Goal: Information Seeking & Learning: Learn about a topic

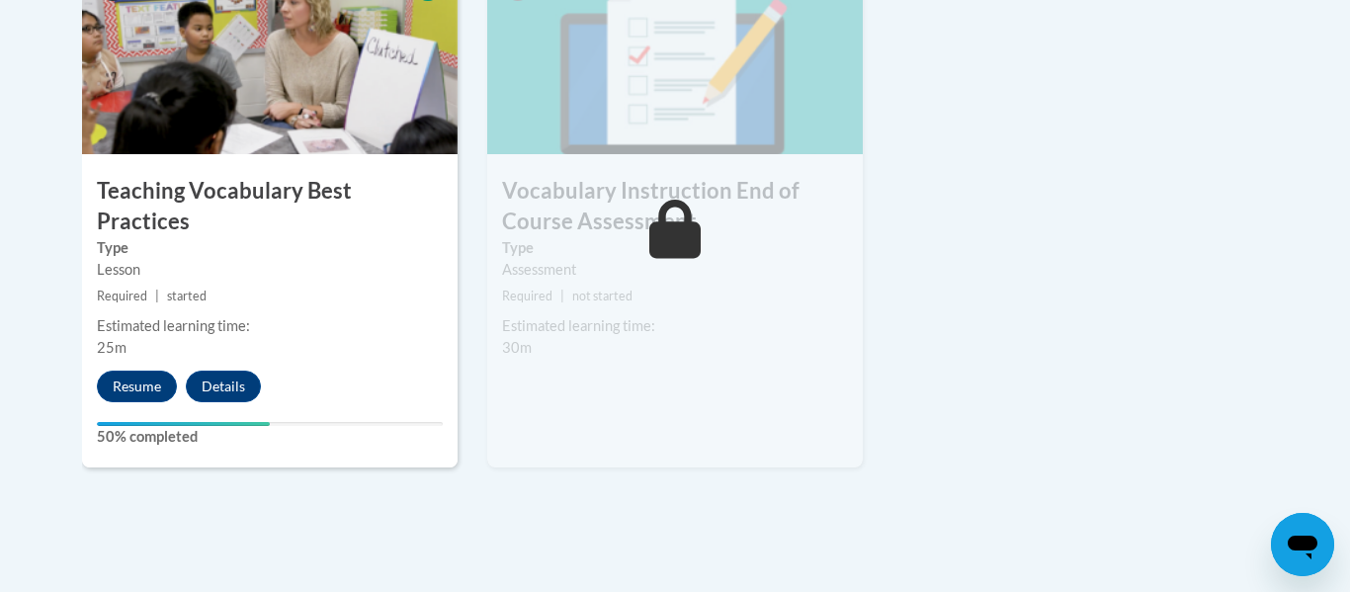
scroll to position [2372, 0]
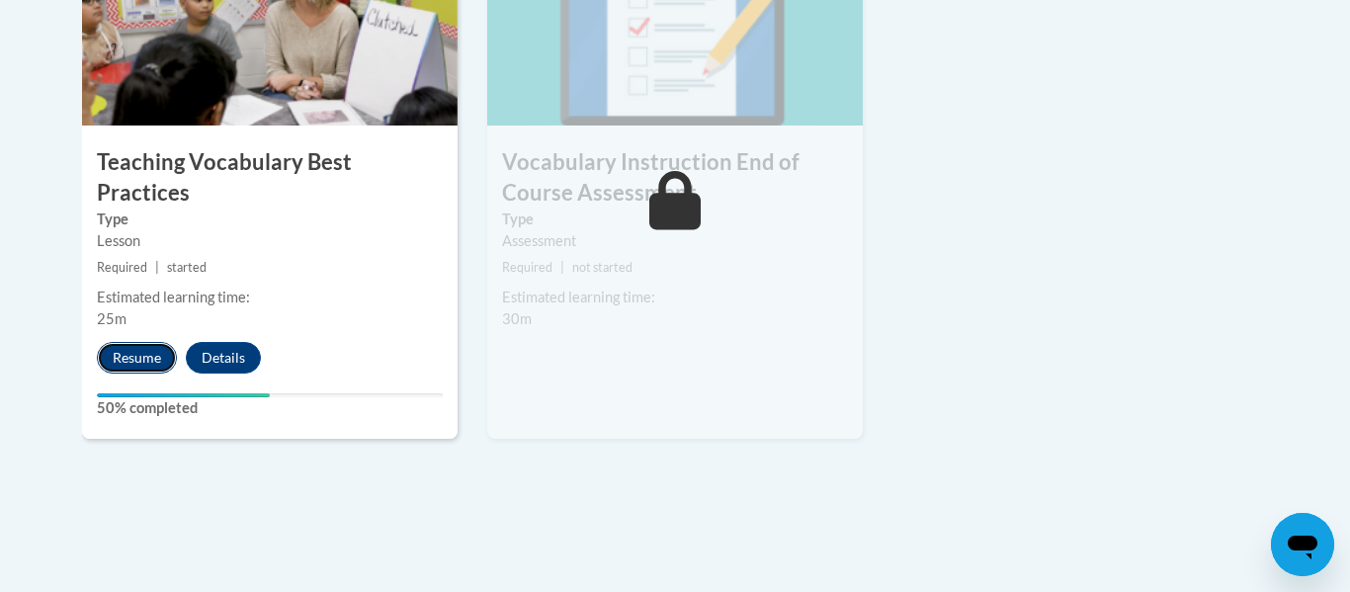
click at [108, 342] on button "Resume" at bounding box center [137, 358] width 80 height 32
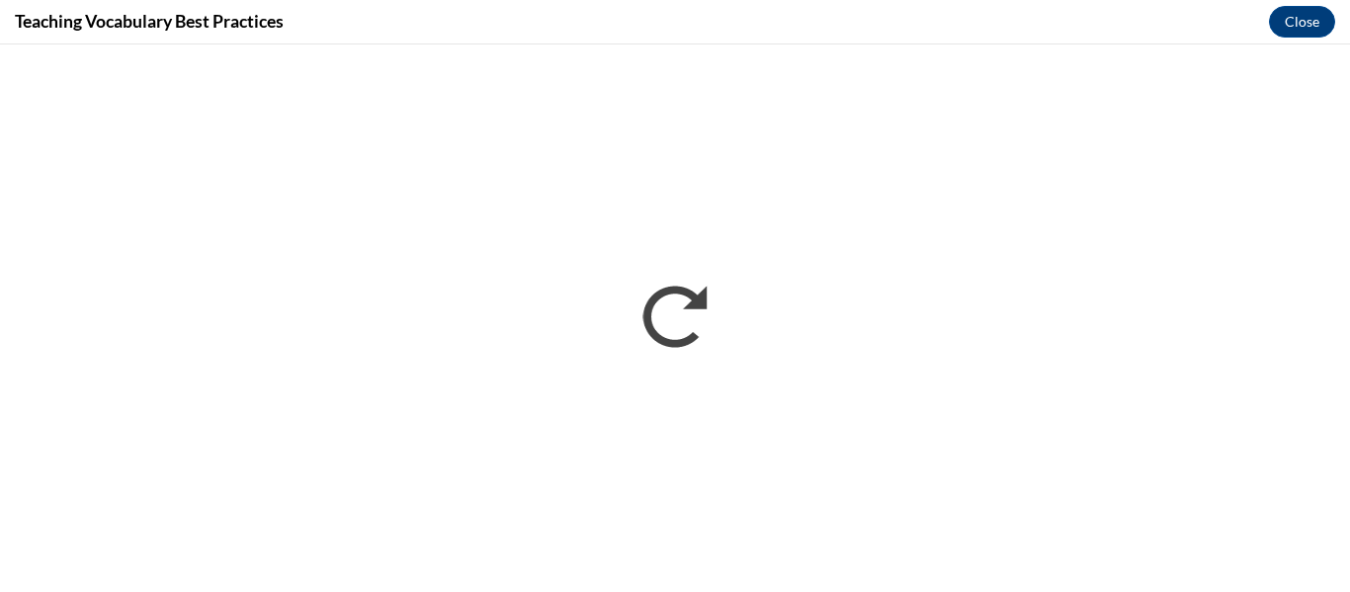
scroll to position [0, 0]
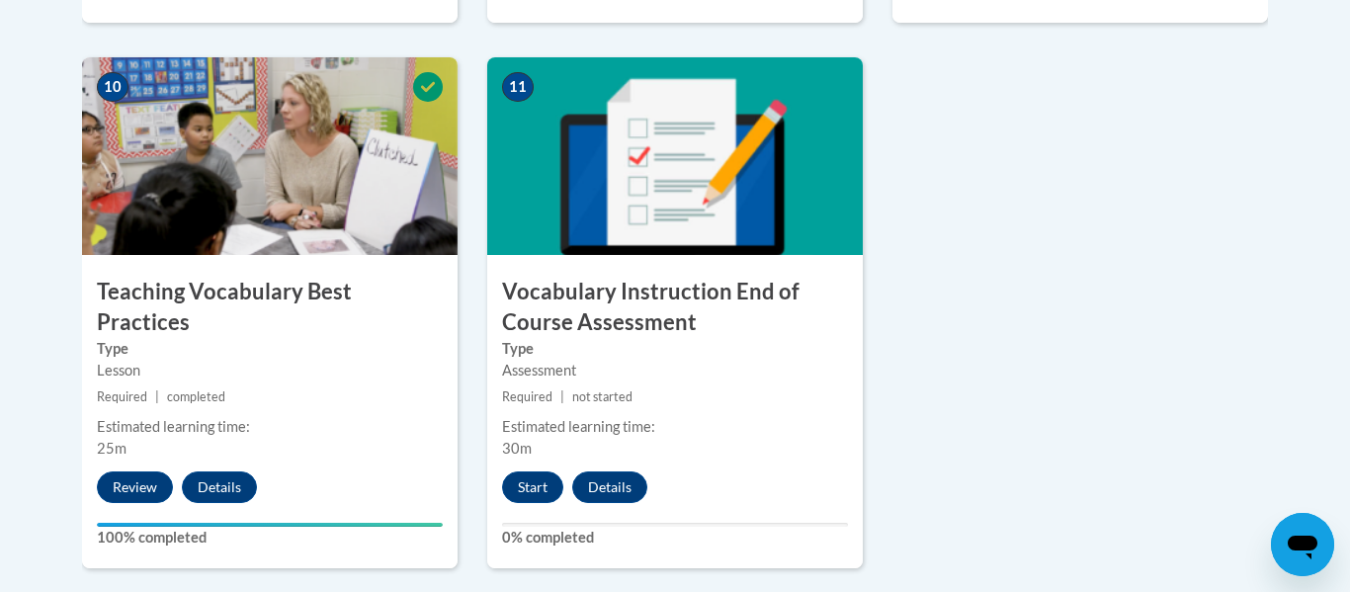
scroll to position [2303, 0]
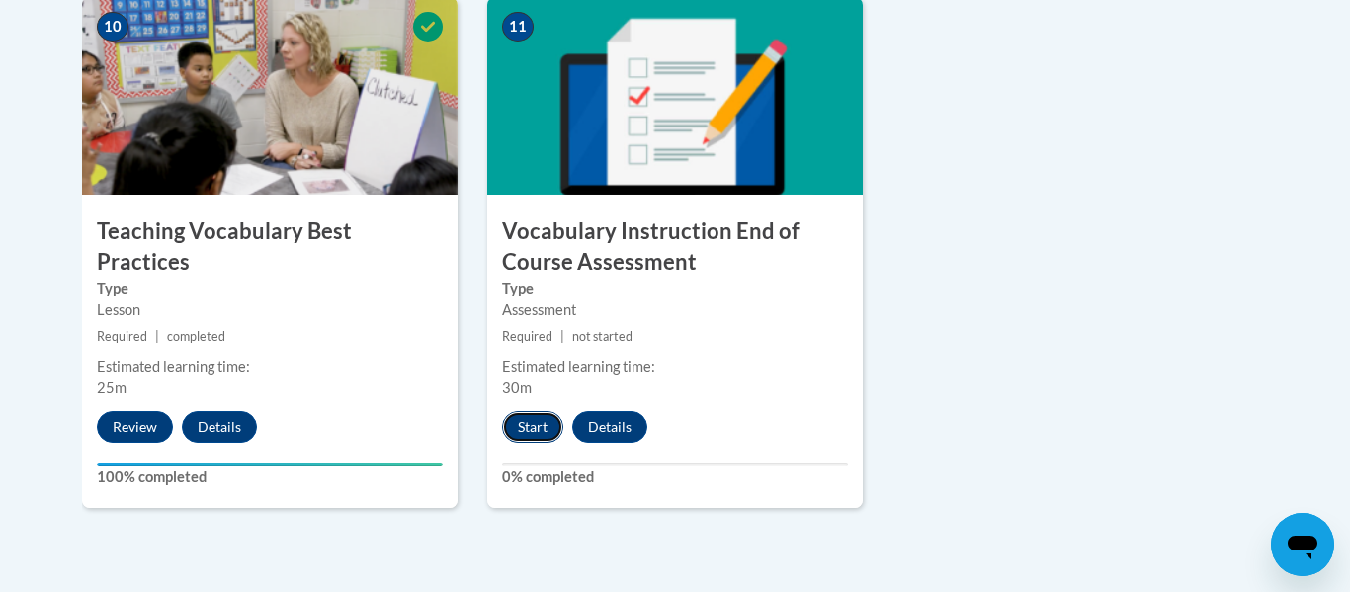
click at [524, 427] on button "Start" at bounding box center [532, 427] width 61 height 32
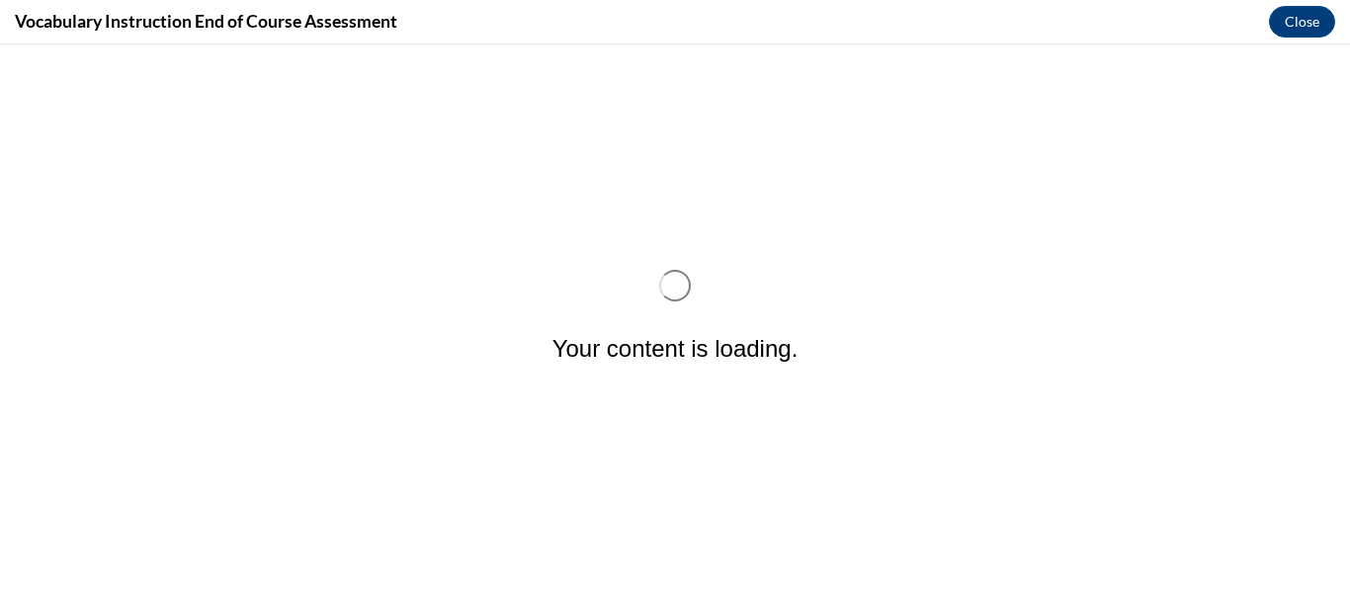
scroll to position [0, 0]
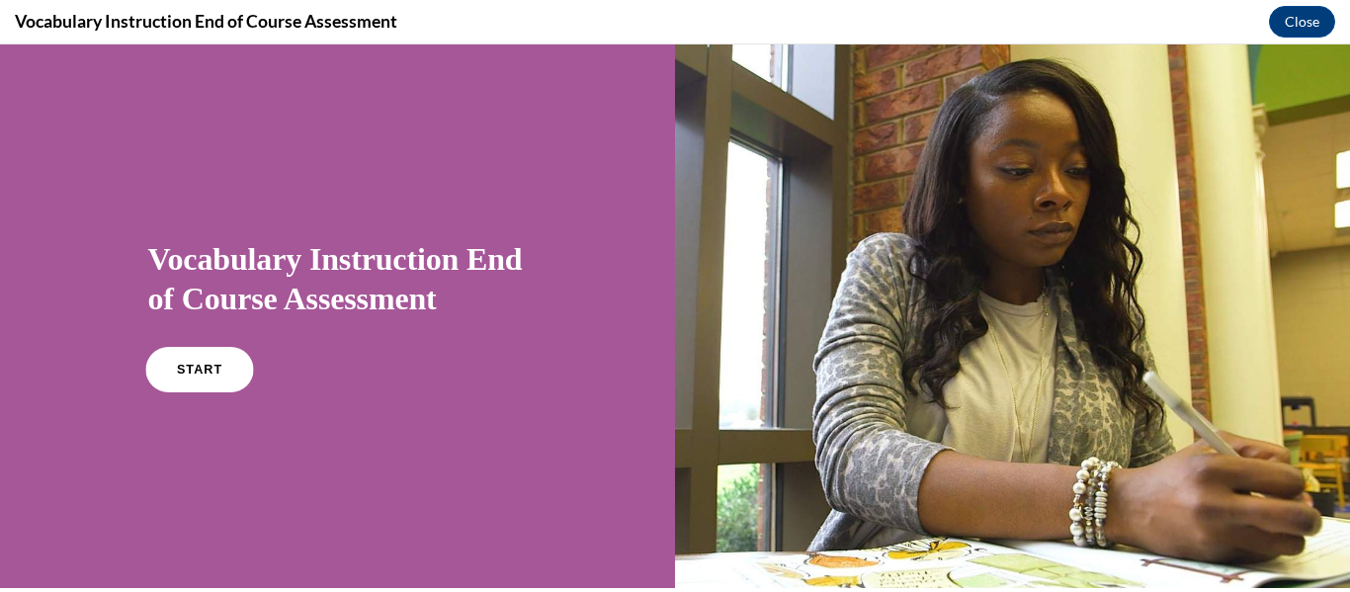
click at [194, 352] on link "START" at bounding box center [199, 369] width 108 height 45
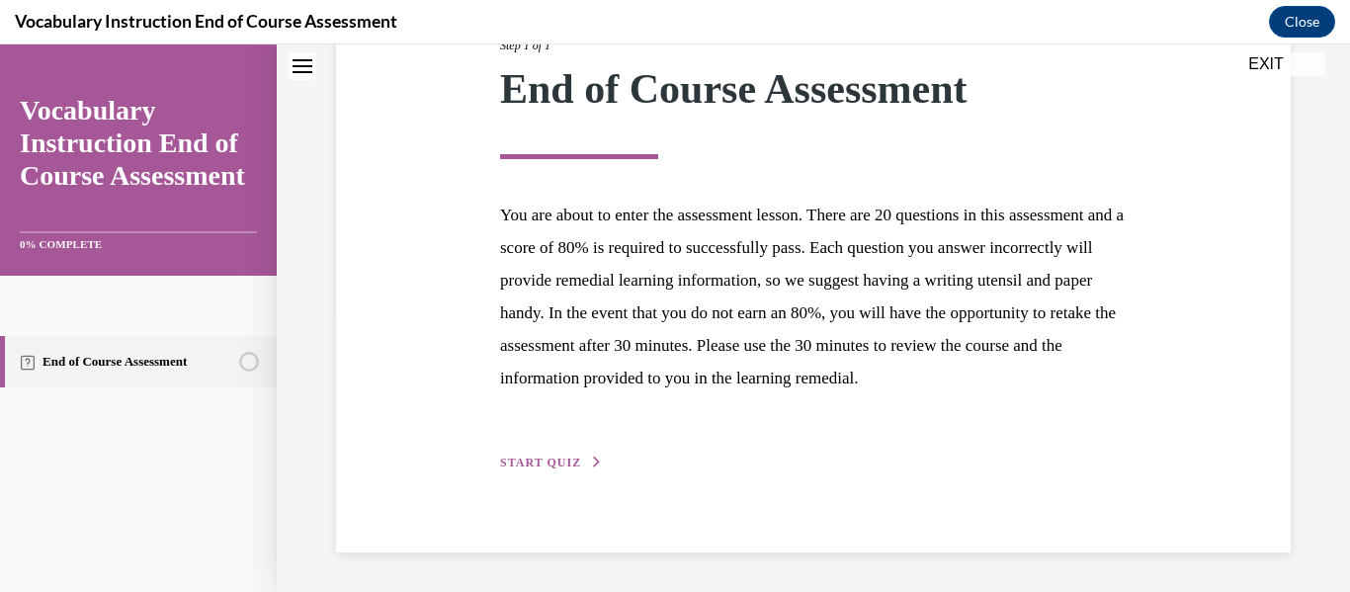
scroll to position [316, 0]
click at [554, 456] on span "START QUIZ" at bounding box center [540, 463] width 81 height 14
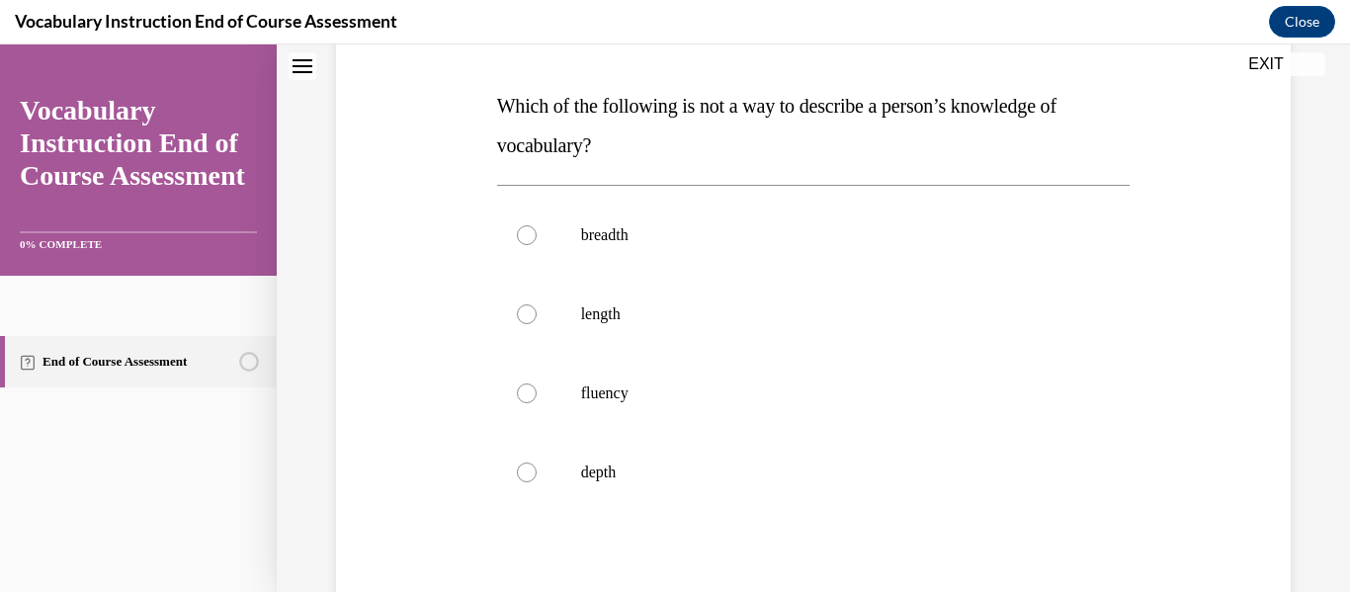
scroll to position [295, 0]
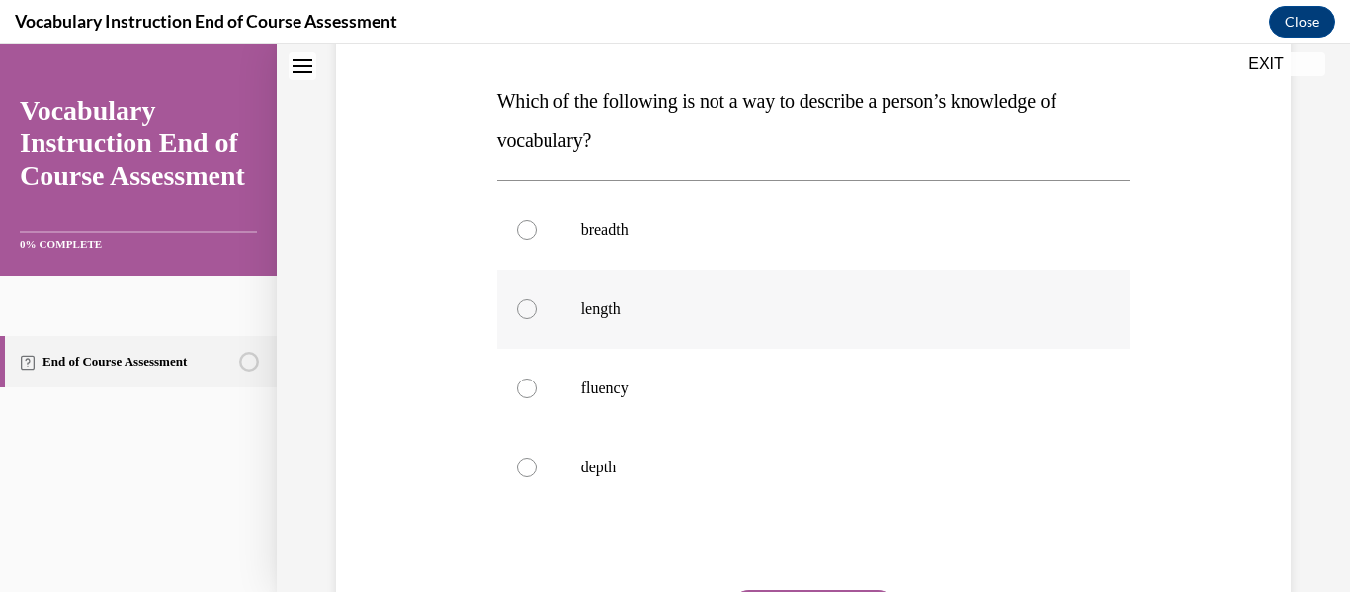
click at [603, 308] on p "length" at bounding box center [831, 309] width 500 height 20
click at [537, 308] on input "length" at bounding box center [527, 309] width 20 height 20
radio input "true"
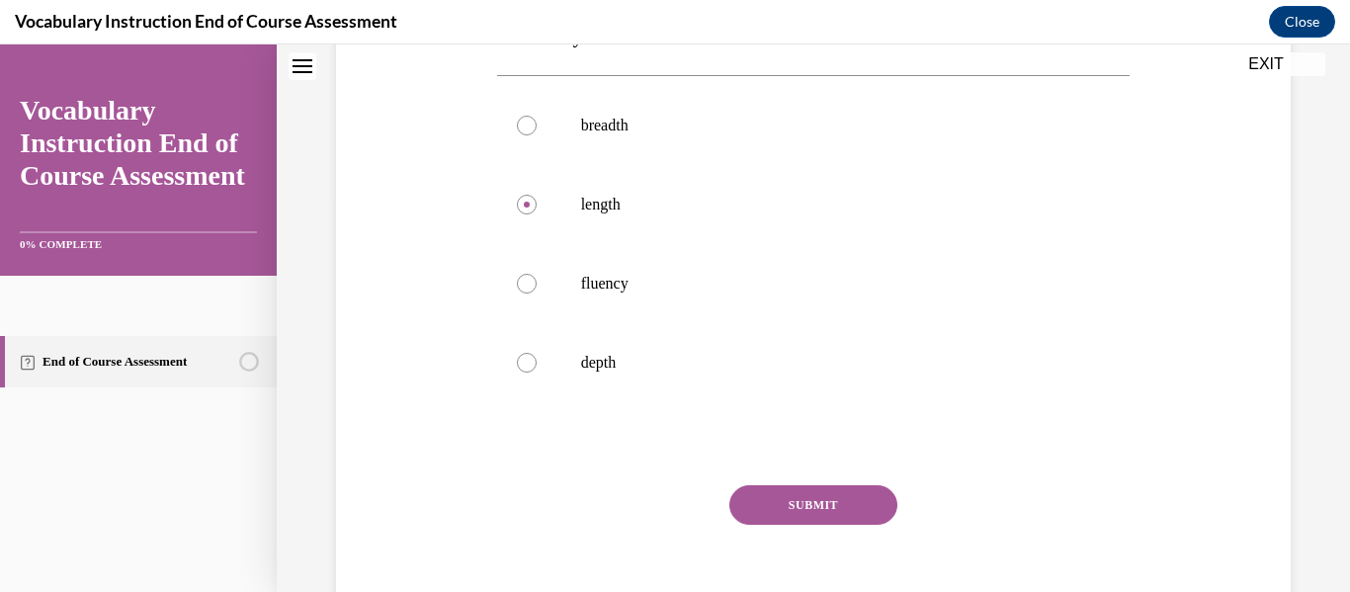
click at [840, 522] on button "SUBMIT" at bounding box center [813, 505] width 168 height 40
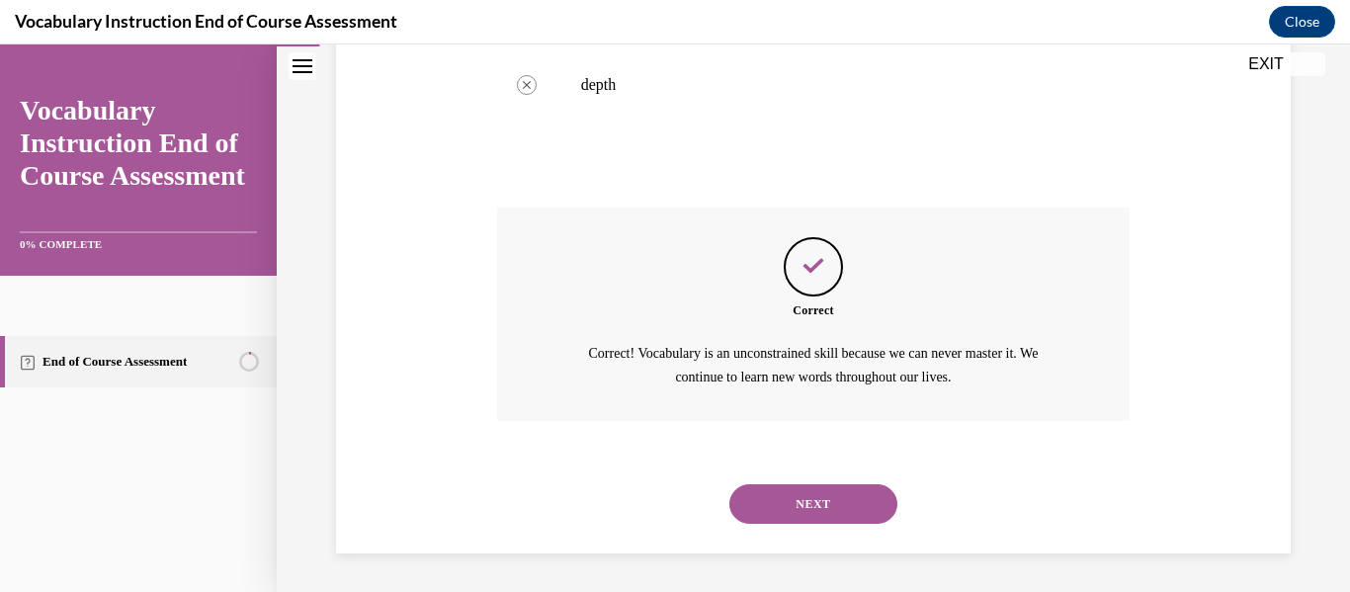
scroll to position [679, 0]
click at [841, 513] on button "NEXT" at bounding box center [813, 503] width 168 height 40
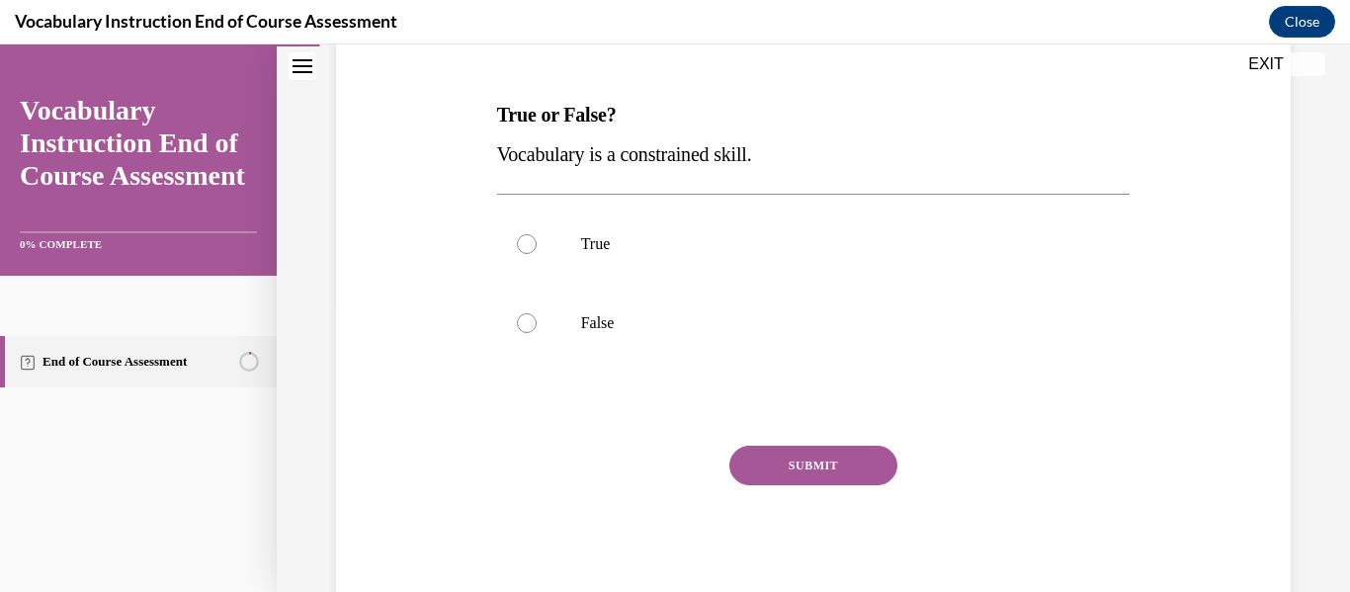
scroll to position [284, 0]
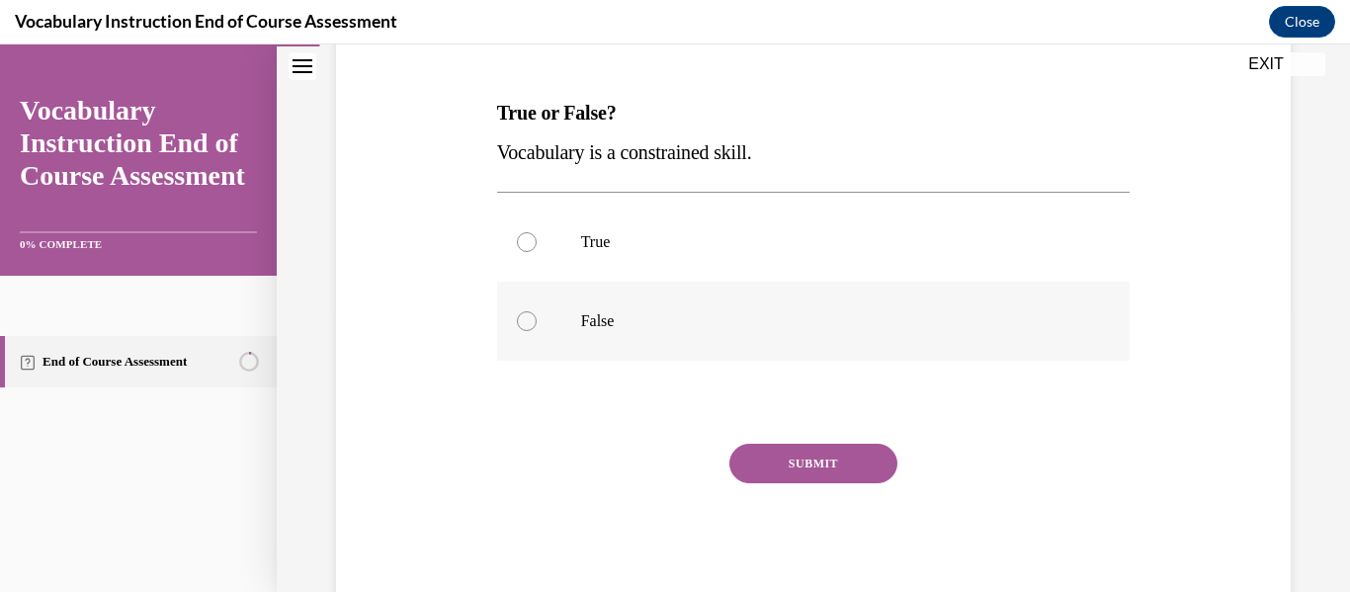
click at [676, 331] on label "False" at bounding box center [813, 321] width 633 height 79
click at [537, 331] on input "False" at bounding box center [527, 321] width 20 height 20
radio input "true"
click at [787, 464] on button "SUBMIT" at bounding box center [813, 464] width 168 height 40
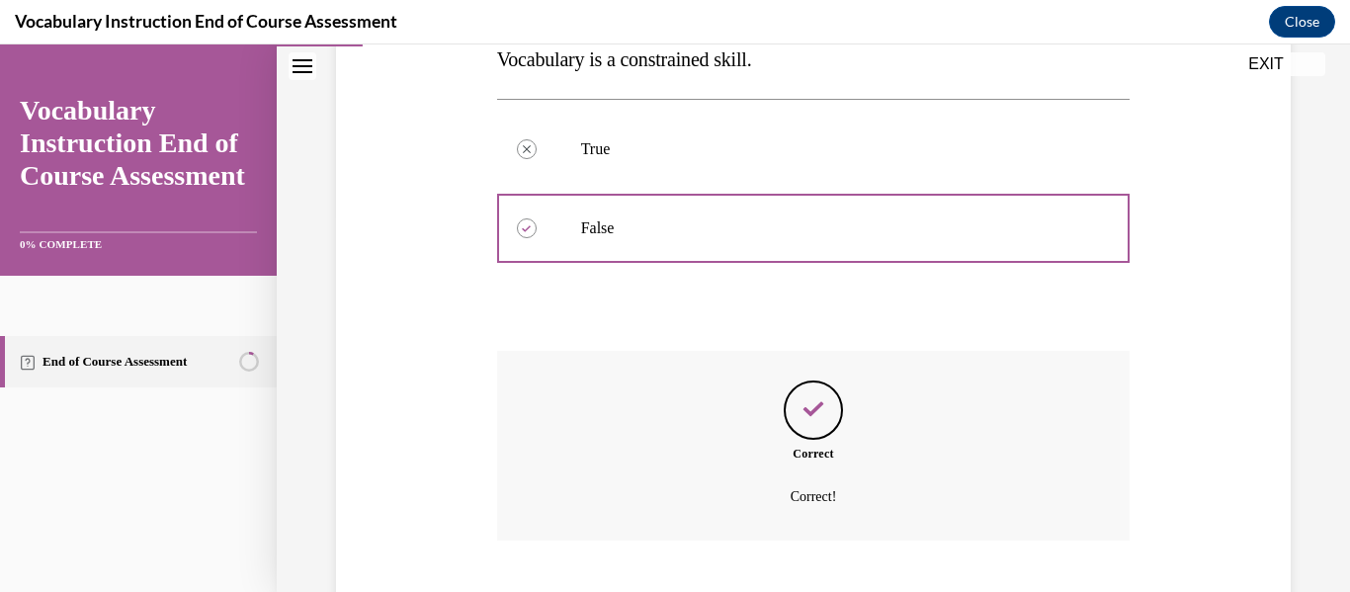
scroll to position [497, 0]
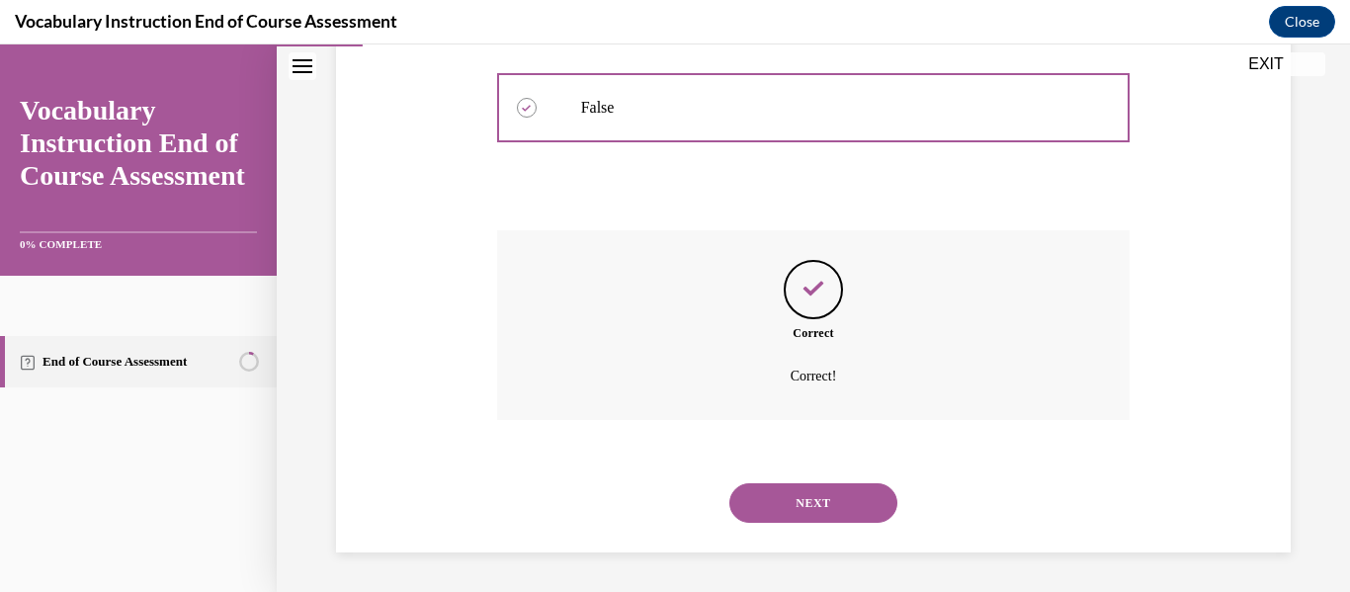
click at [770, 505] on button "NEXT" at bounding box center [813, 503] width 168 height 40
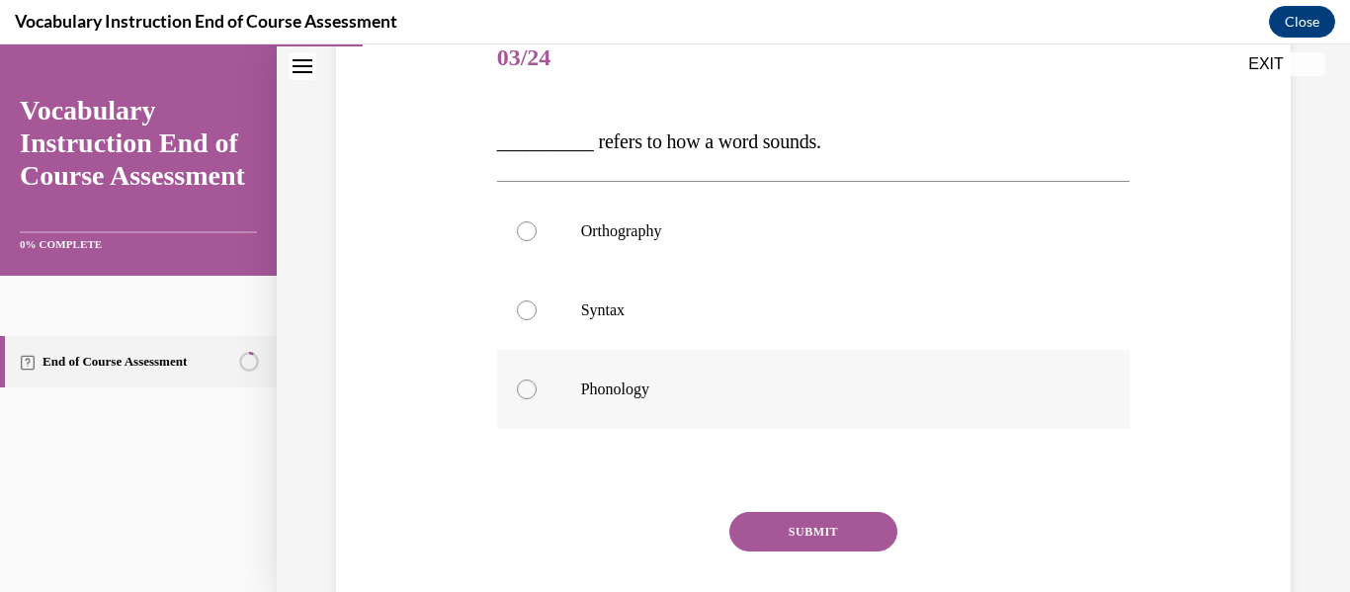
scroll to position [226, 0]
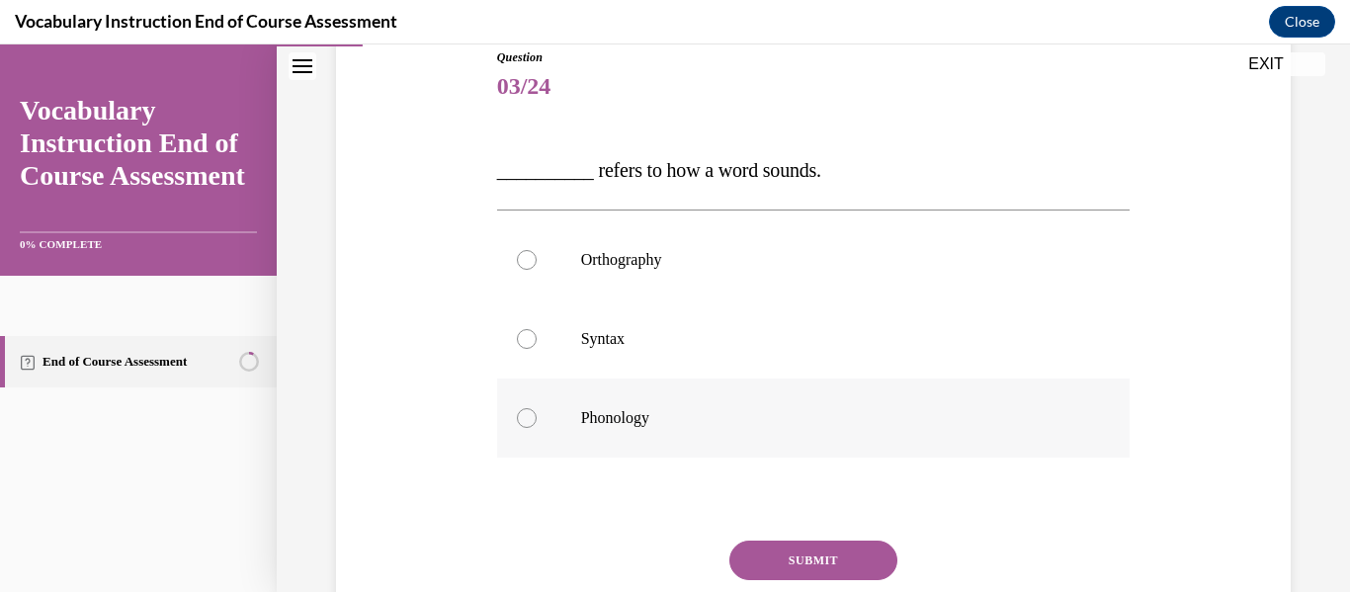
click at [730, 451] on label "Phonology" at bounding box center [813, 418] width 633 height 79
click at [537, 428] on input "Phonology" at bounding box center [527, 418] width 20 height 20
radio input "true"
click at [763, 547] on button "SUBMIT" at bounding box center [813, 561] width 168 height 40
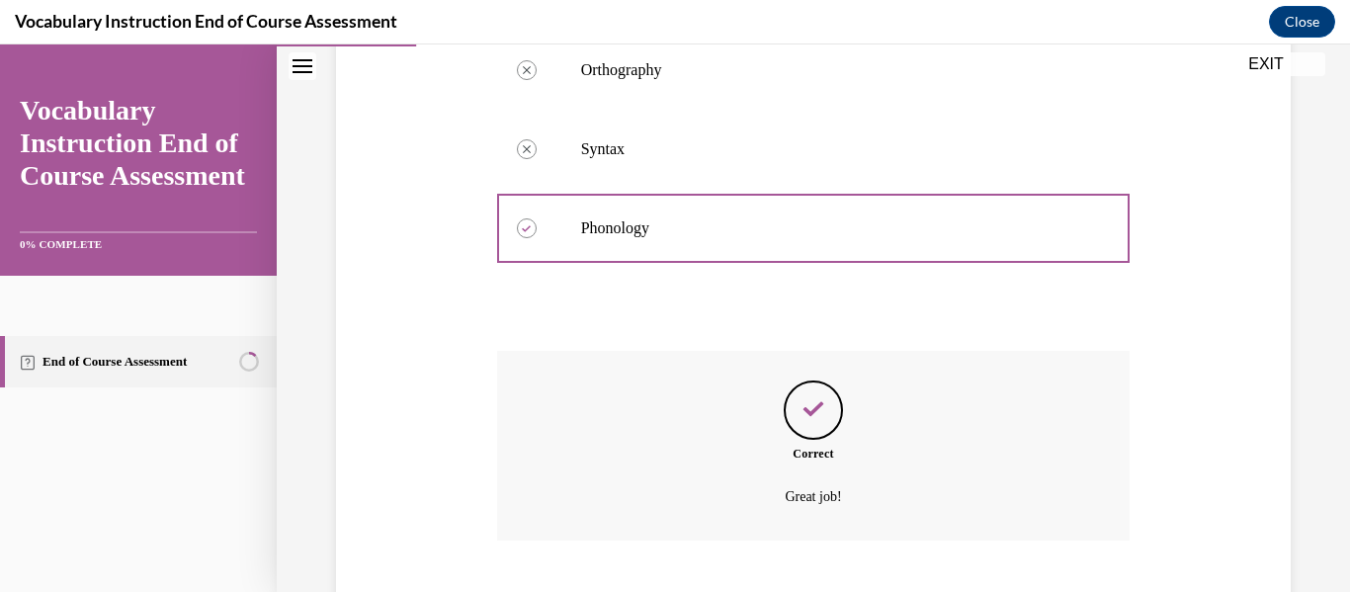
scroll to position [537, 0]
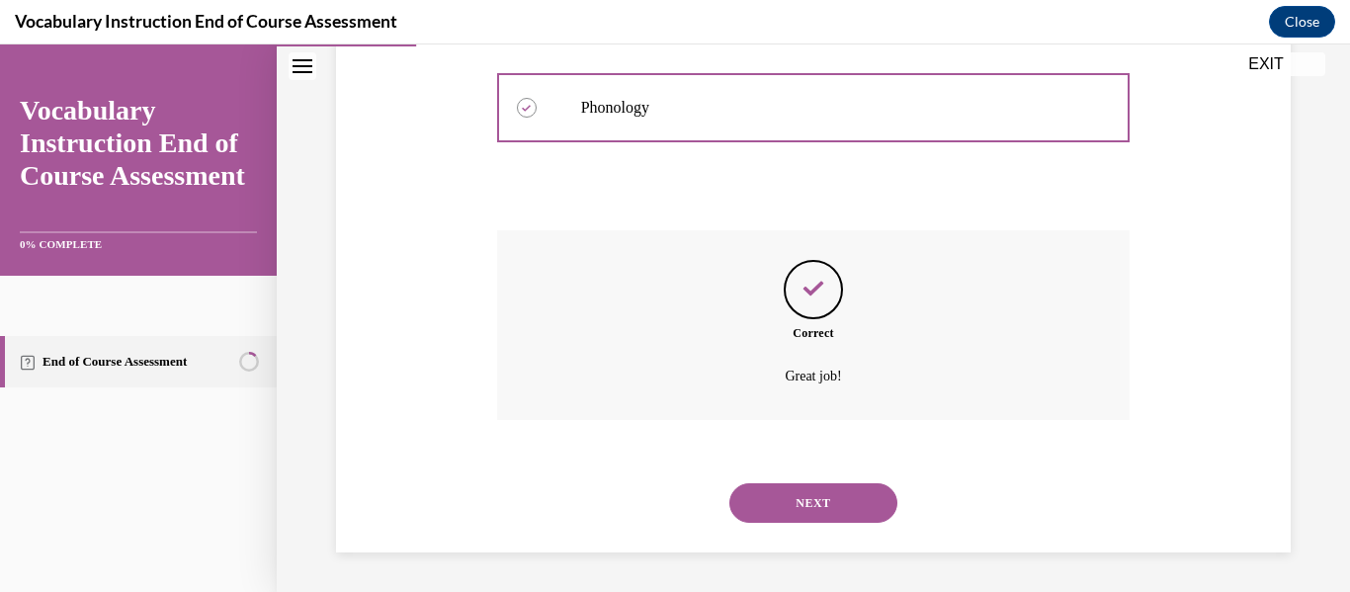
click at [781, 503] on button "NEXT" at bounding box center [813, 503] width 168 height 40
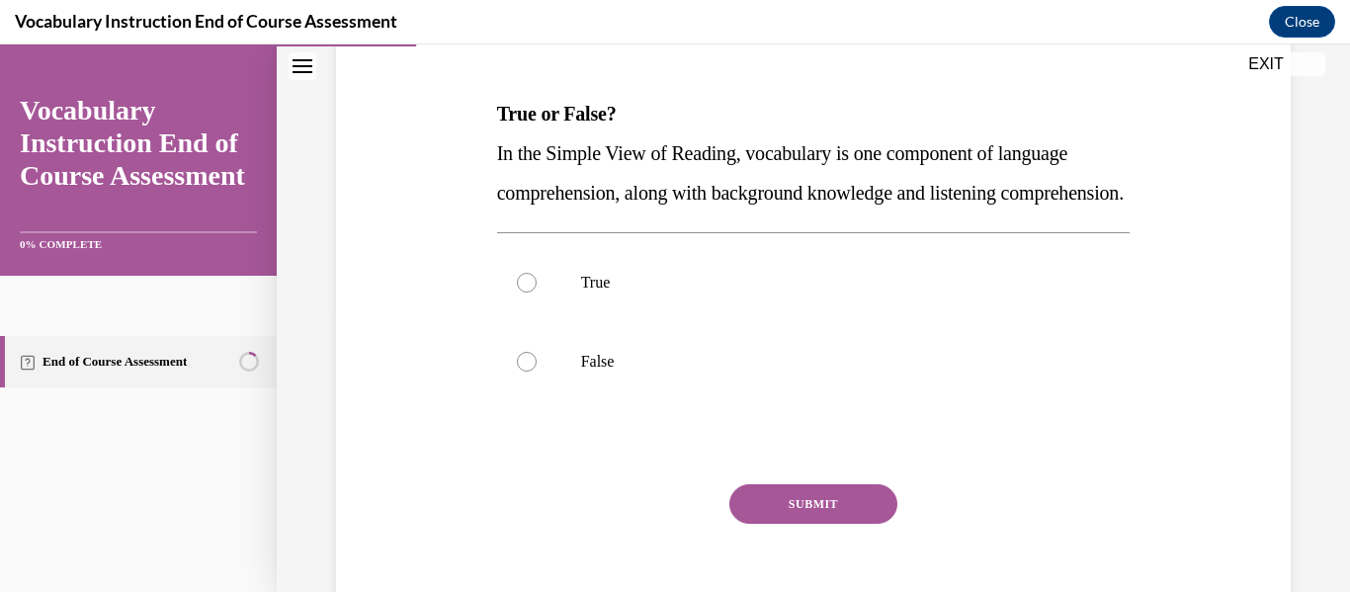
scroll to position [285, 0]
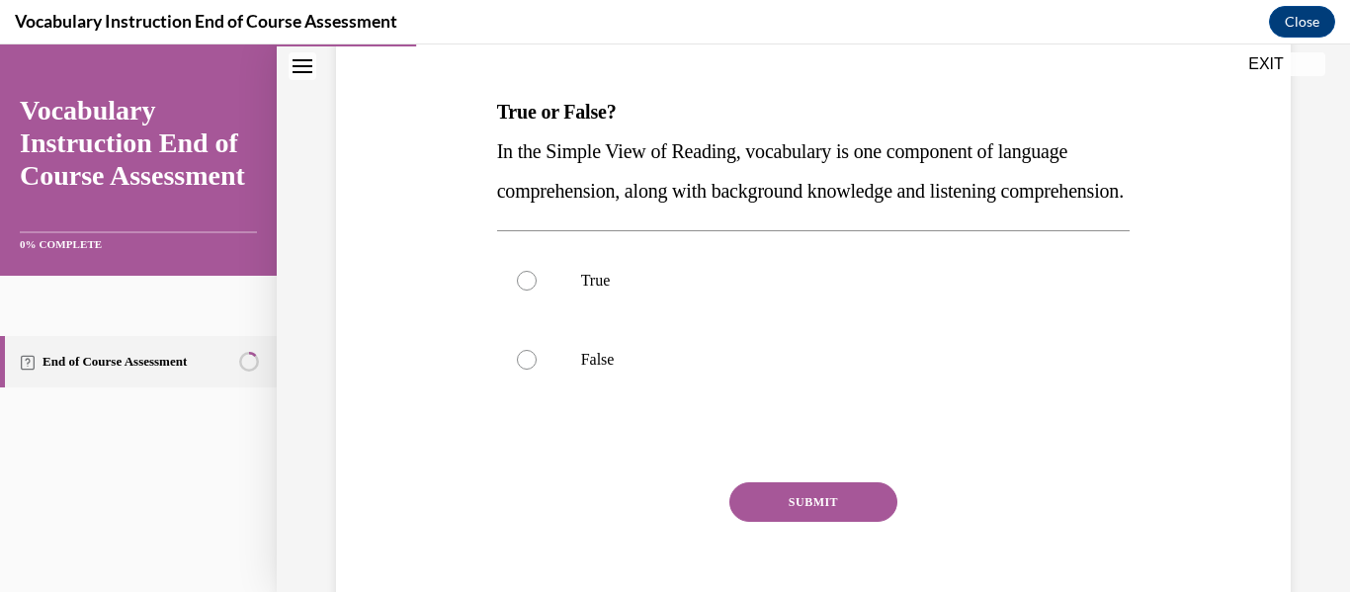
click at [1152, 162] on div "Question 04/24 True or False? In the Simple View of Reading, vocabulary is one …" at bounding box center [813, 288] width 965 height 714
click at [623, 274] on div "True False" at bounding box center [813, 319] width 633 height 179
click at [597, 291] on p "True" at bounding box center [831, 281] width 500 height 20
click at [537, 291] on input "True" at bounding box center [527, 281] width 20 height 20
radio input "true"
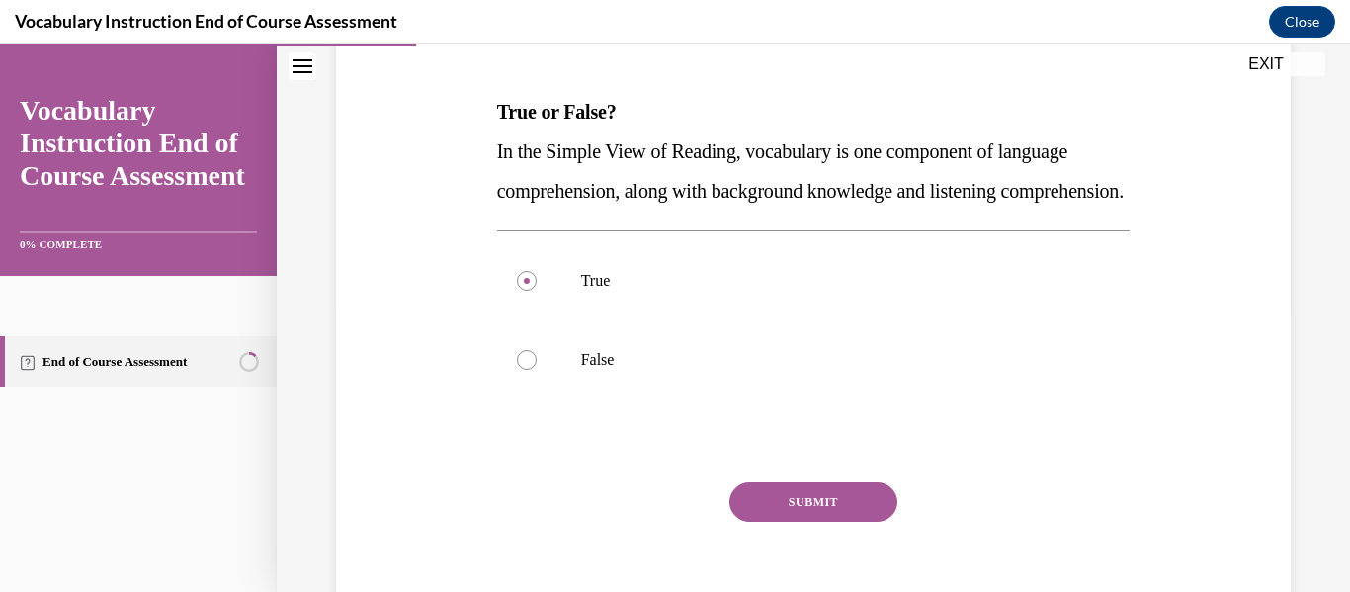
click at [844, 522] on button "SUBMIT" at bounding box center [813, 502] width 168 height 40
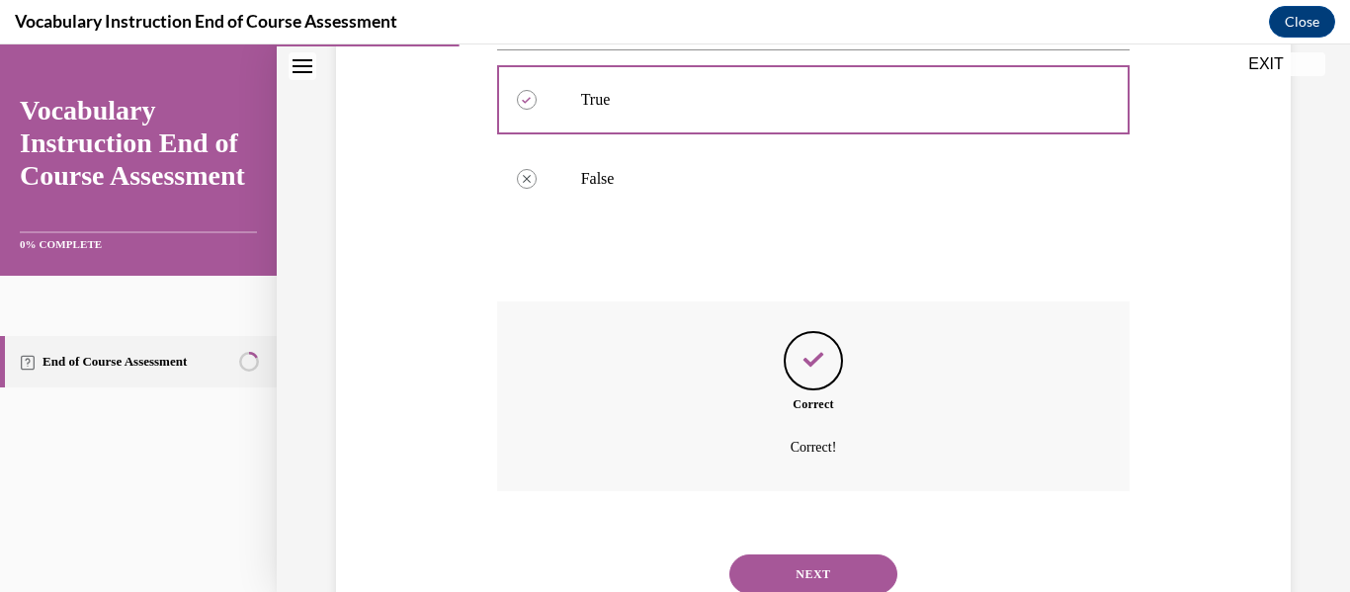
scroll to position [576, 0]
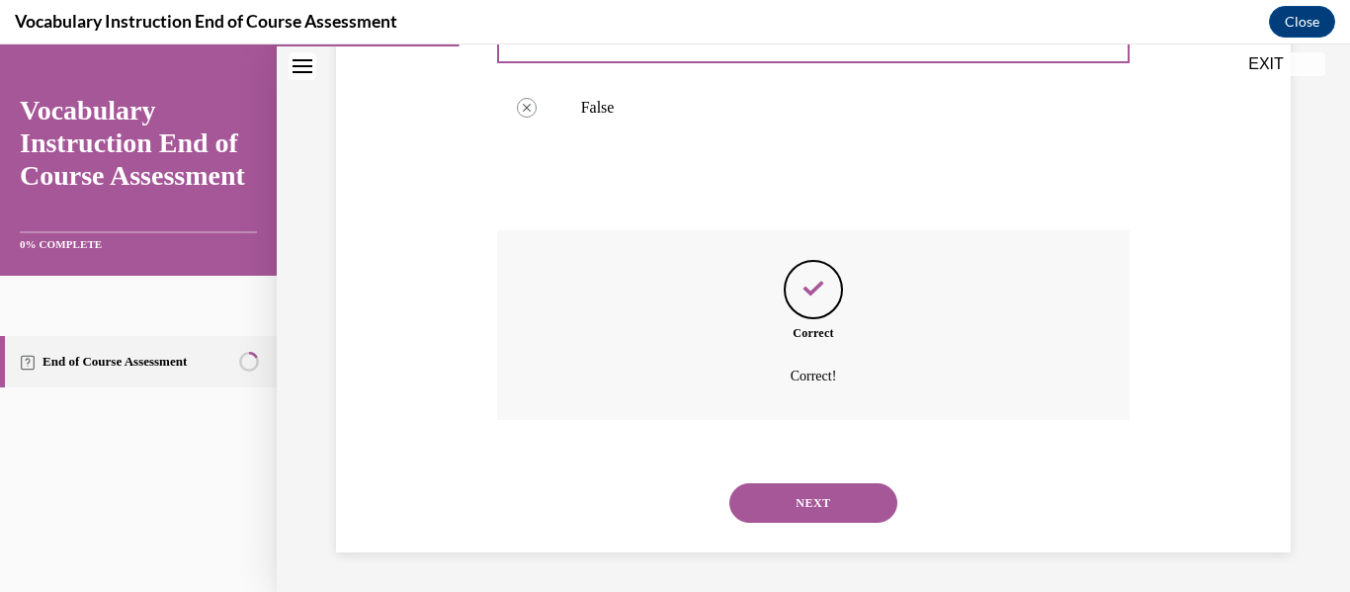
click at [780, 499] on button "NEXT" at bounding box center [813, 503] width 168 height 40
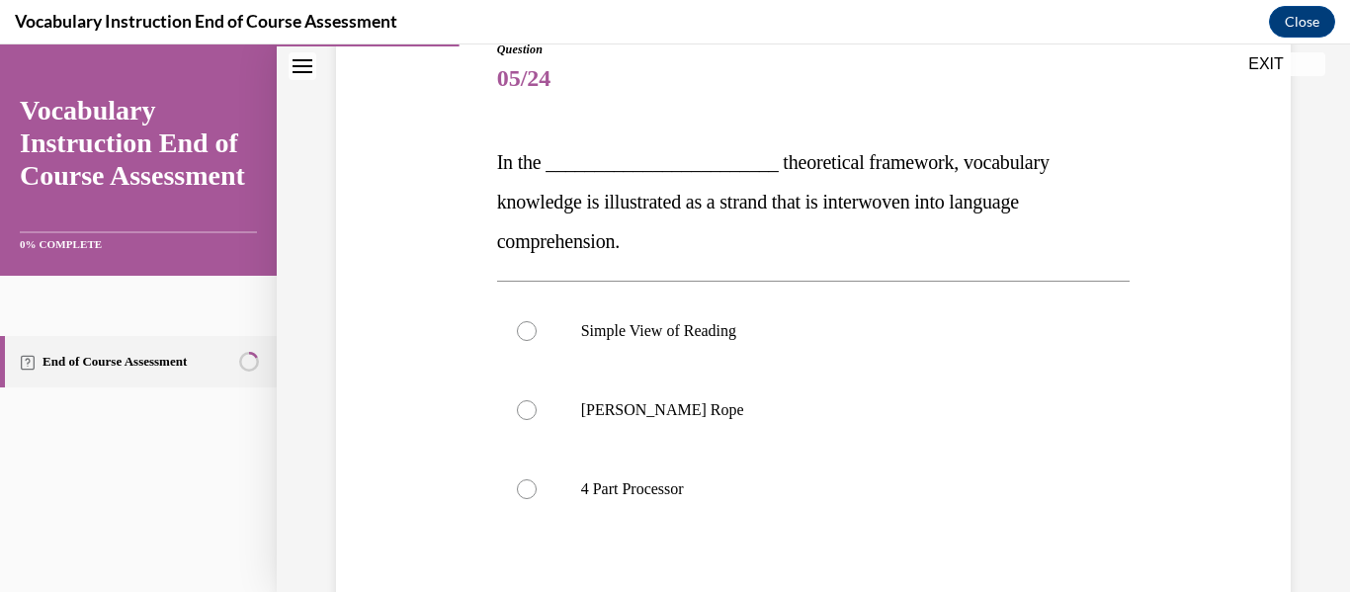
scroll to position [241, 0]
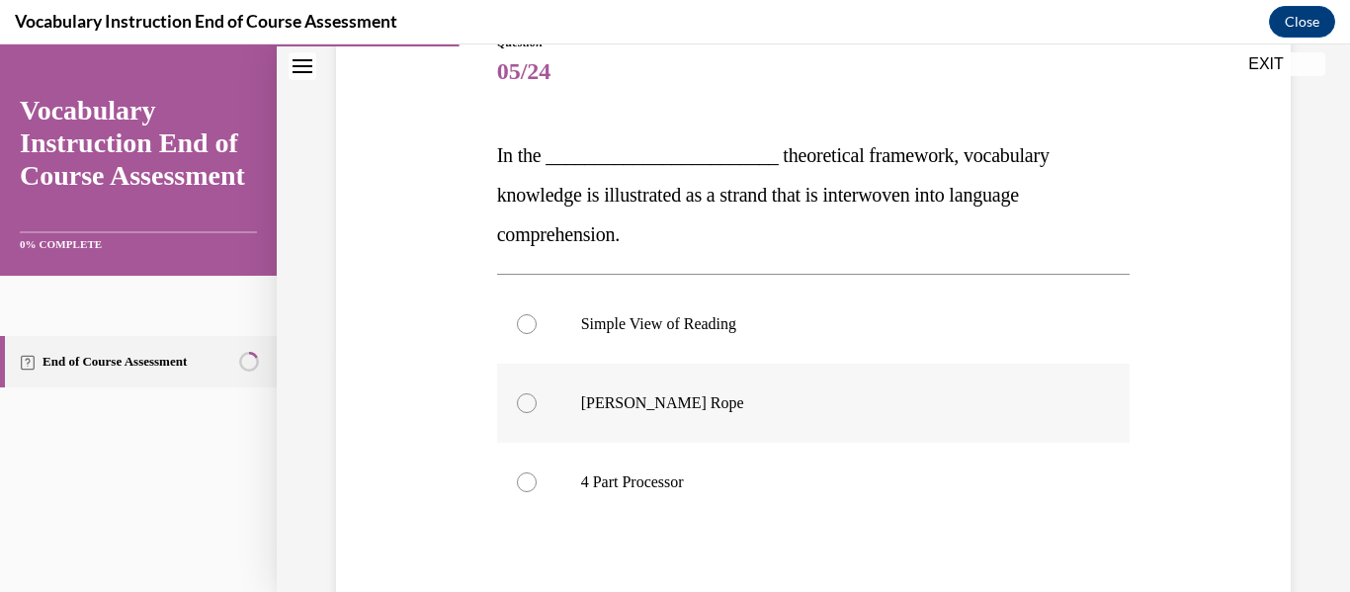
click at [703, 399] on p "Scarborough's Rope" at bounding box center [831, 403] width 500 height 20
click at [537, 399] on input "Scarborough's Rope" at bounding box center [527, 403] width 20 height 20
radio input "true"
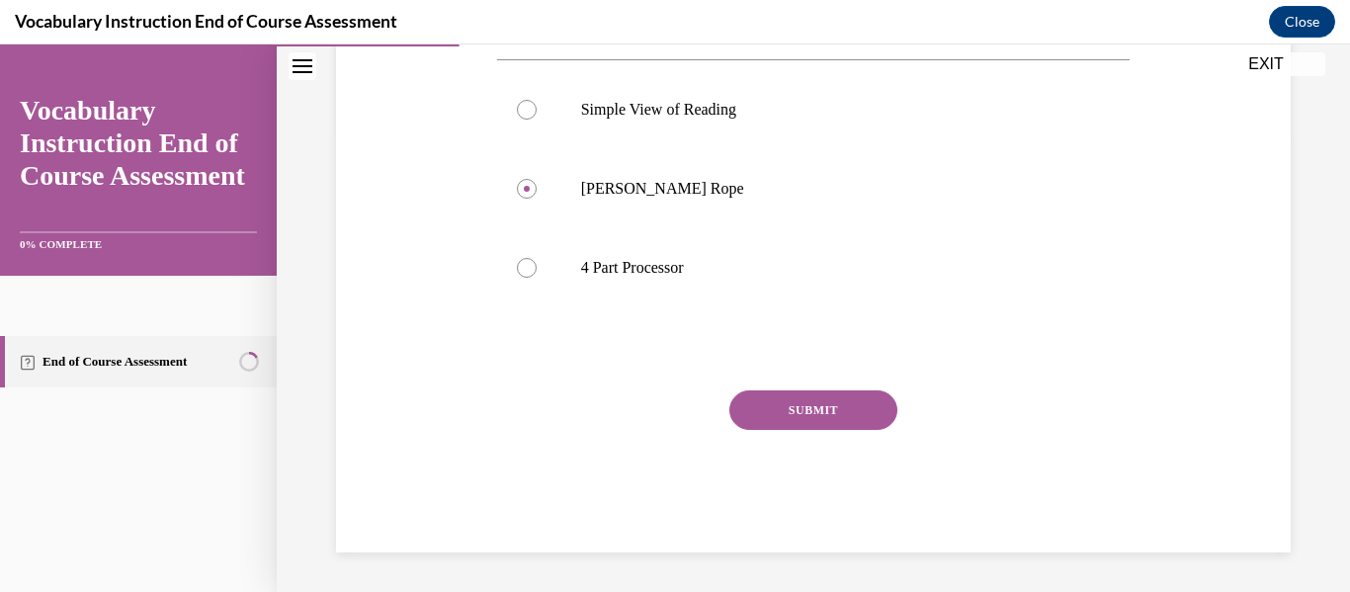
click at [764, 396] on button "SUBMIT" at bounding box center [813, 410] width 168 height 40
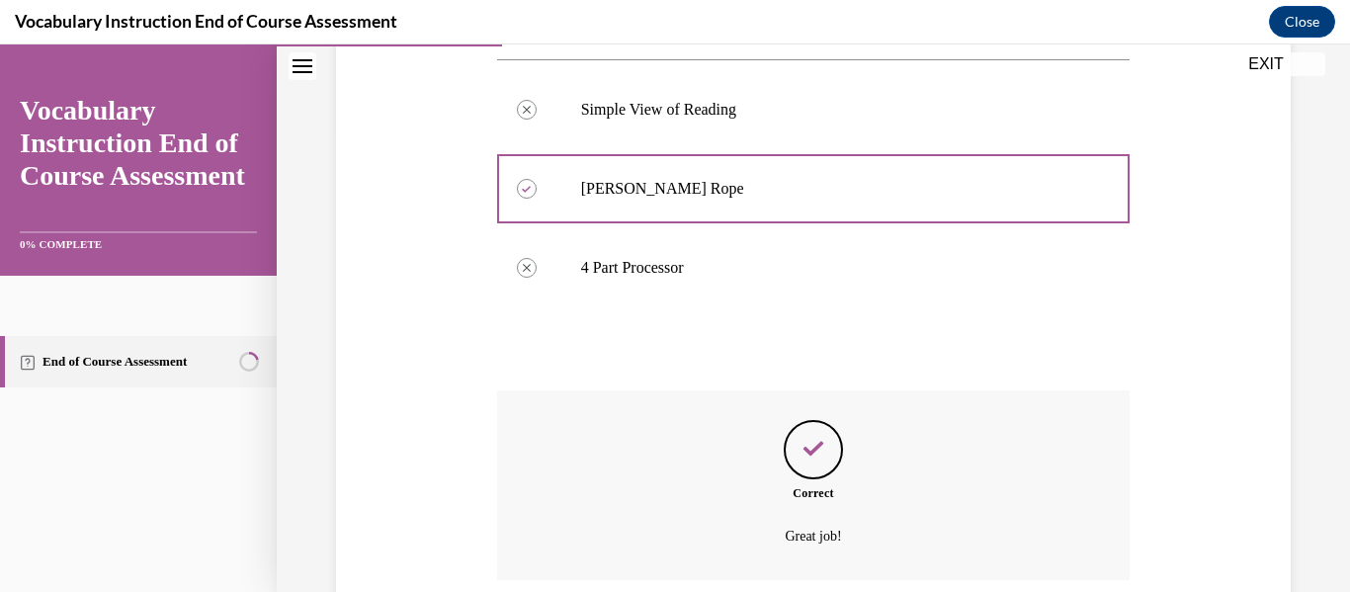
scroll to position [616, 0]
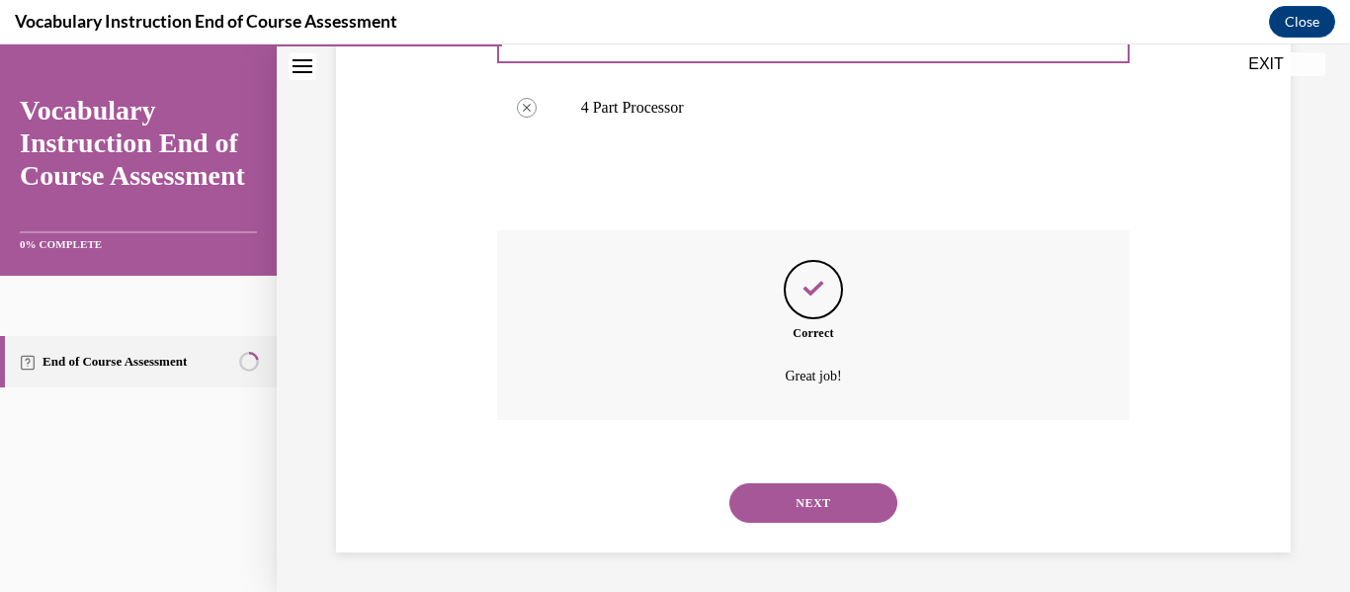
click at [757, 503] on button "NEXT" at bounding box center [813, 503] width 168 height 40
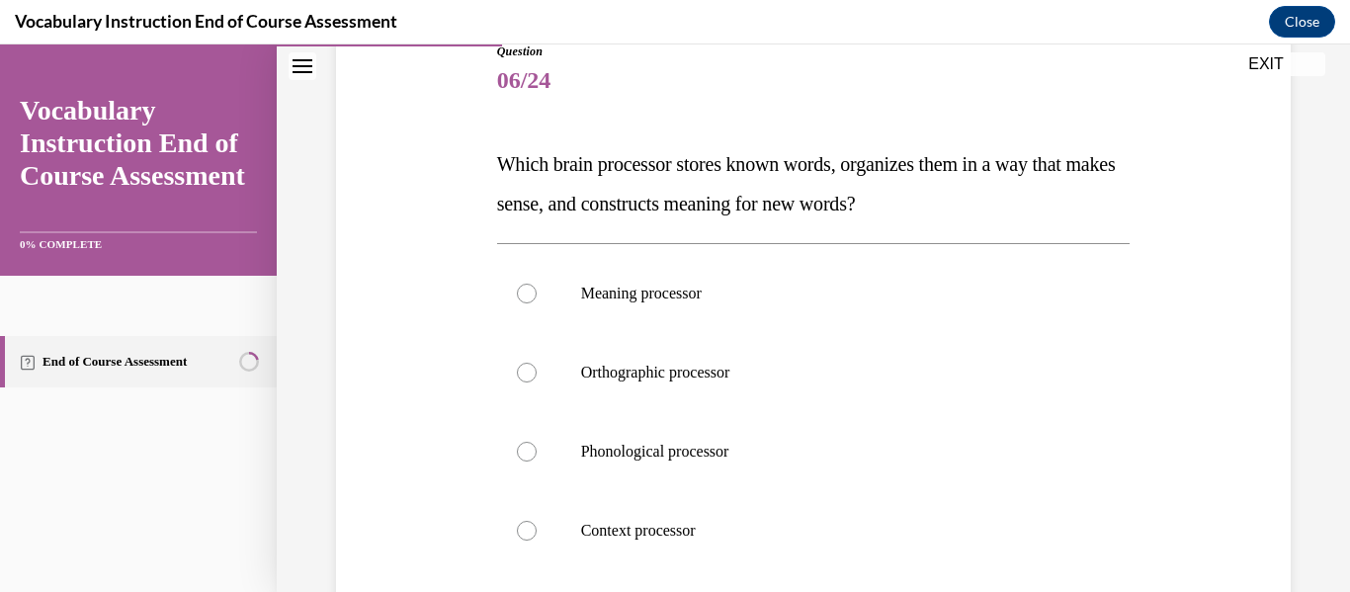
scroll to position [233, 0]
click at [712, 313] on label "Meaning processor" at bounding box center [813, 292] width 633 height 79
click at [537, 302] on input "Meaning processor" at bounding box center [527, 293] width 20 height 20
radio input "true"
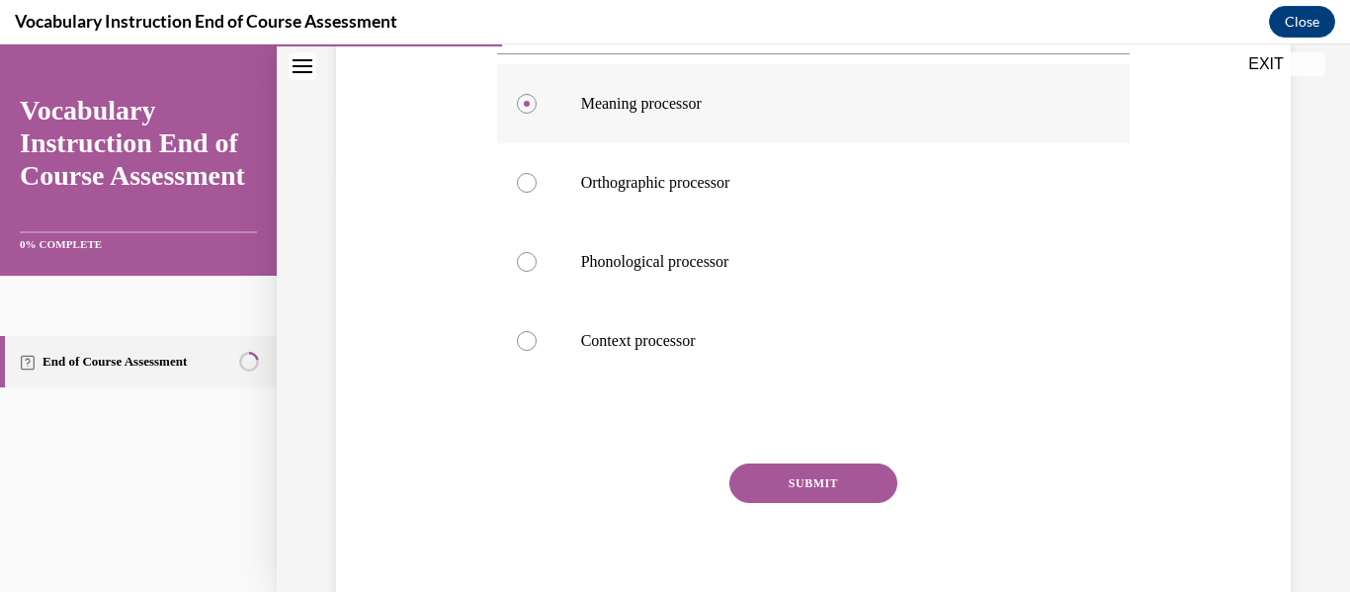
scroll to position [431, 0]
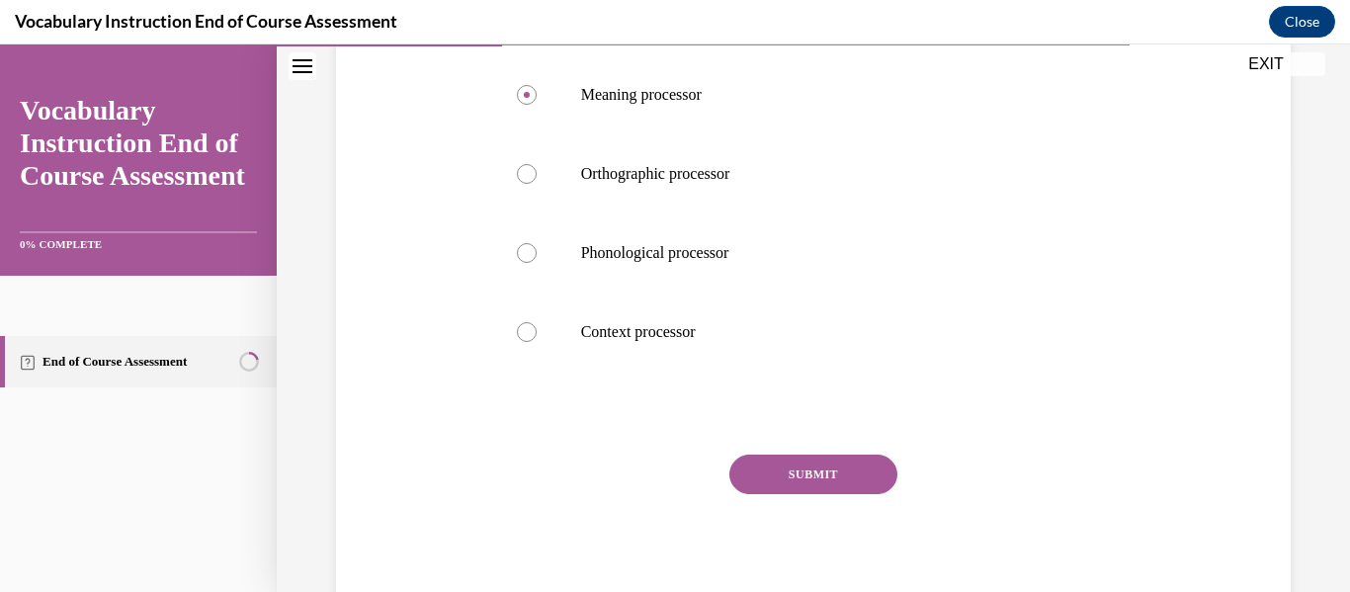
click at [784, 466] on button "SUBMIT" at bounding box center [813, 475] width 168 height 40
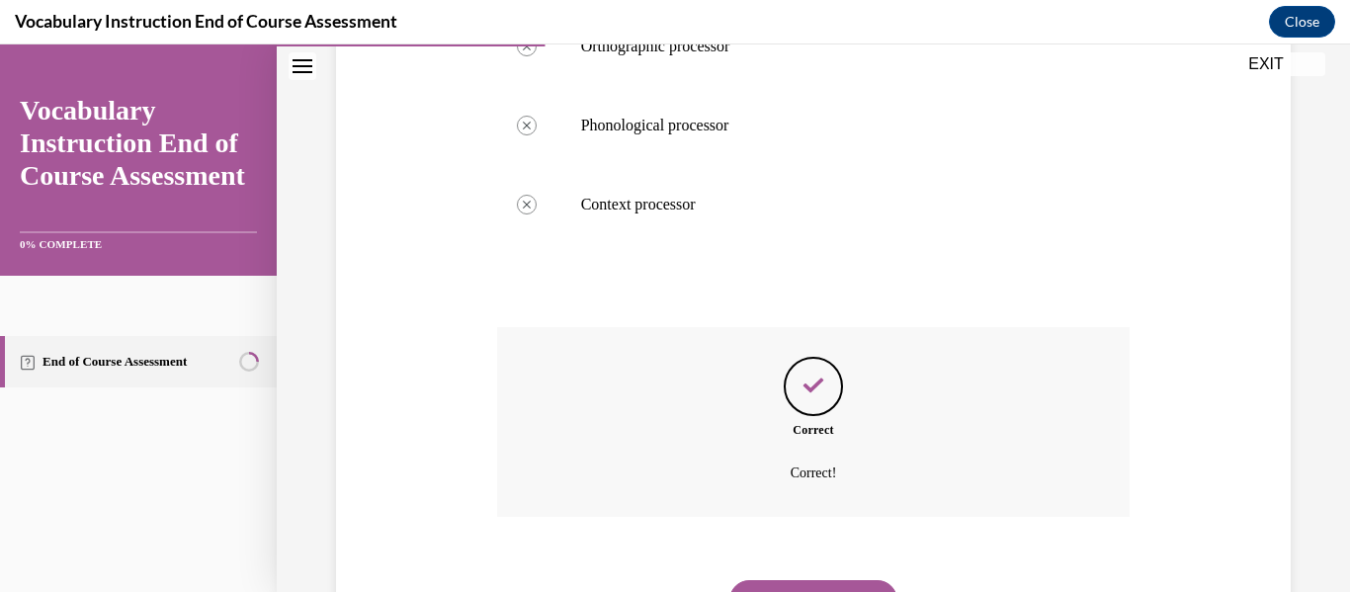
scroll to position [574, 0]
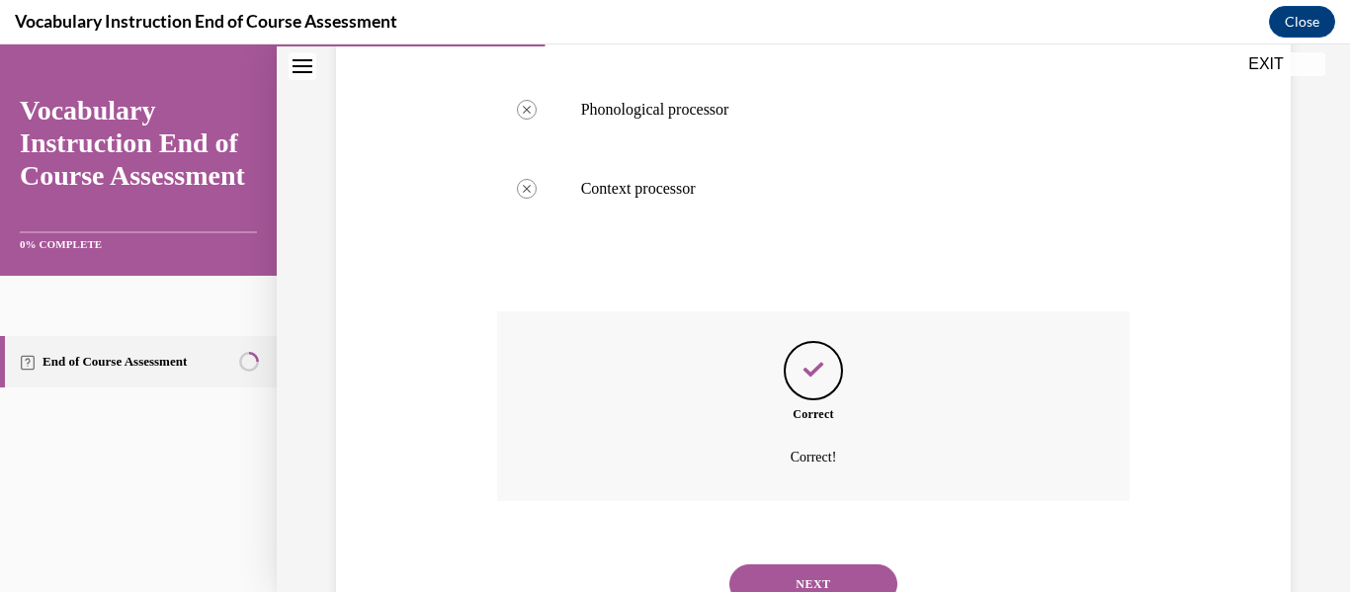
click at [816, 574] on button "NEXT" at bounding box center [813, 584] width 168 height 40
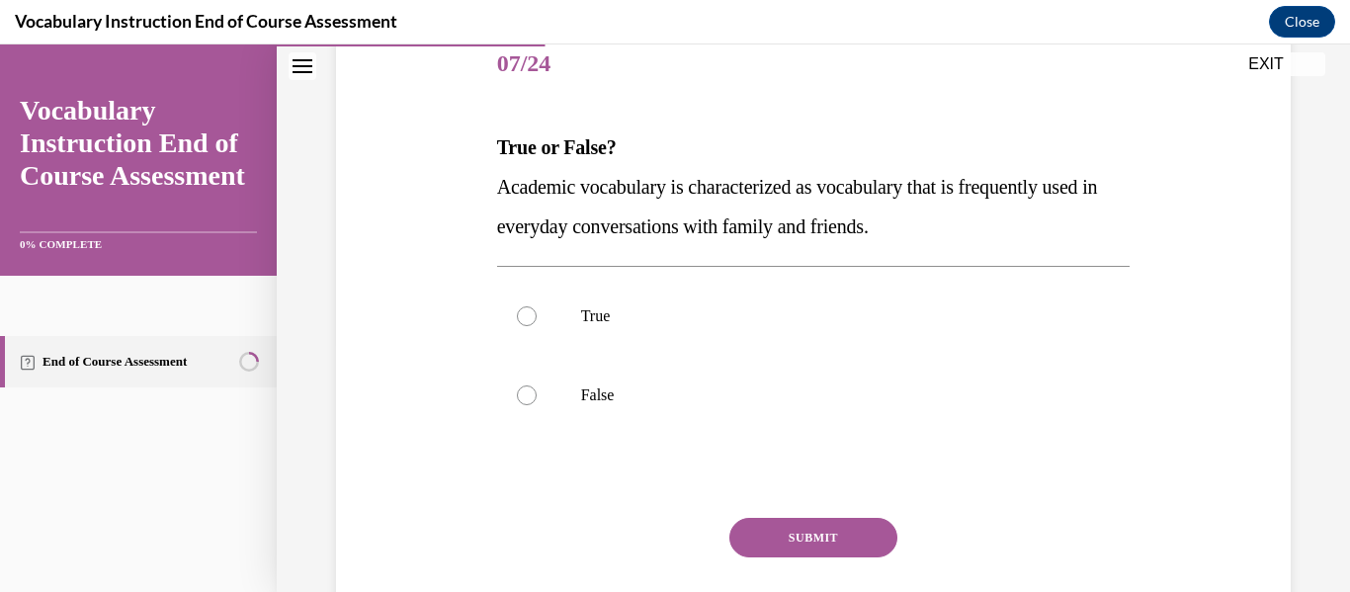
scroll to position [255, 0]
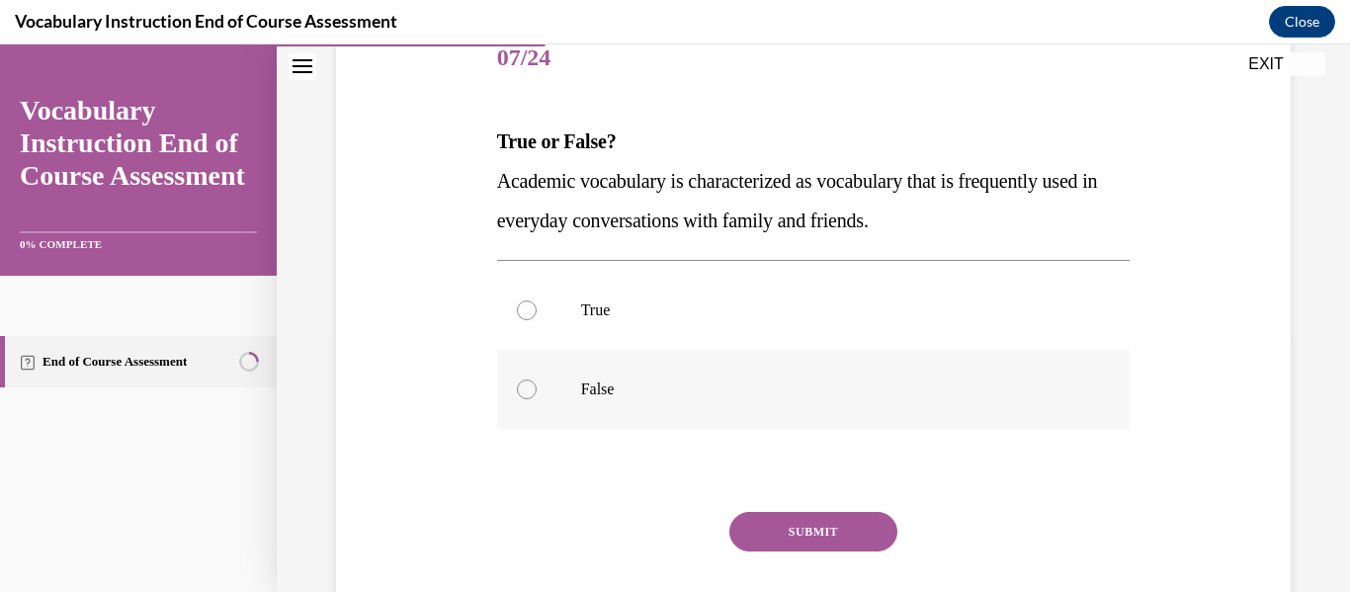
click at [689, 400] on label "False" at bounding box center [813, 389] width 633 height 79
click at [537, 399] on input "False" at bounding box center [527, 390] width 20 height 20
radio input "true"
click at [777, 535] on button "SUBMIT" at bounding box center [813, 532] width 168 height 40
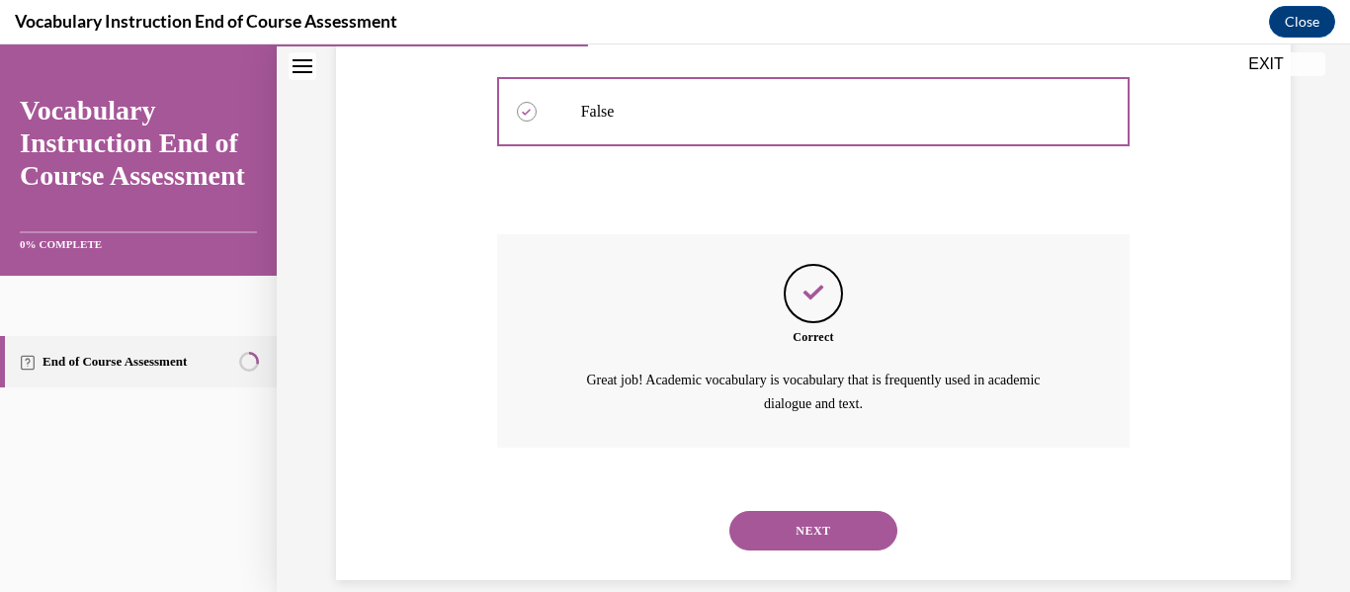
scroll to position [560, 0]
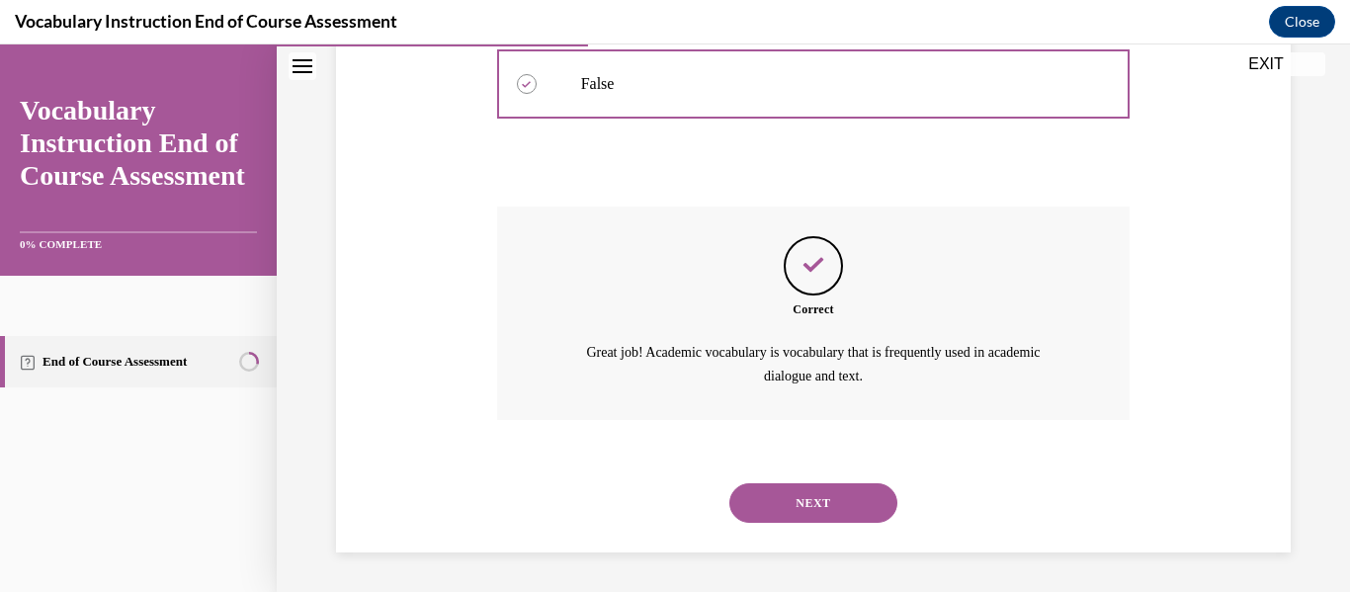
click at [812, 513] on button "NEXT" at bounding box center [813, 503] width 168 height 40
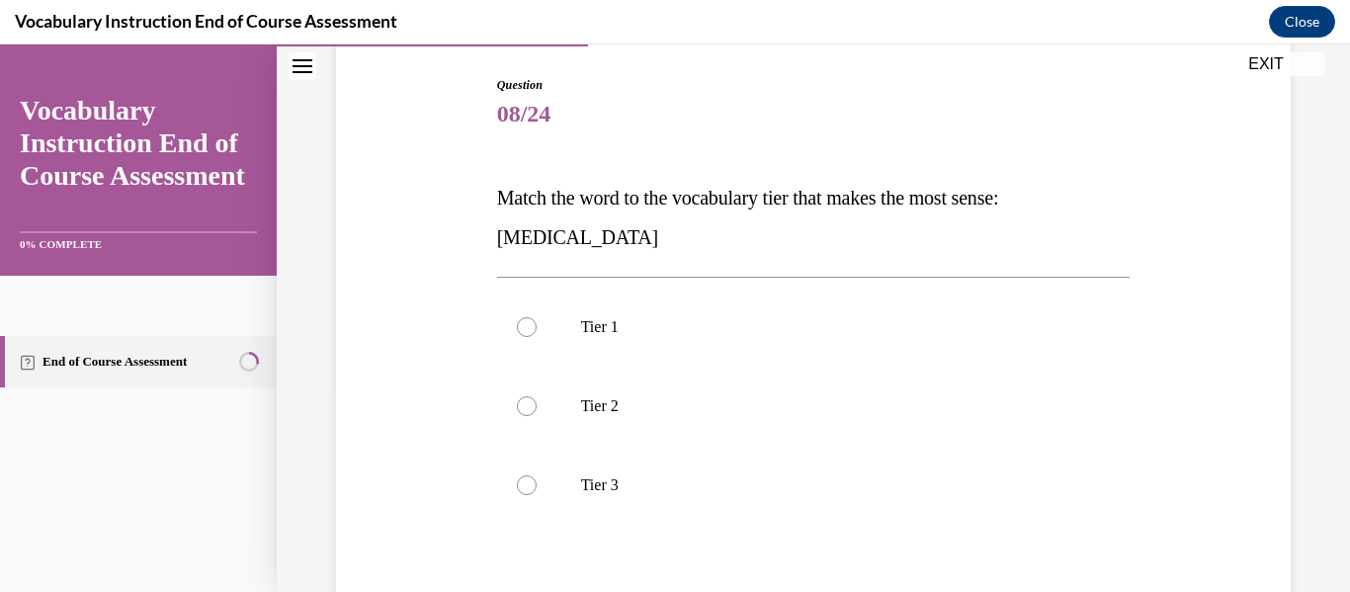
scroll to position [204, 0]
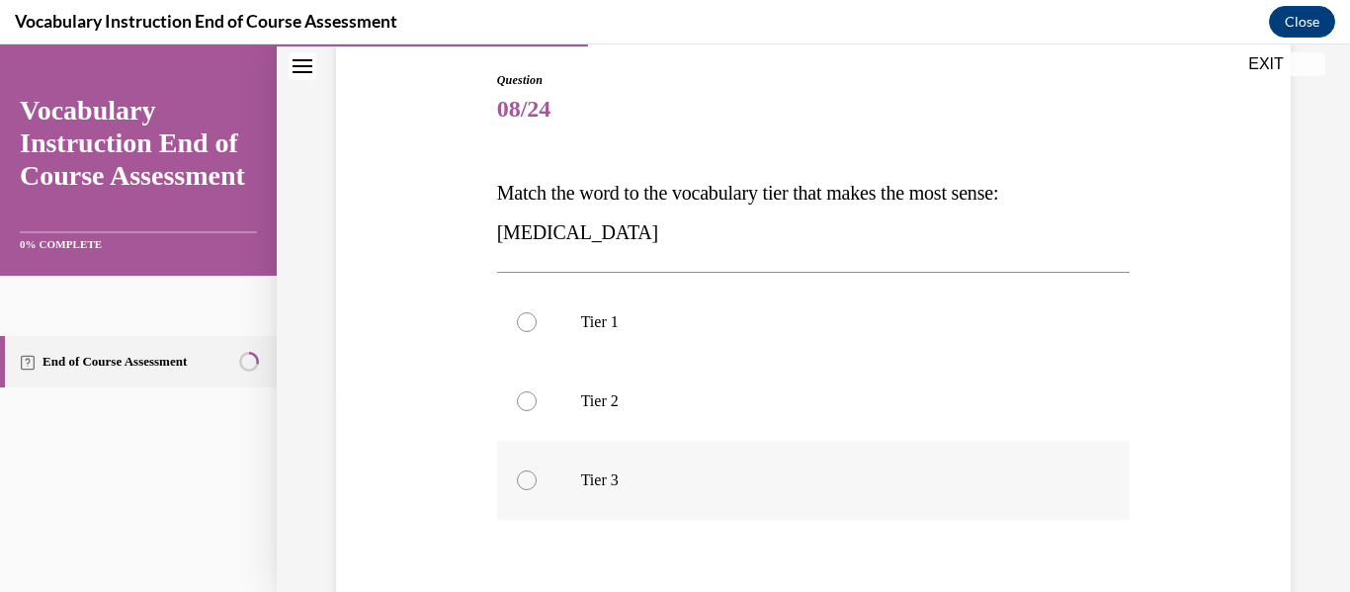
click at [794, 502] on label "Tier 3" at bounding box center [813, 480] width 633 height 79
click at [537, 490] on input "Tier 3" at bounding box center [527, 480] width 20 height 20
radio input "true"
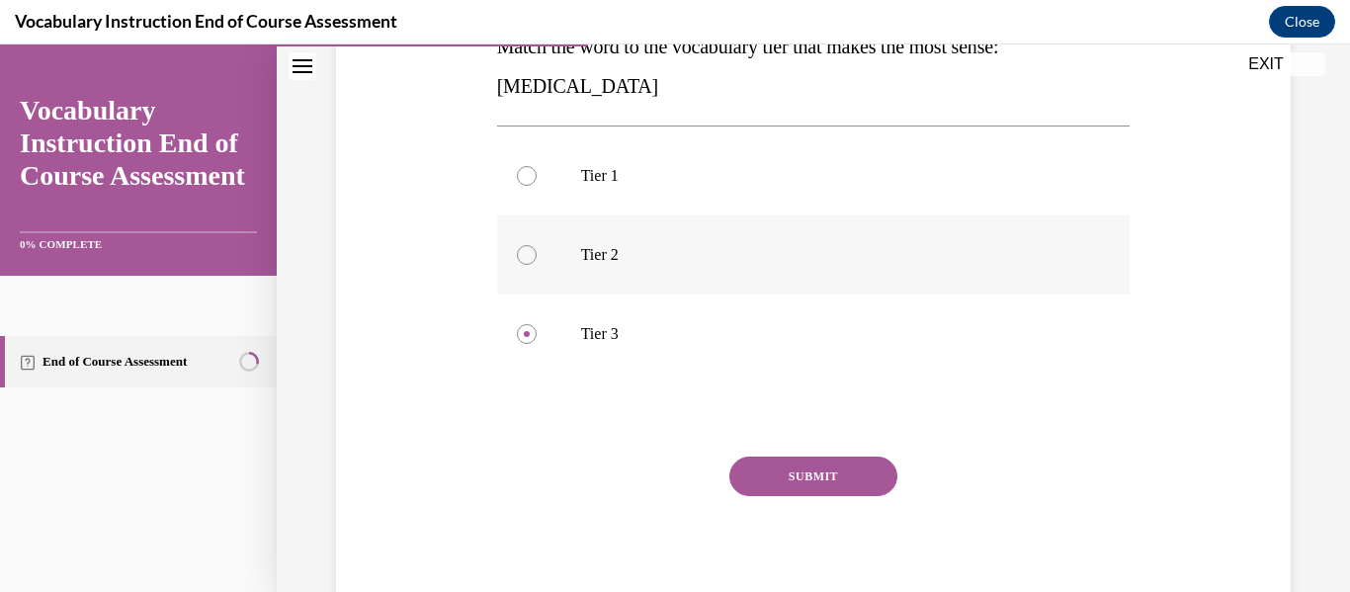
scroll to position [354, 0]
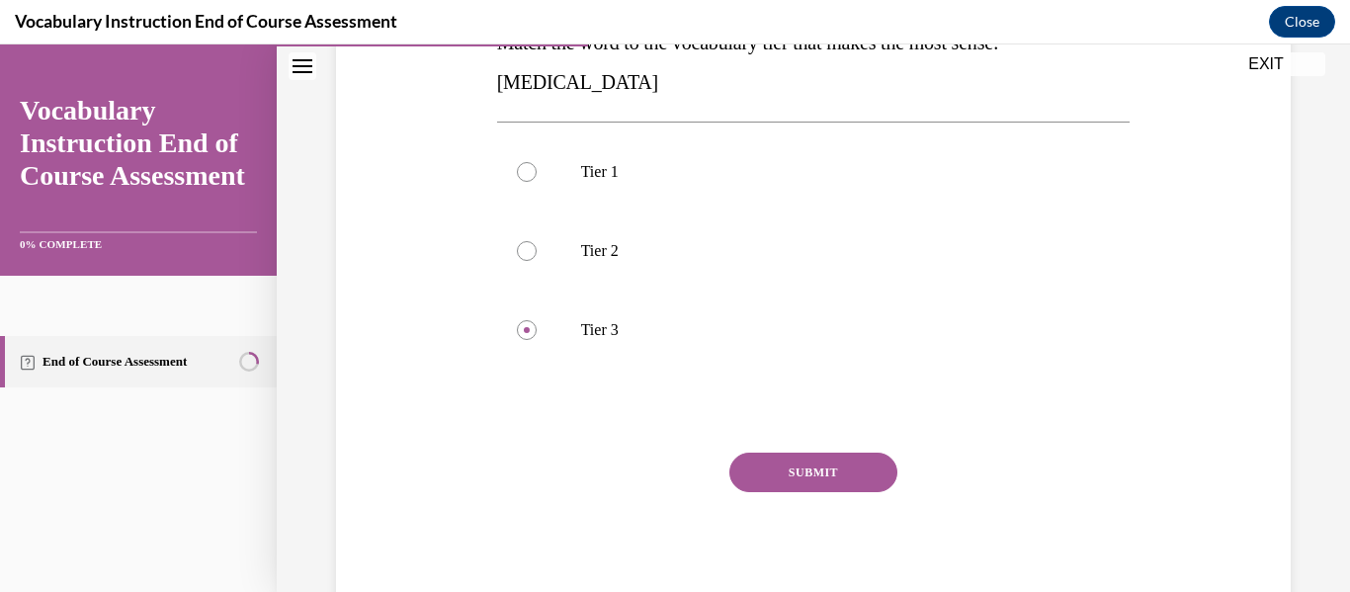
click at [805, 495] on div "SUBMIT" at bounding box center [813, 502] width 633 height 99
click at [827, 460] on button "SUBMIT" at bounding box center [813, 473] width 168 height 40
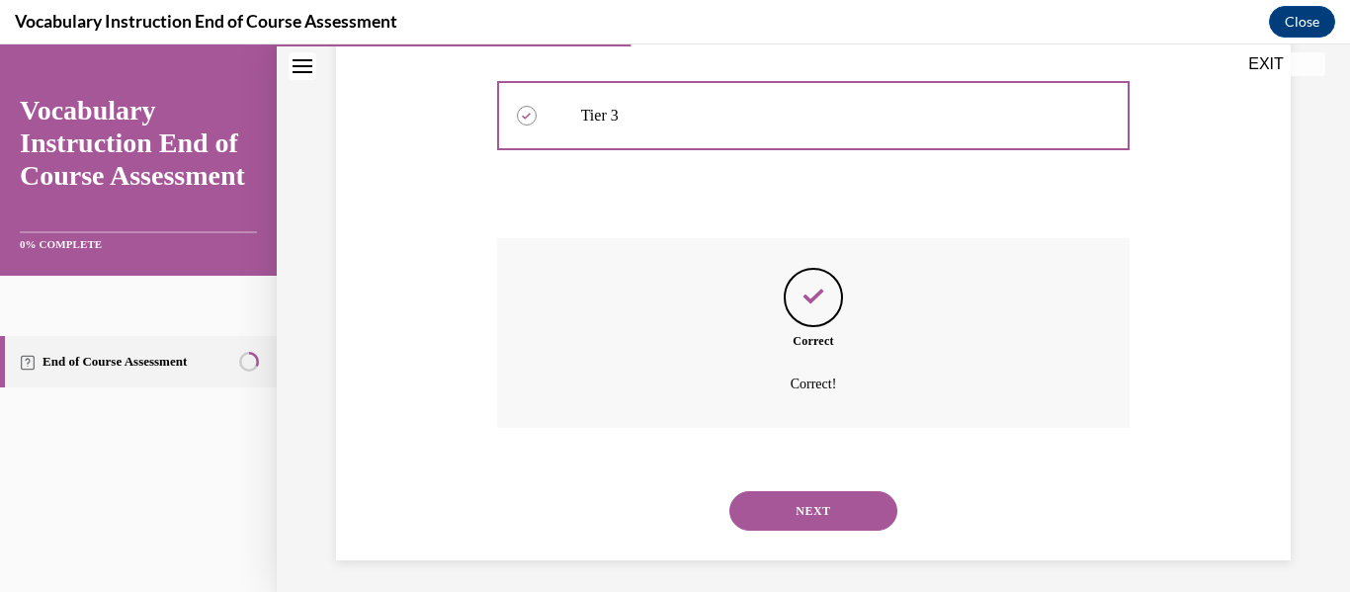
scroll to position [576, 0]
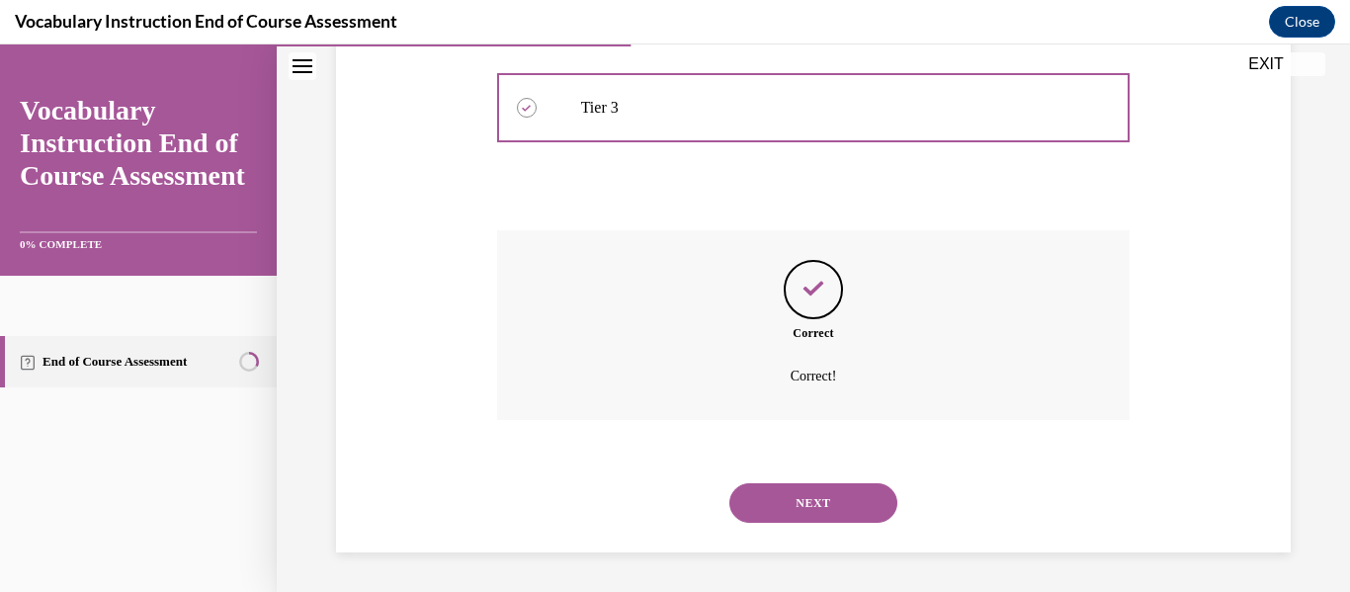
click at [816, 488] on button "NEXT" at bounding box center [813, 503] width 168 height 40
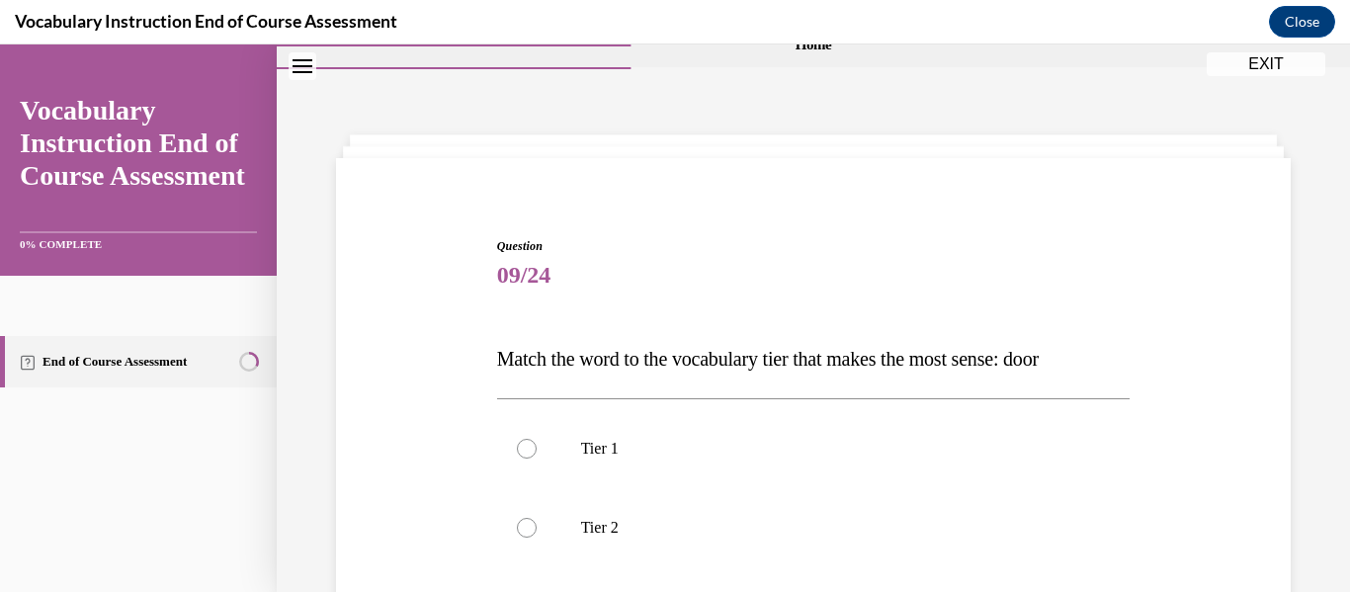
scroll to position [89, 0]
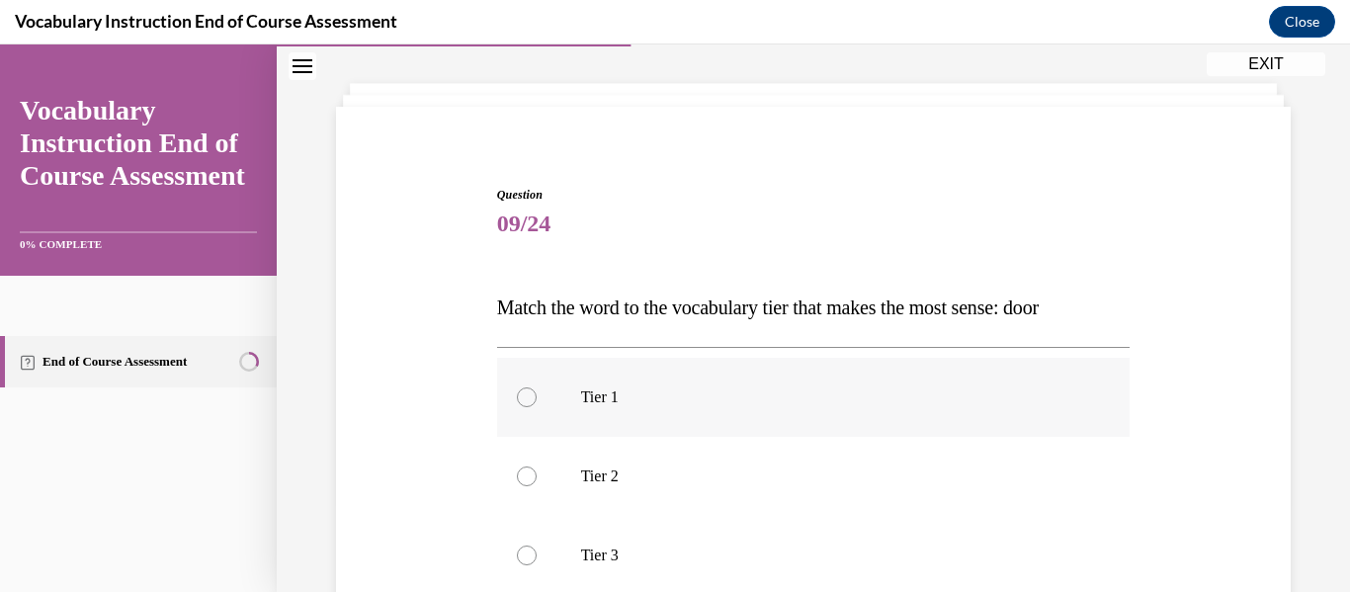
click at [771, 413] on label "Tier 1" at bounding box center [813, 397] width 633 height 79
click at [537, 407] on input "Tier 1" at bounding box center [527, 397] width 20 height 20
radio input "true"
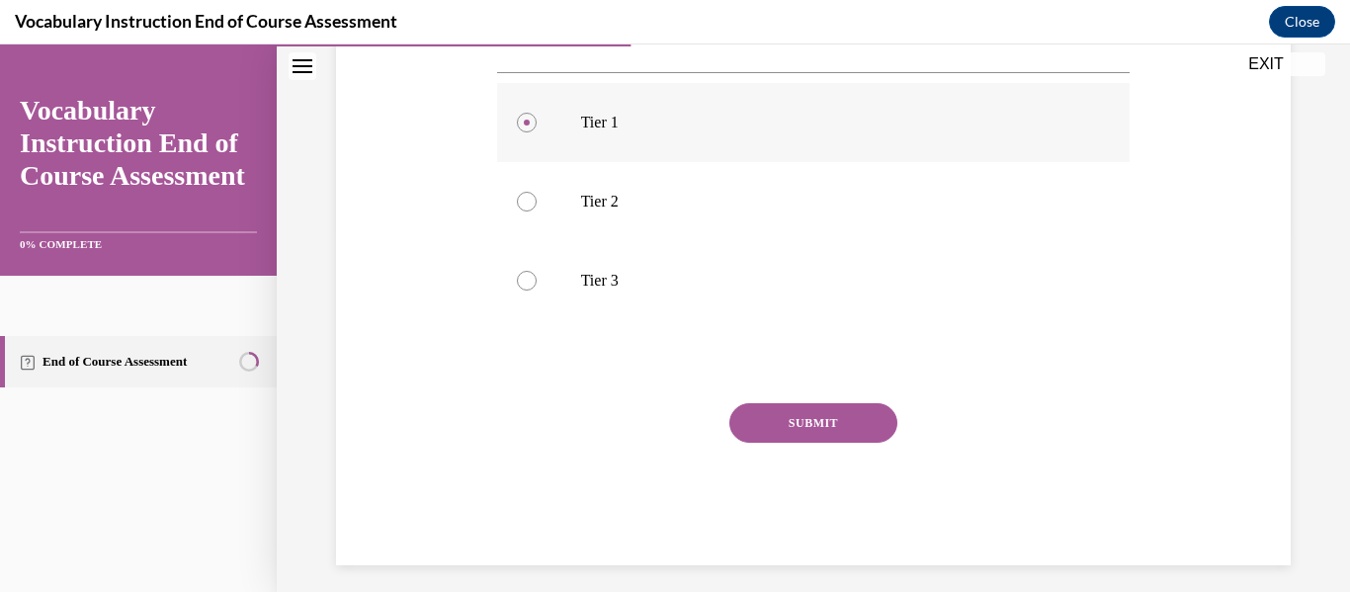
click at [771, 413] on button "SUBMIT" at bounding box center [813, 423] width 168 height 40
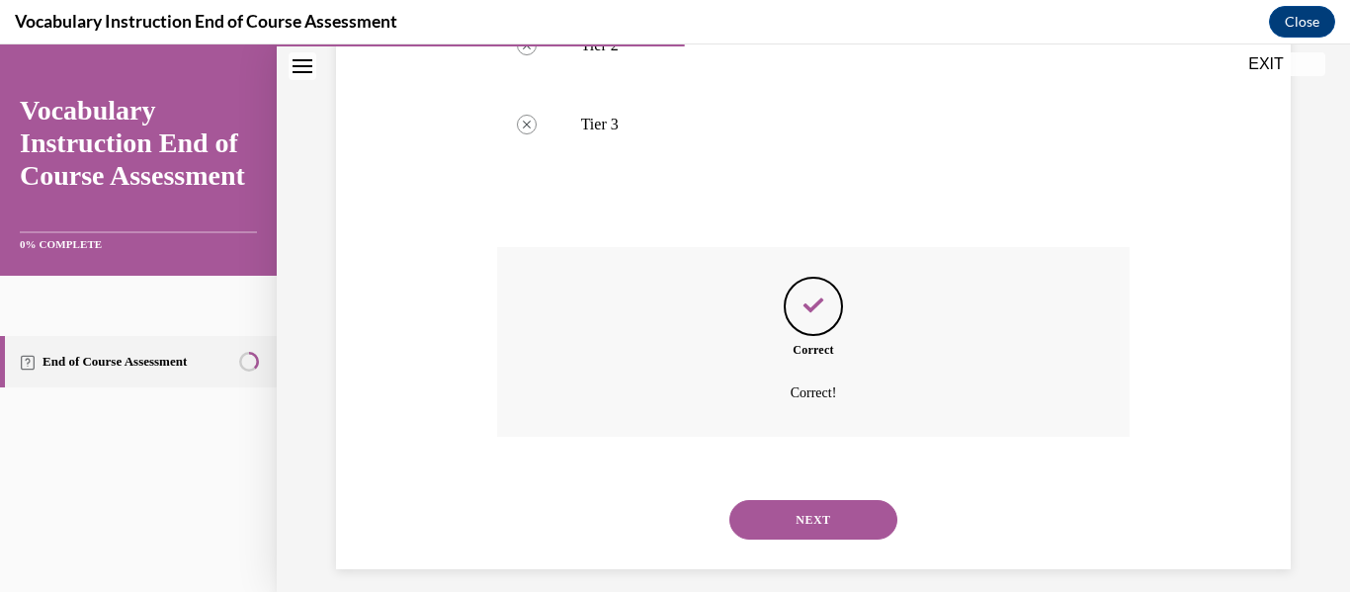
scroll to position [537, 0]
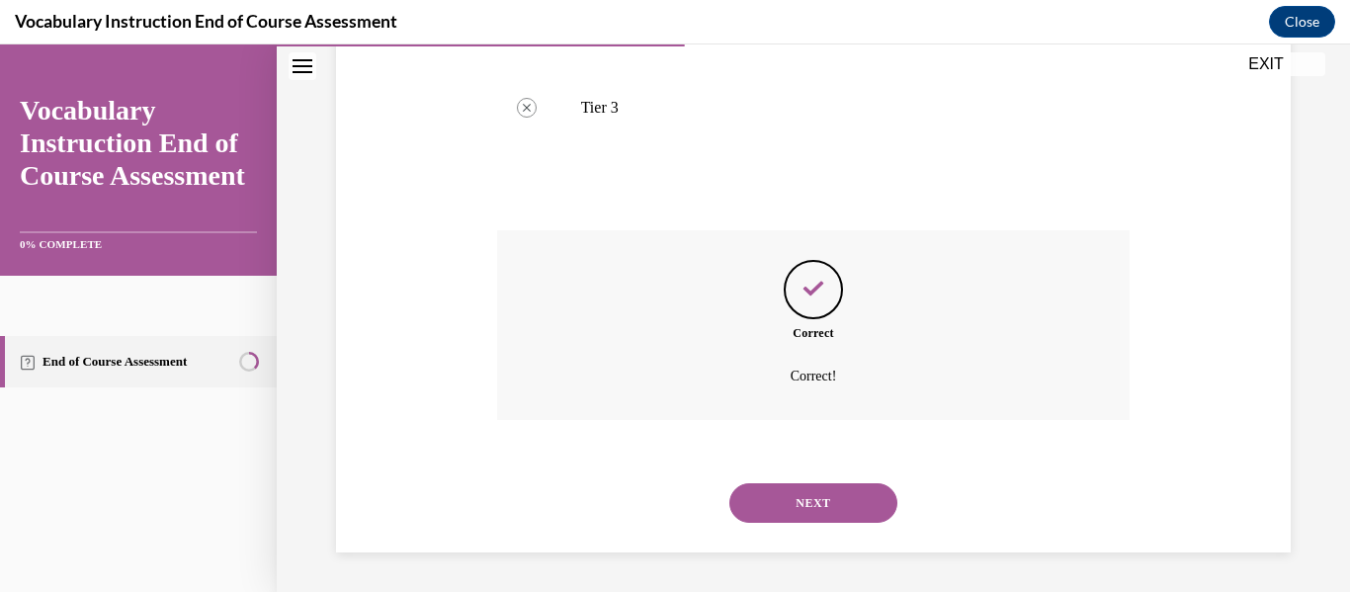
click at [794, 488] on button "NEXT" at bounding box center [813, 503] width 168 height 40
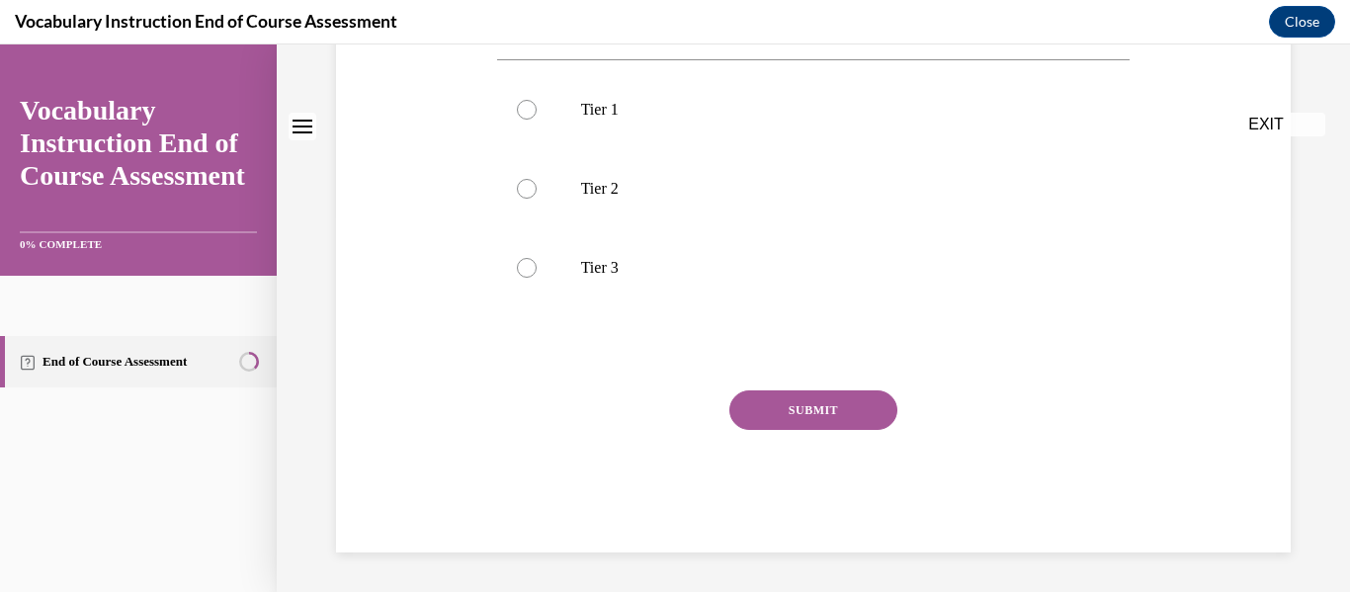
scroll to position [0, 0]
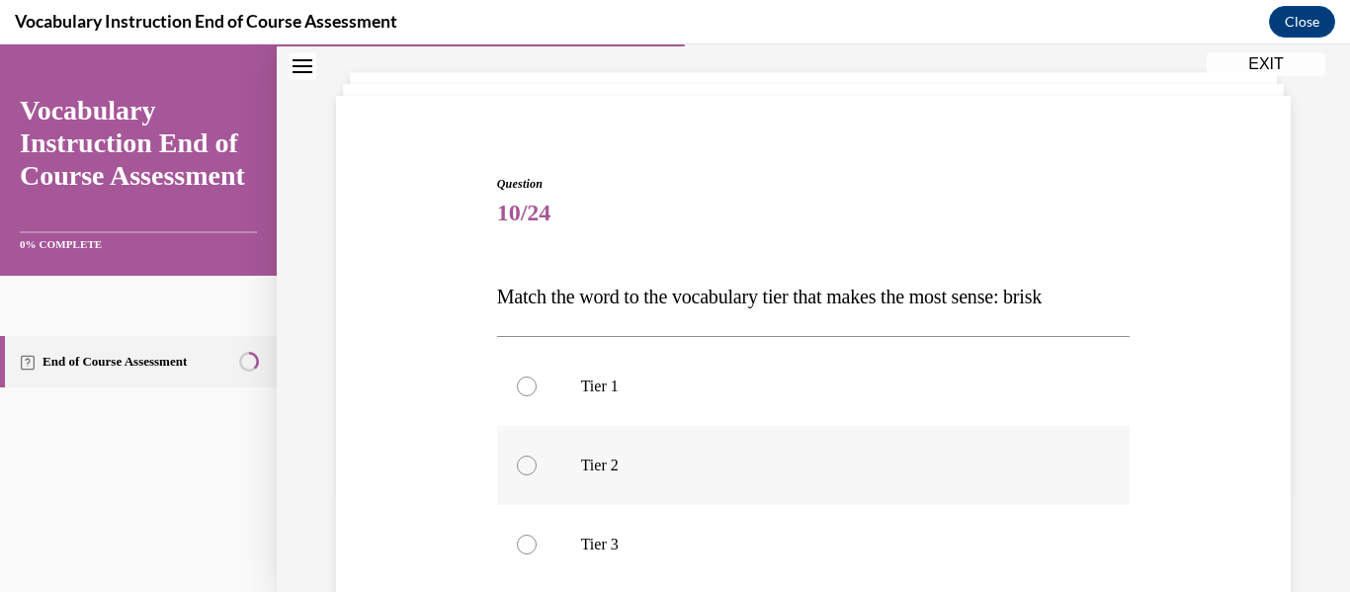
click at [765, 472] on p "Tier 2" at bounding box center [831, 466] width 500 height 20
click at [537, 472] on input "Tier 2" at bounding box center [527, 466] width 20 height 20
radio input "true"
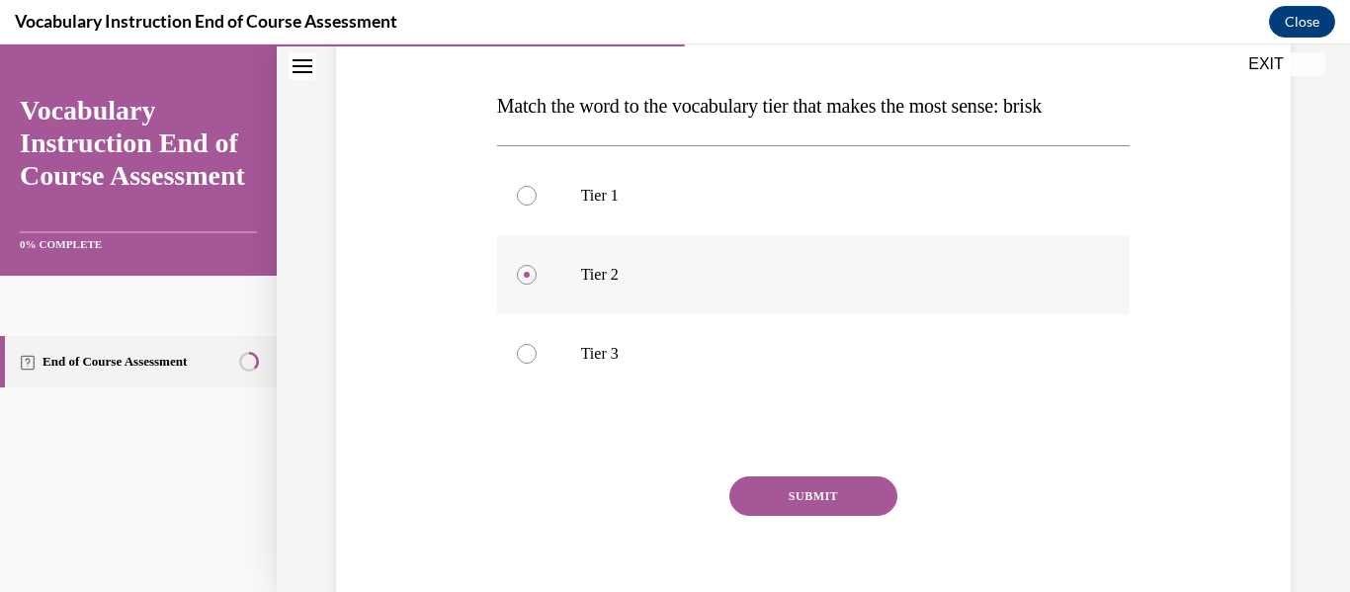
scroll to position [310, 0]
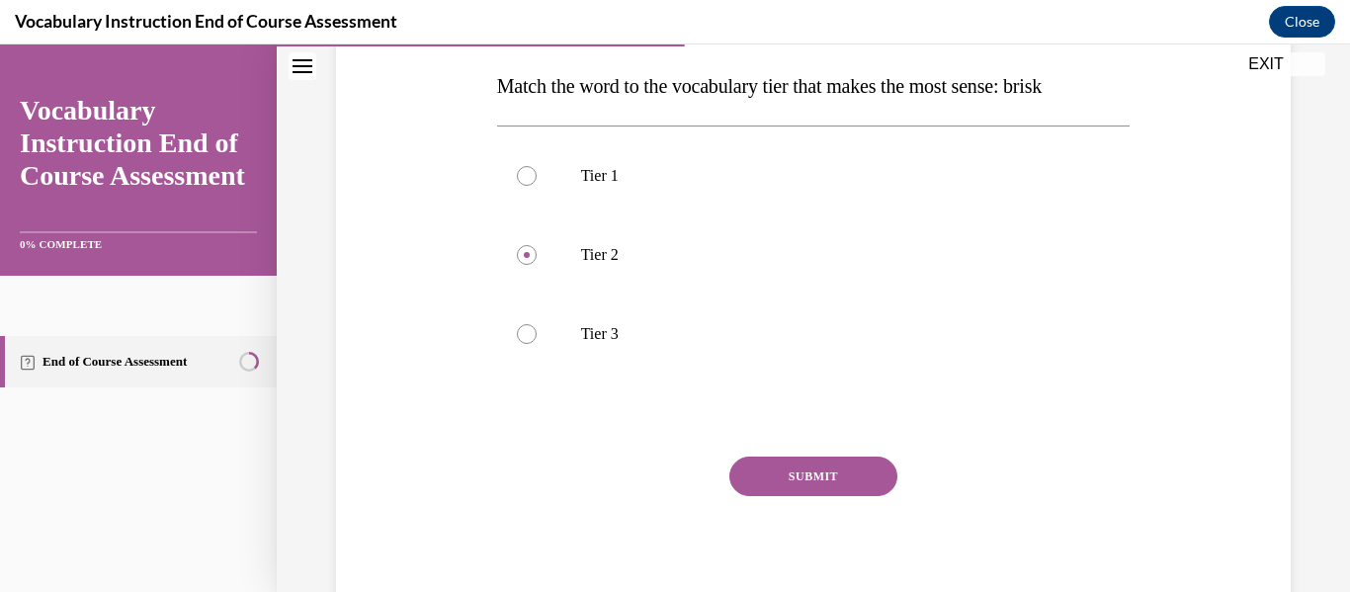
click at [805, 484] on button "SUBMIT" at bounding box center [813, 477] width 168 height 40
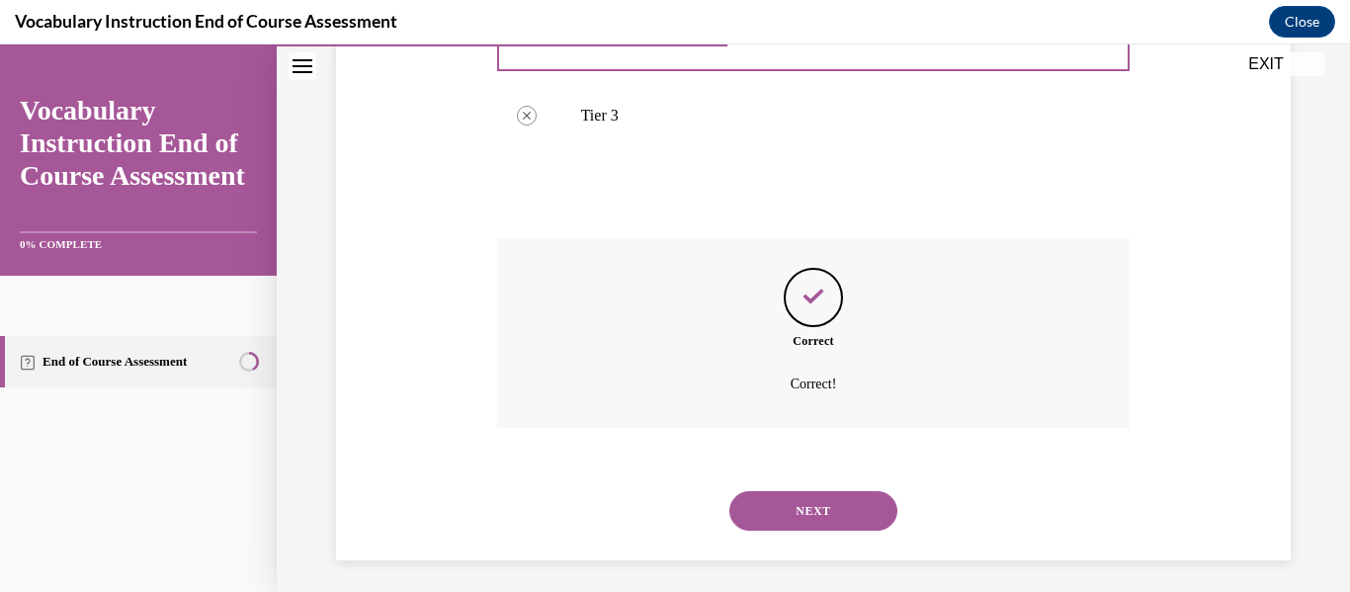
scroll to position [537, 0]
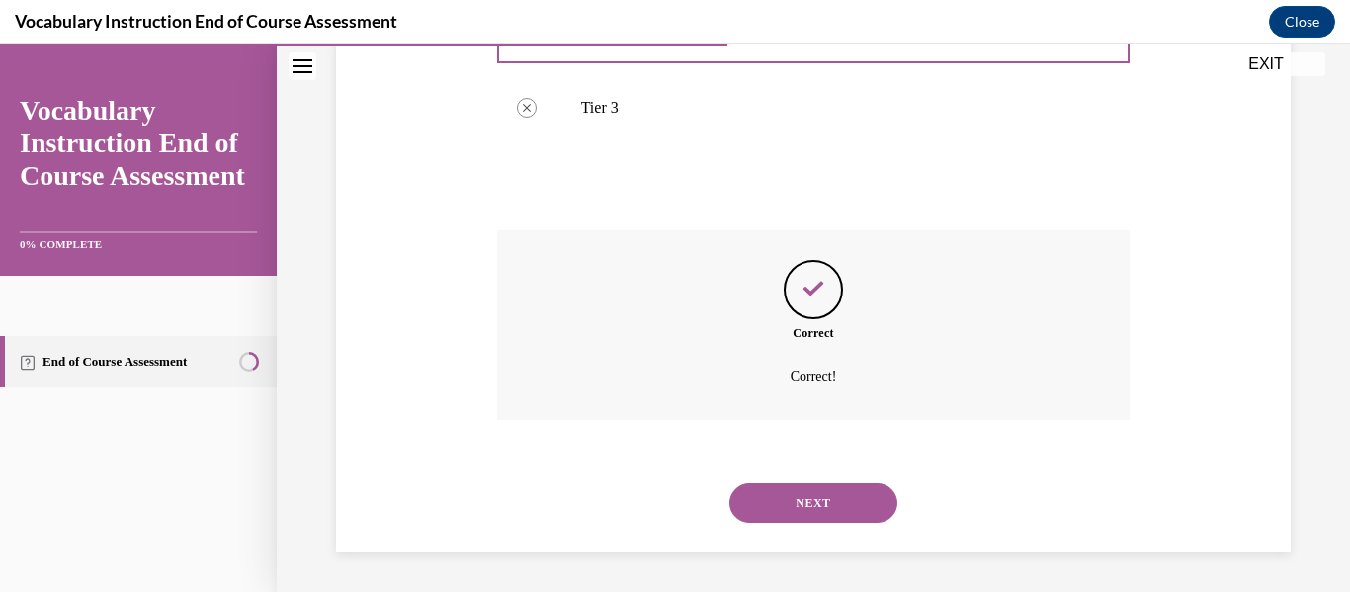
click at [805, 484] on button "NEXT" at bounding box center [813, 503] width 168 height 40
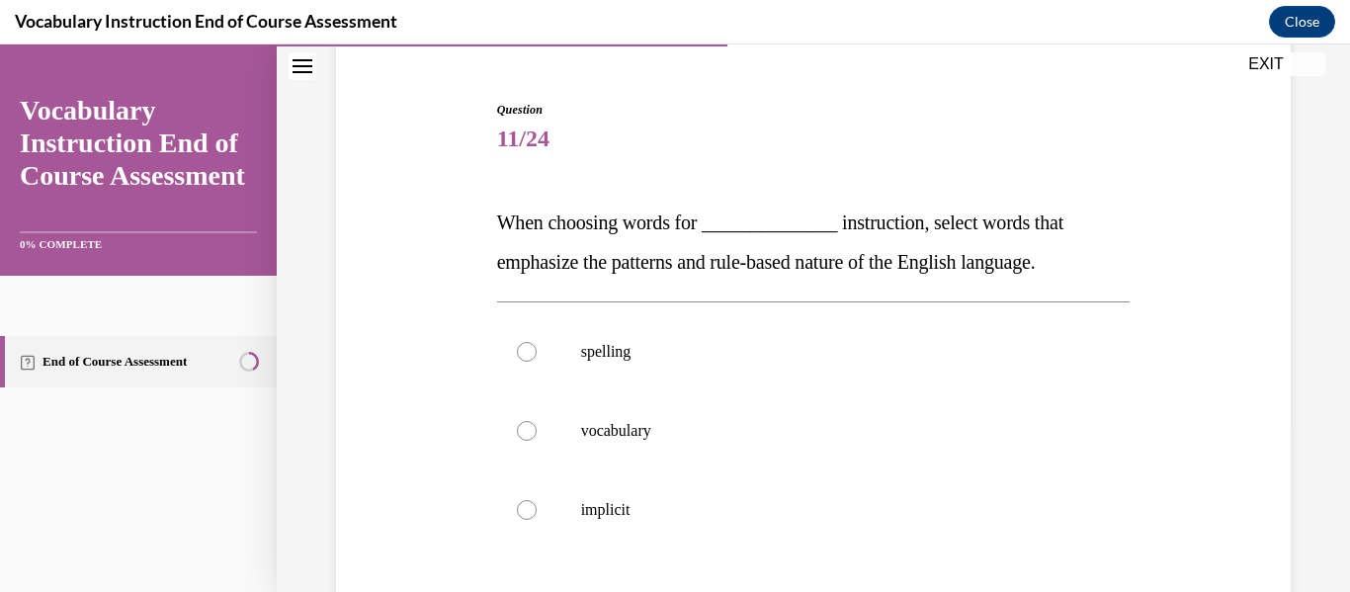
scroll to position [200, 0]
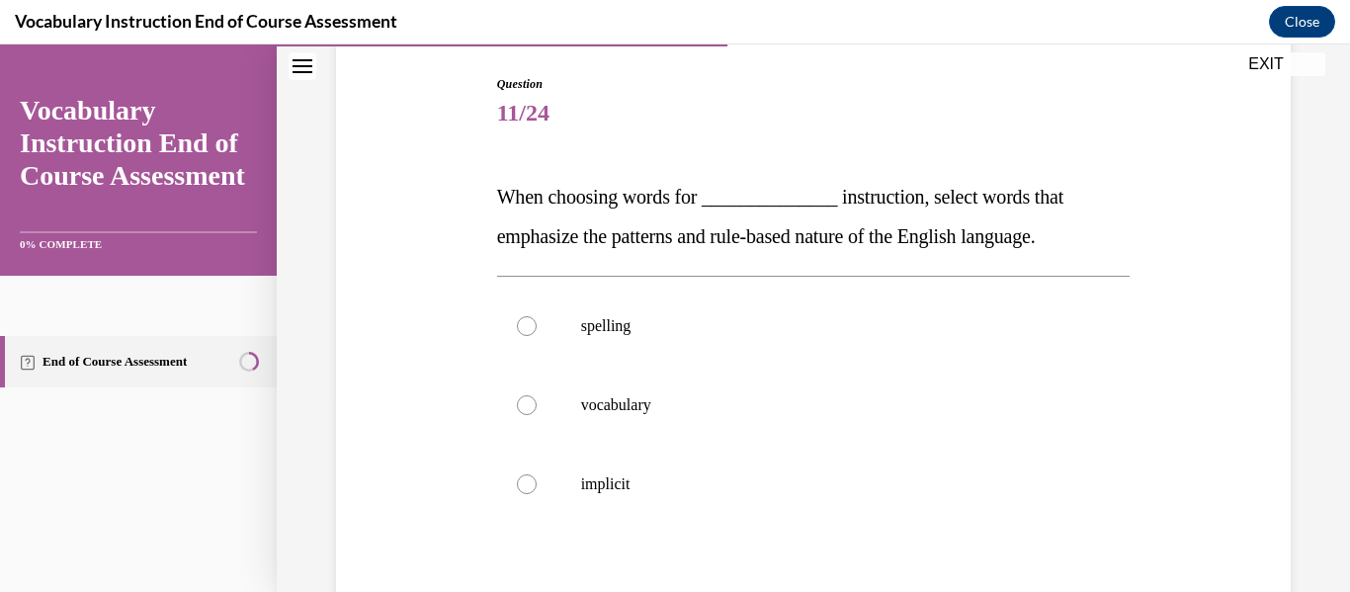
click at [847, 398] on p "vocabulary" at bounding box center [831, 405] width 500 height 20
click at [537, 398] on input "vocabulary" at bounding box center [527, 405] width 20 height 20
radio input "true"
click at [790, 347] on label "spelling" at bounding box center [813, 326] width 633 height 79
click at [537, 336] on input "spelling" at bounding box center [527, 326] width 20 height 20
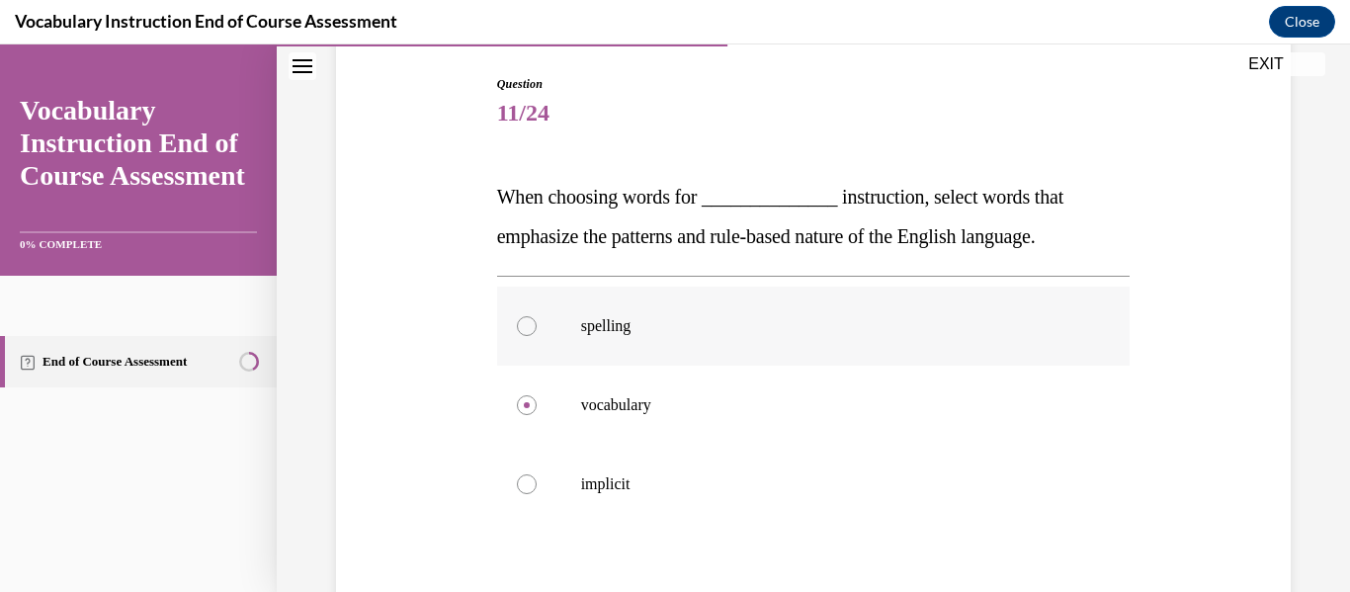
radio input "true"
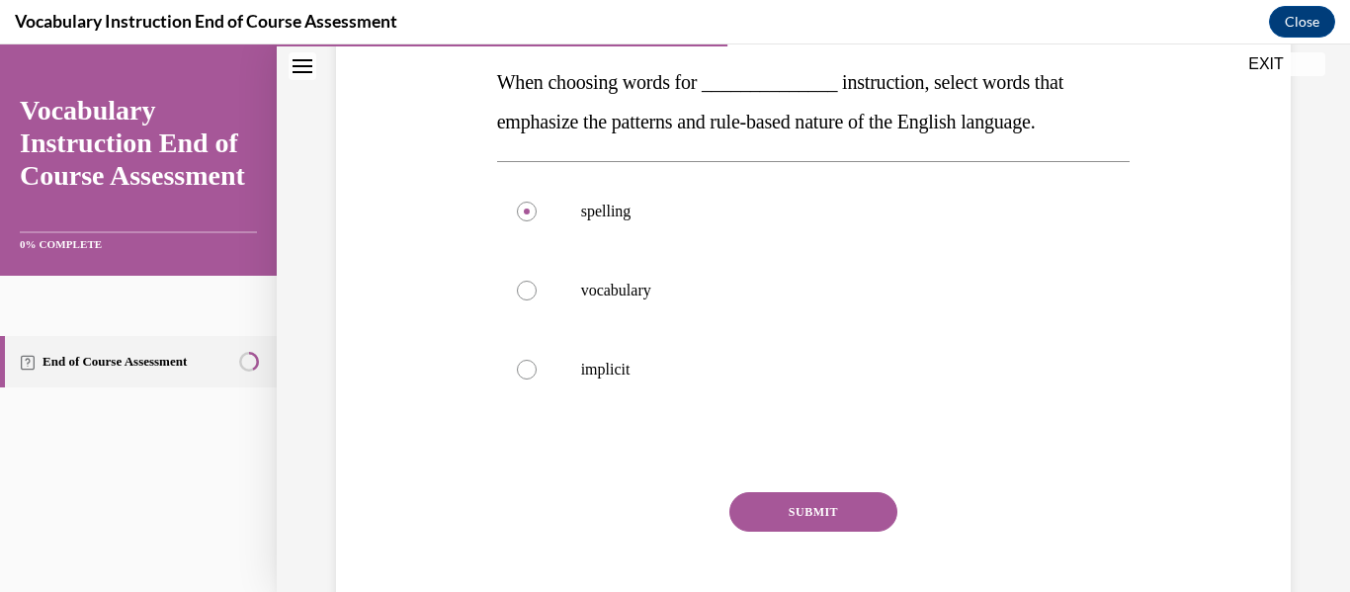
click at [784, 516] on button "SUBMIT" at bounding box center [813, 512] width 168 height 40
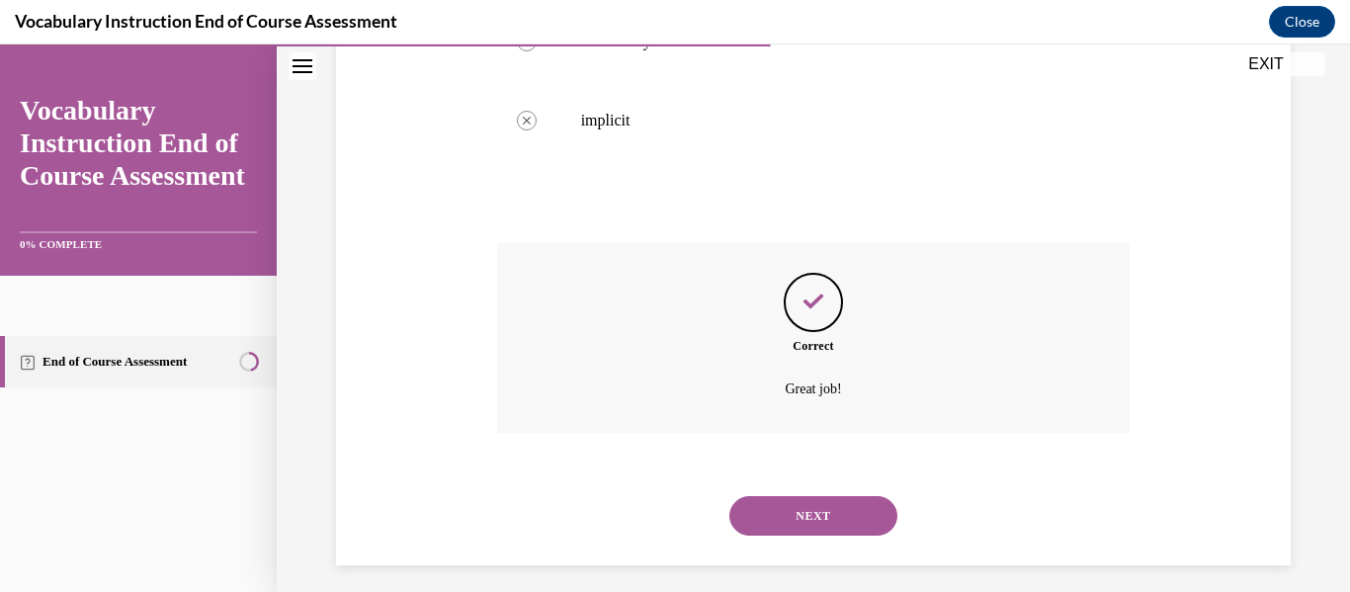
scroll to position [576, 0]
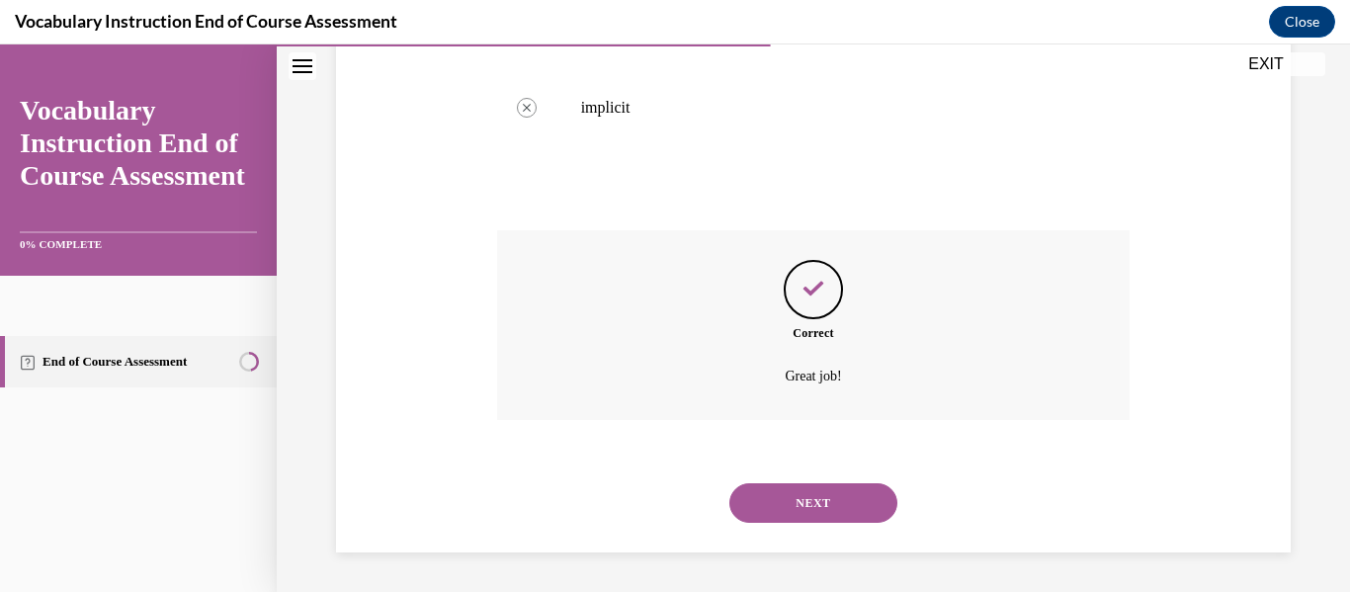
click at [784, 516] on button "NEXT" at bounding box center [813, 503] width 168 height 40
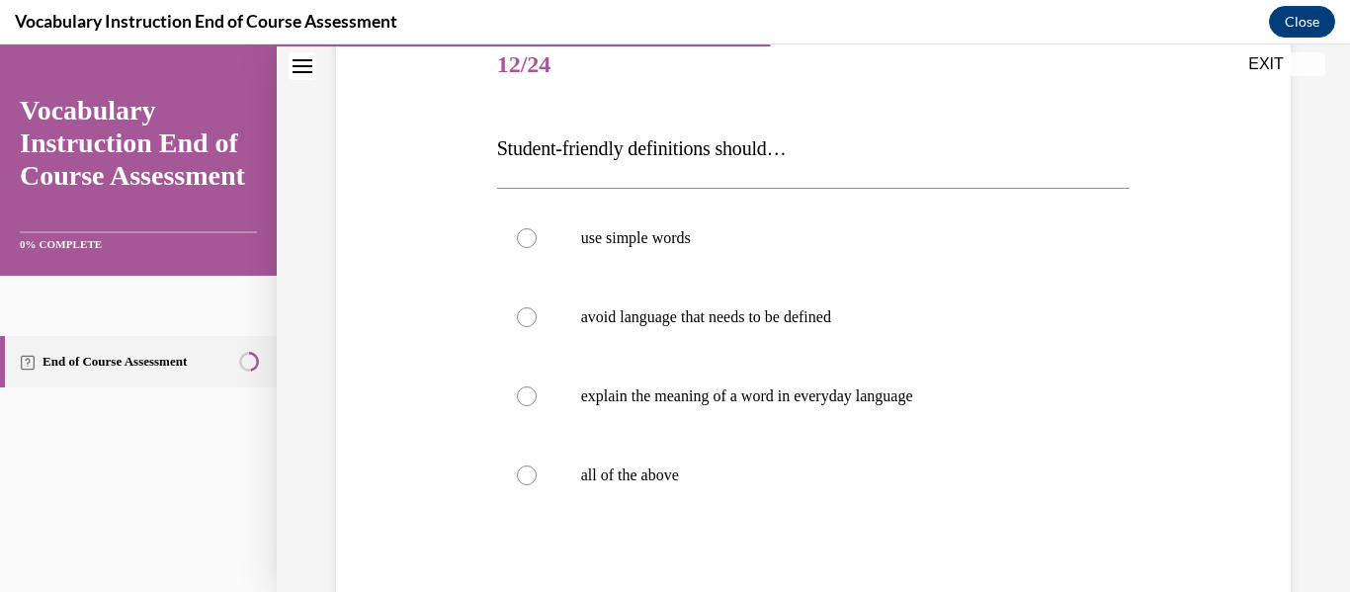
scroll to position [249, 0]
click at [718, 452] on label "all of the above" at bounding box center [813, 474] width 633 height 79
click at [537, 464] on input "all of the above" at bounding box center [527, 474] width 20 height 20
radio input "true"
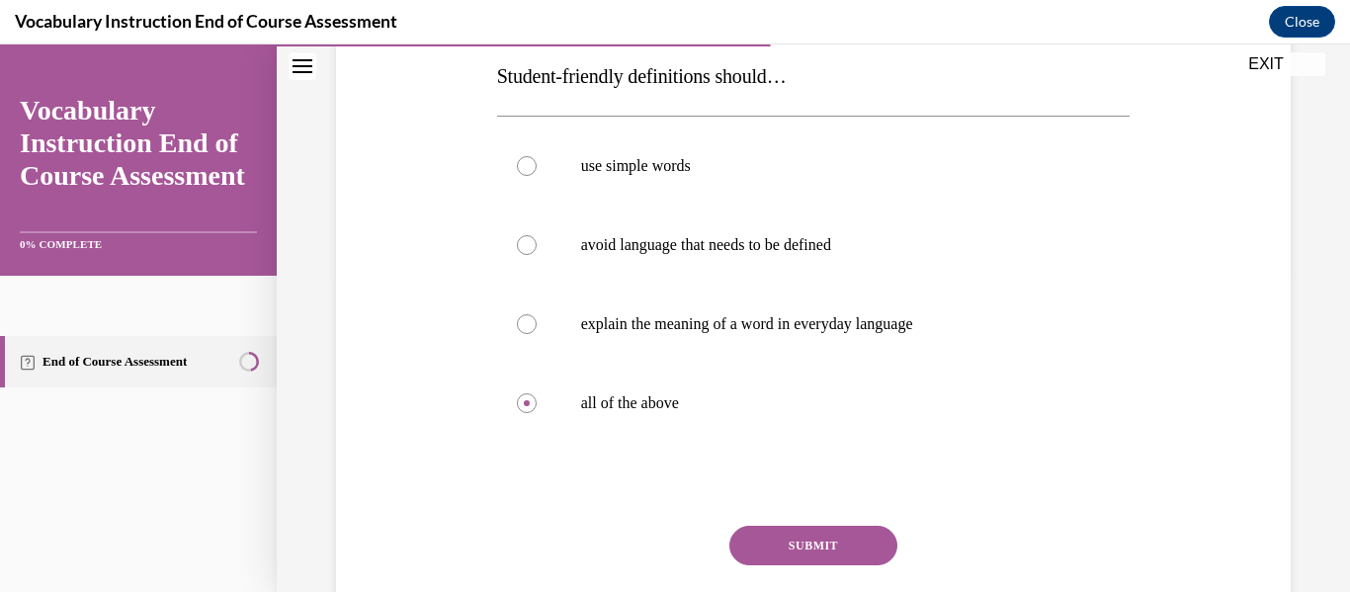
click at [801, 554] on button "SUBMIT" at bounding box center [813, 546] width 168 height 40
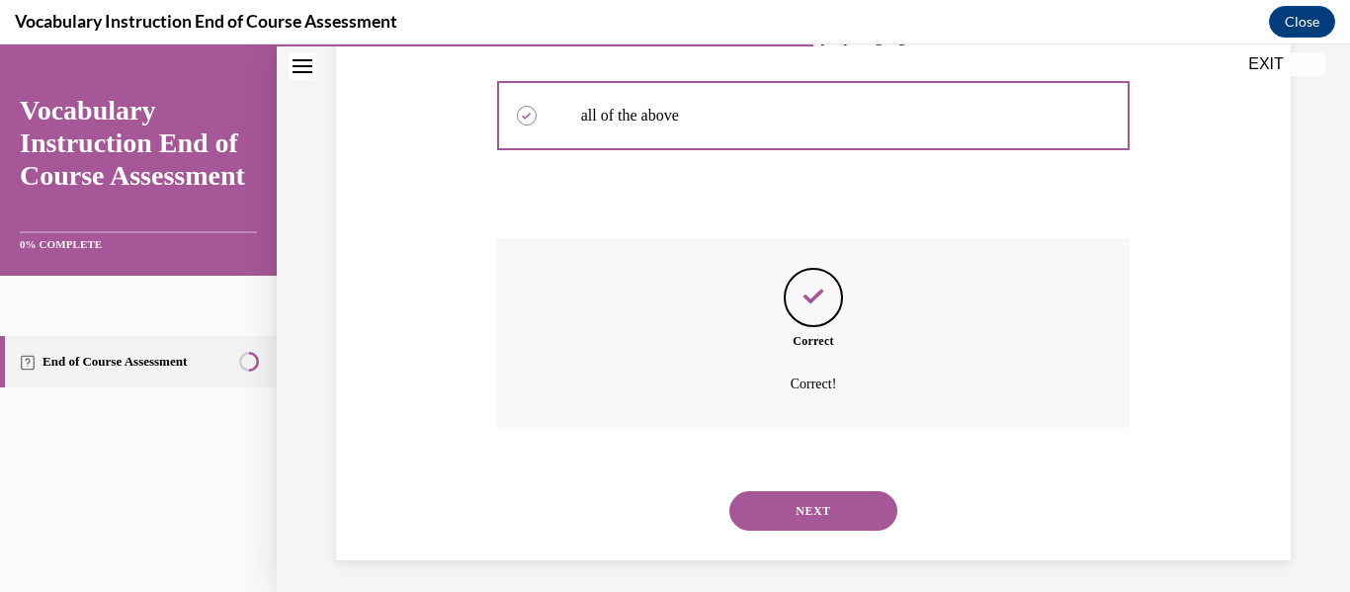
scroll to position [616, 0]
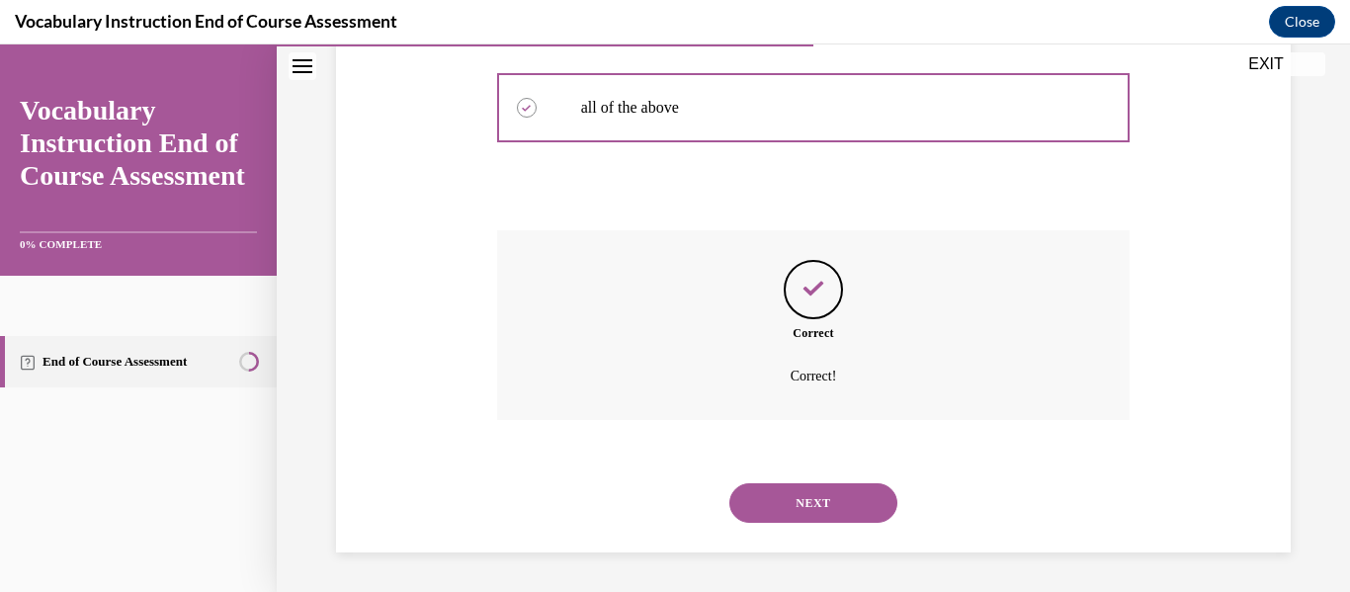
click at [810, 488] on button "NEXT" at bounding box center [813, 503] width 168 height 40
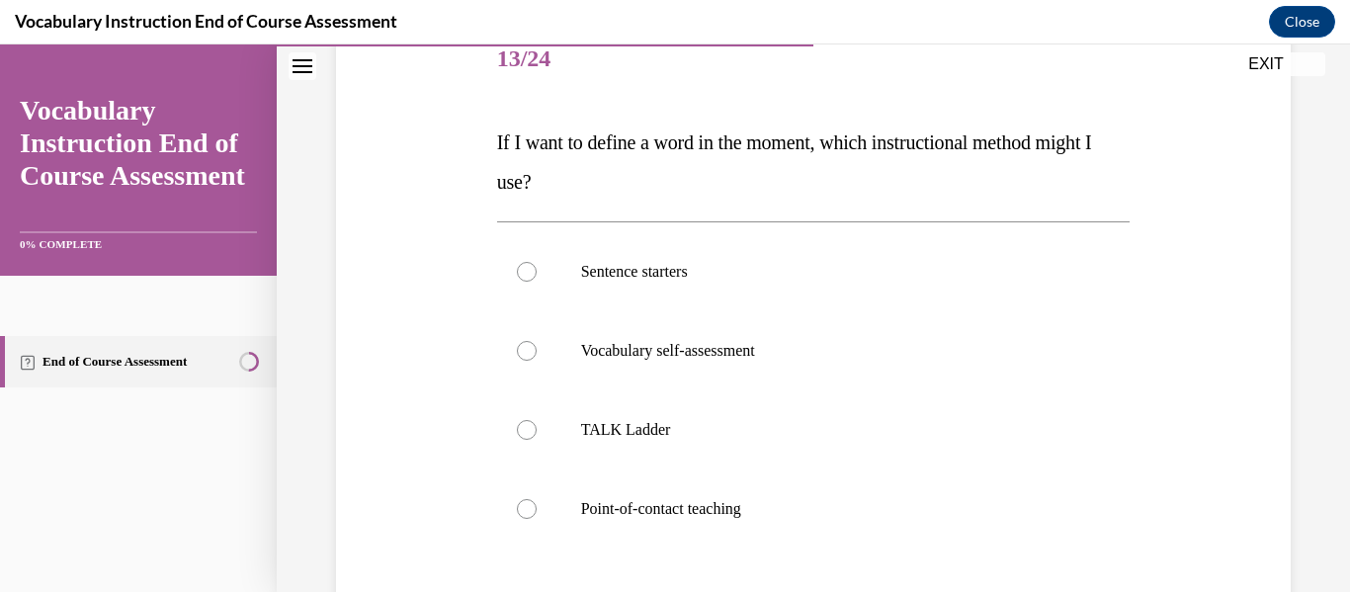
scroll to position [262, 0]
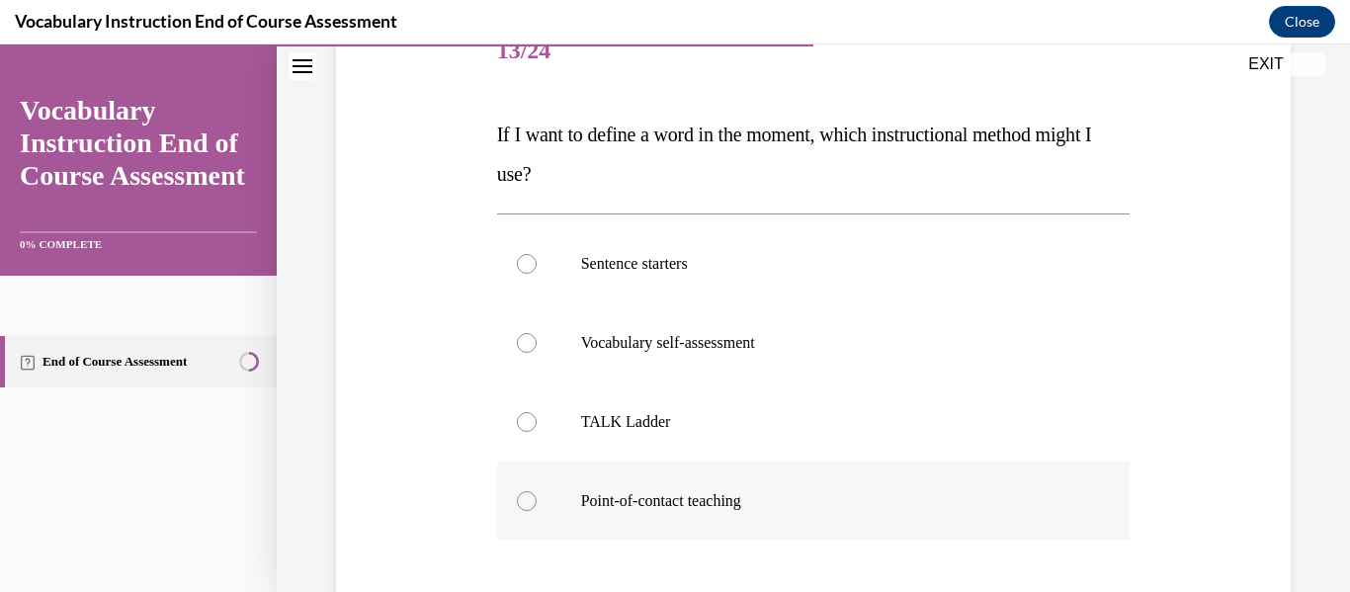
click at [741, 536] on label "Point-of-contact teaching" at bounding box center [813, 501] width 633 height 79
click at [537, 511] on input "Point-of-contact teaching" at bounding box center [527, 501] width 20 height 20
radio input "true"
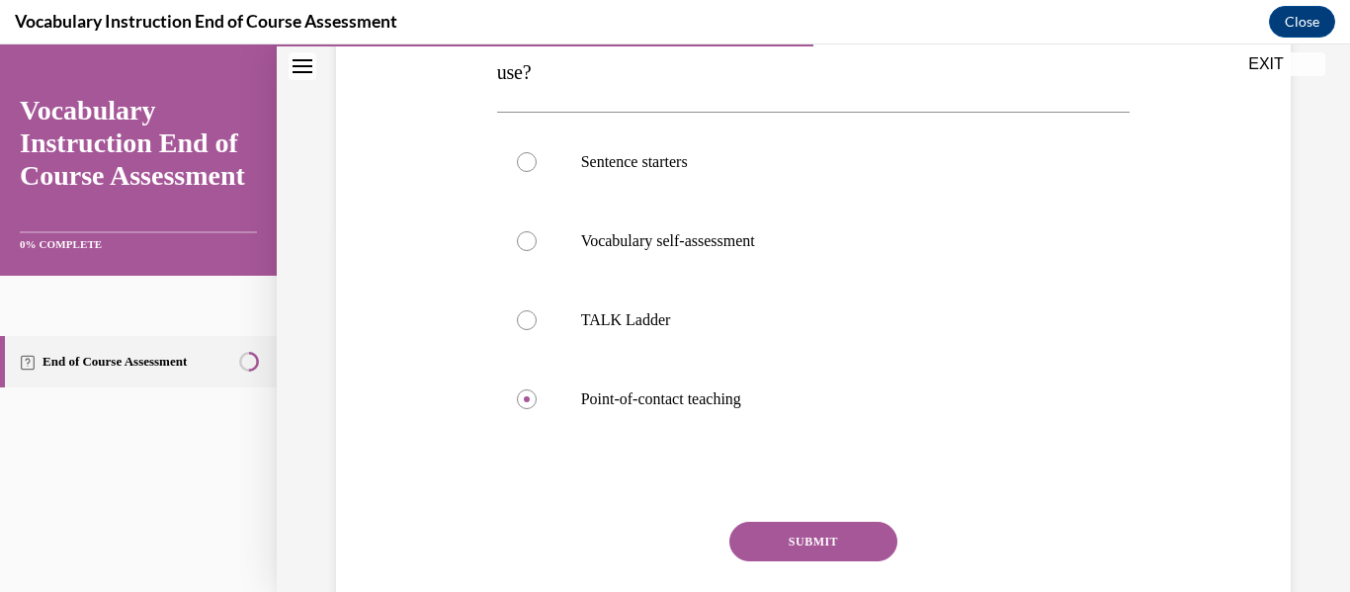
click at [805, 538] on button "SUBMIT" at bounding box center [813, 542] width 168 height 40
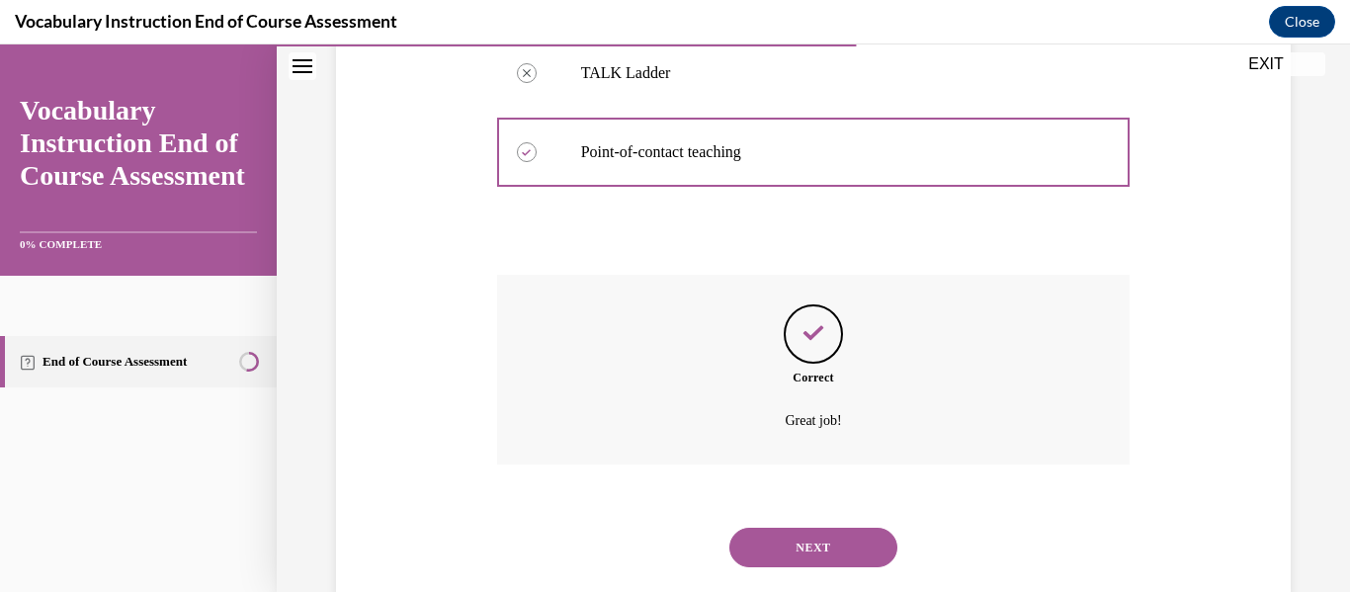
scroll to position [619, 0]
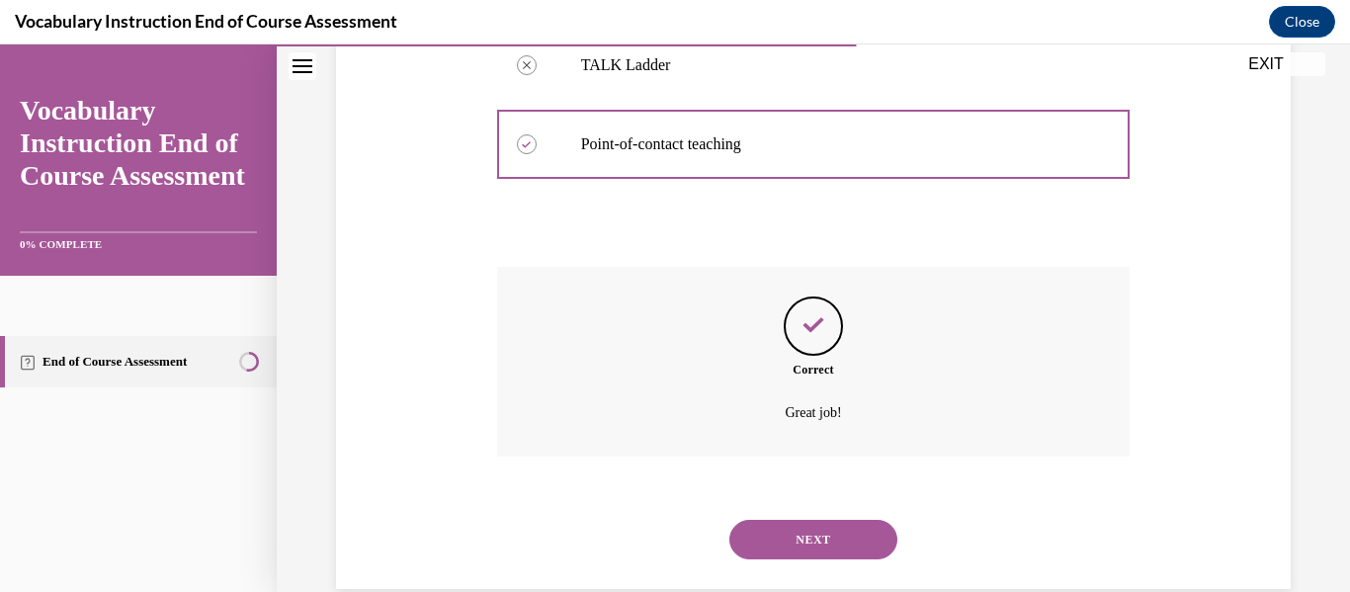
click at [813, 520] on button "NEXT" at bounding box center [813, 540] width 168 height 40
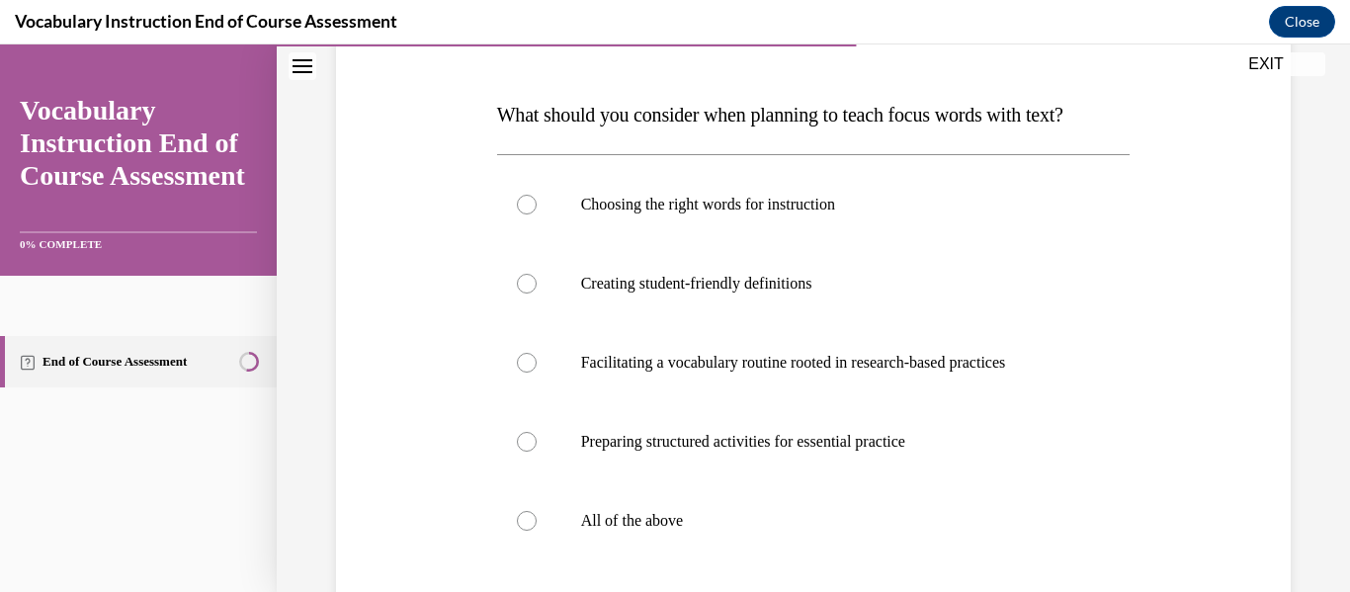
scroll to position [290, 0]
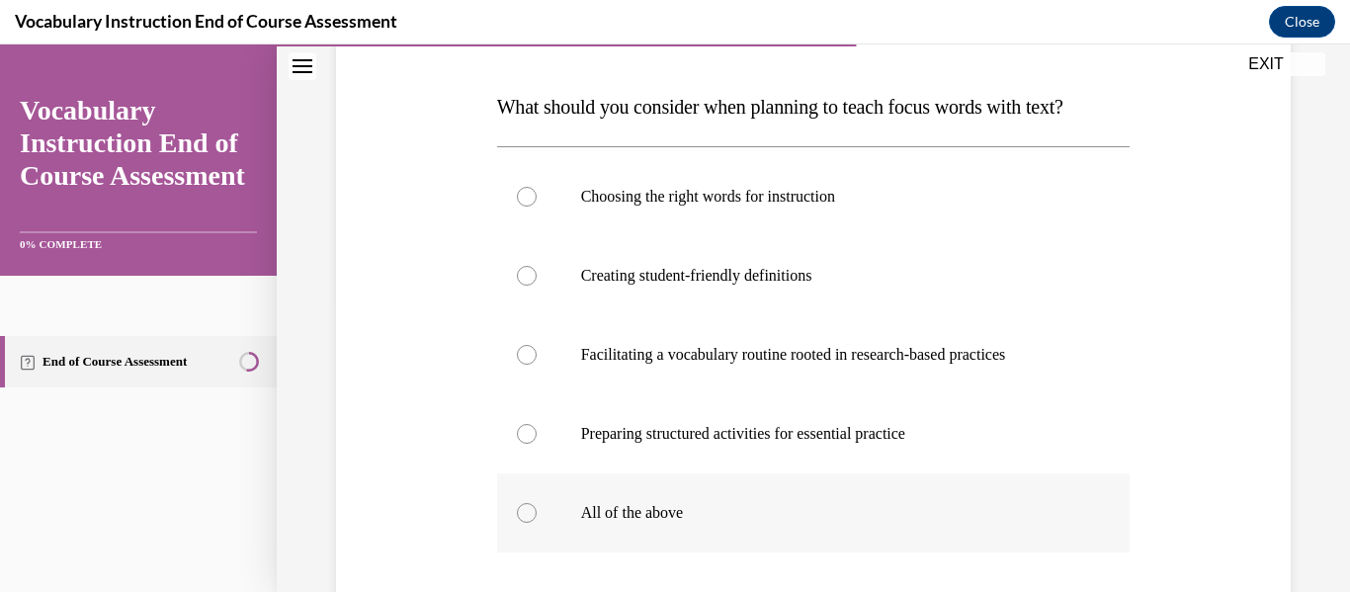
click at [793, 525] on label "All of the above" at bounding box center [813, 512] width 633 height 79
click at [537, 523] on input "All of the above" at bounding box center [527, 513] width 20 height 20
radio input "true"
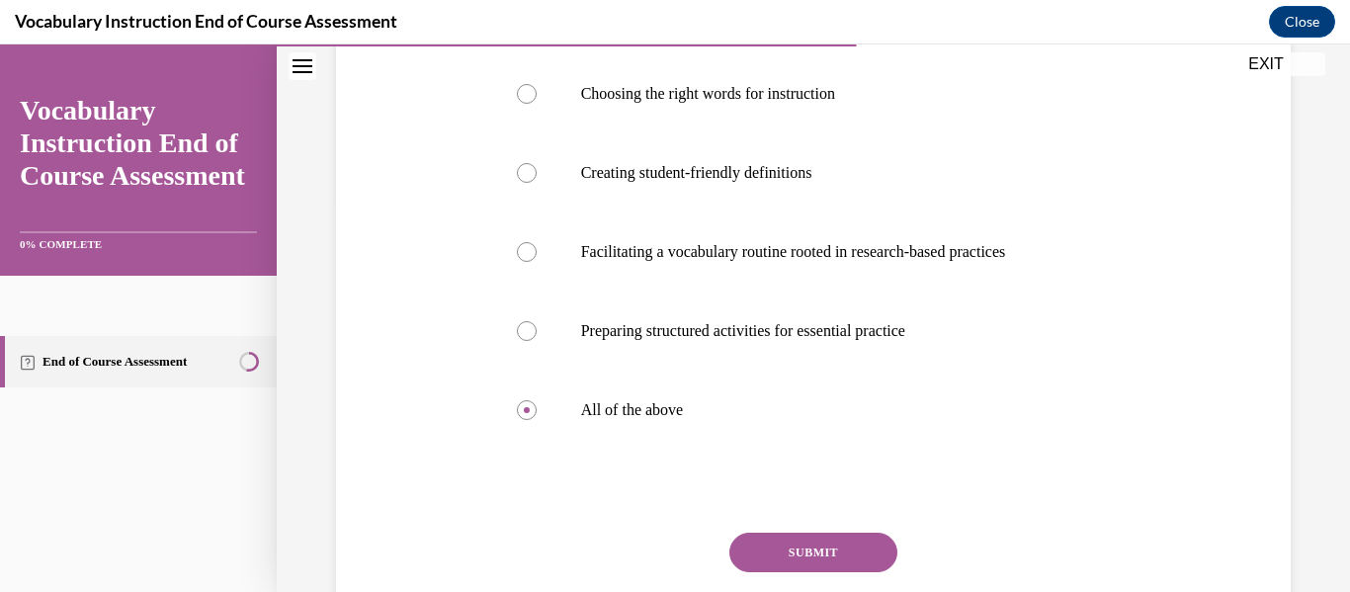
click at [781, 559] on button "SUBMIT" at bounding box center [813, 553] width 168 height 40
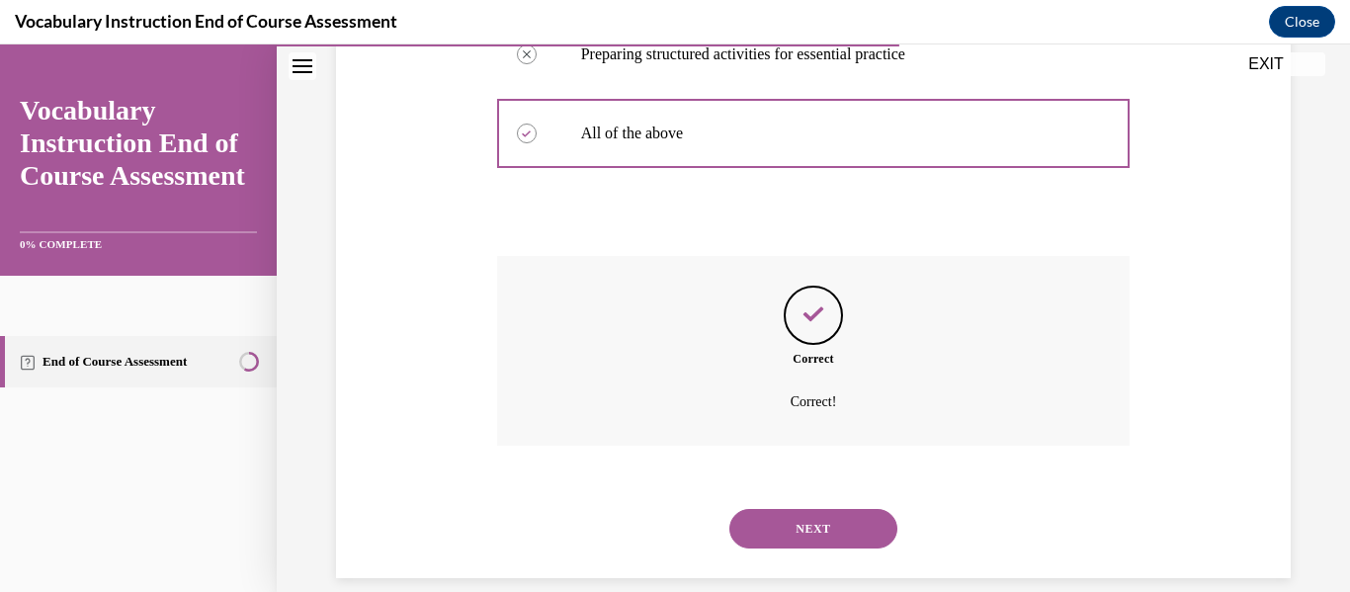
scroll to position [695, 0]
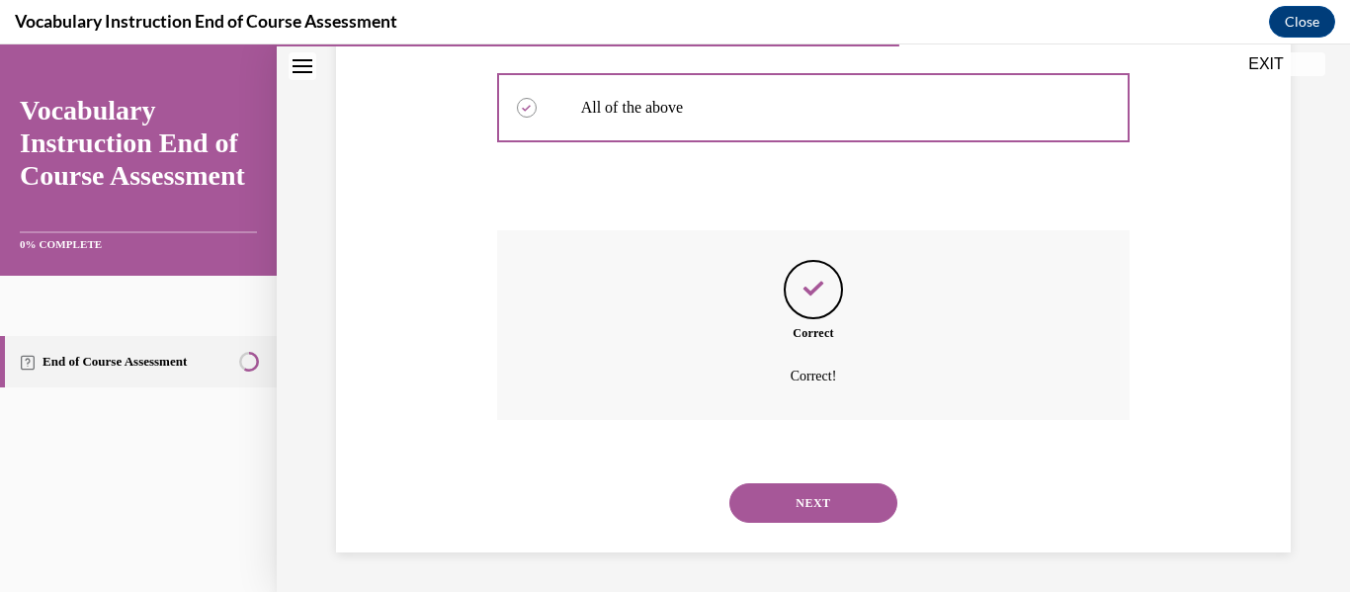
click at [818, 502] on button "NEXT" at bounding box center [813, 503] width 168 height 40
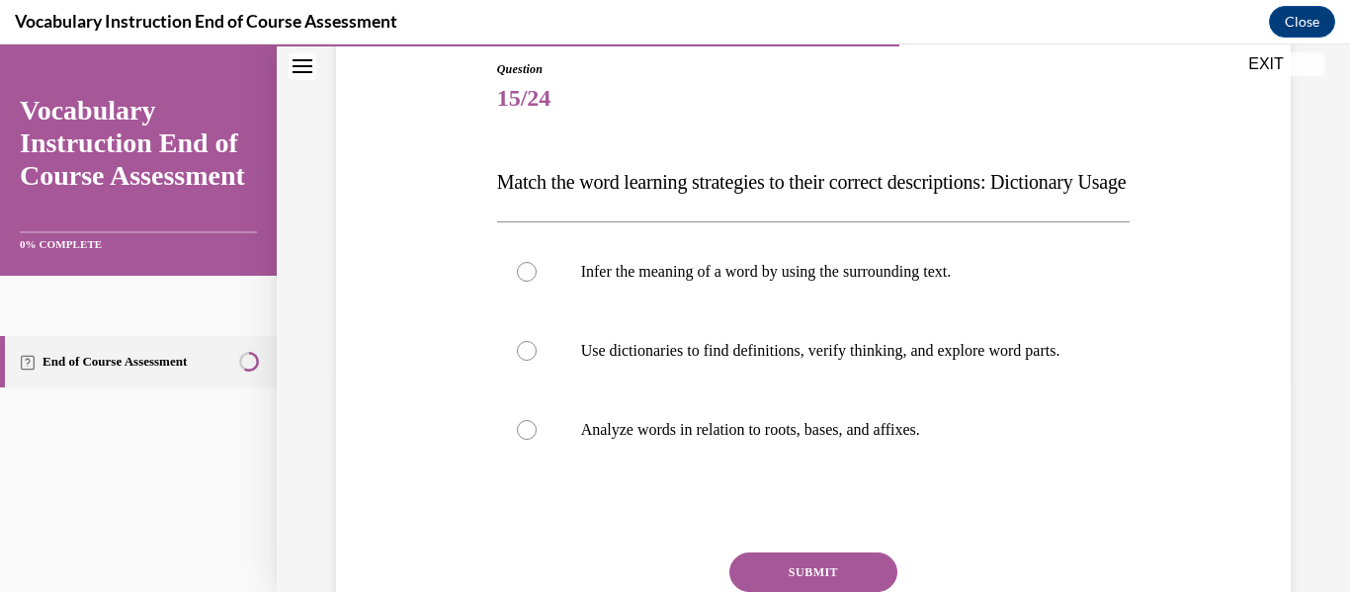
scroll to position [217, 0]
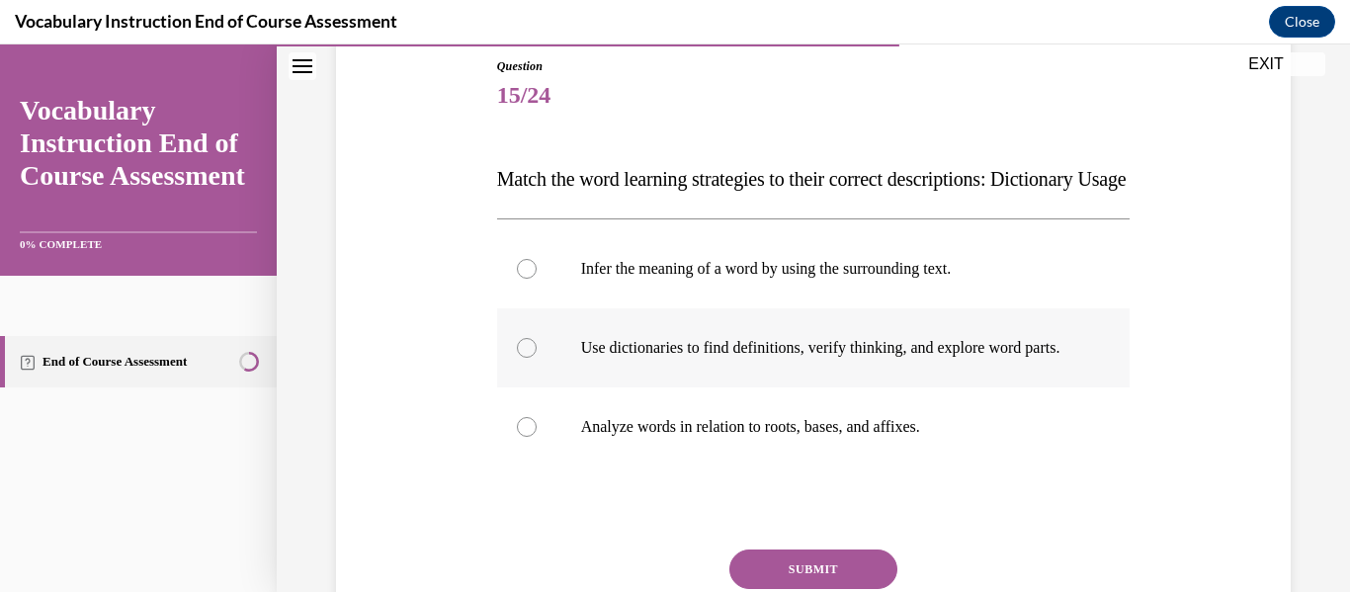
click at [842, 358] on p "Use dictionaries to find definitions, verify thinking, and explore word parts." at bounding box center [831, 348] width 500 height 20
click at [537, 358] on input "Use dictionaries to find definitions, verify thinking, and explore word parts." at bounding box center [527, 348] width 20 height 20
radio input "true"
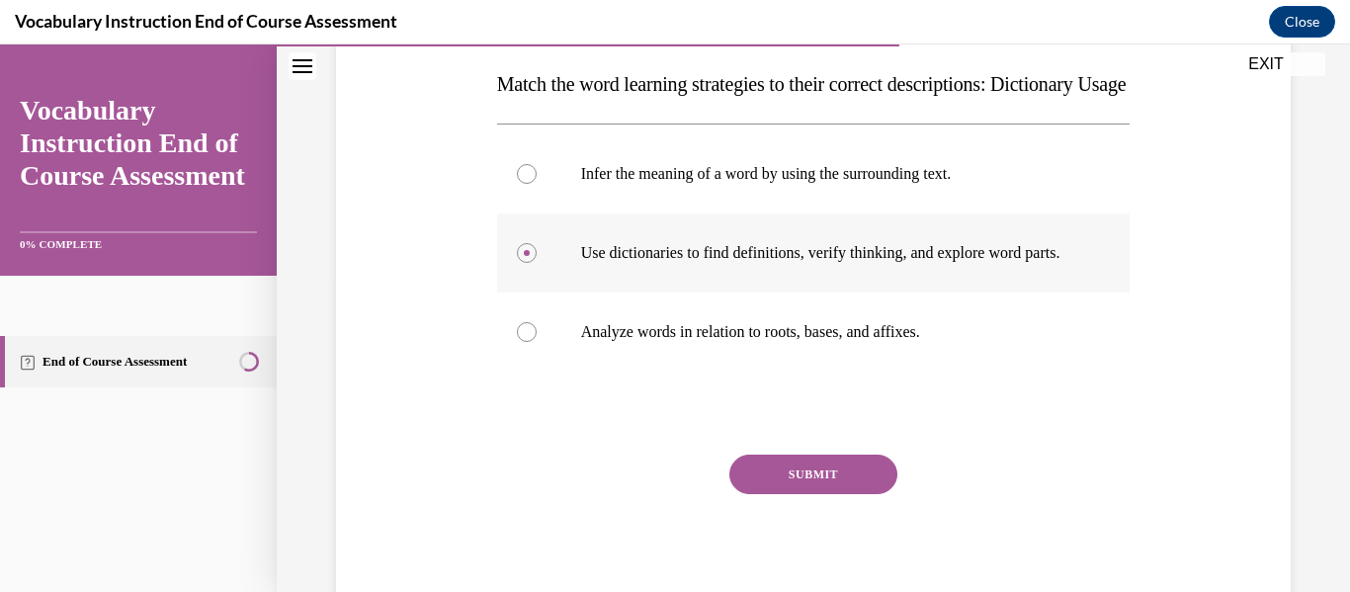
scroll to position [317, 0]
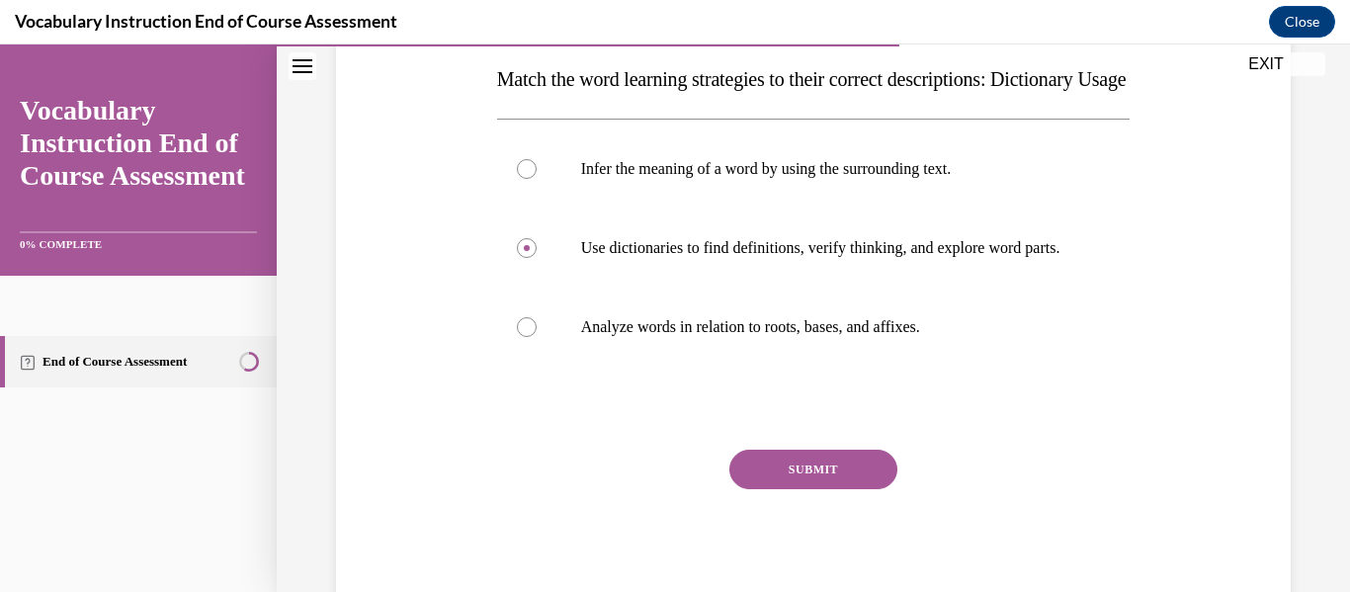
click at [841, 489] on button "SUBMIT" at bounding box center [813, 470] width 168 height 40
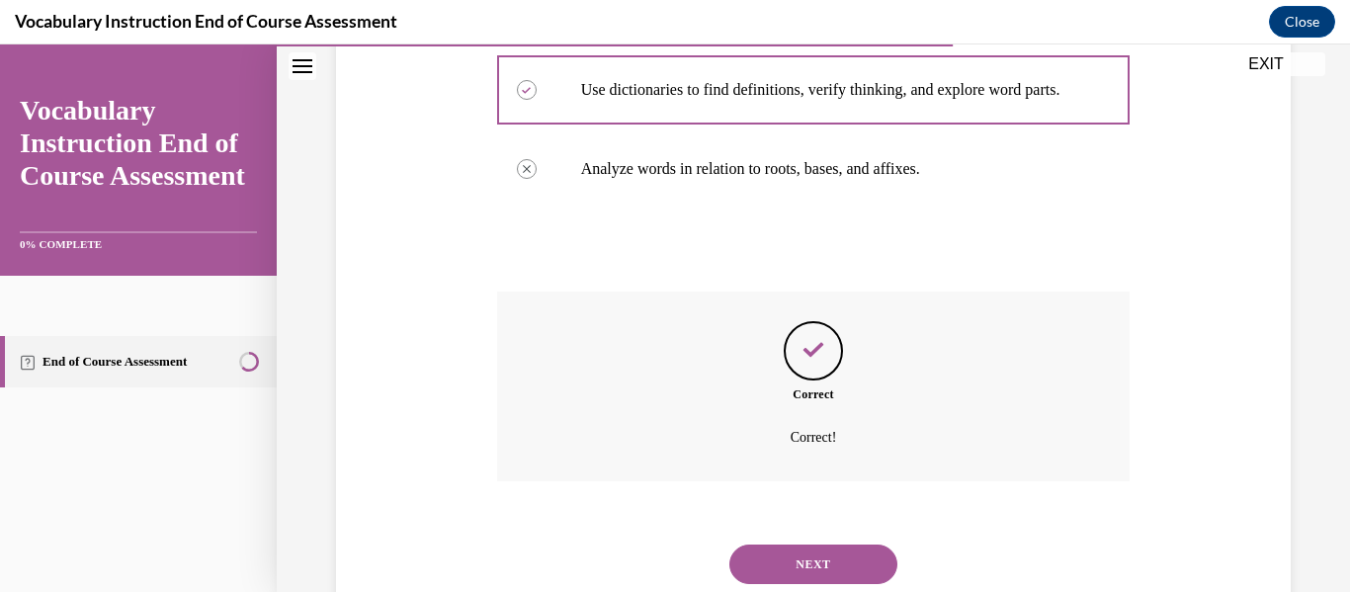
scroll to position [596, 0]
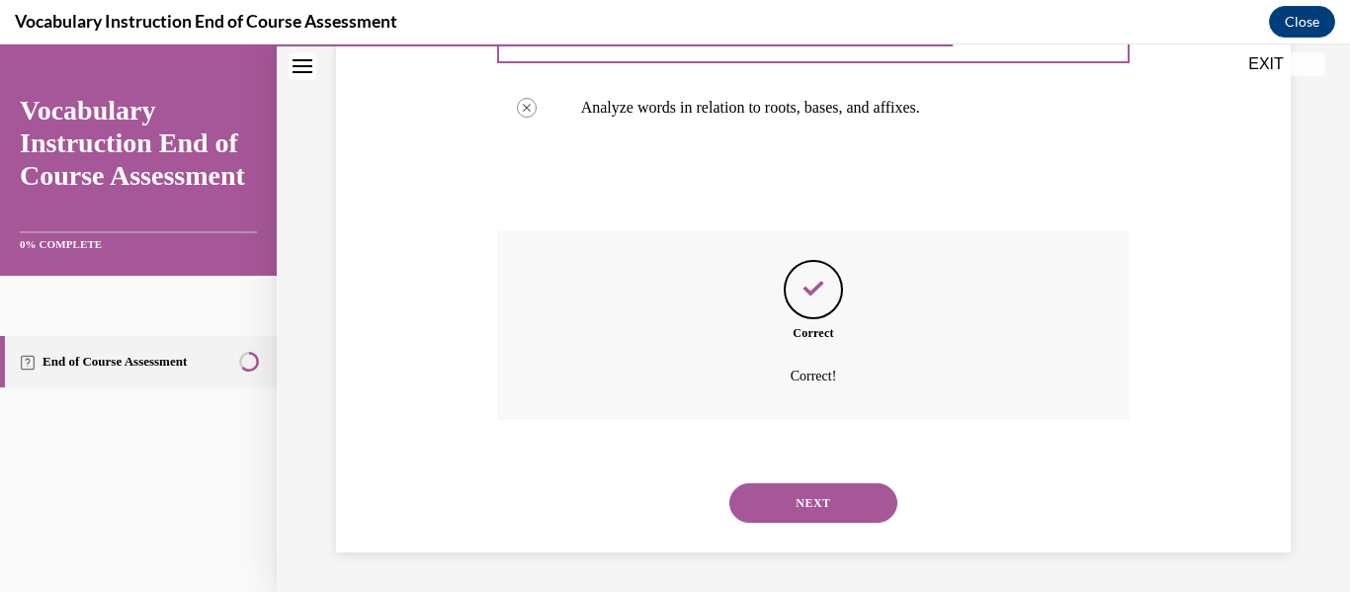
click at [840, 532] on div "NEXT" at bounding box center [813, 503] width 633 height 79
click at [831, 513] on button "NEXT" at bounding box center [813, 503] width 168 height 40
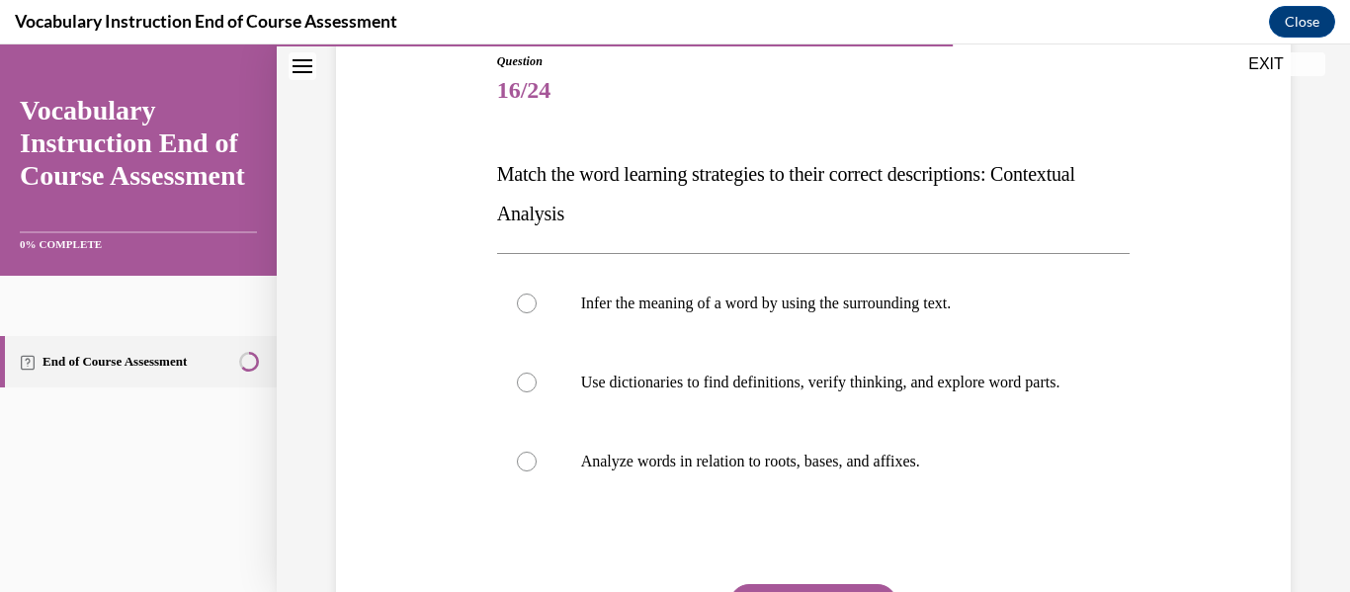
scroll to position [230, 0]
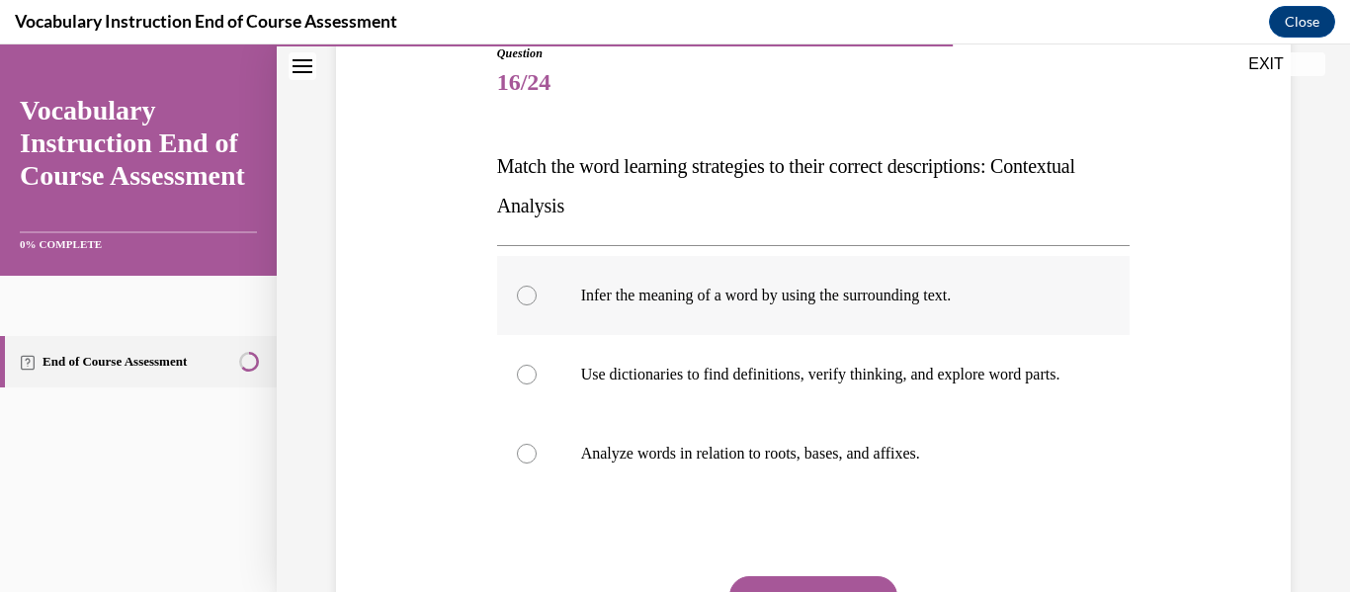
click at [801, 302] on p "Infer the meaning of a word by using the surrounding text." at bounding box center [831, 296] width 500 height 20
click at [537, 302] on input "Infer the meaning of a word by using the surrounding text." at bounding box center [527, 296] width 20 height 20
radio input "true"
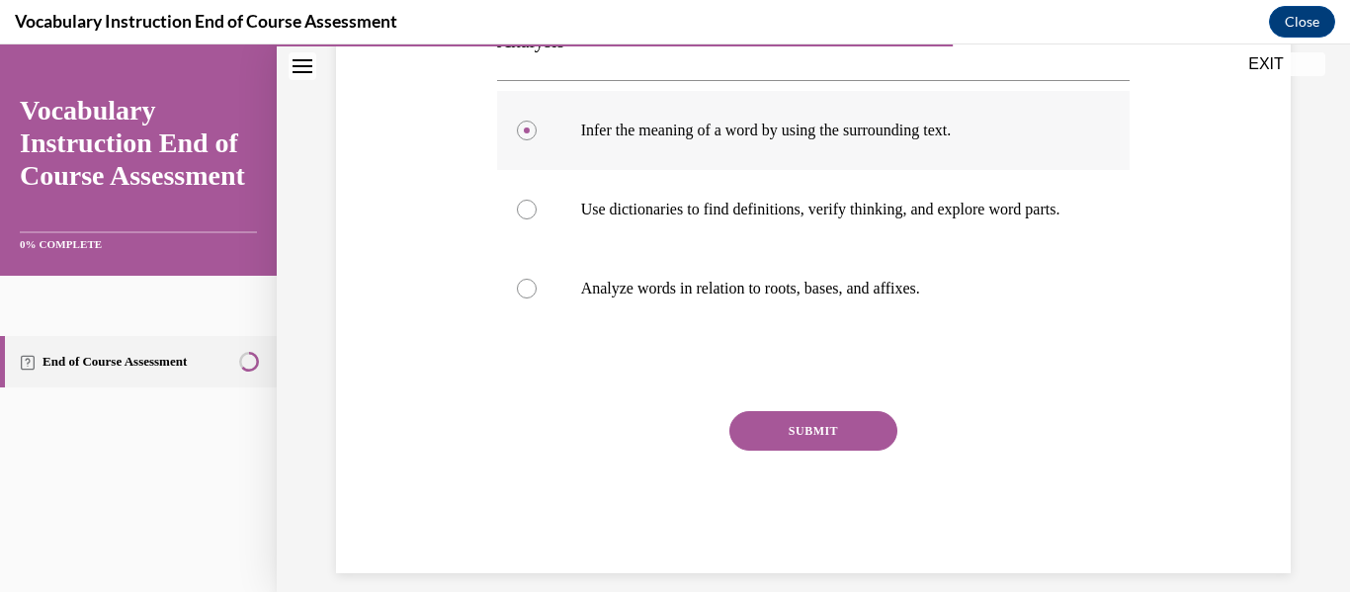
scroll to position [424, 0]
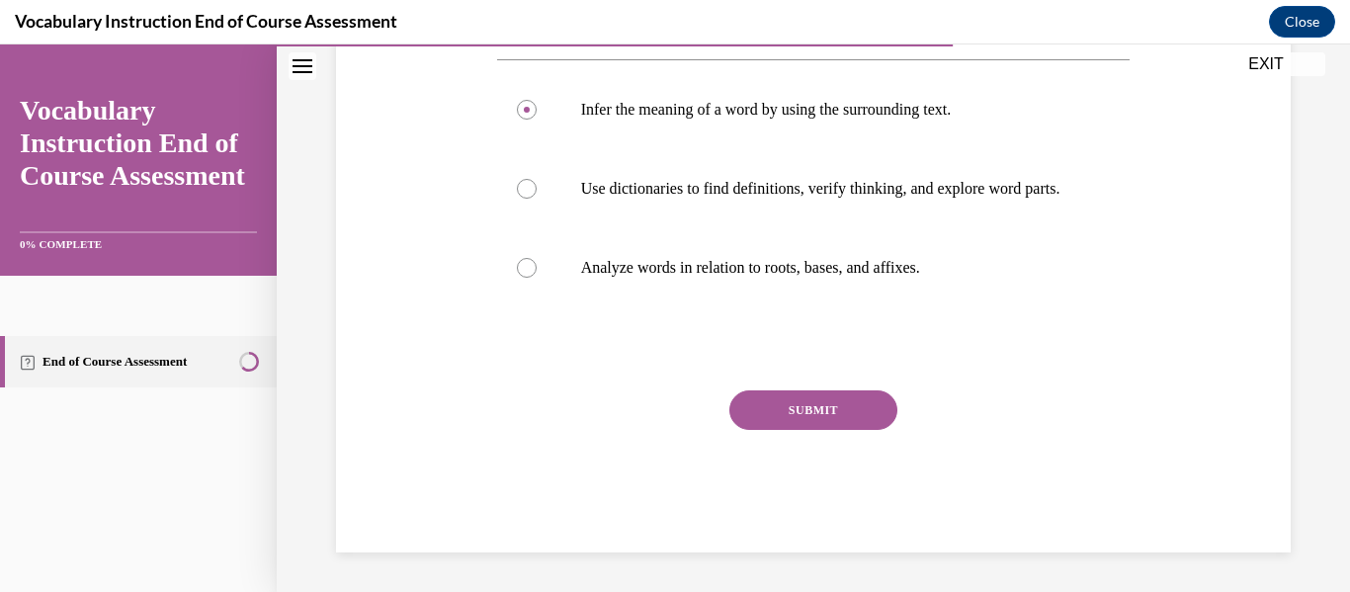
click at [781, 415] on button "SUBMIT" at bounding box center [813, 410] width 168 height 40
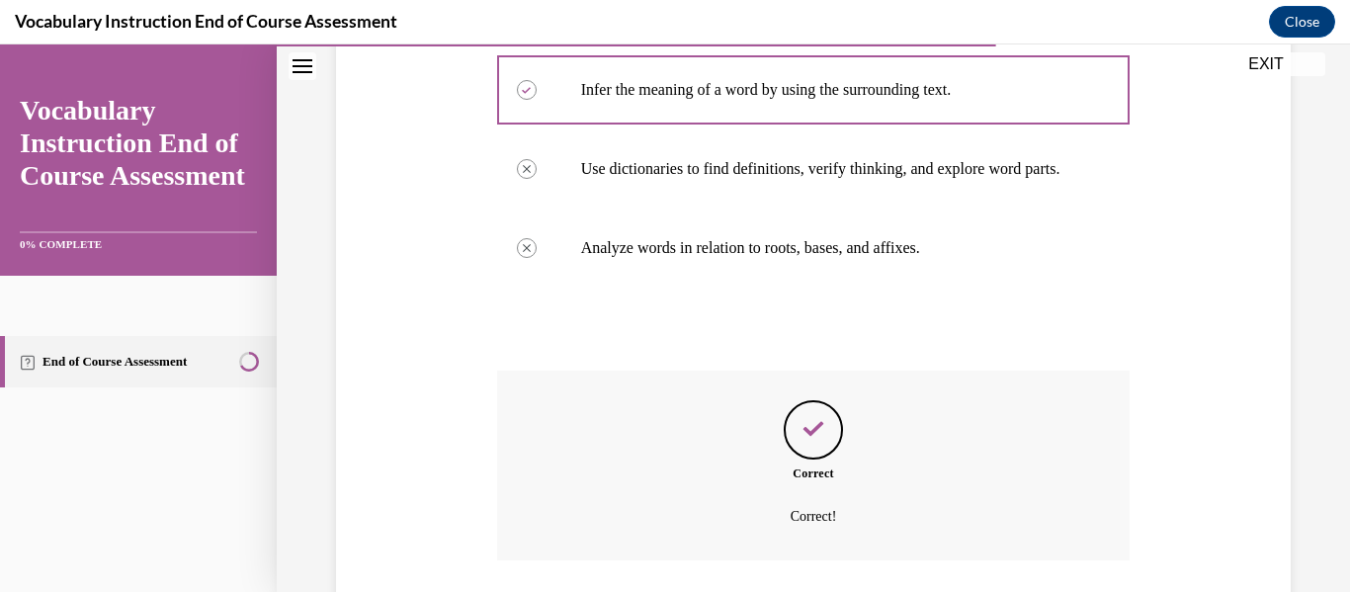
scroll to position [596, 0]
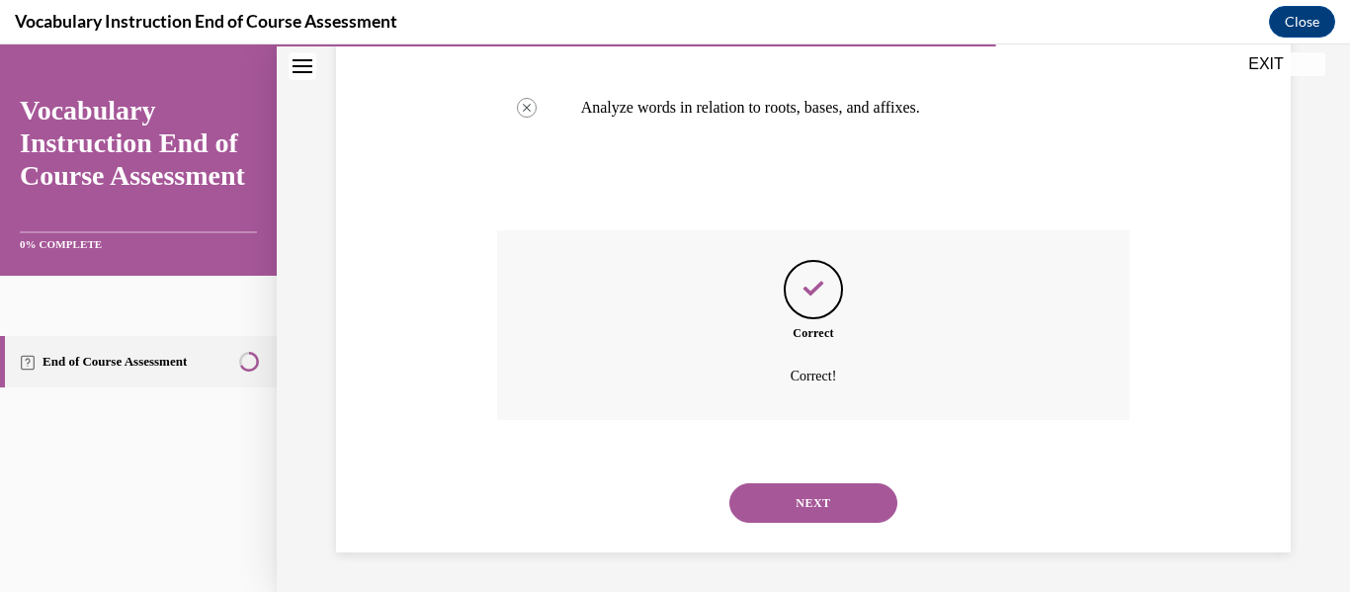
click at [793, 516] on button "NEXT" at bounding box center [813, 503] width 168 height 40
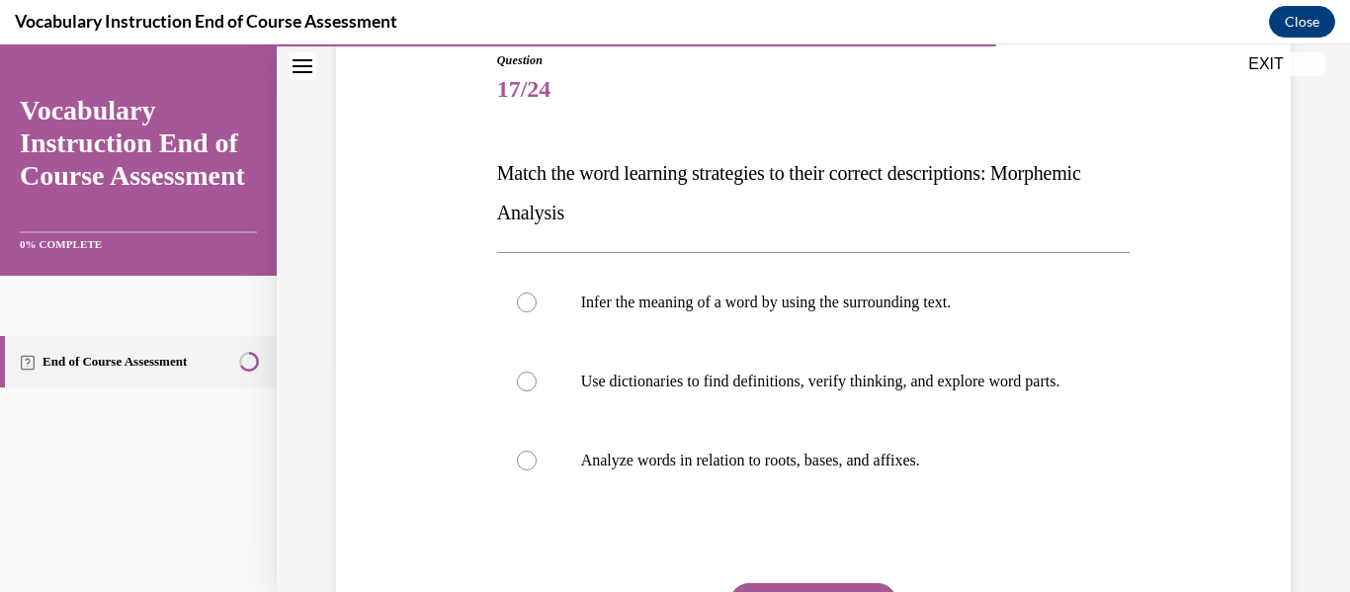
scroll to position [230, 0]
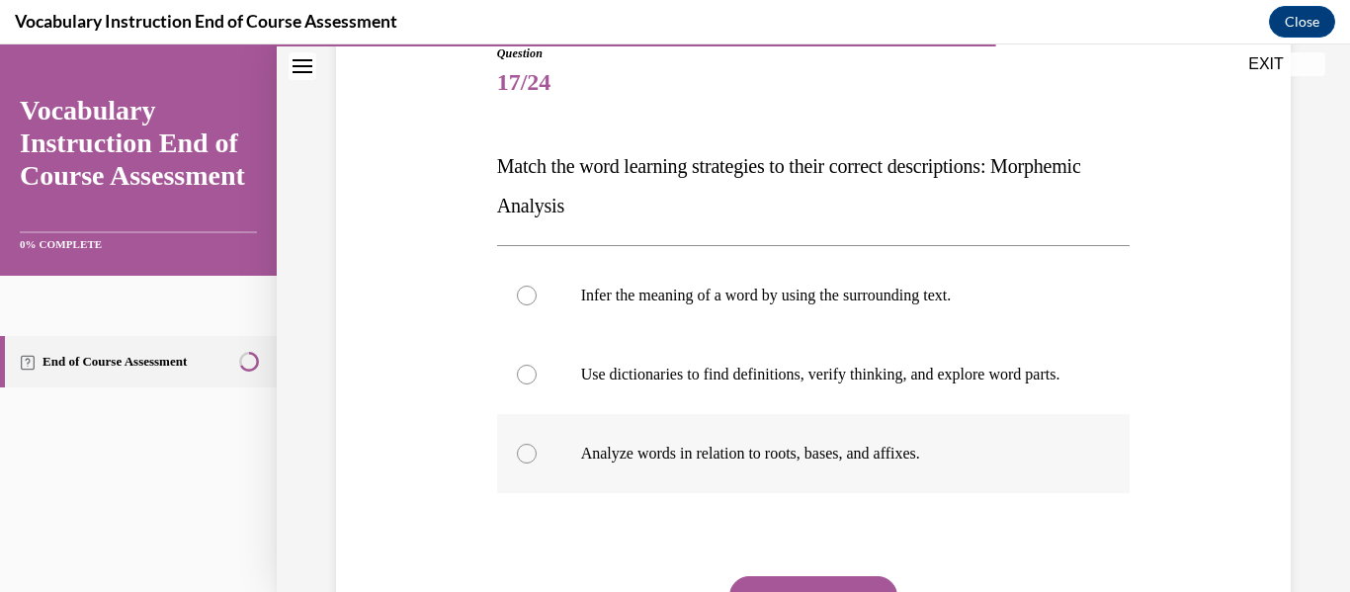
click at [790, 486] on label "Analyze words in relation to roots, bases, and affixes." at bounding box center [813, 453] width 633 height 79
click at [537, 464] on input "Analyze words in relation to roots, bases, and affixes." at bounding box center [527, 454] width 20 height 20
radio input "true"
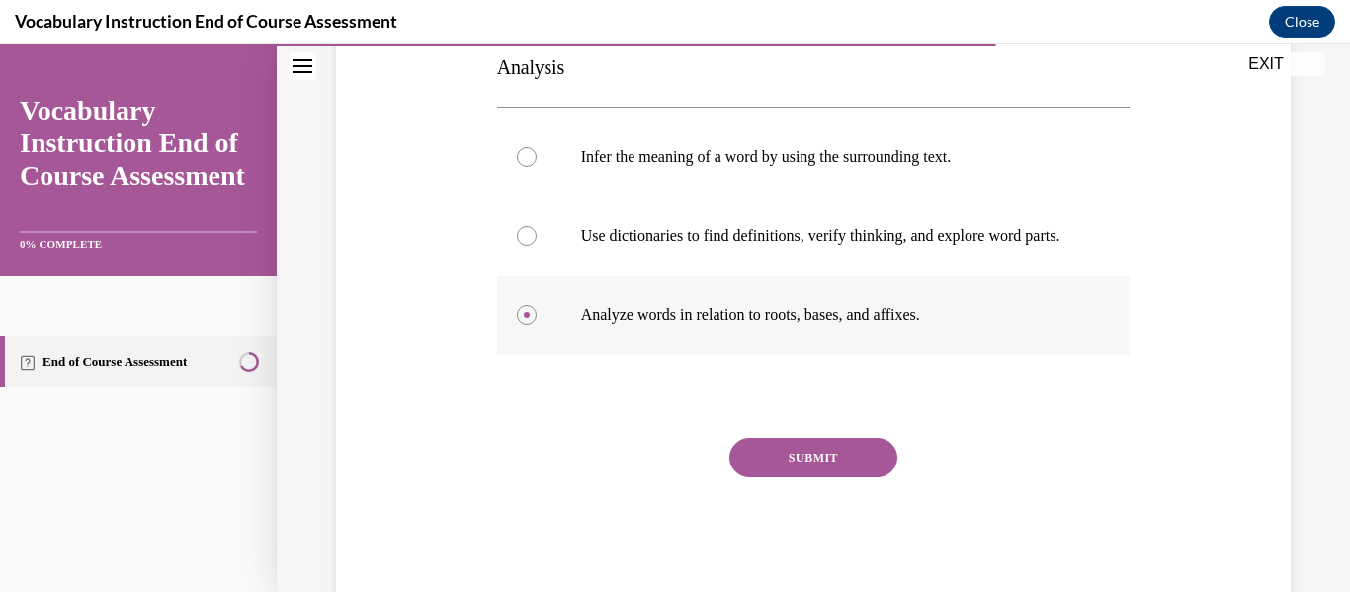
click at [790, 477] on button "SUBMIT" at bounding box center [813, 458] width 168 height 40
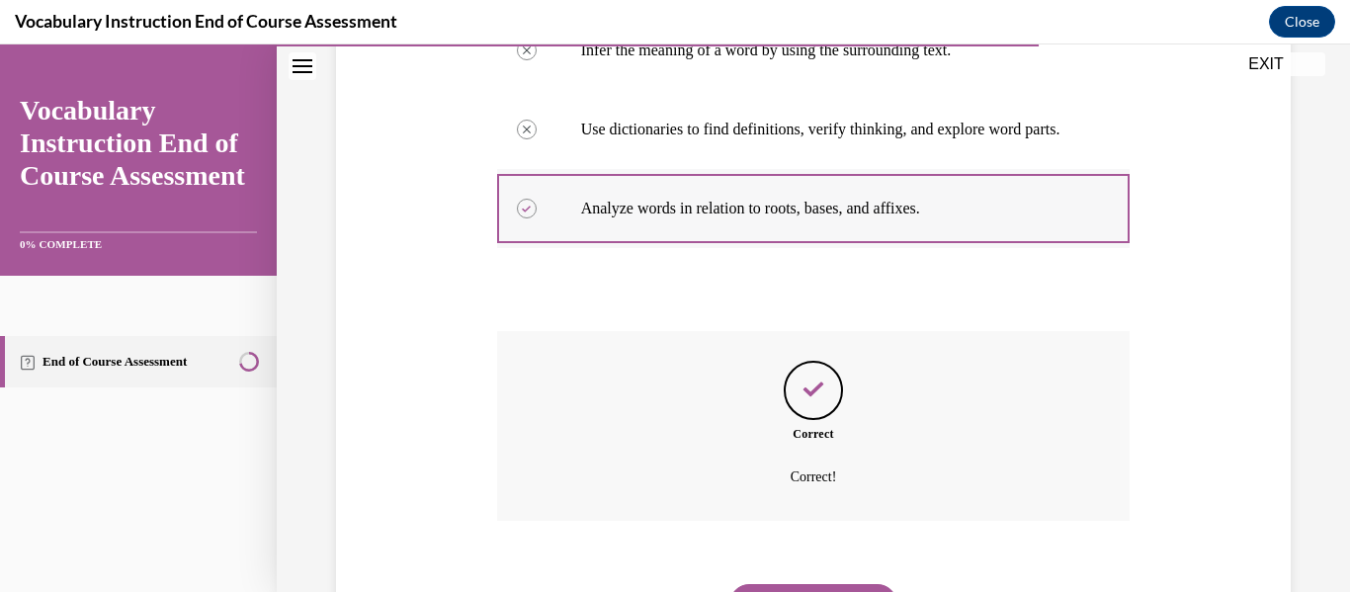
scroll to position [596, 0]
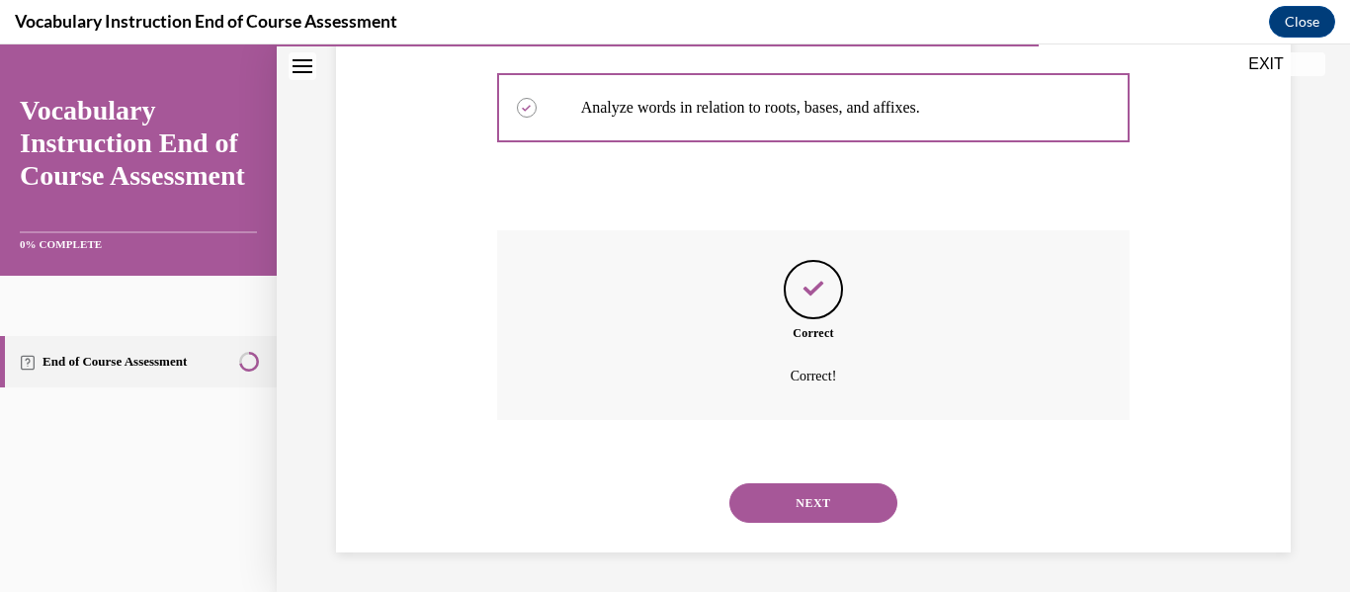
click at [794, 500] on button "NEXT" at bounding box center [813, 503] width 168 height 40
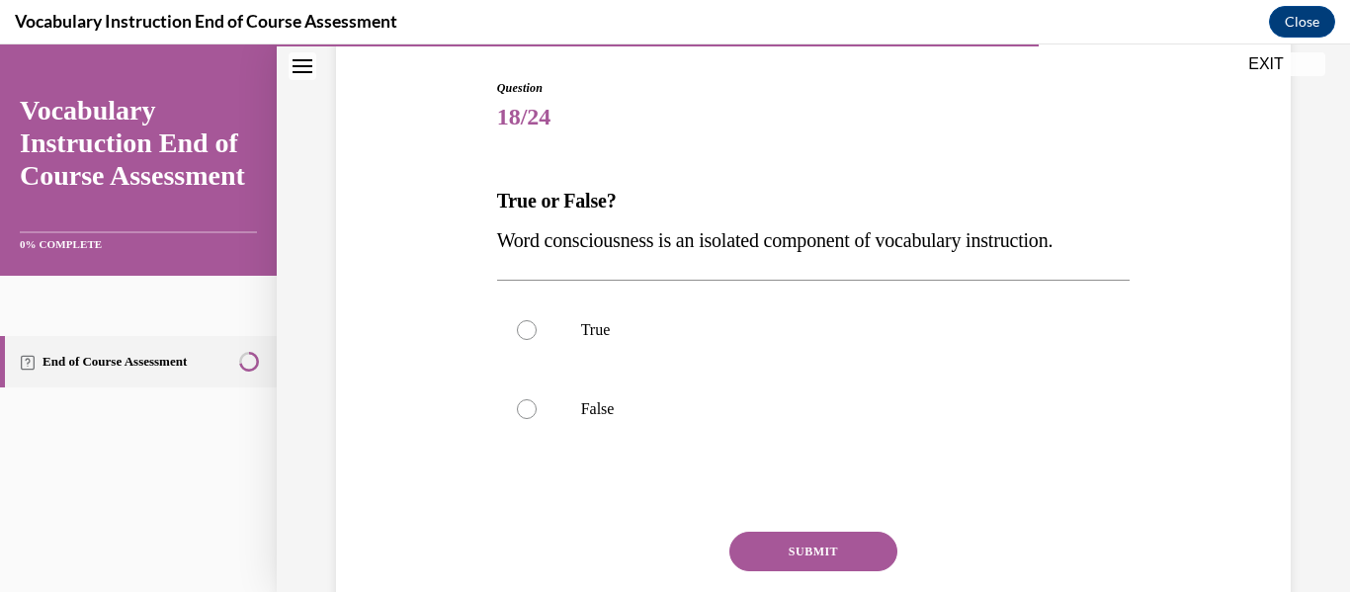
scroll to position [200, 0]
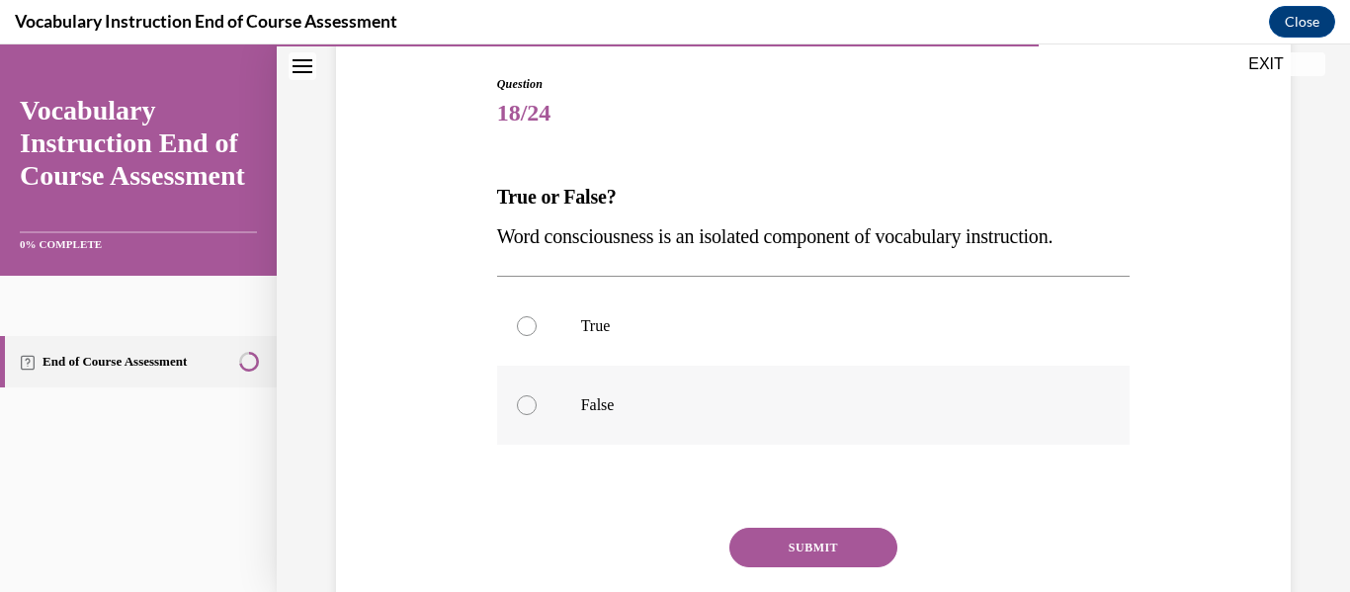
click at [702, 430] on label "False" at bounding box center [813, 405] width 633 height 79
click at [537, 415] on input "False" at bounding box center [527, 405] width 20 height 20
radio input "true"
click at [786, 556] on button "SUBMIT" at bounding box center [813, 548] width 168 height 40
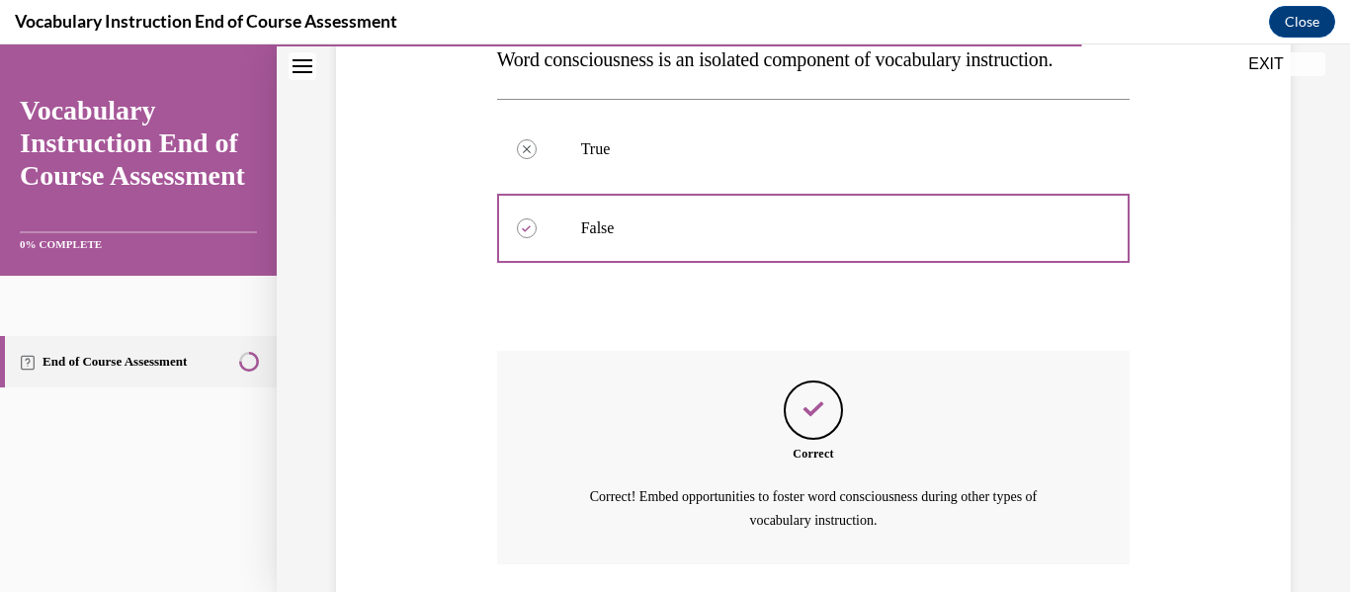
scroll to position [521, 0]
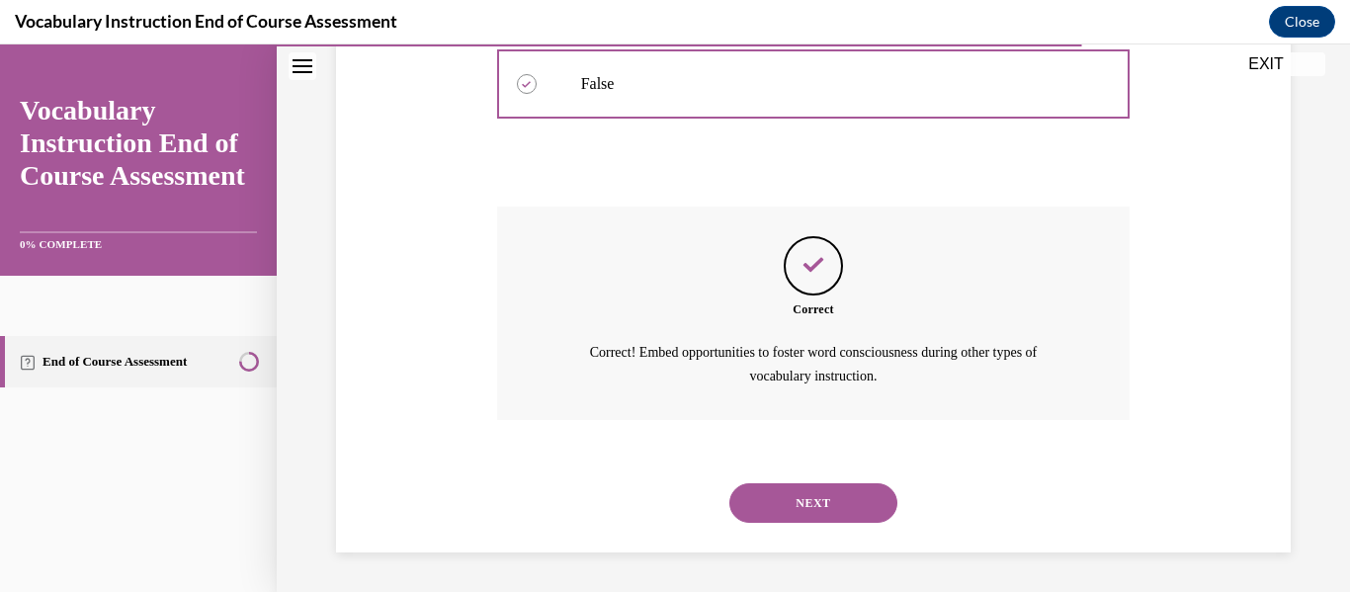
click at [810, 495] on button "NEXT" at bounding box center [813, 503] width 168 height 40
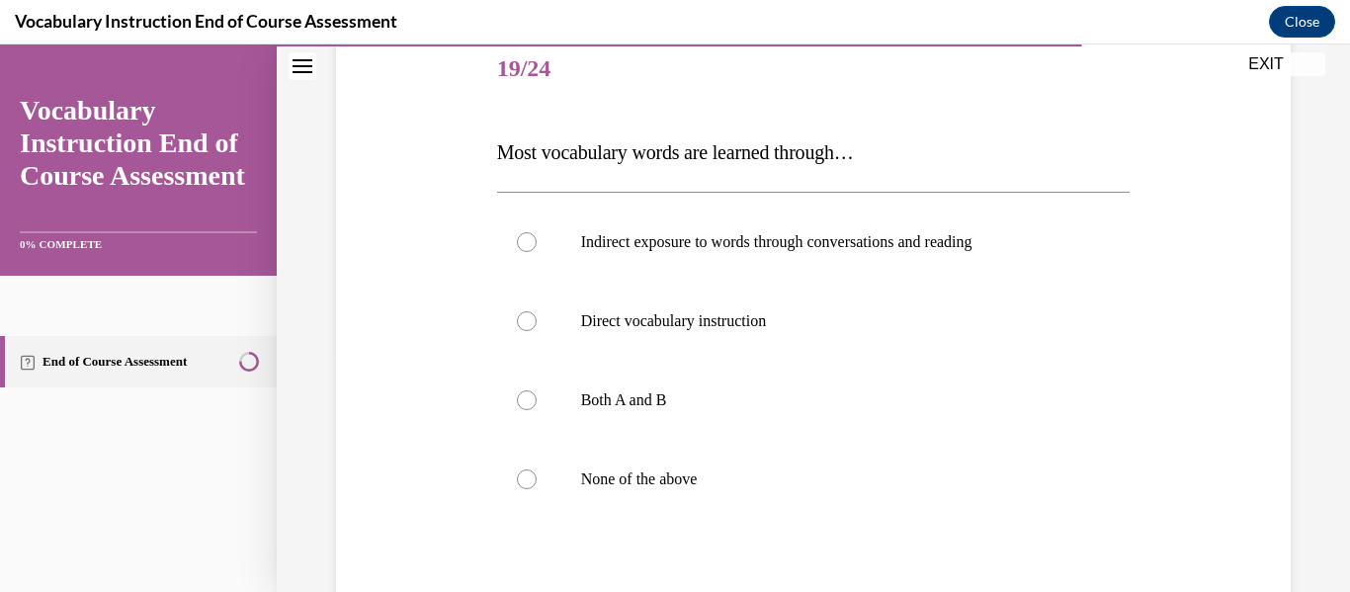
scroll to position [246, 0]
click at [761, 406] on p "Both A and B" at bounding box center [831, 398] width 500 height 20
click at [537, 406] on input "Both A and B" at bounding box center [527, 398] width 20 height 20
radio input "true"
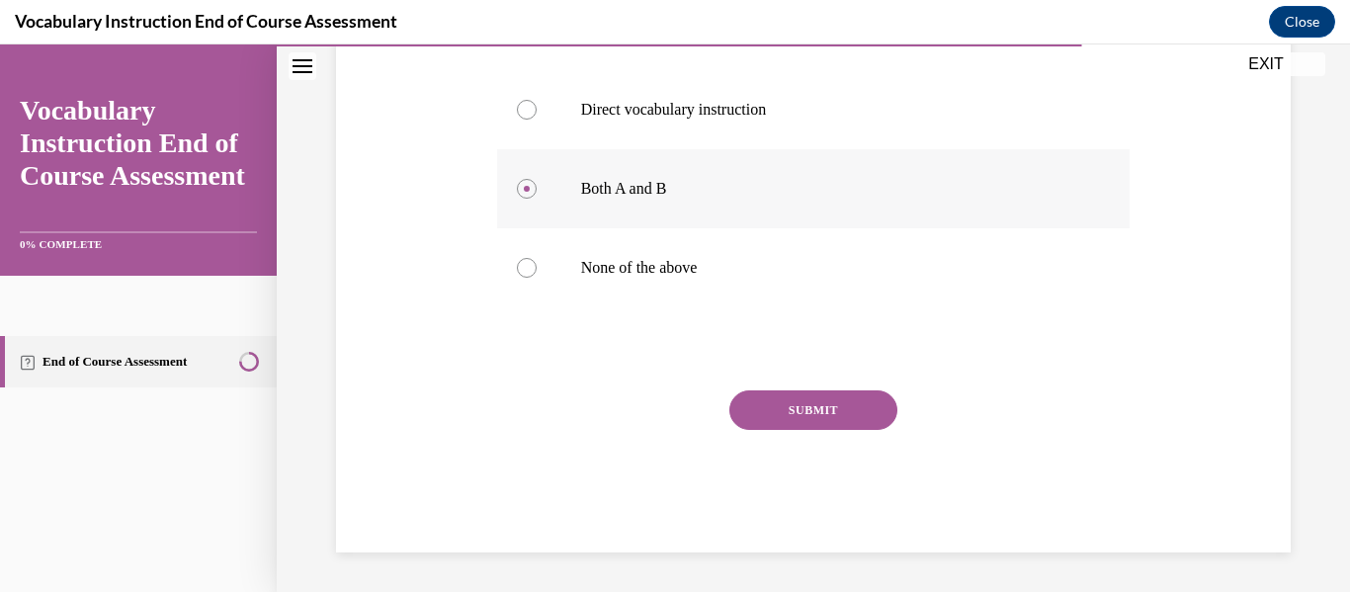
click at [761, 406] on button "SUBMIT" at bounding box center [813, 410] width 168 height 40
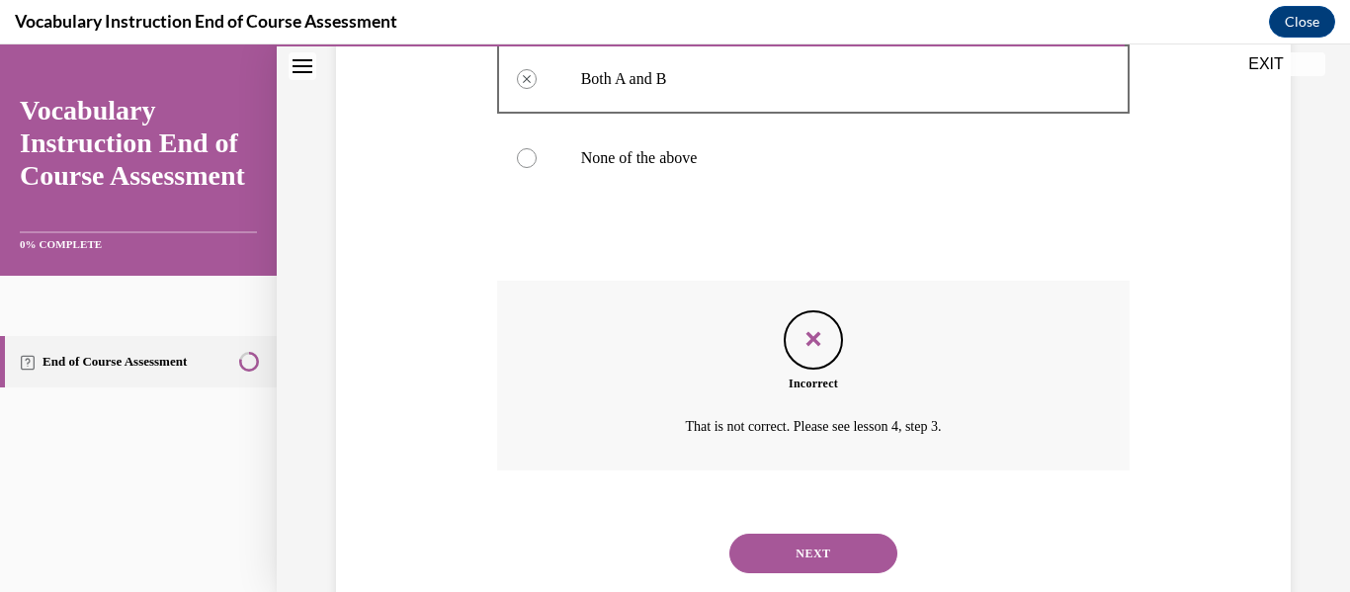
scroll to position [566, 0]
click at [864, 538] on button "NEXT" at bounding box center [813, 553] width 168 height 40
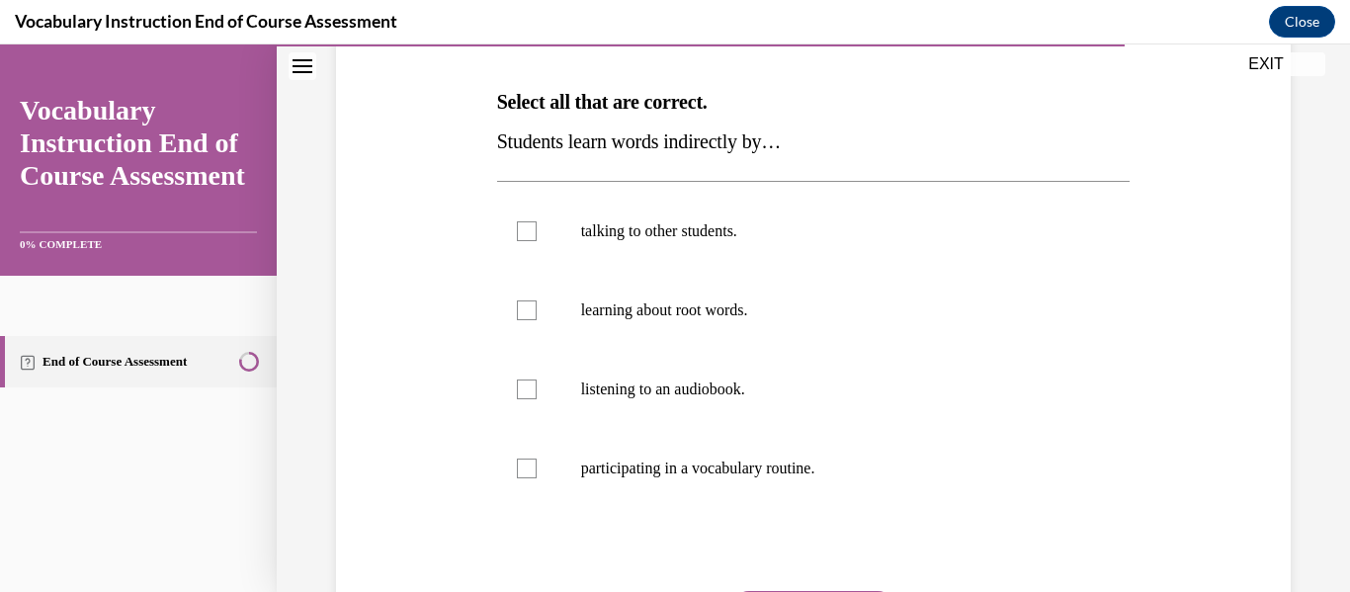
scroll to position [297, 0]
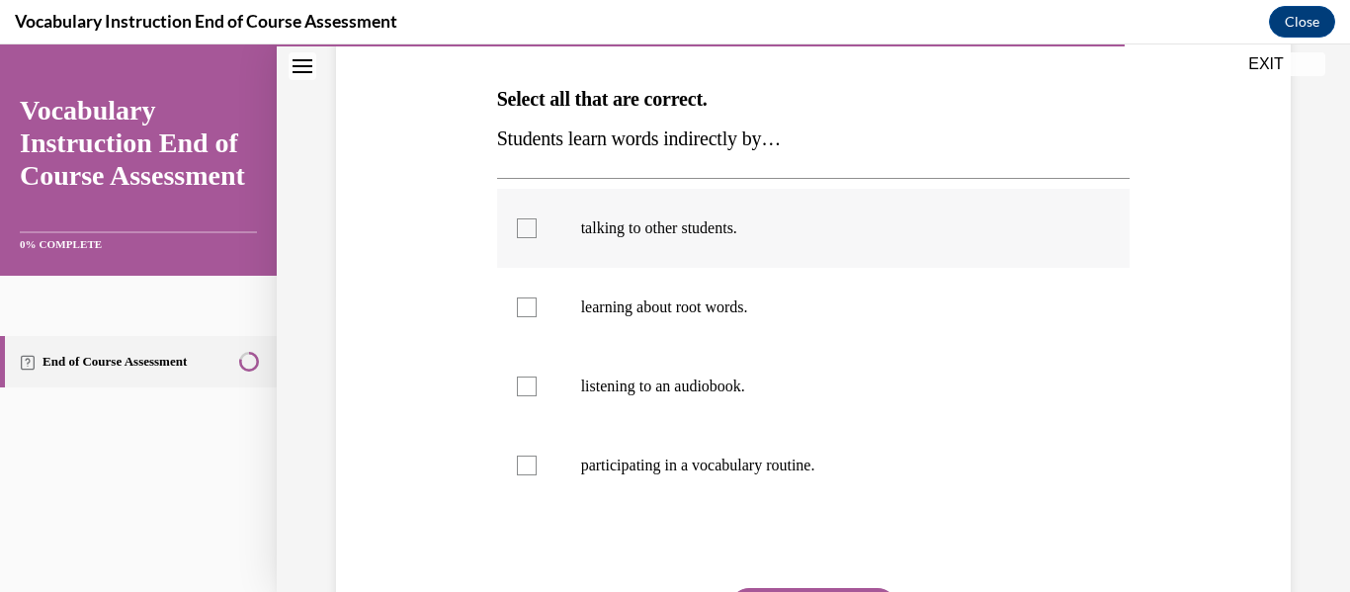
click at [762, 249] on label "talking to other students." at bounding box center [813, 228] width 633 height 79
click at [537, 238] on input "talking to other students." at bounding box center [527, 228] width 20 height 20
checkbox input "true"
click at [733, 374] on label "listening to an audiobook." at bounding box center [813, 386] width 633 height 79
click at [537, 377] on input "listening to an audiobook." at bounding box center [527, 387] width 20 height 20
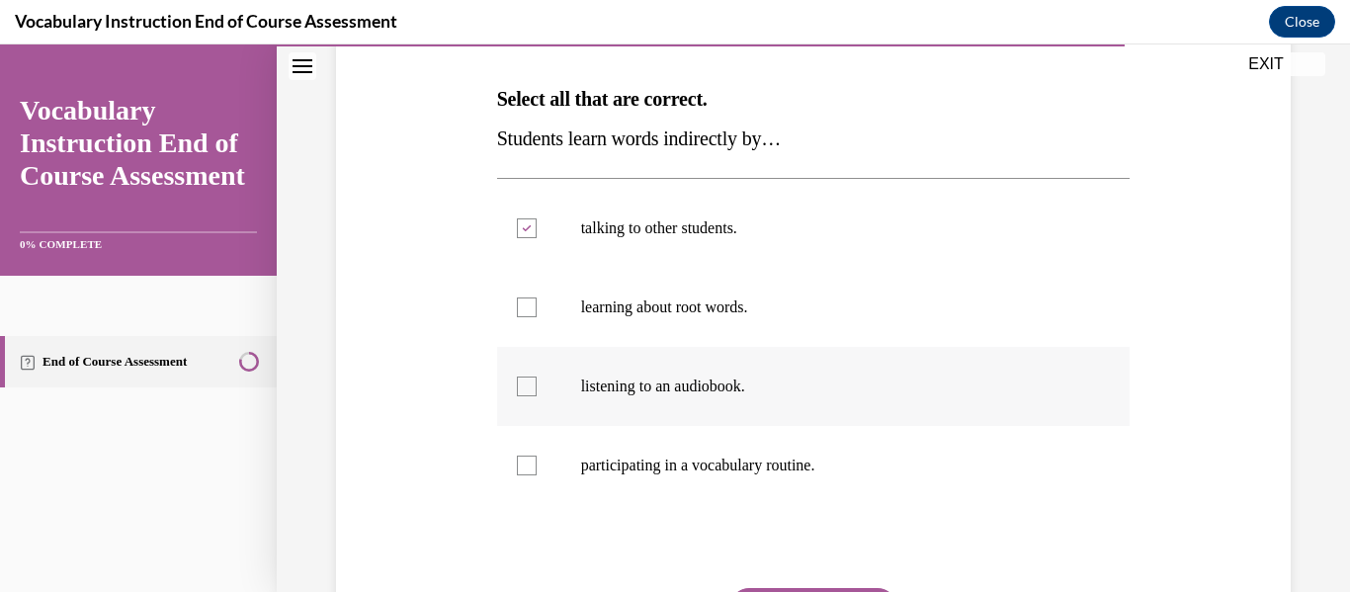
checkbox input "true"
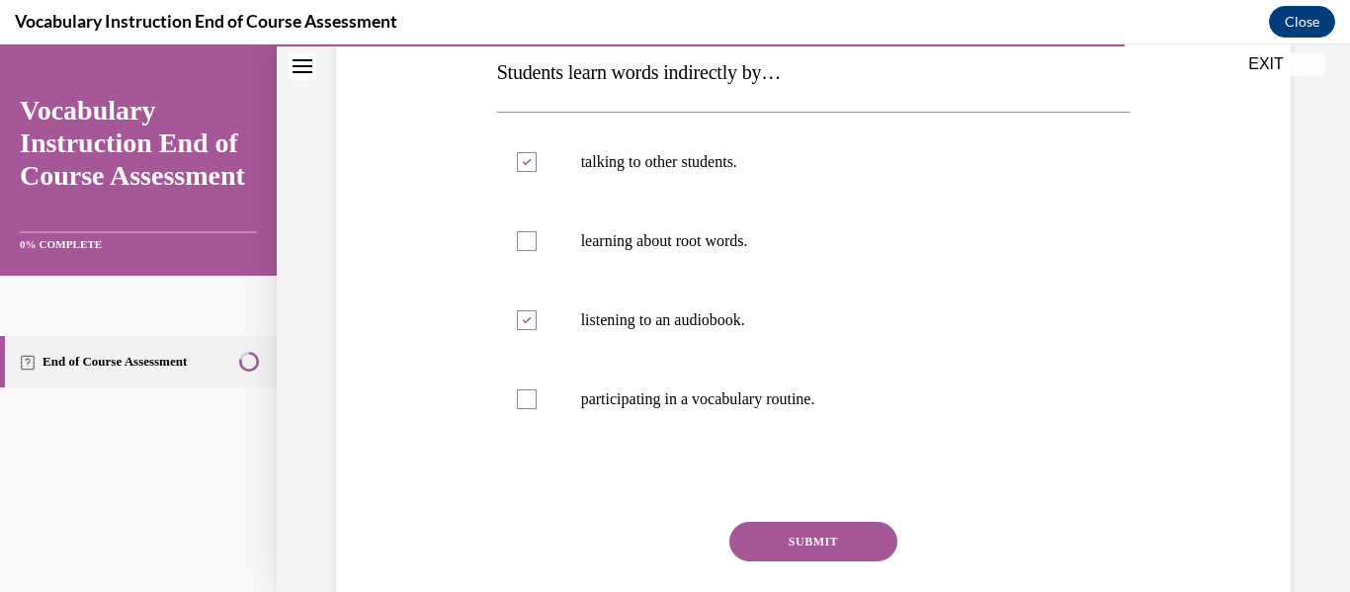
click at [777, 523] on button "SUBMIT" at bounding box center [813, 542] width 168 height 40
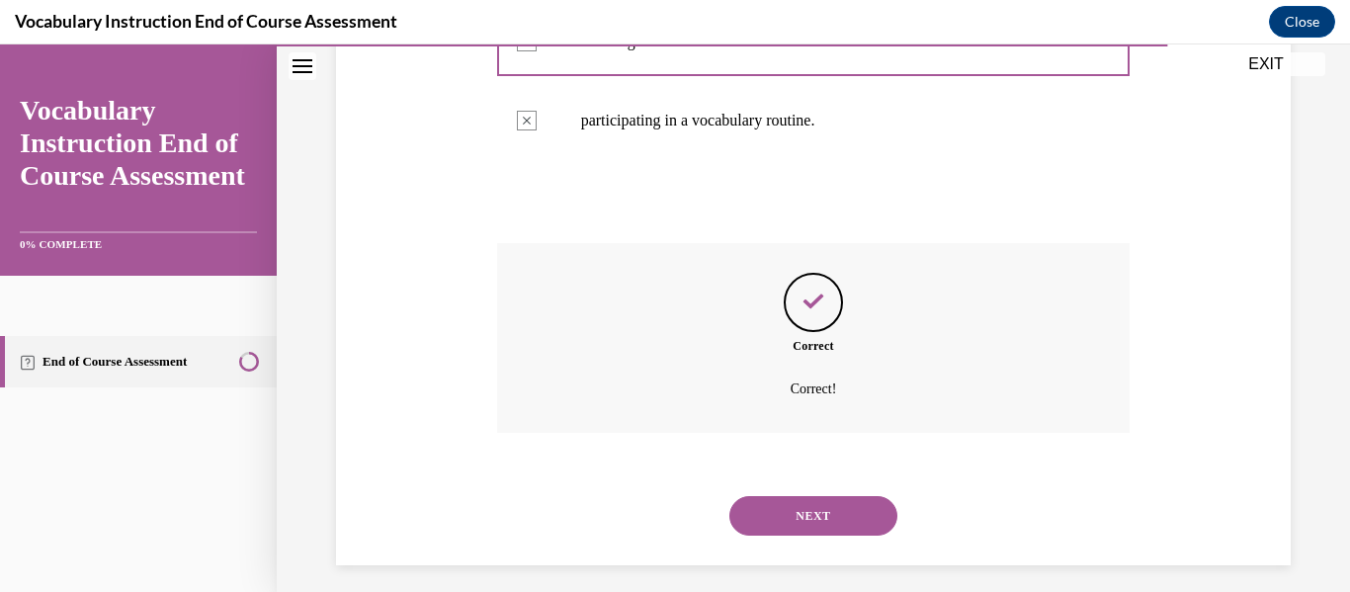
scroll to position [655, 0]
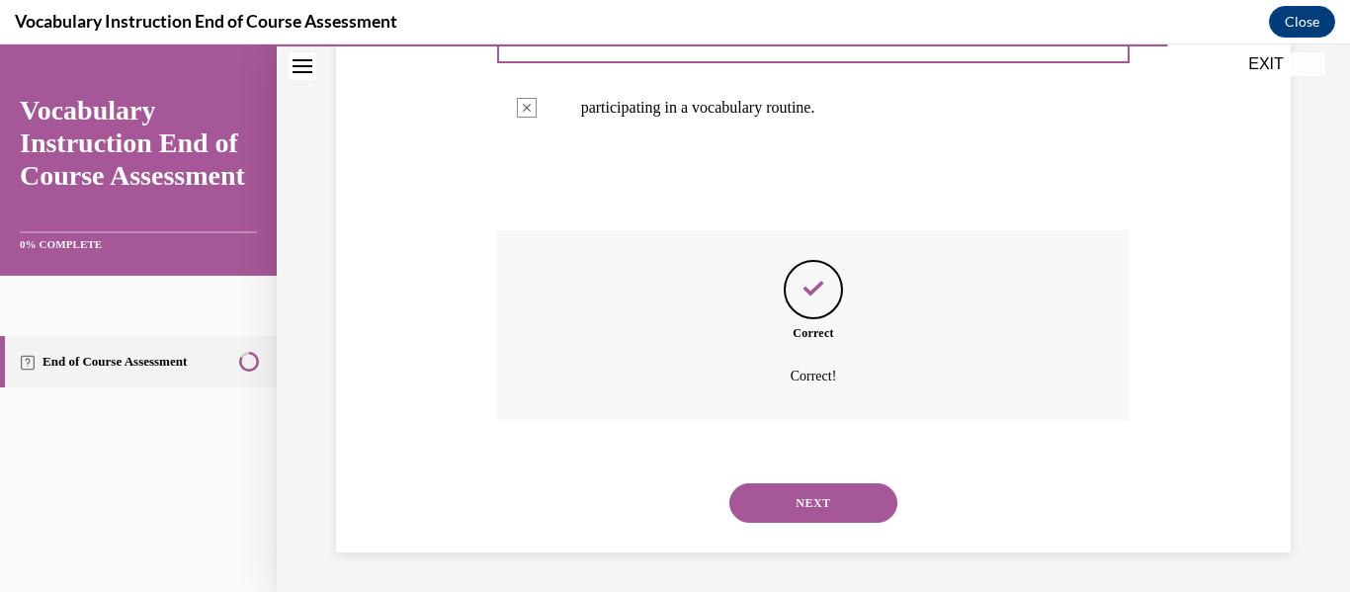
click at [867, 485] on button "NEXT" at bounding box center [813, 503] width 168 height 40
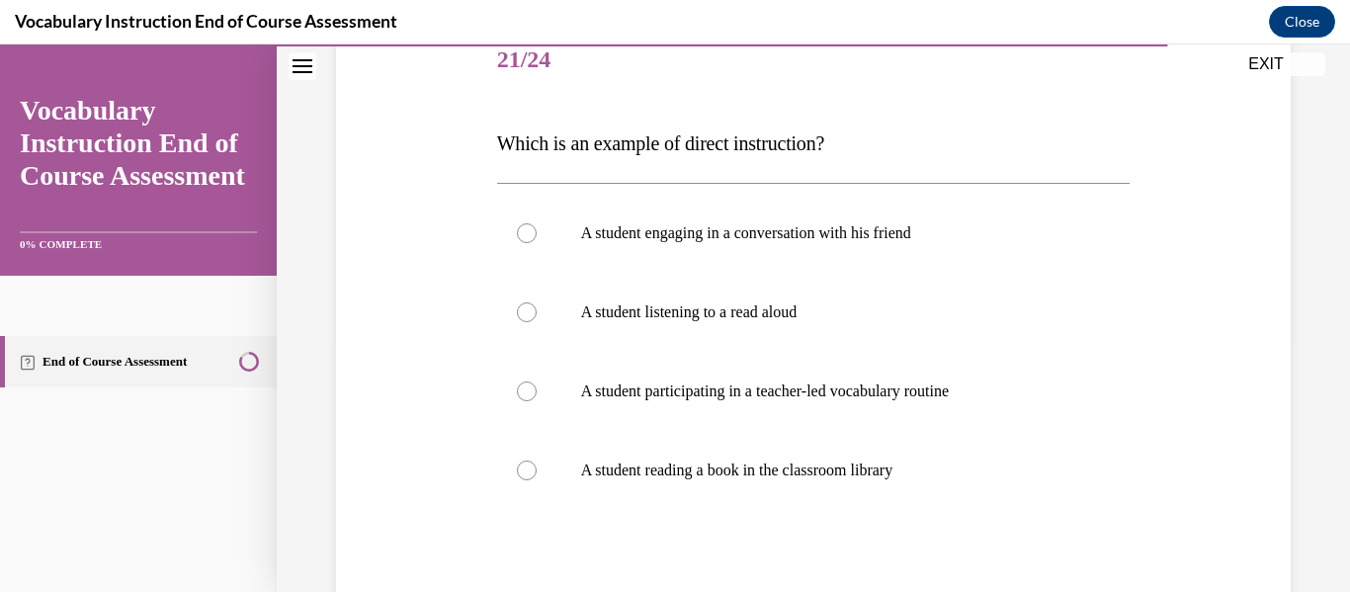
scroll to position [257, 0]
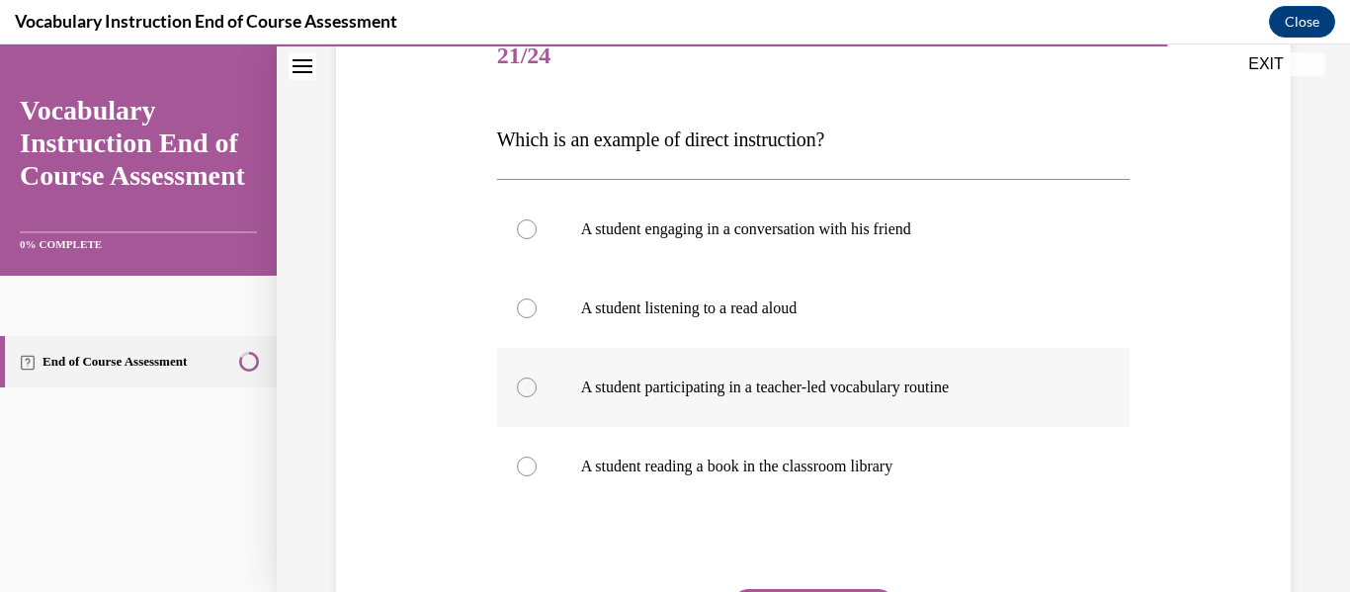
click at [930, 419] on label "A student participating in a teacher-led vocabulary routine" at bounding box center [813, 387] width 633 height 79
click at [537, 397] on input "A student participating in a teacher-led vocabulary routine" at bounding box center [527, 388] width 20 height 20
radio input "true"
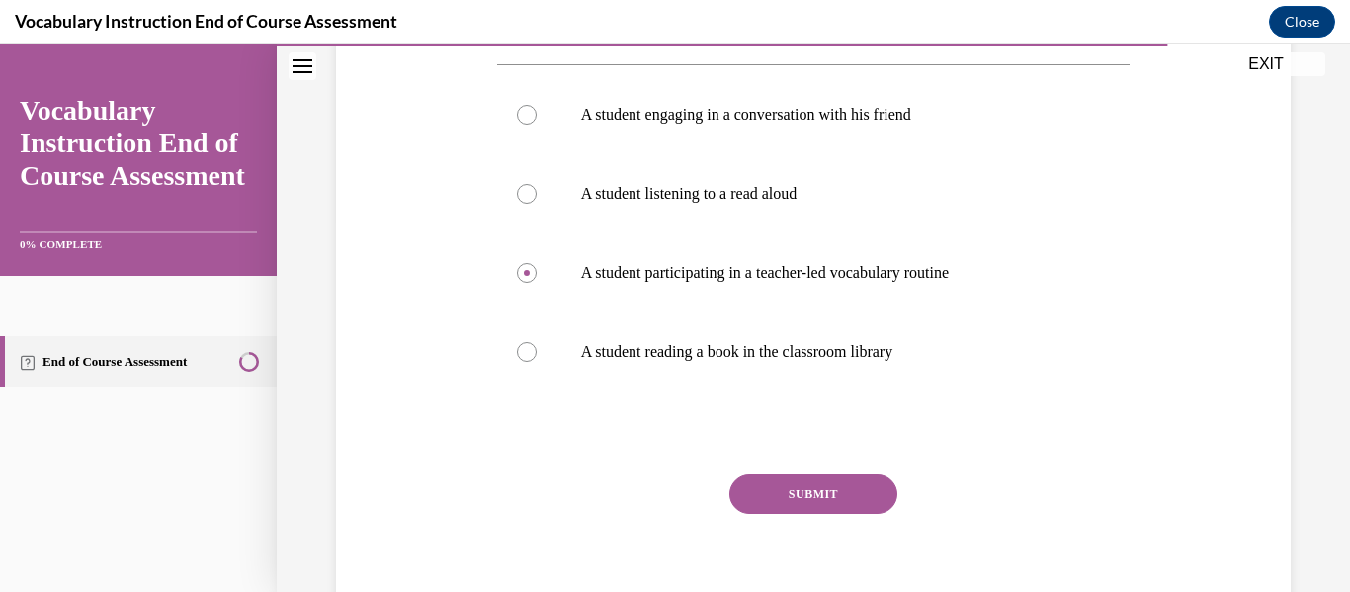
click at [849, 483] on button "SUBMIT" at bounding box center [813, 494] width 168 height 40
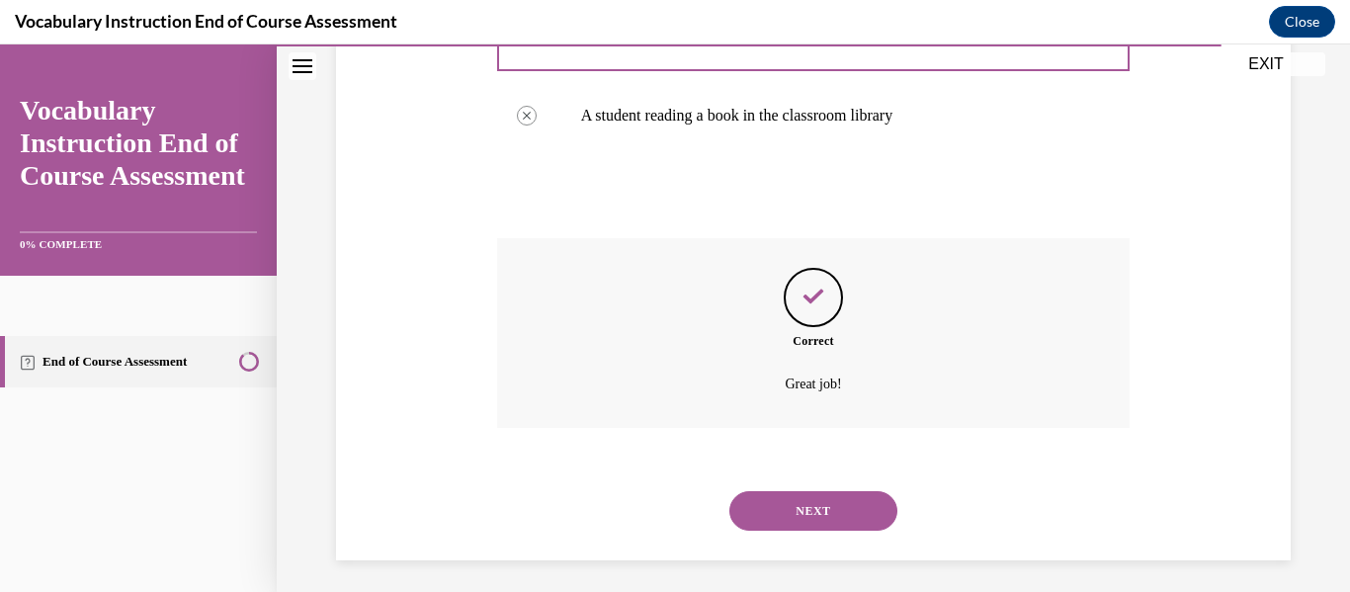
scroll to position [616, 0]
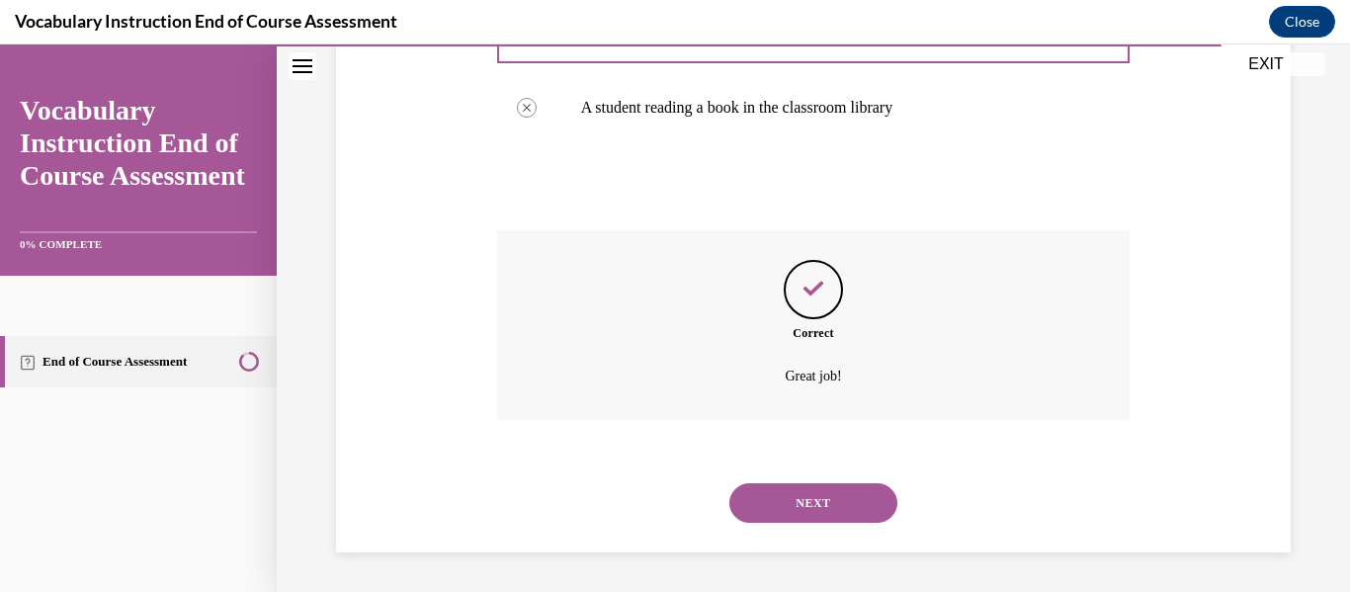
click at [850, 498] on button "NEXT" at bounding box center [813, 503] width 168 height 40
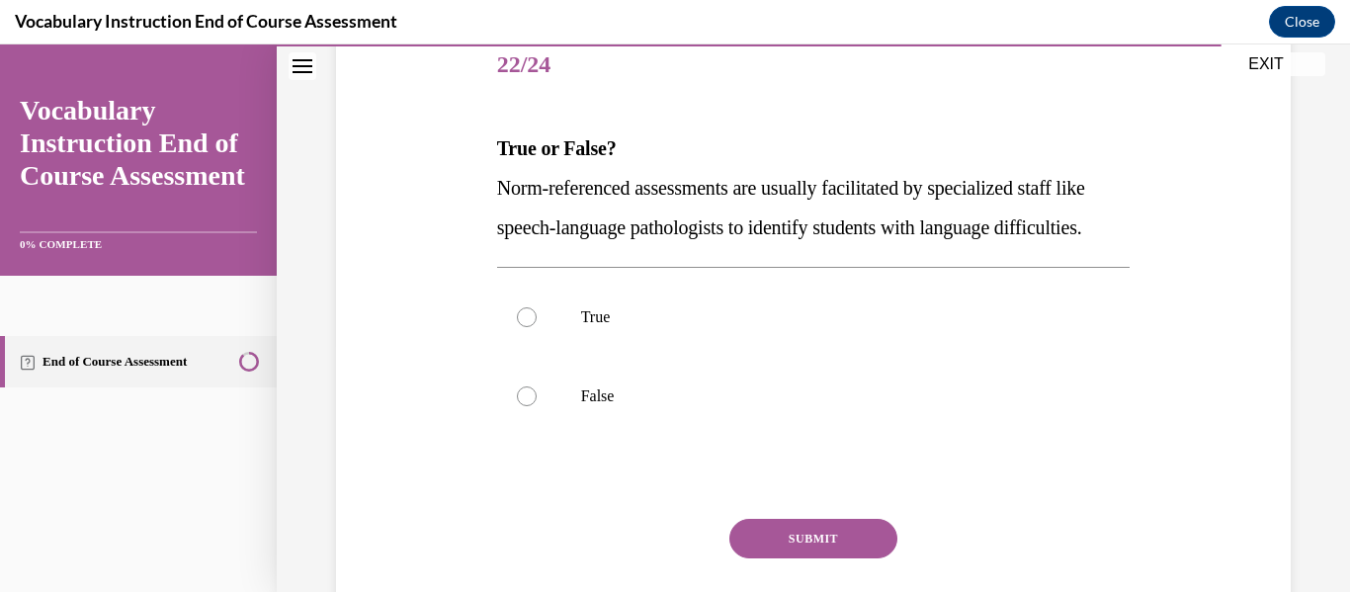
scroll to position [251, 0]
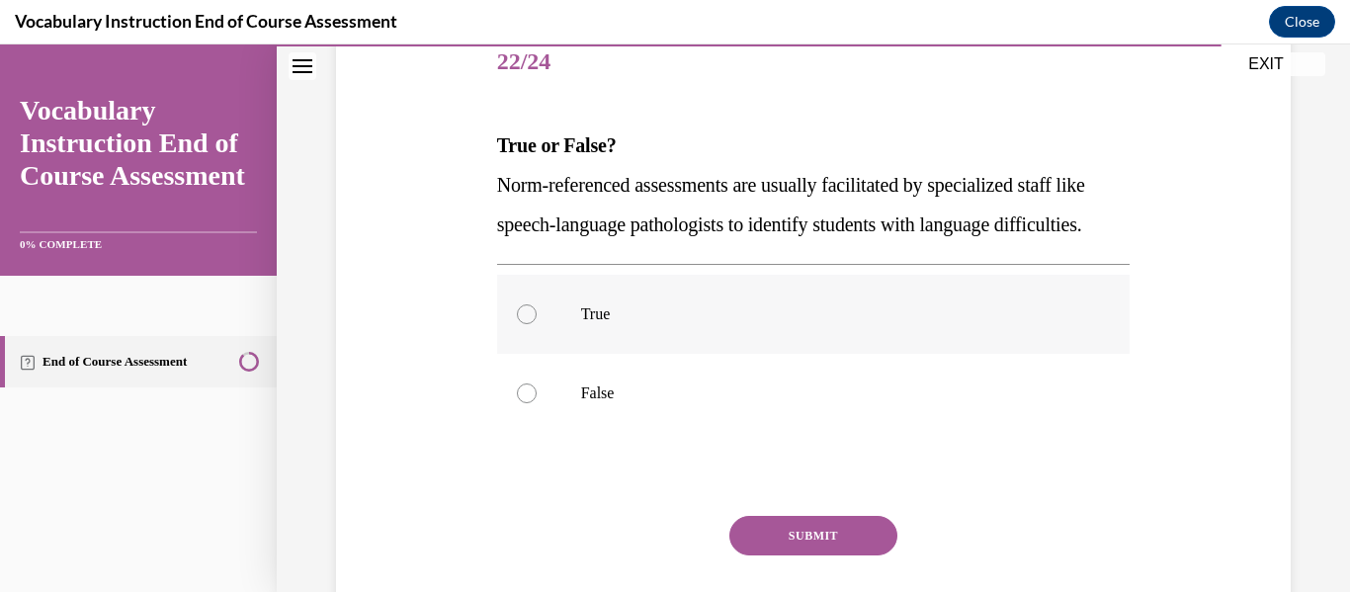
click at [616, 314] on label "True" at bounding box center [813, 314] width 633 height 79
click at [537, 314] on input "True" at bounding box center [527, 314] width 20 height 20
radio input "true"
click at [885, 555] on button "SUBMIT" at bounding box center [813, 536] width 168 height 40
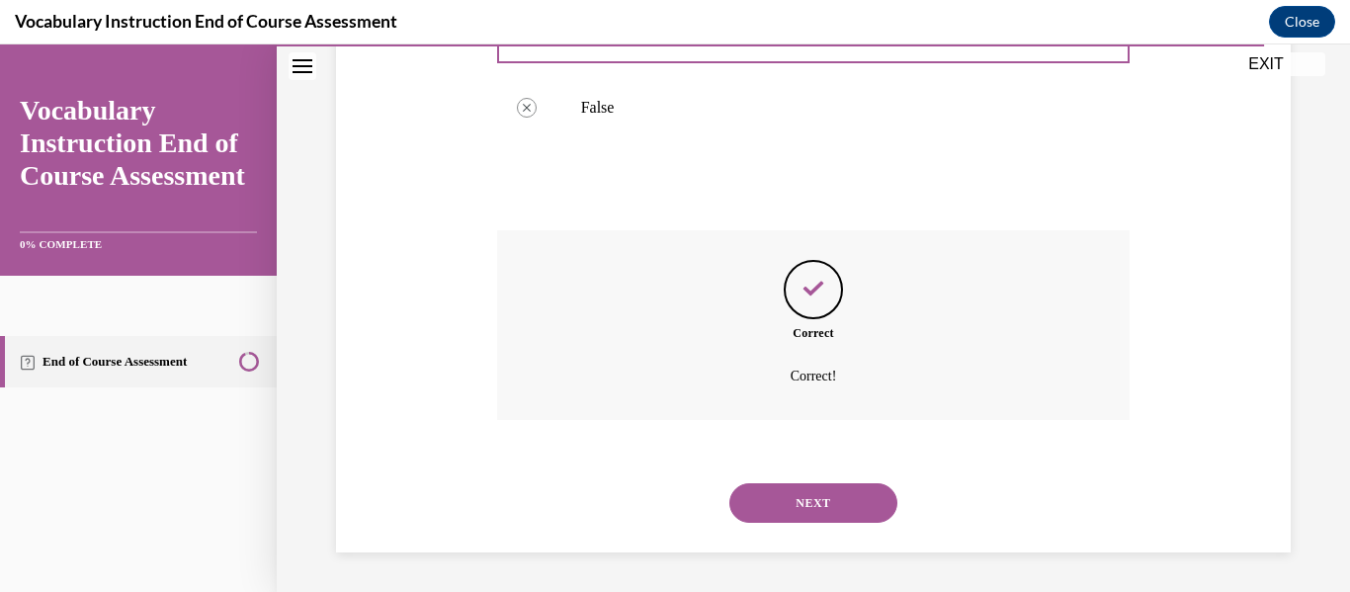
scroll to position [576, 0]
click at [857, 481] on div "NEXT" at bounding box center [813, 503] width 633 height 79
click at [844, 495] on button "NEXT" at bounding box center [813, 503] width 168 height 40
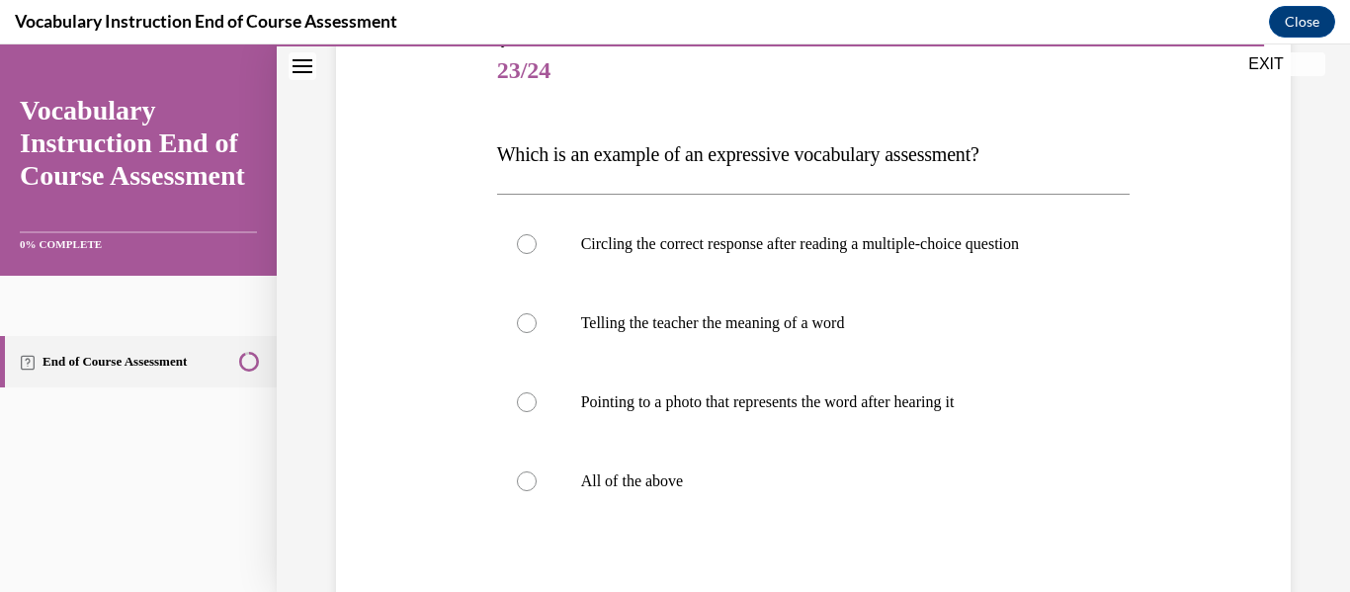
scroll to position [249, 0]
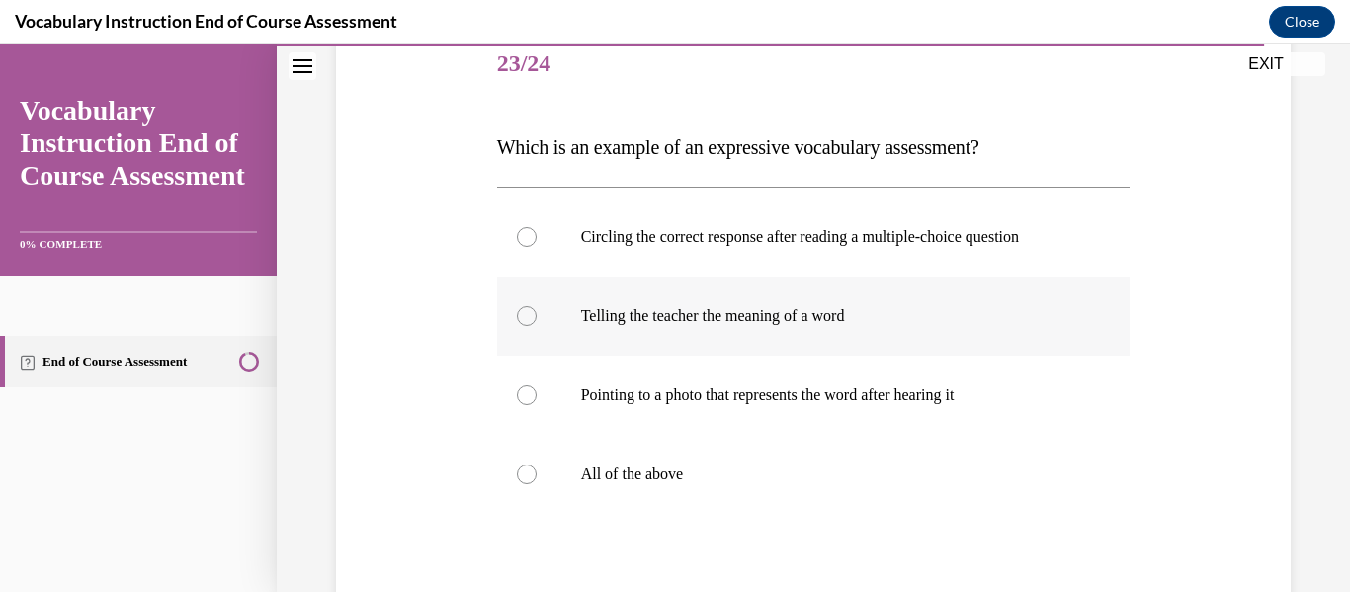
click at [650, 299] on label "Telling the teacher the meaning of a word" at bounding box center [813, 316] width 633 height 79
click at [537, 306] on input "Telling the teacher the meaning of a word" at bounding box center [527, 316] width 20 height 20
radio input "true"
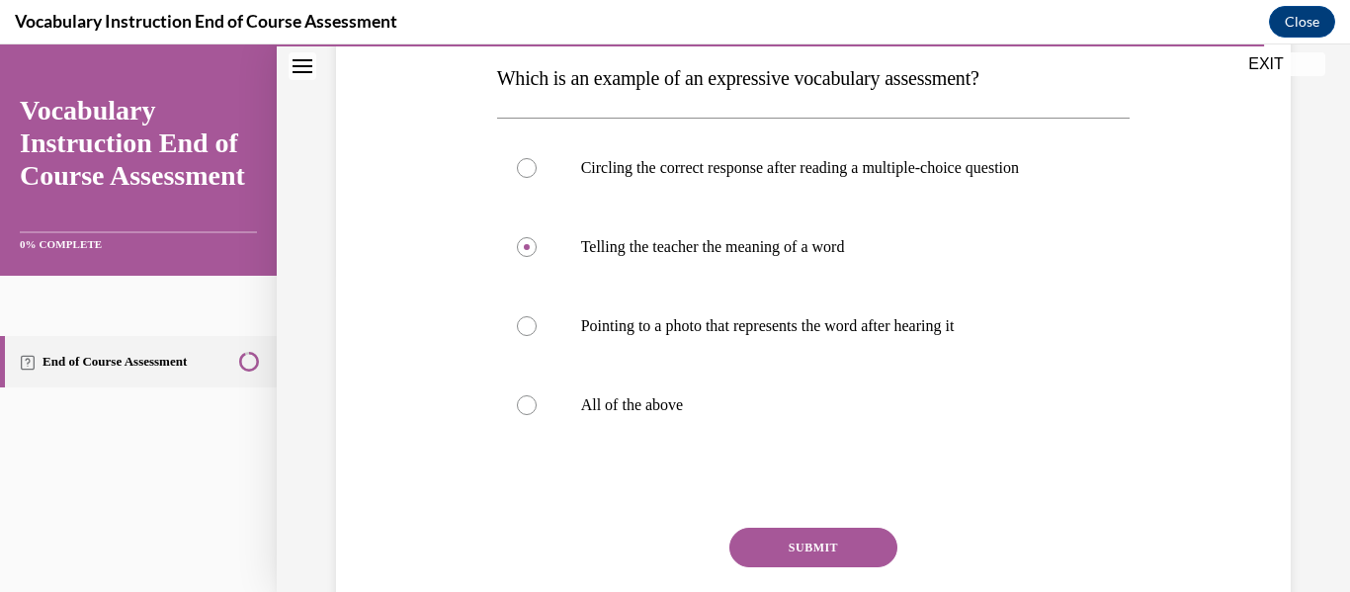
scroll to position [319, 0]
click at [812, 529] on button "SUBMIT" at bounding box center [813, 547] width 168 height 40
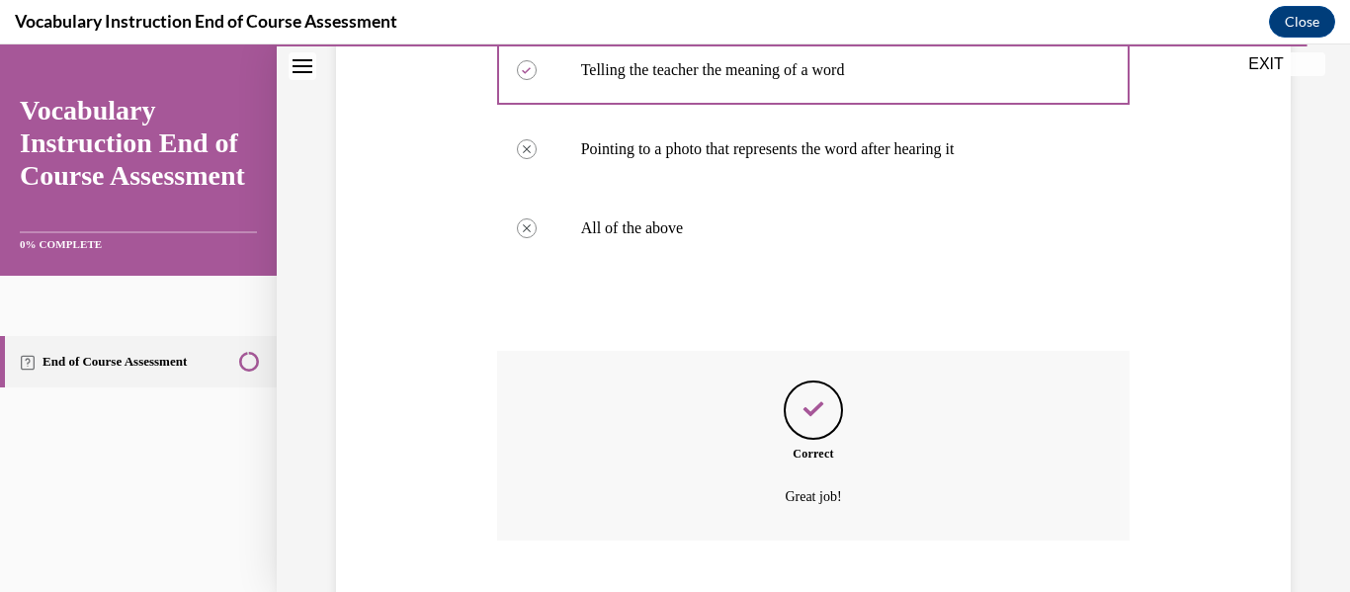
scroll to position [616, 0]
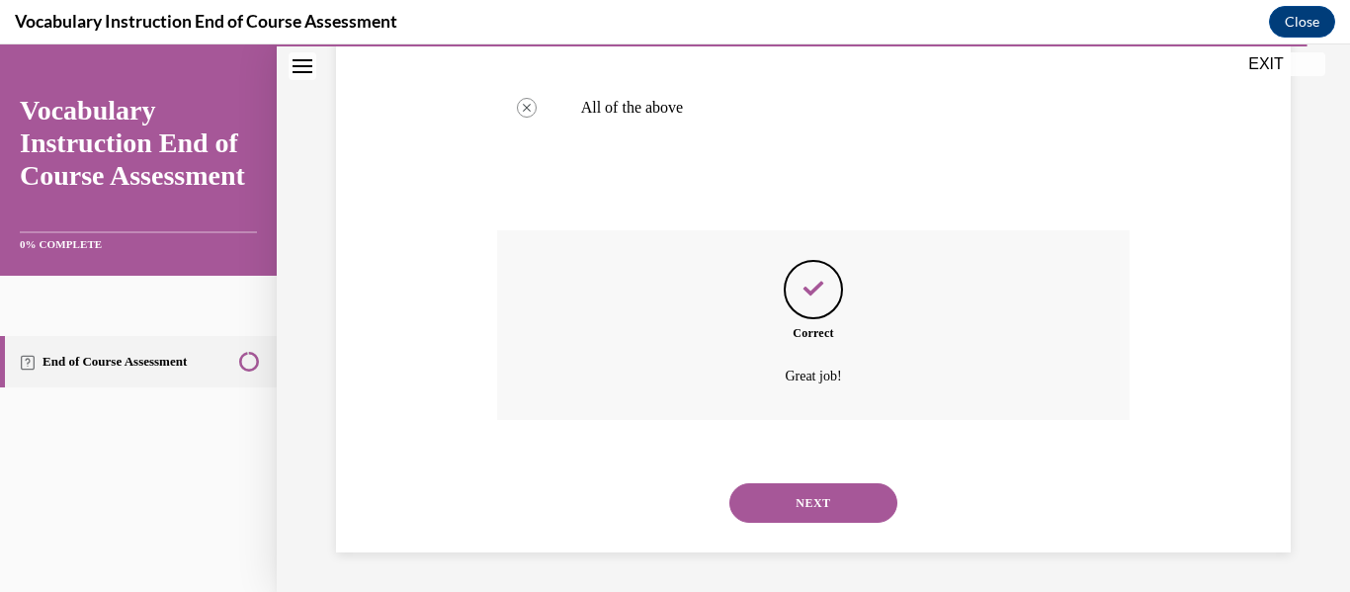
click at [812, 529] on div "NEXT" at bounding box center [813, 503] width 633 height 79
click at [774, 519] on button "NEXT" at bounding box center [813, 503] width 168 height 40
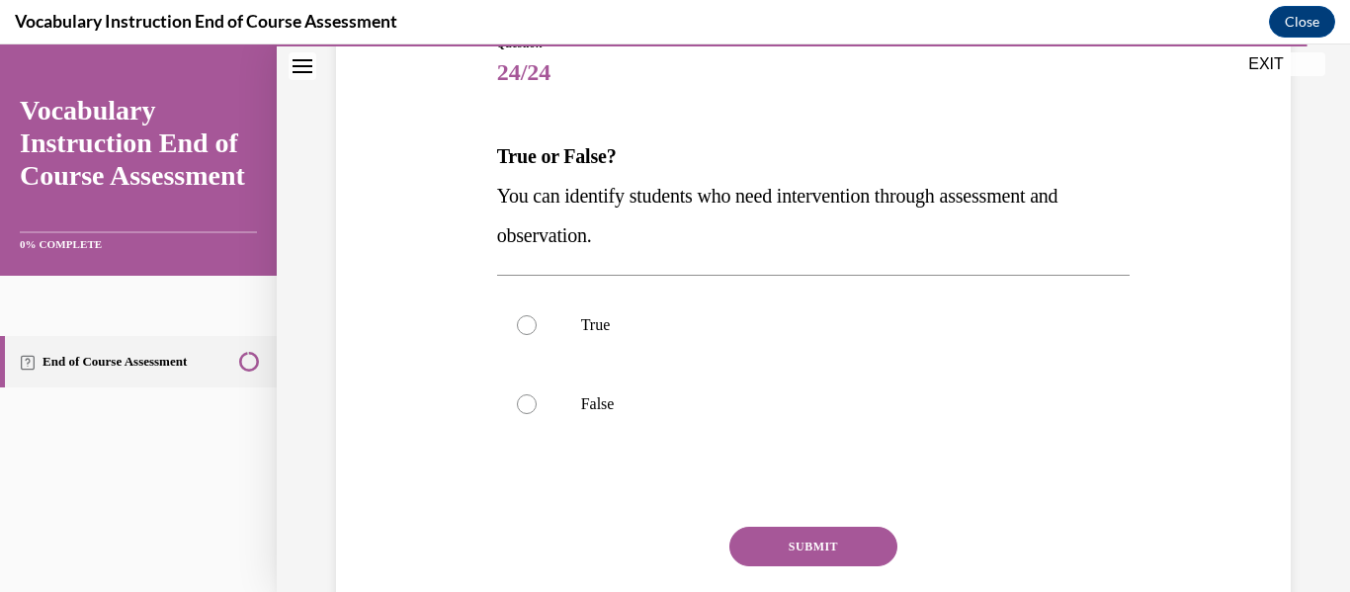
scroll to position [241, 0]
click at [676, 337] on label "True" at bounding box center [813, 324] width 633 height 79
click at [537, 334] on input "True" at bounding box center [527, 324] width 20 height 20
radio input "true"
click at [801, 556] on button "SUBMIT" at bounding box center [813, 546] width 168 height 40
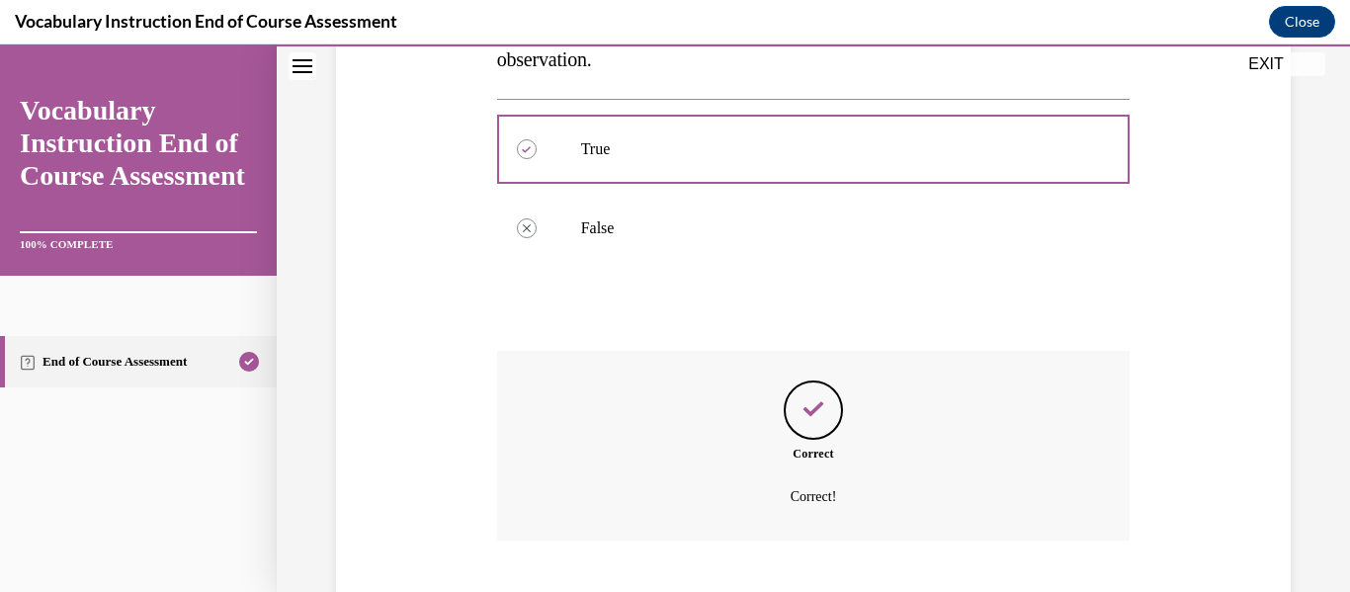
scroll to position [537, 0]
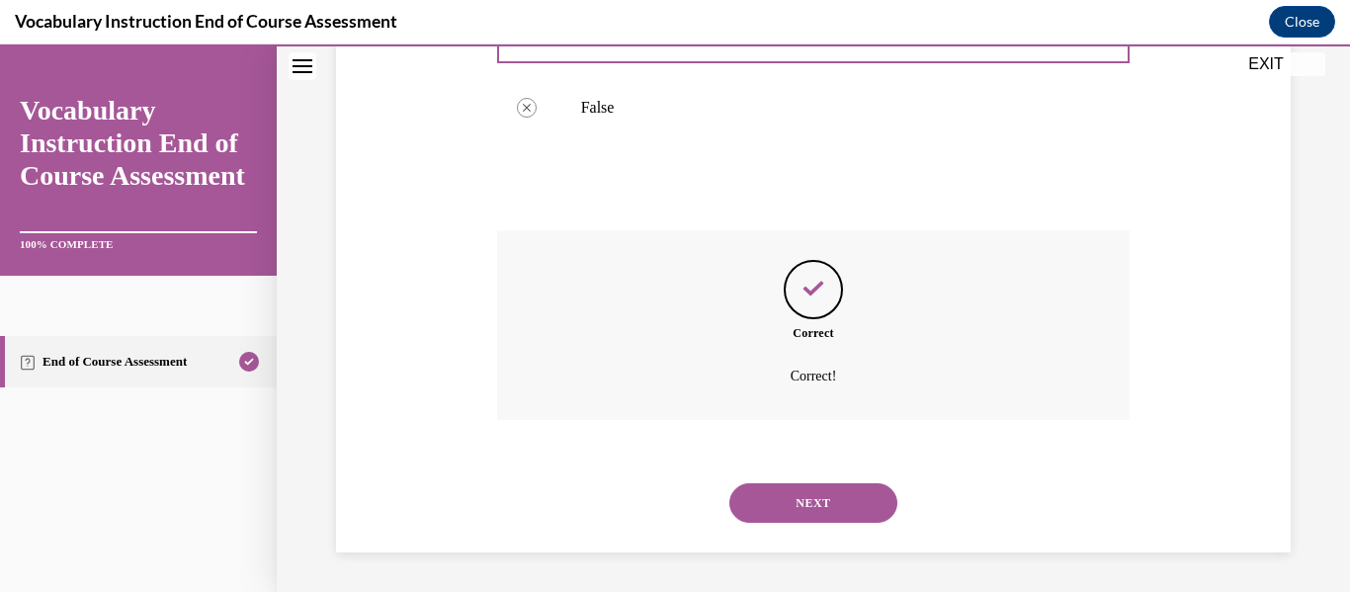
click at [825, 499] on button "NEXT" at bounding box center [813, 503] width 168 height 40
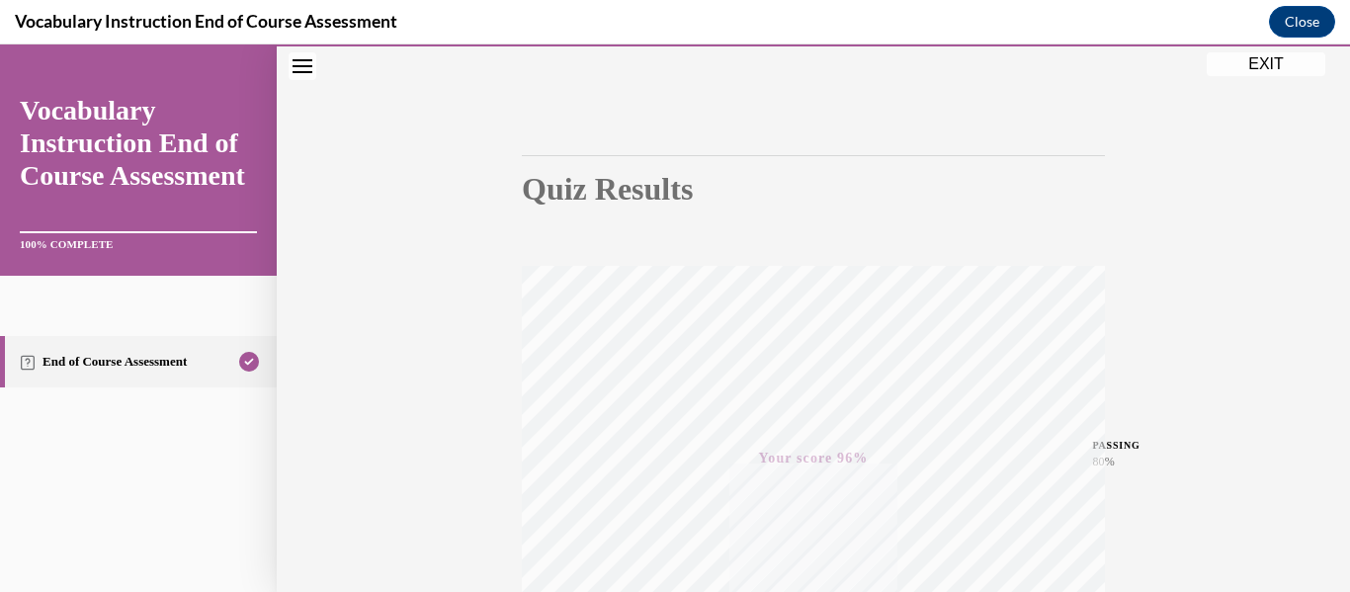
scroll to position [465, 0]
click at [1306, 54] on button "EXIT" at bounding box center [1266, 64] width 119 height 24
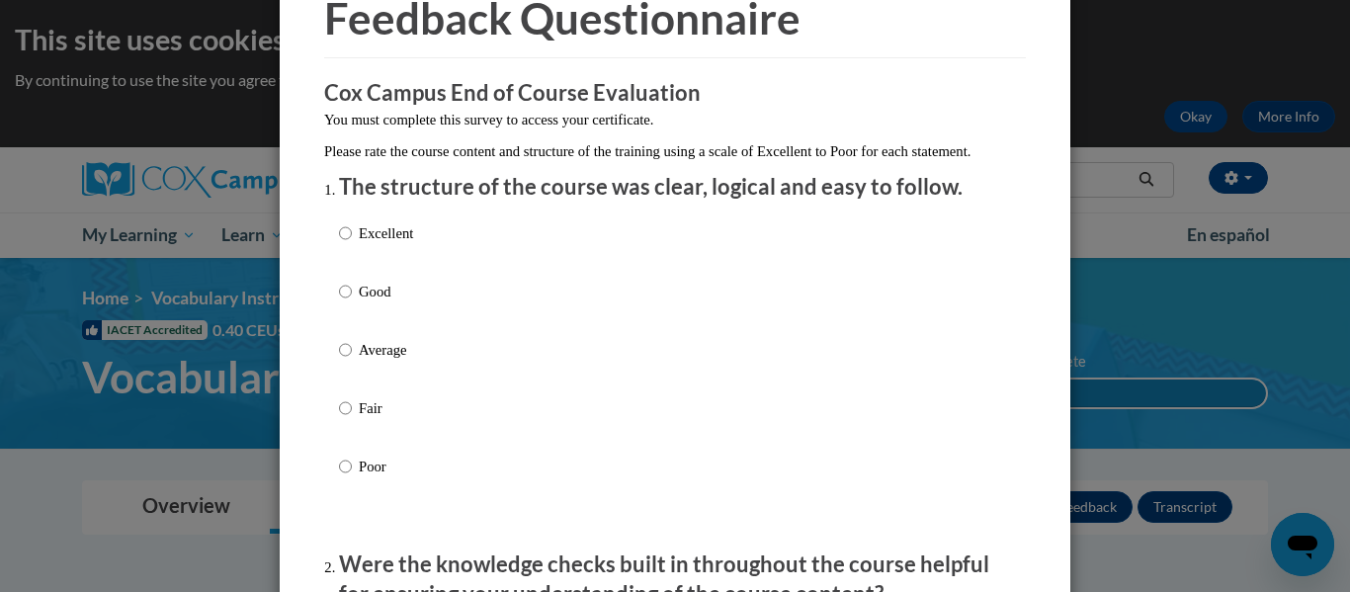
scroll to position [106, 0]
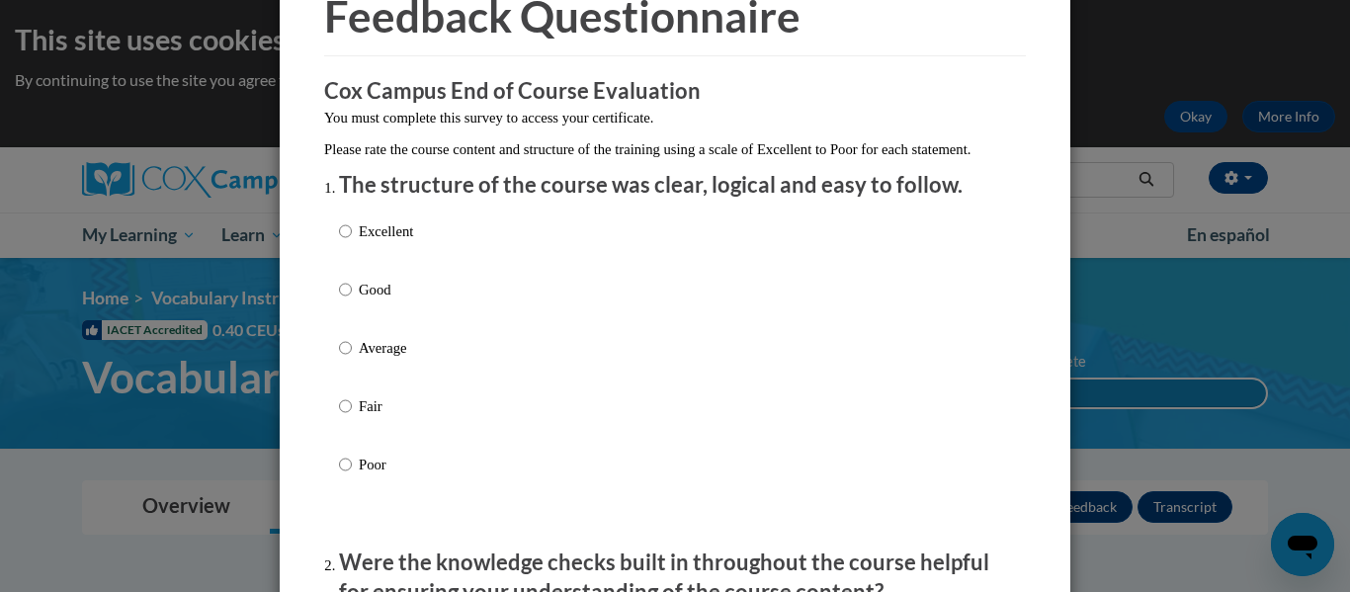
click at [420, 259] on div "Excellent Good Average Fair Poor" at bounding box center [675, 372] width 672 height 322
click at [379, 242] on p "Excellent" at bounding box center [386, 231] width 54 height 22
click at [352, 242] on input "Excellent" at bounding box center [345, 231] width 13 height 22
radio input "true"
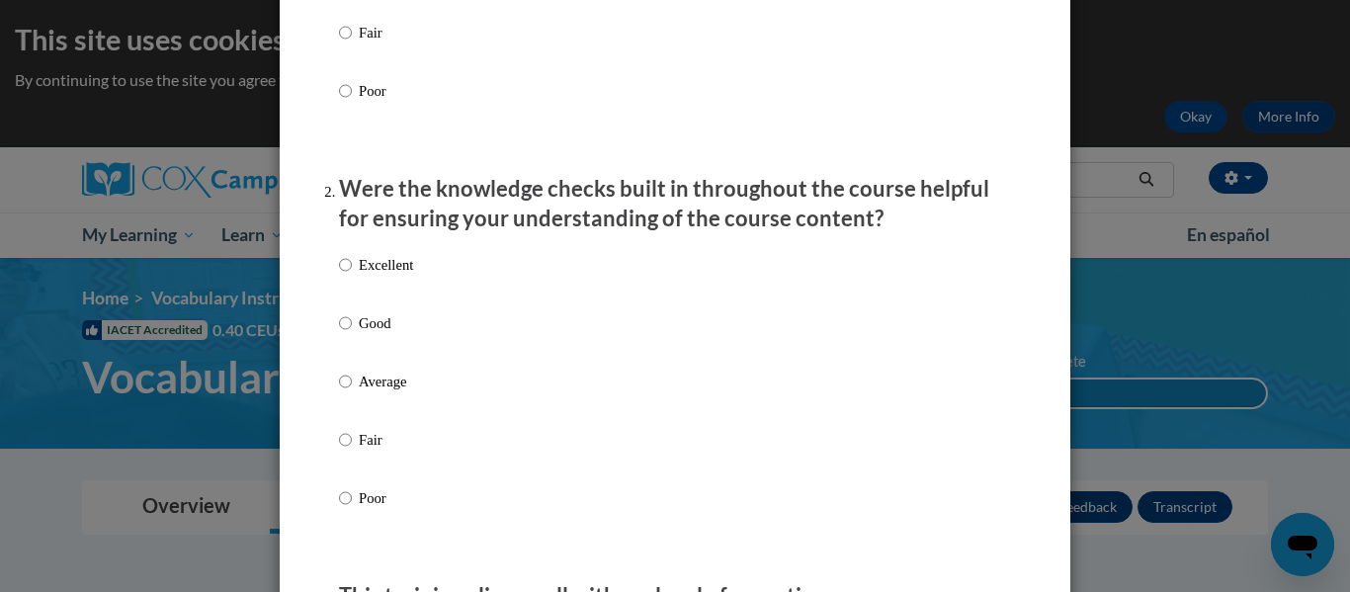
scroll to position [527, 0]
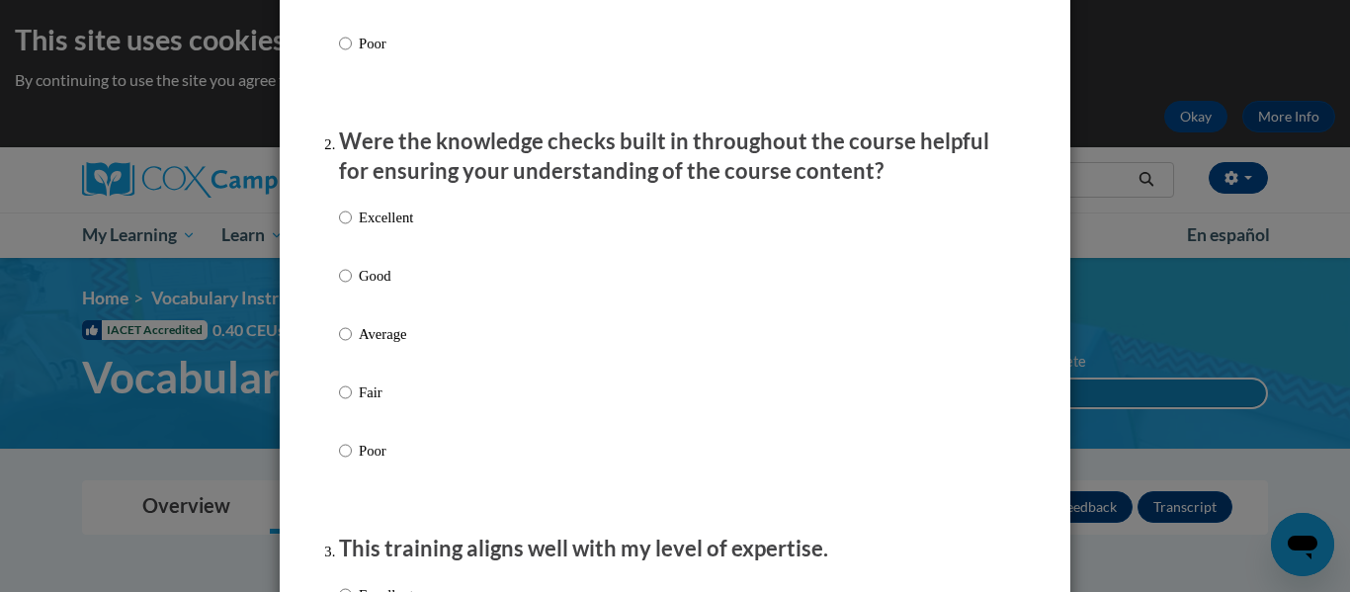
click at [413, 227] on p "Excellent" at bounding box center [386, 218] width 54 height 22
click at [352, 227] on input "Excellent" at bounding box center [345, 218] width 13 height 22
radio input "true"
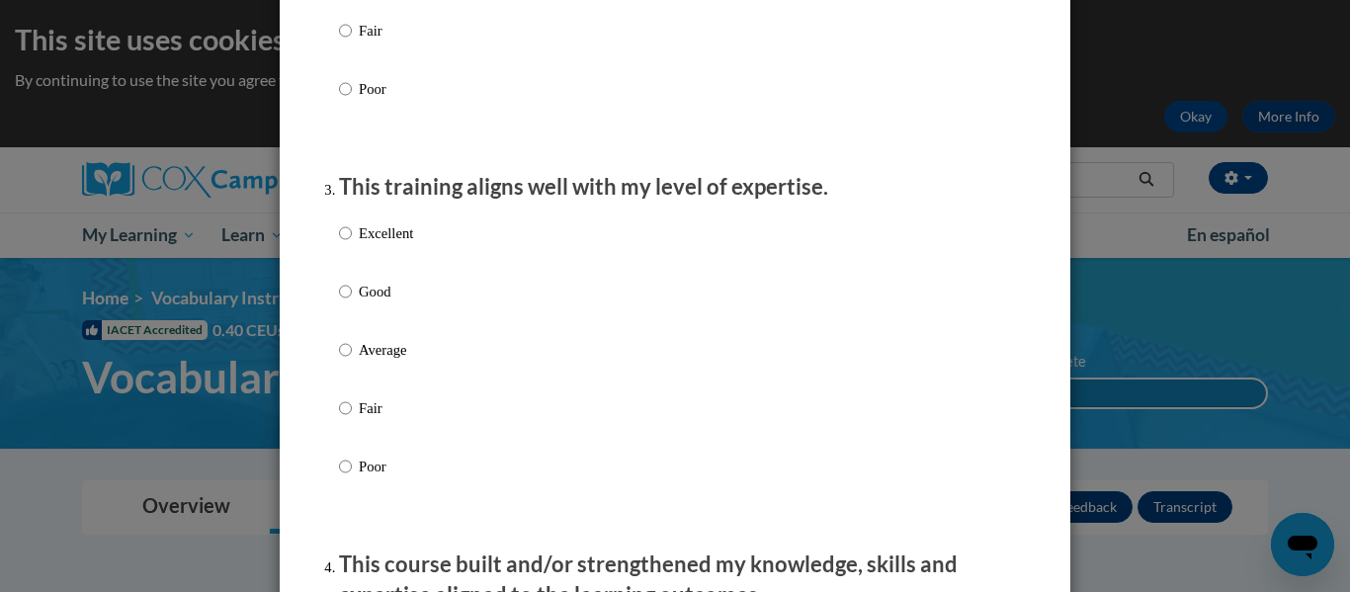
scroll to position [925, 0]
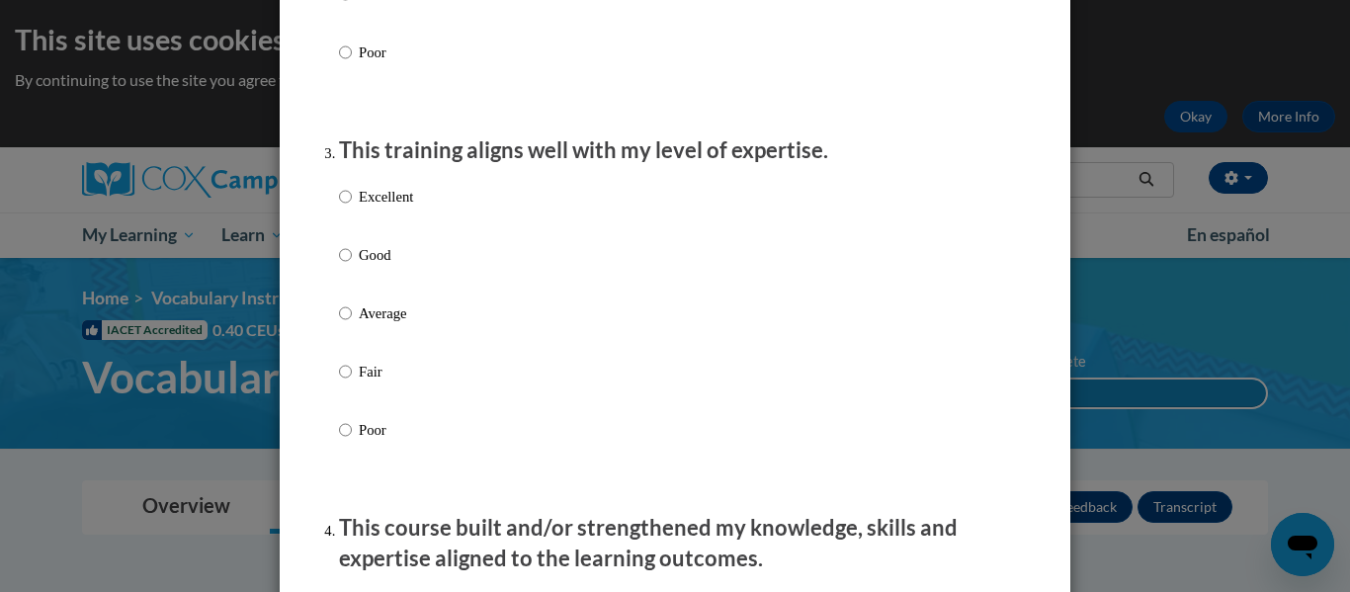
click at [397, 208] on p "Excellent" at bounding box center [386, 197] width 54 height 22
click at [352, 208] on input "Excellent" at bounding box center [345, 197] width 13 height 22
radio input "true"
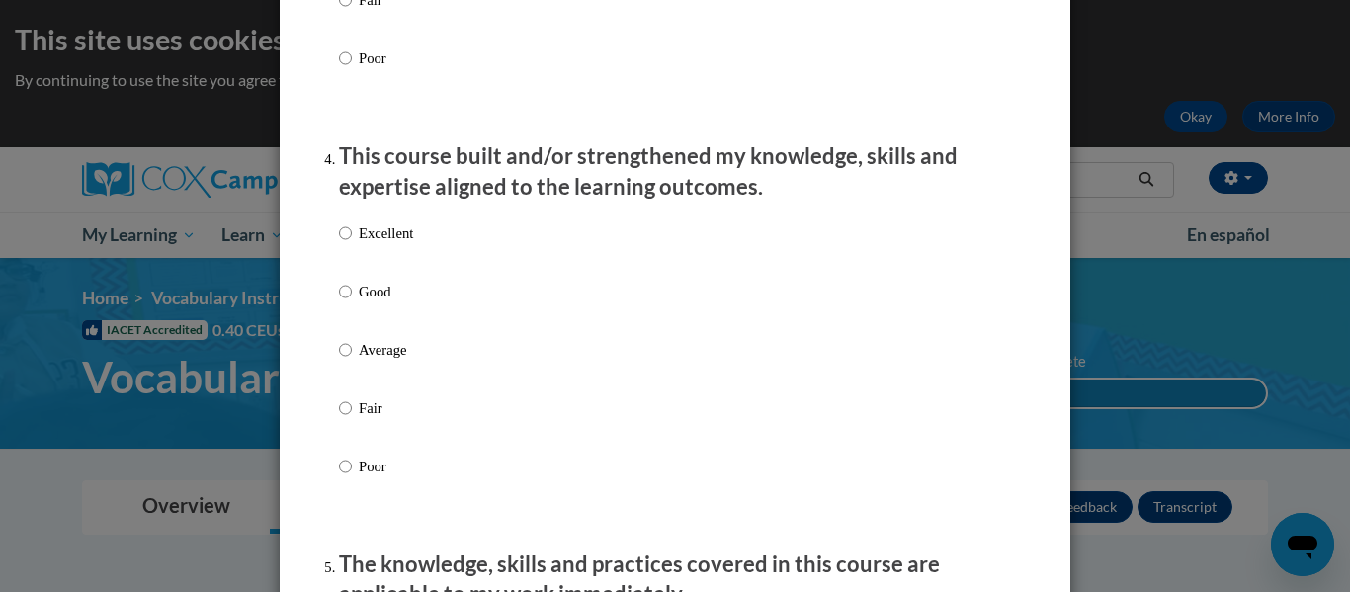
scroll to position [1299, 0]
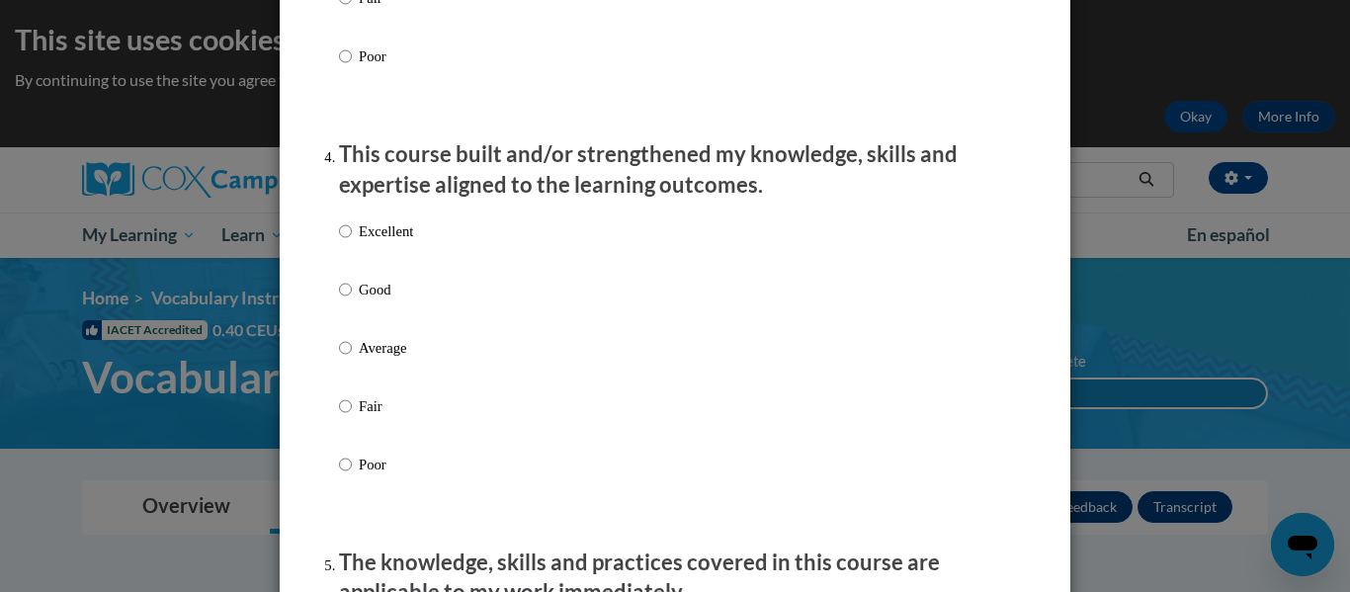
click at [394, 242] on p "Excellent" at bounding box center [386, 231] width 54 height 22
click at [352, 242] on input "Excellent" at bounding box center [345, 231] width 13 height 22
radio input "true"
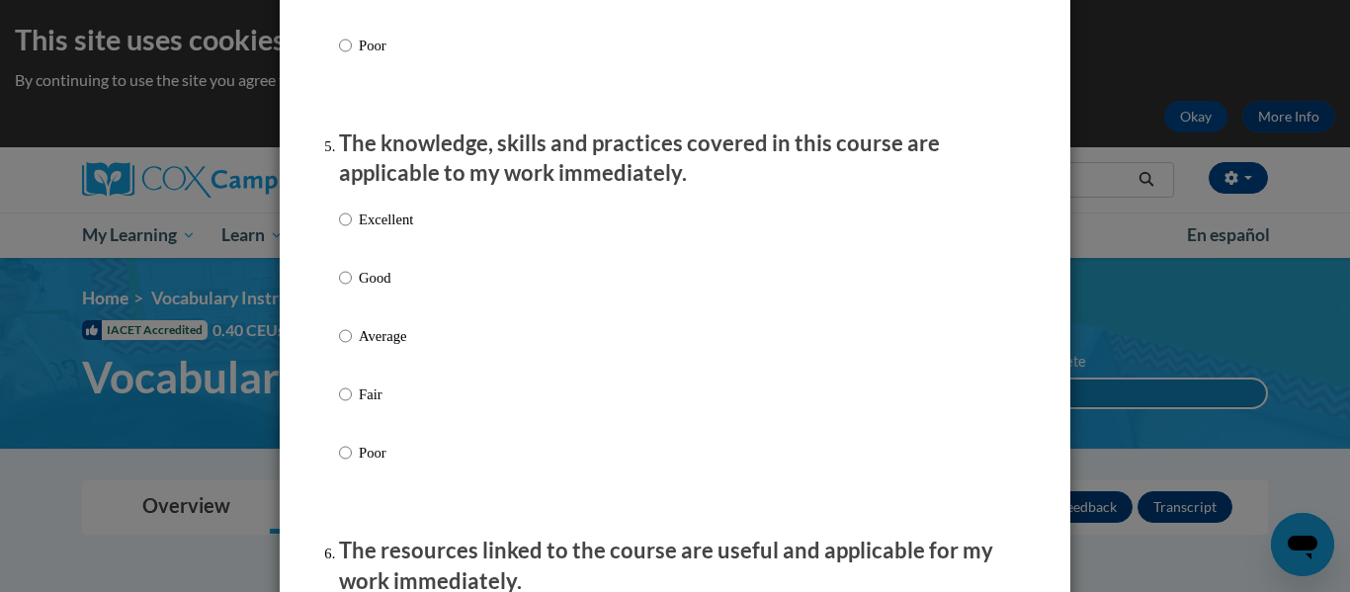
scroll to position [1719, 0]
click at [395, 251] on label "Excellent" at bounding box center [376, 234] width 74 height 53
click at [352, 229] on input "Excellent" at bounding box center [345, 219] width 13 height 22
radio input "true"
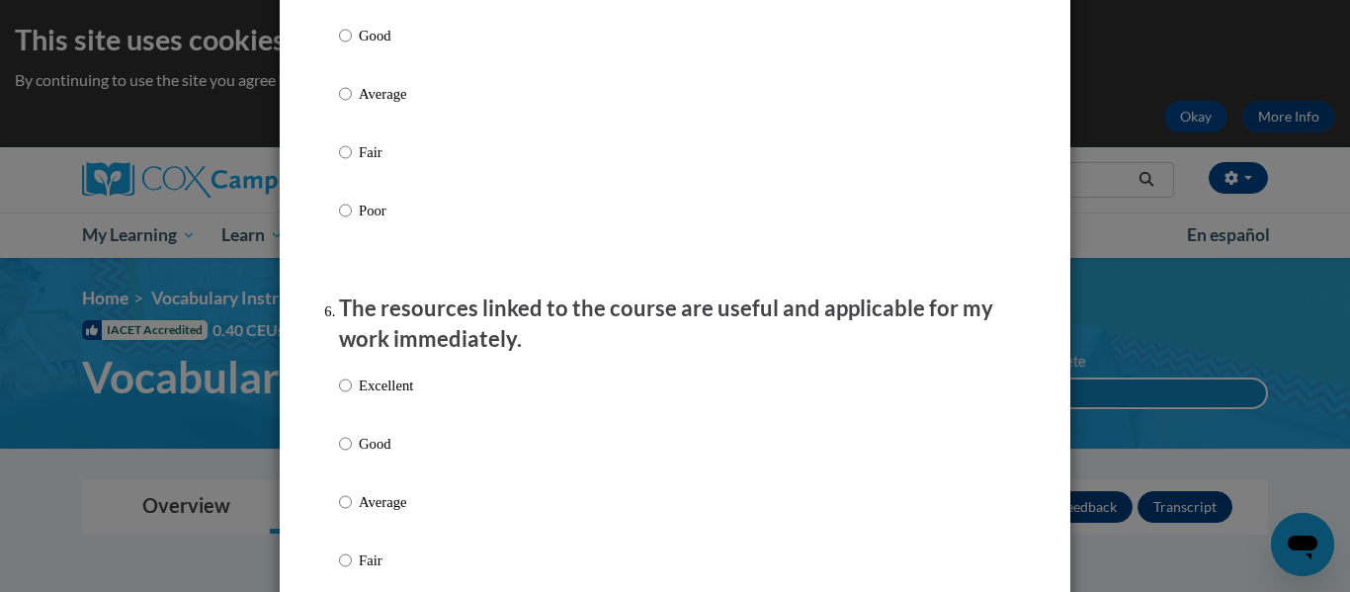
scroll to position [2207, 0]
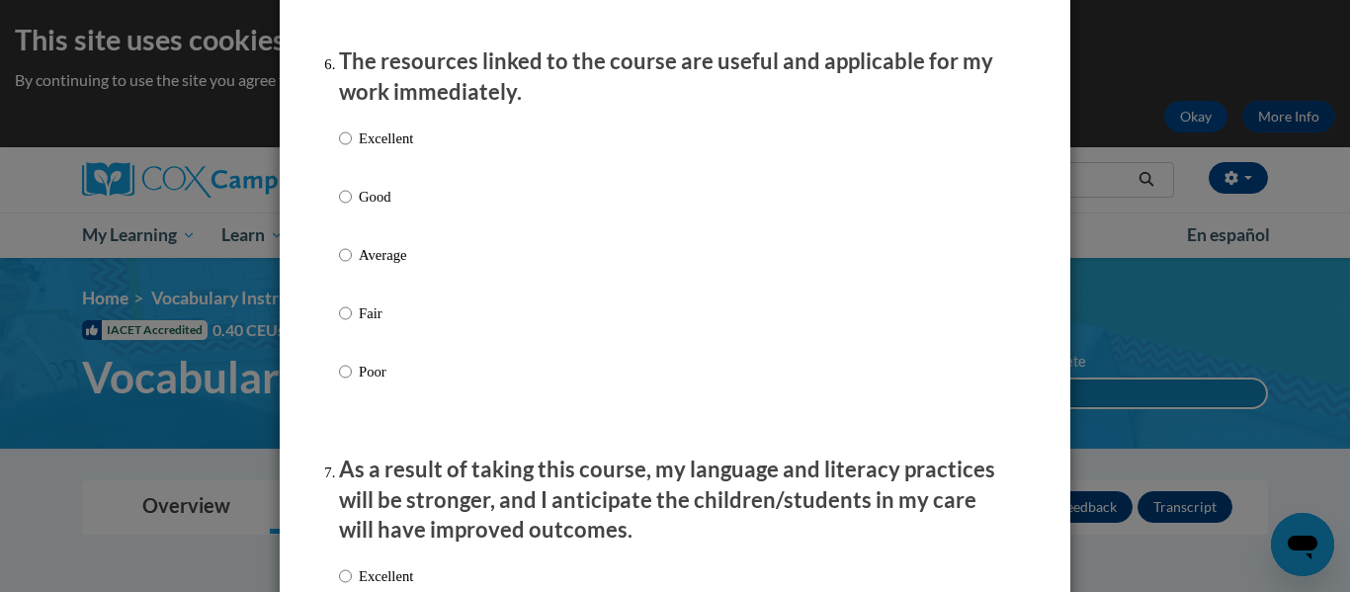
click at [406, 149] on p "Excellent" at bounding box center [386, 138] width 54 height 22
click at [352, 149] on input "Excellent" at bounding box center [345, 138] width 13 height 22
radio input "true"
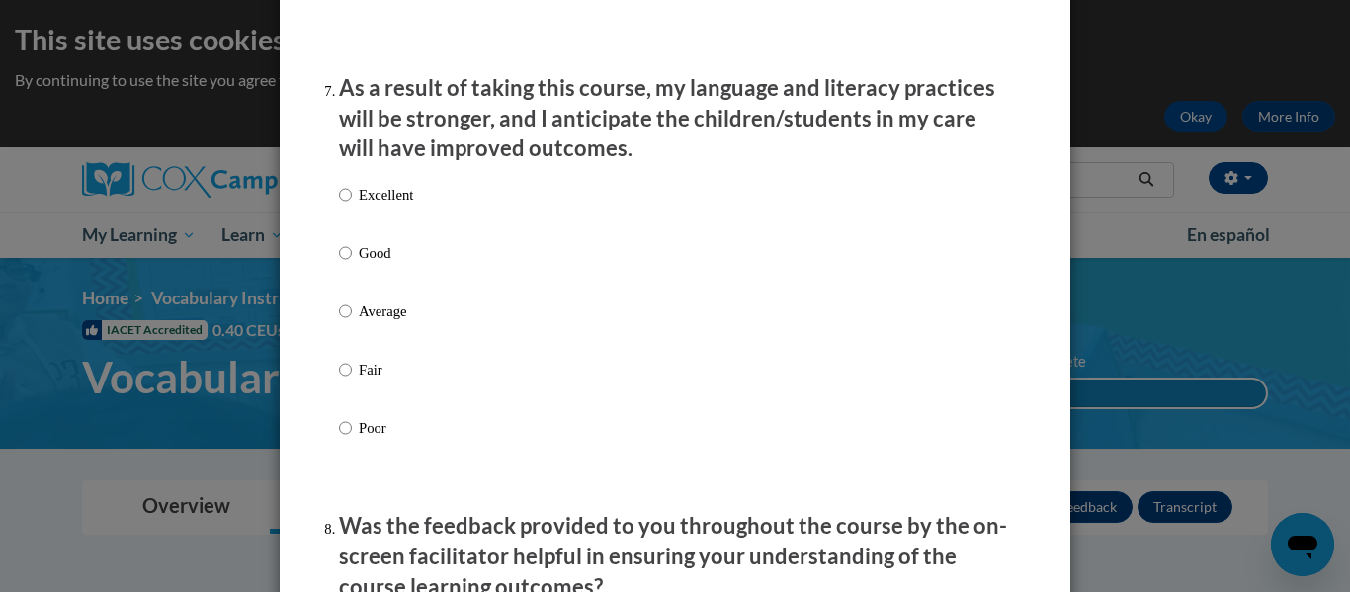
scroll to position [2589, 0]
click at [408, 205] on p "Excellent" at bounding box center [386, 194] width 54 height 22
click at [352, 205] on input "Excellent" at bounding box center [345, 194] width 13 height 22
radio input "true"
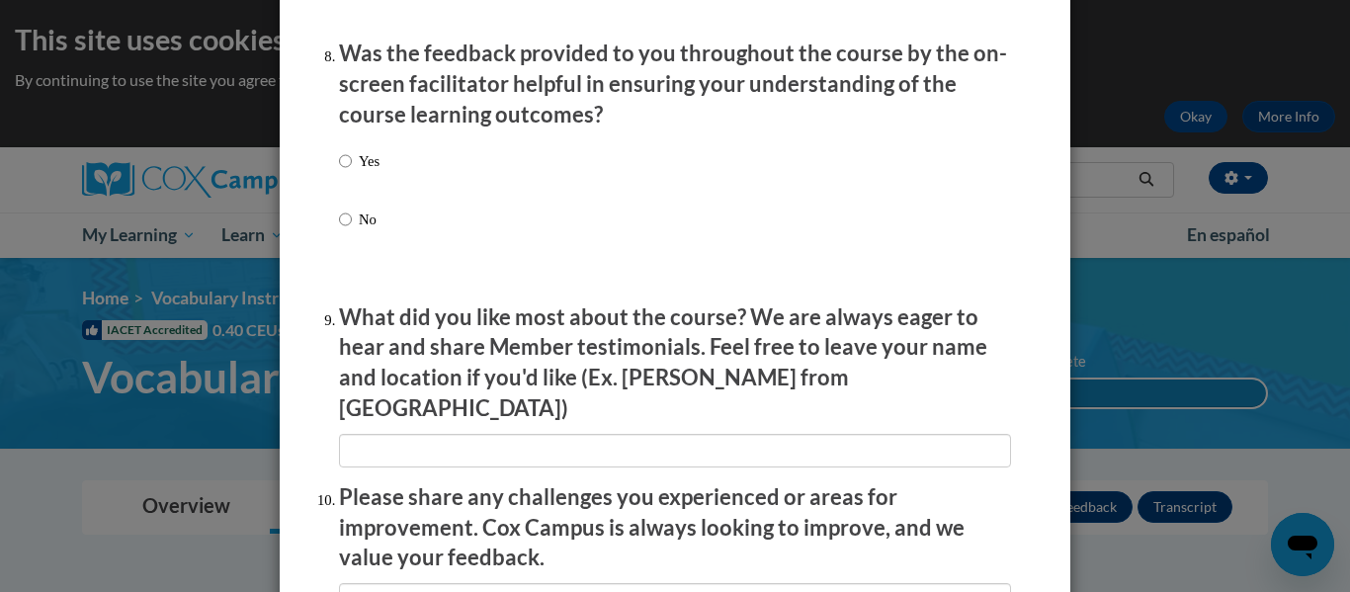
scroll to position [3063, 0]
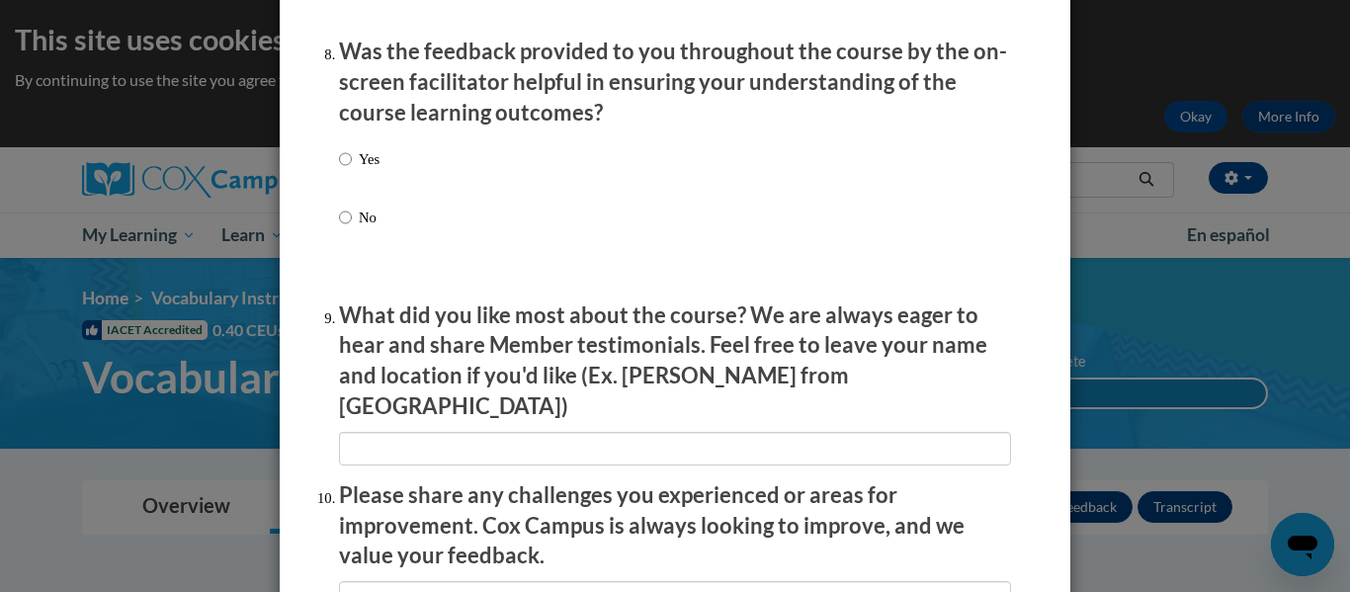
click at [363, 170] on p "Yes" at bounding box center [369, 159] width 21 height 22
click at [352, 170] on input "Yes" at bounding box center [345, 159] width 13 height 22
radio input "true"
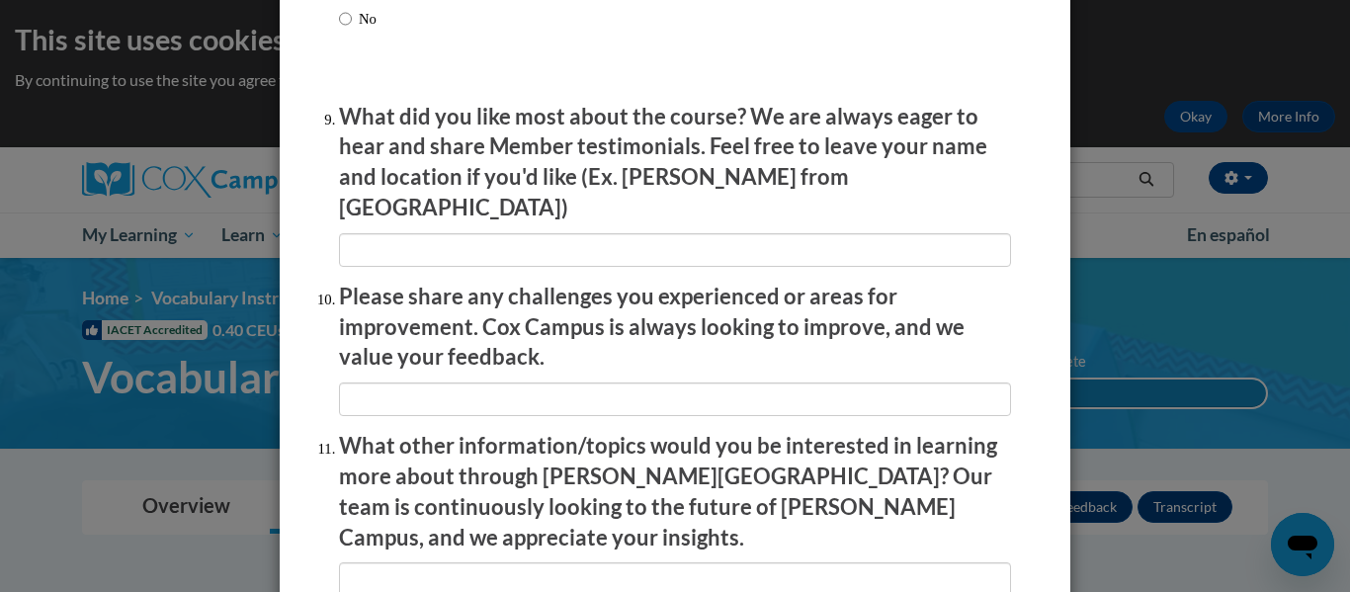
scroll to position [3267, 0]
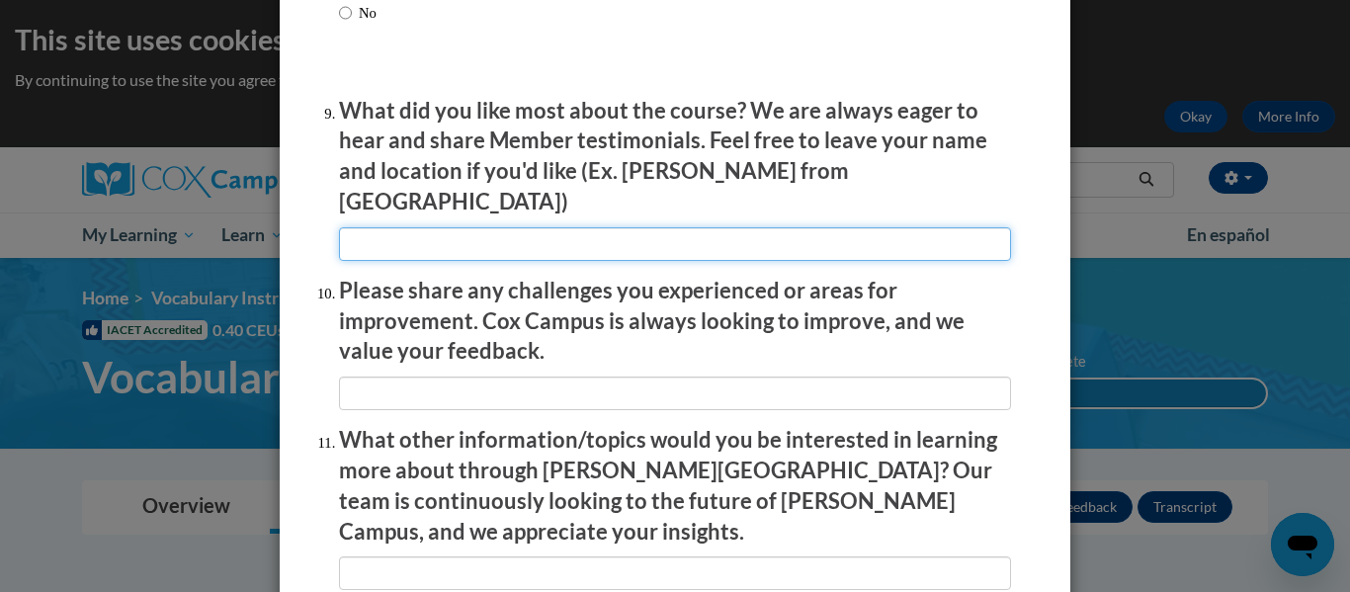
click at [438, 227] on input "textbox" at bounding box center [675, 244] width 672 height 34
type input "I love the built in activities, classroom examples, visuals, segmented videos, …"
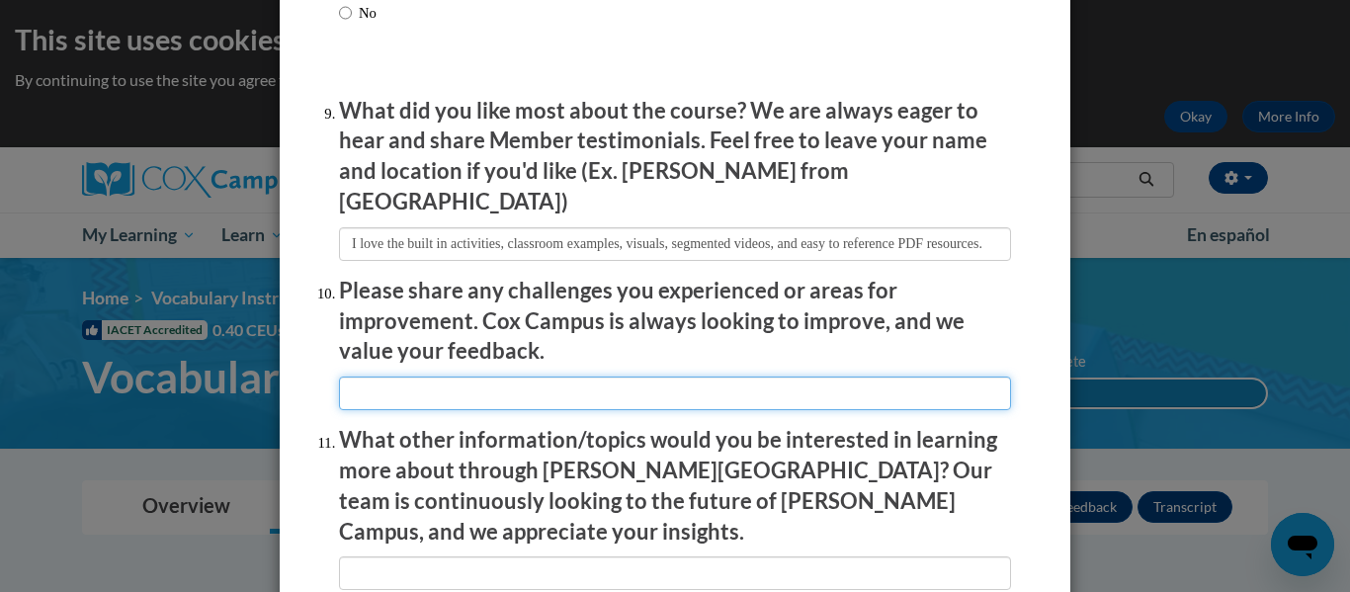
click at [390, 377] on input "textbox" at bounding box center [675, 394] width 672 height 34
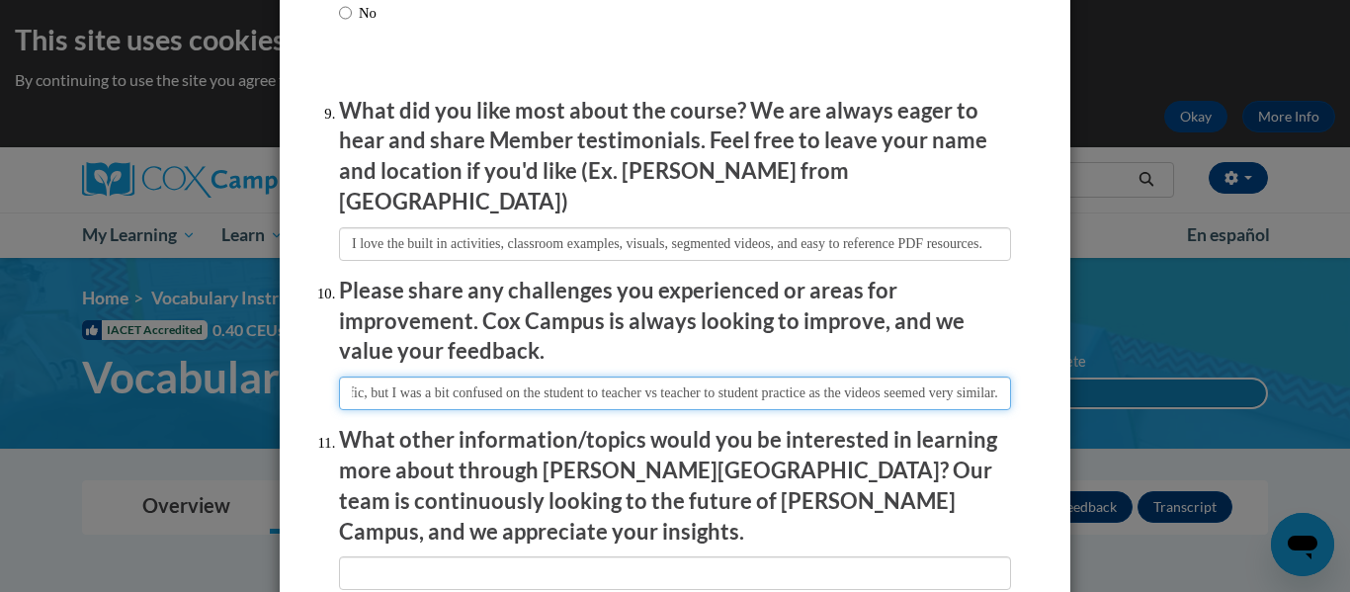
scroll to position [0, 2062]
click at [830, 377] on input "textbox" at bounding box center [675, 394] width 672 height 34
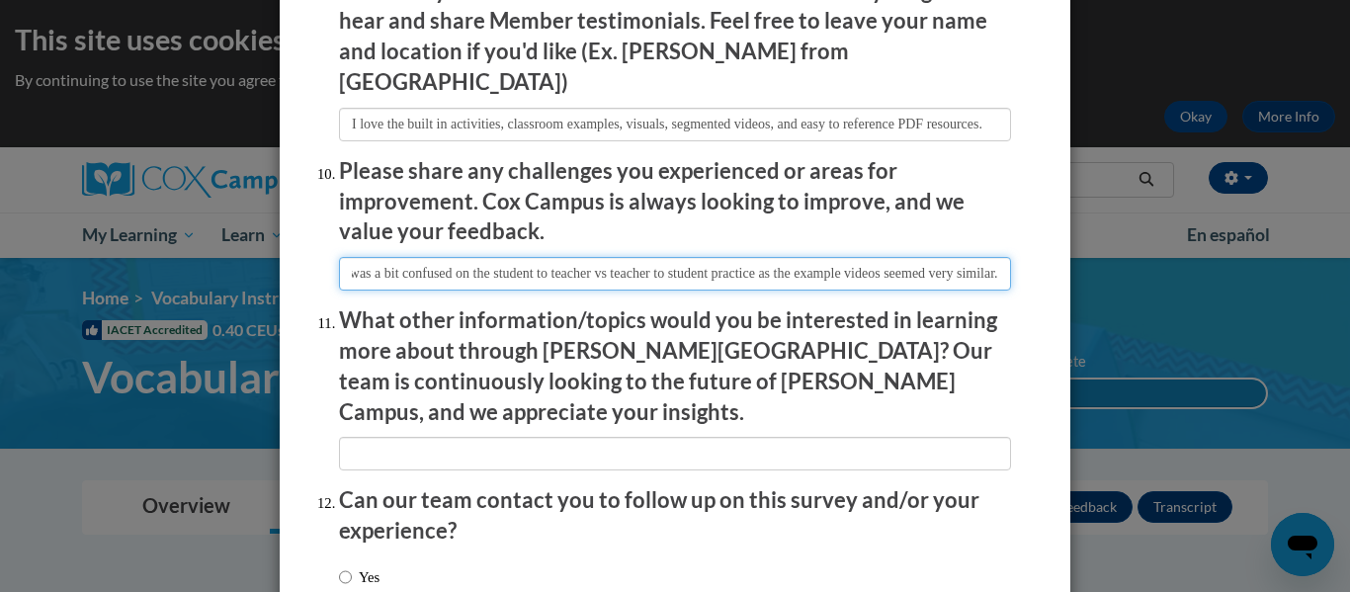
scroll to position [3410, 0]
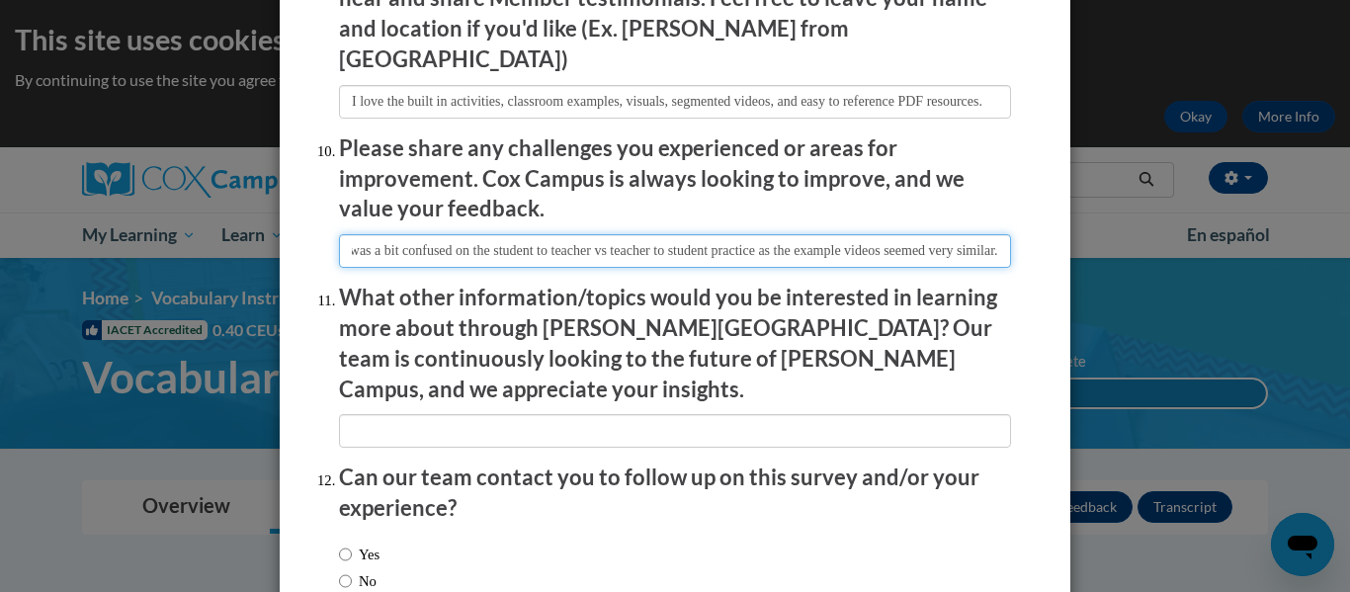
type input "I've noticed some great changes to an already great platform, but I will say en…"
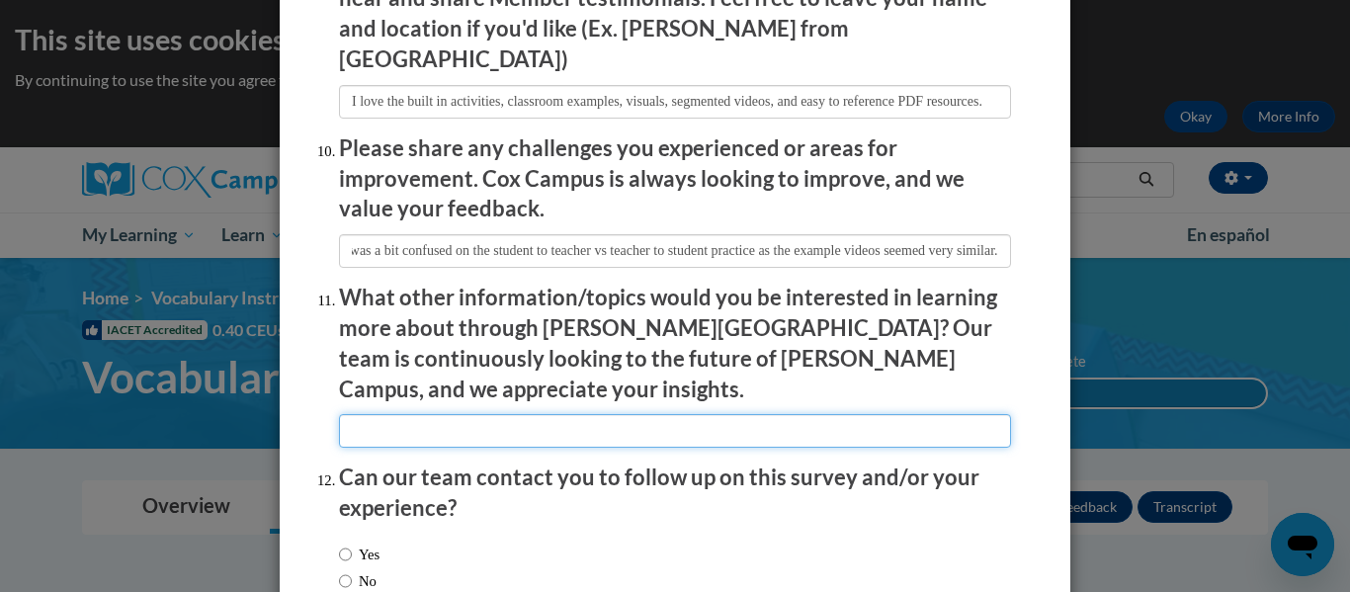
click at [630, 414] on input "textbox" at bounding box center [675, 431] width 672 height 34
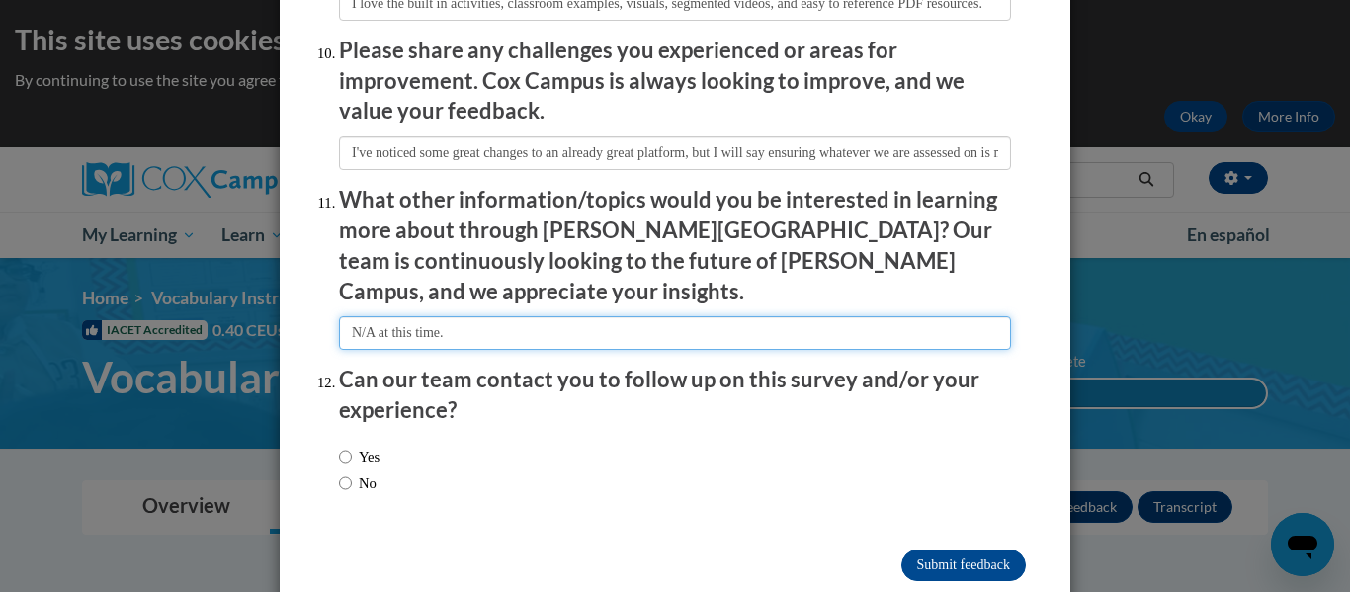
scroll to position [3514, 0]
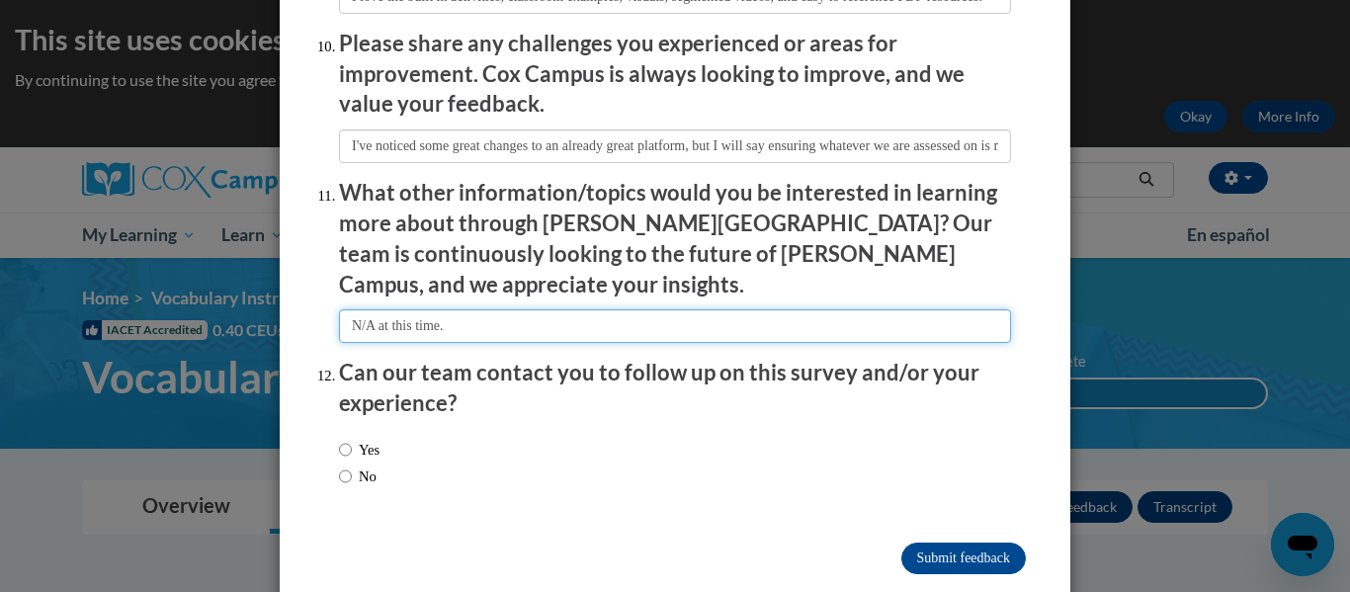
type input "N/A at this time."
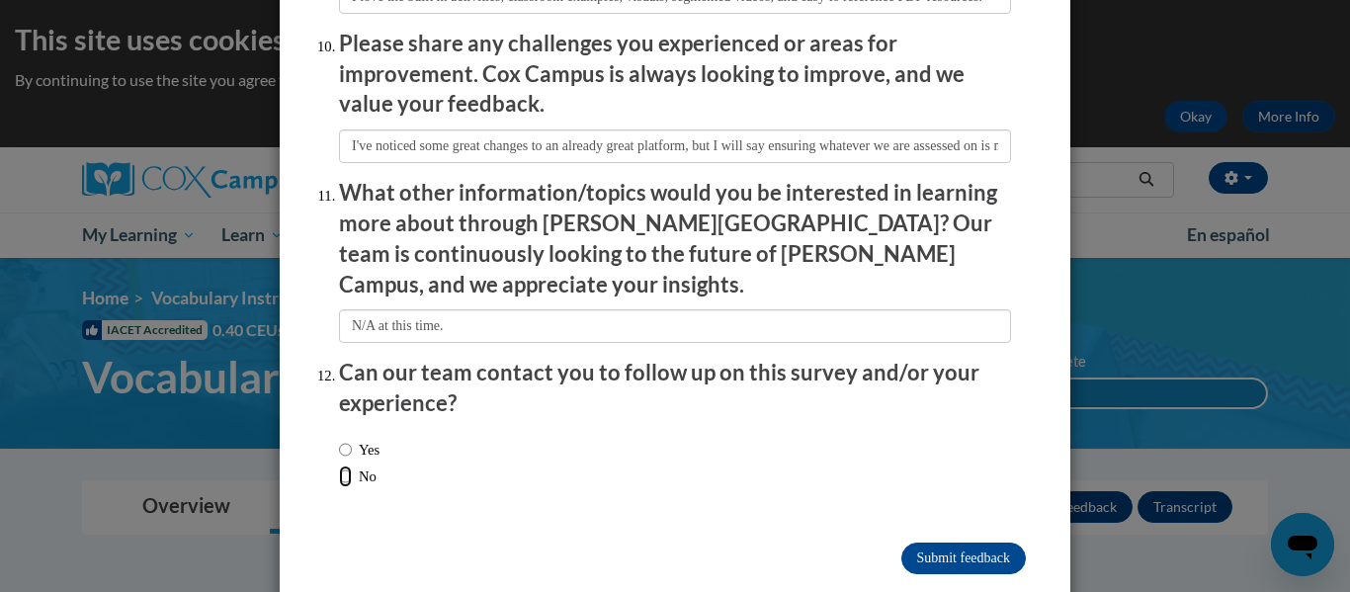
click at [351, 465] on input "No" at bounding box center [345, 476] width 13 height 22
radio input "true"
click at [967, 543] on input "Submit feedback" at bounding box center [963, 559] width 125 height 32
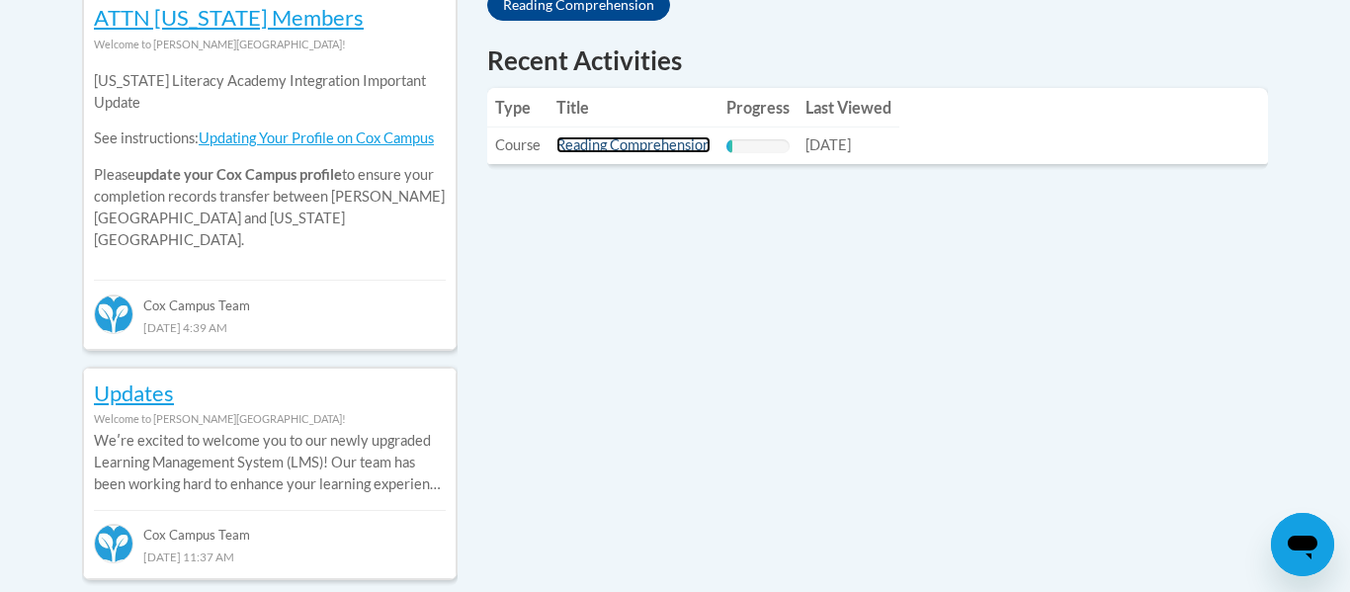
click at [646, 137] on link "Reading Comprehension" at bounding box center [633, 144] width 154 height 17
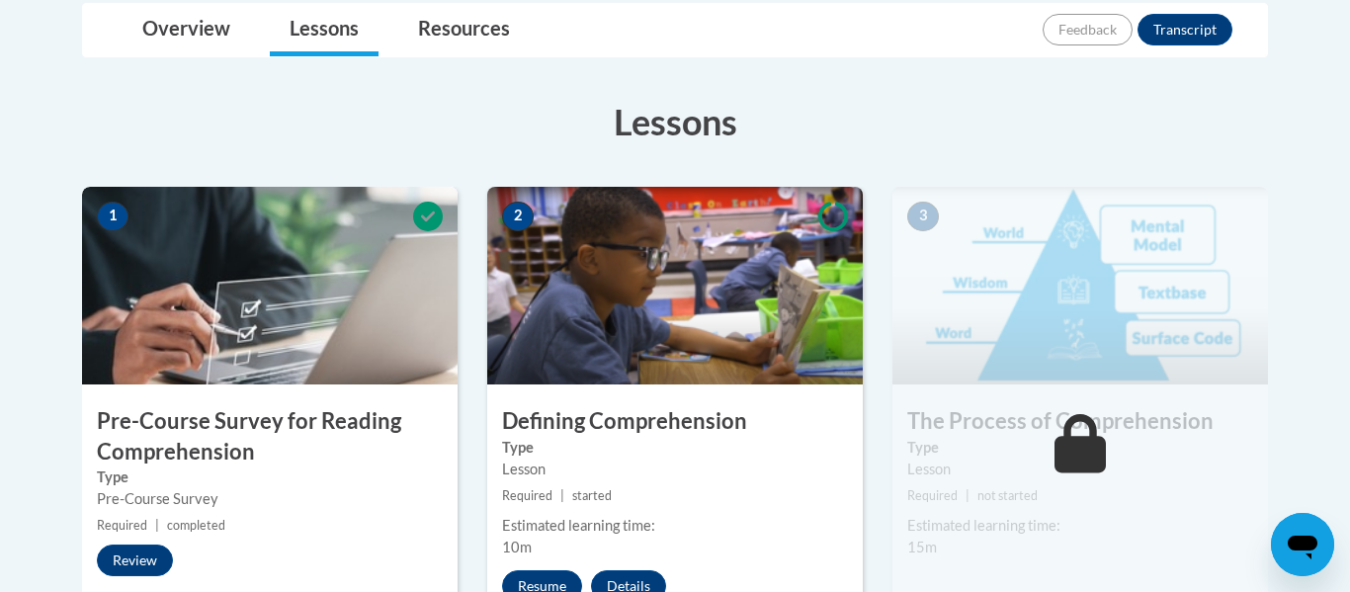
scroll to position [570, 0]
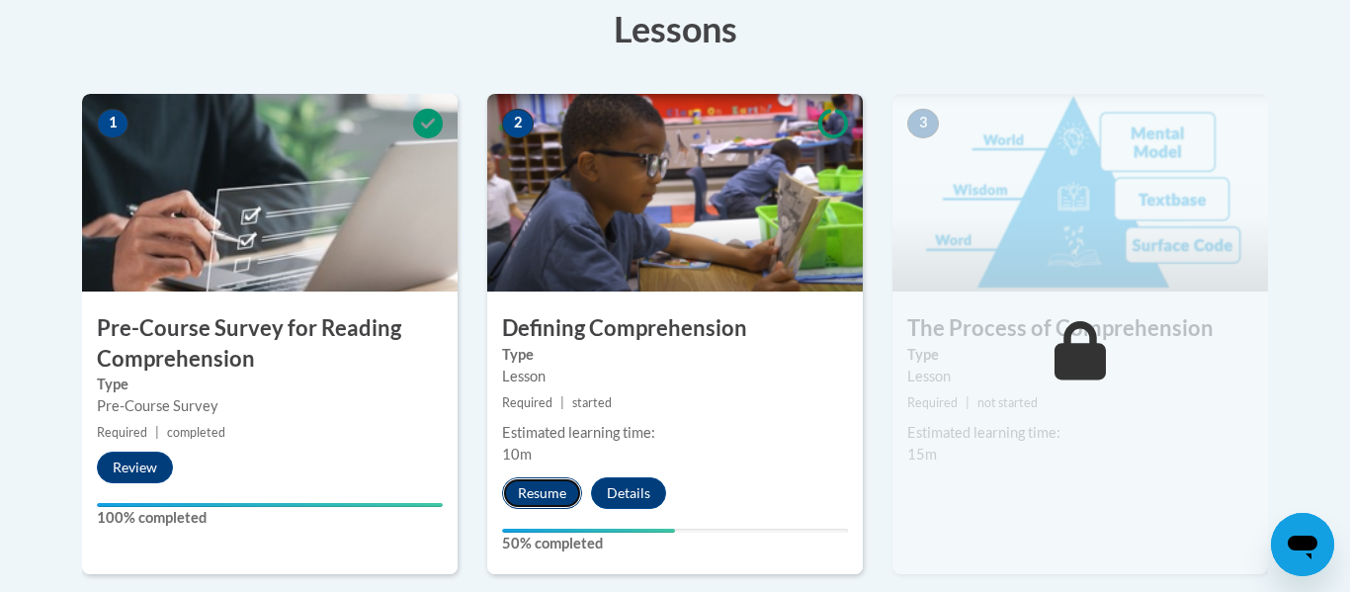
click at [563, 488] on button "Resume" at bounding box center [542, 493] width 80 height 32
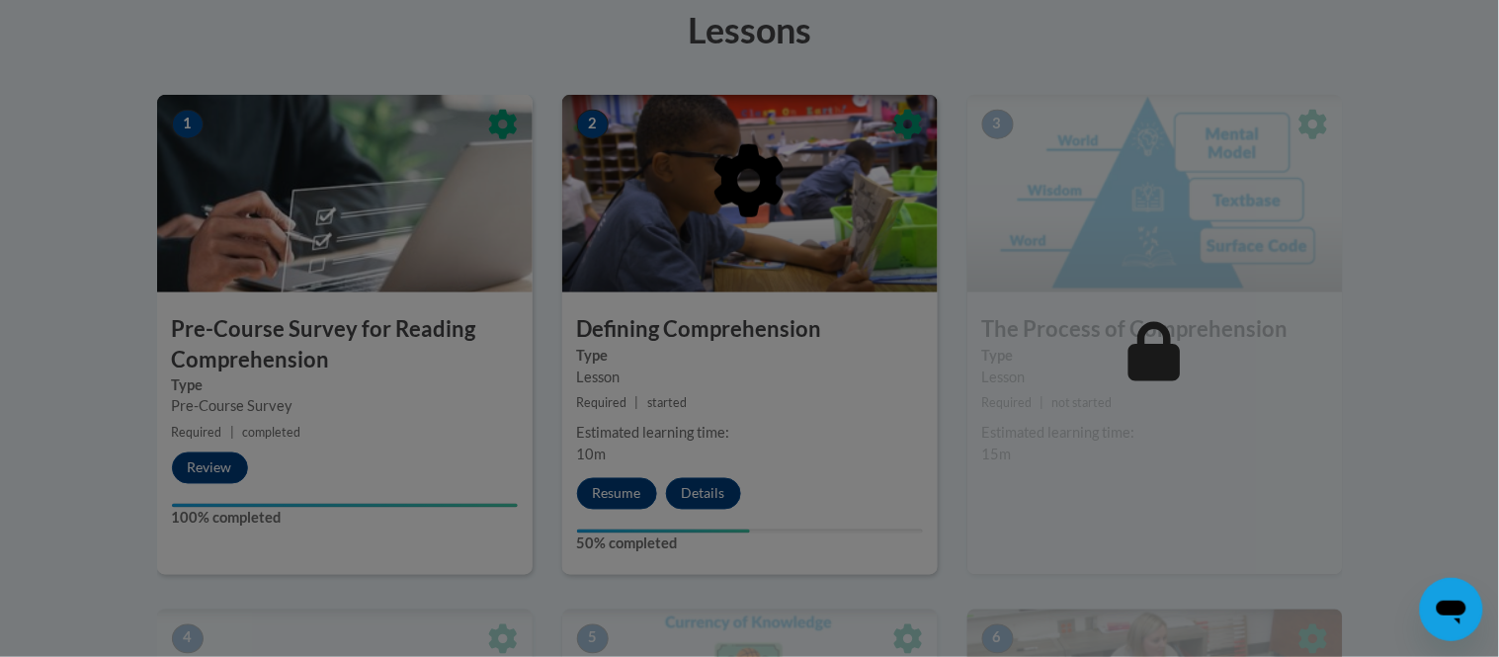
scroll to position [597, 0]
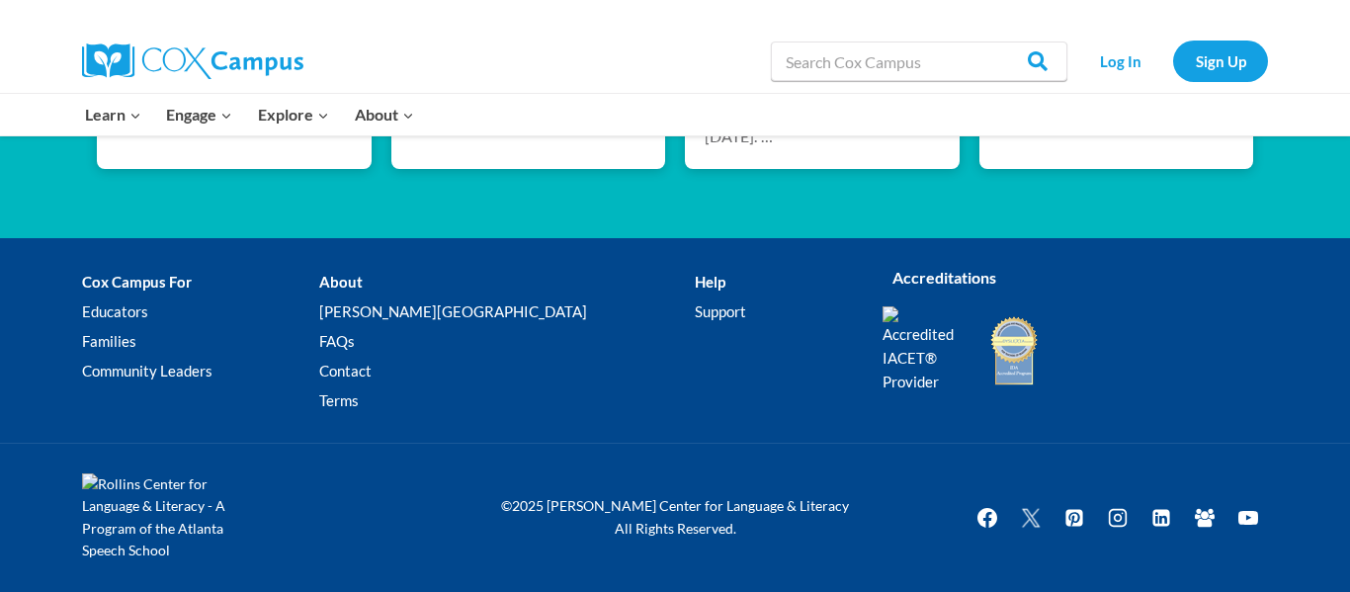
scroll to position [2890, 0]
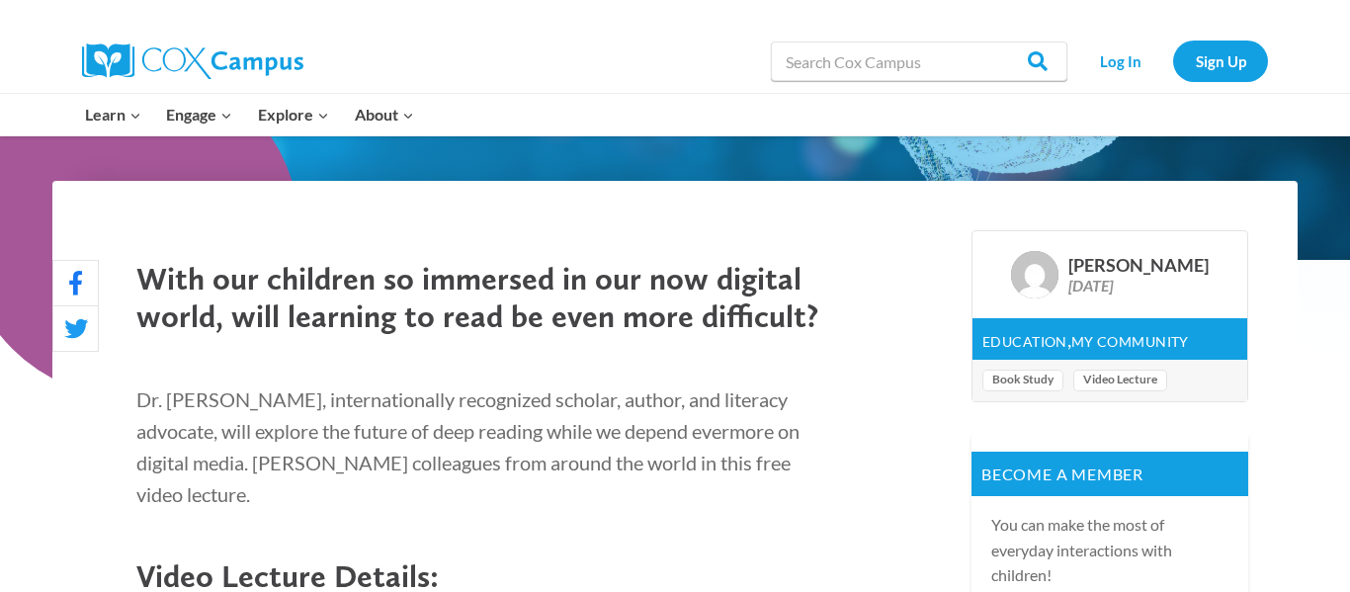
scroll to position [584, 0]
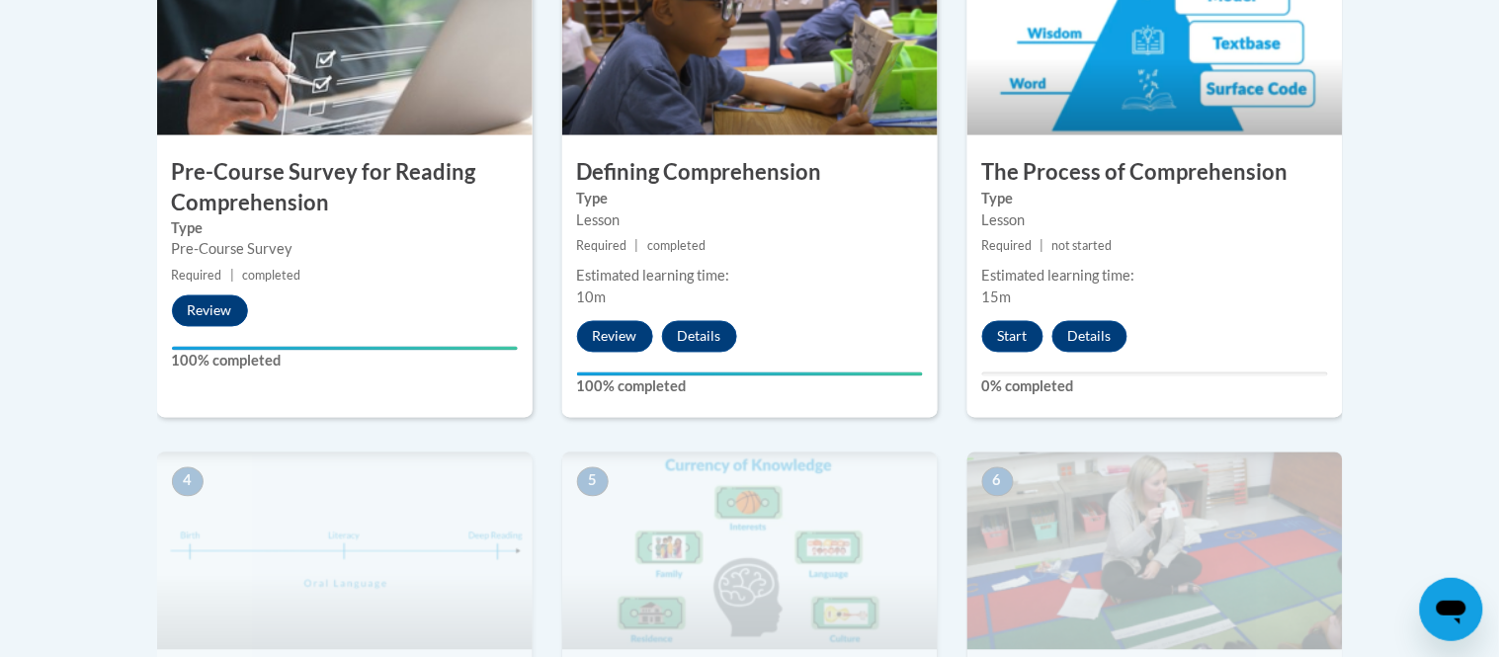
click at [991, 314] on div "3 The Process of Comprehension Type Lesson Required | not started Estimated lea…" at bounding box center [1156, 178] width 376 height 480
click at [999, 334] on button "Start" at bounding box center [1012, 337] width 61 height 32
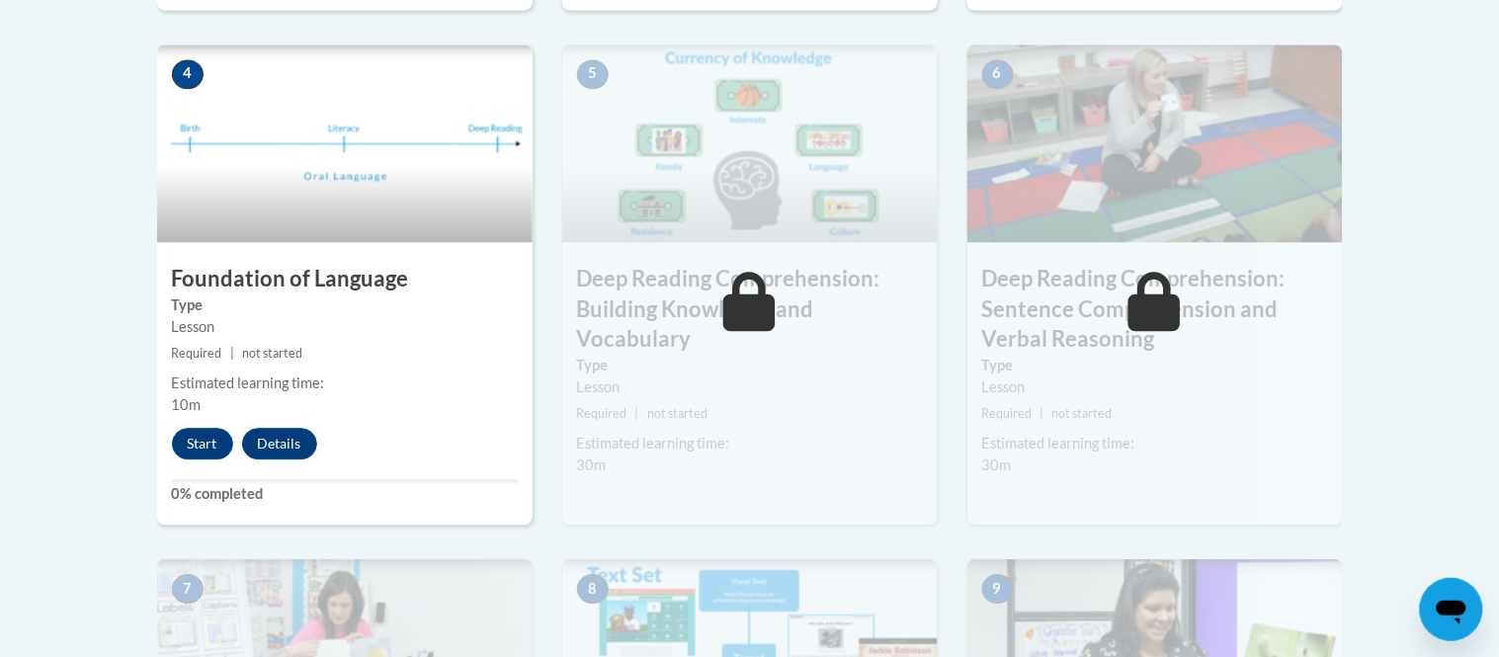
scroll to position [1139, 0]
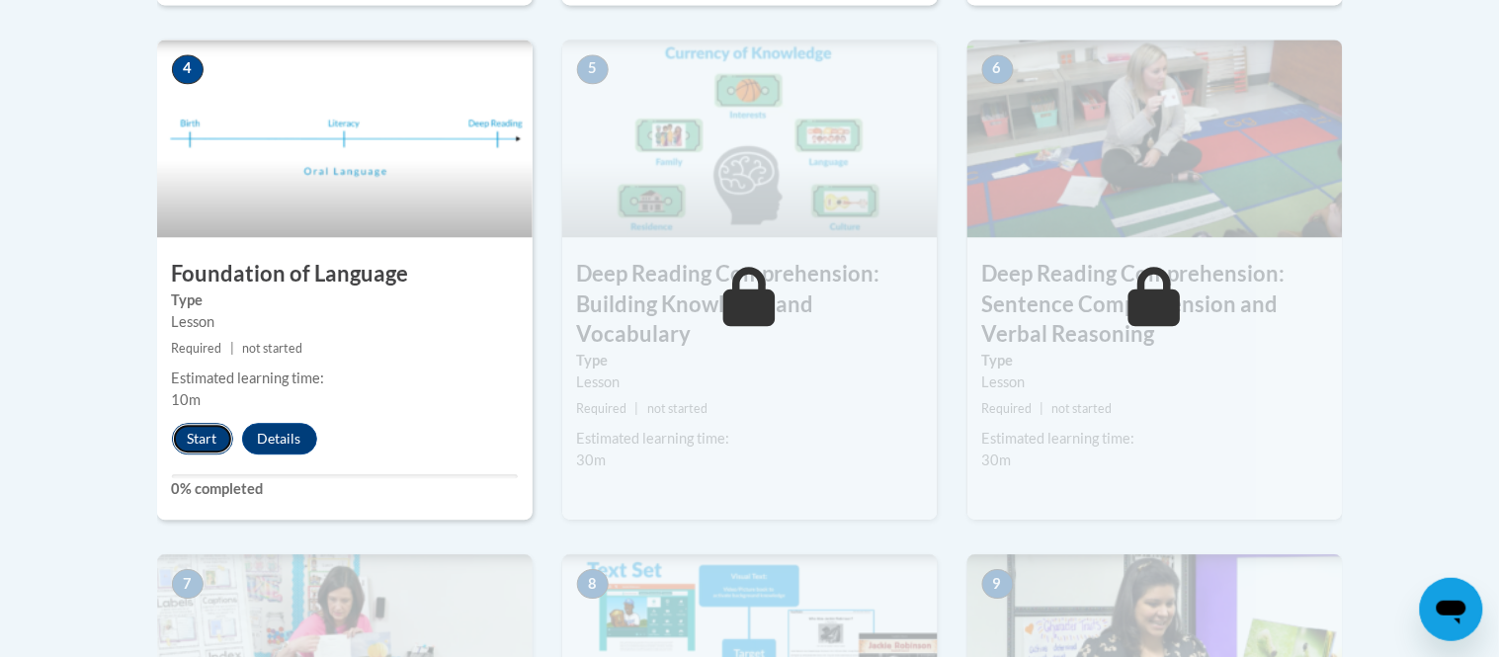
click at [218, 441] on button "Start" at bounding box center [202, 439] width 61 height 32
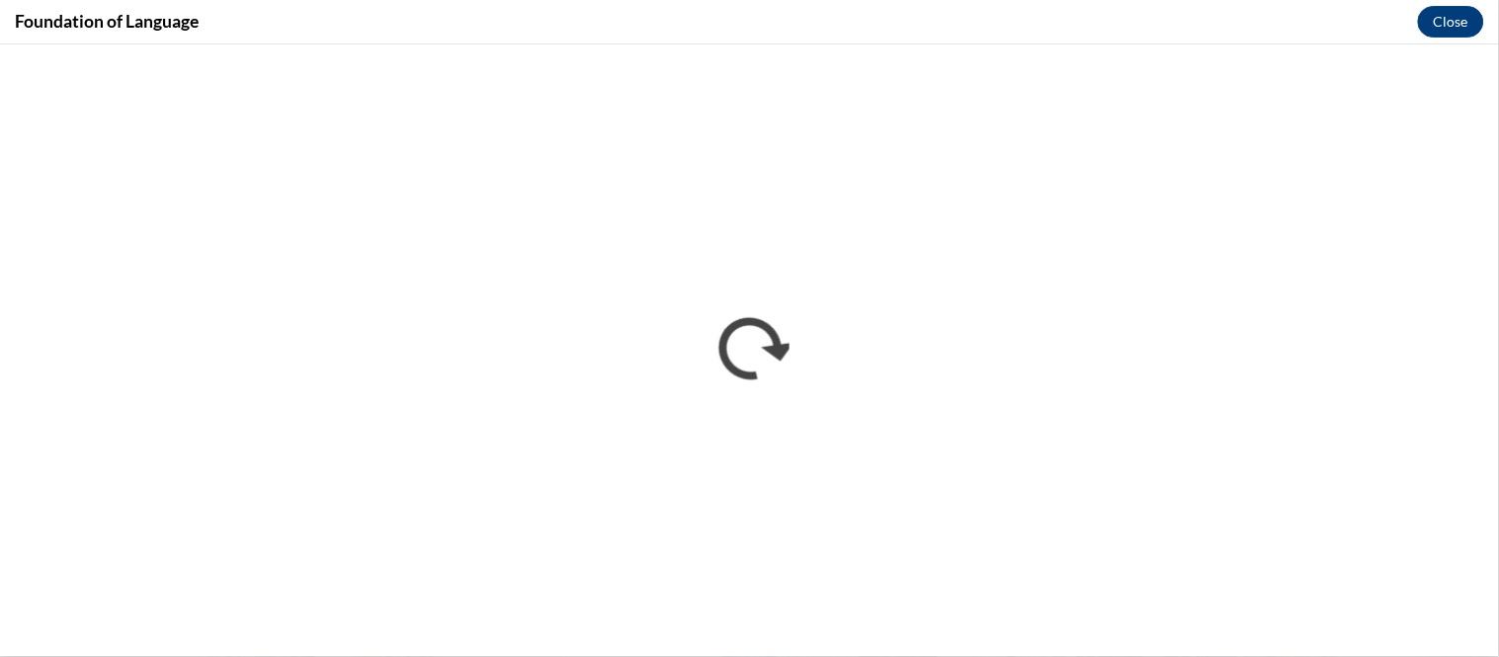
scroll to position [0, 0]
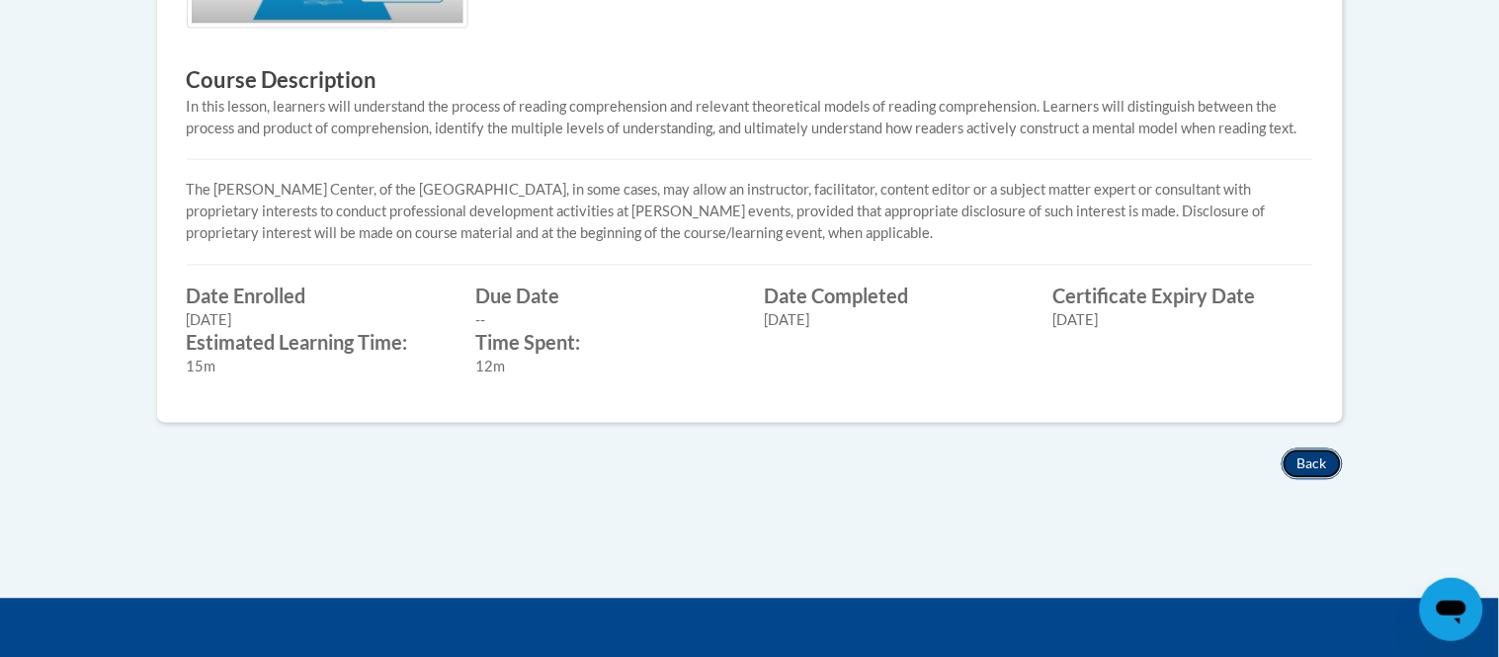
click at [1308, 463] on button "Back" at bounding box center [1312, 465] width 61 height 32
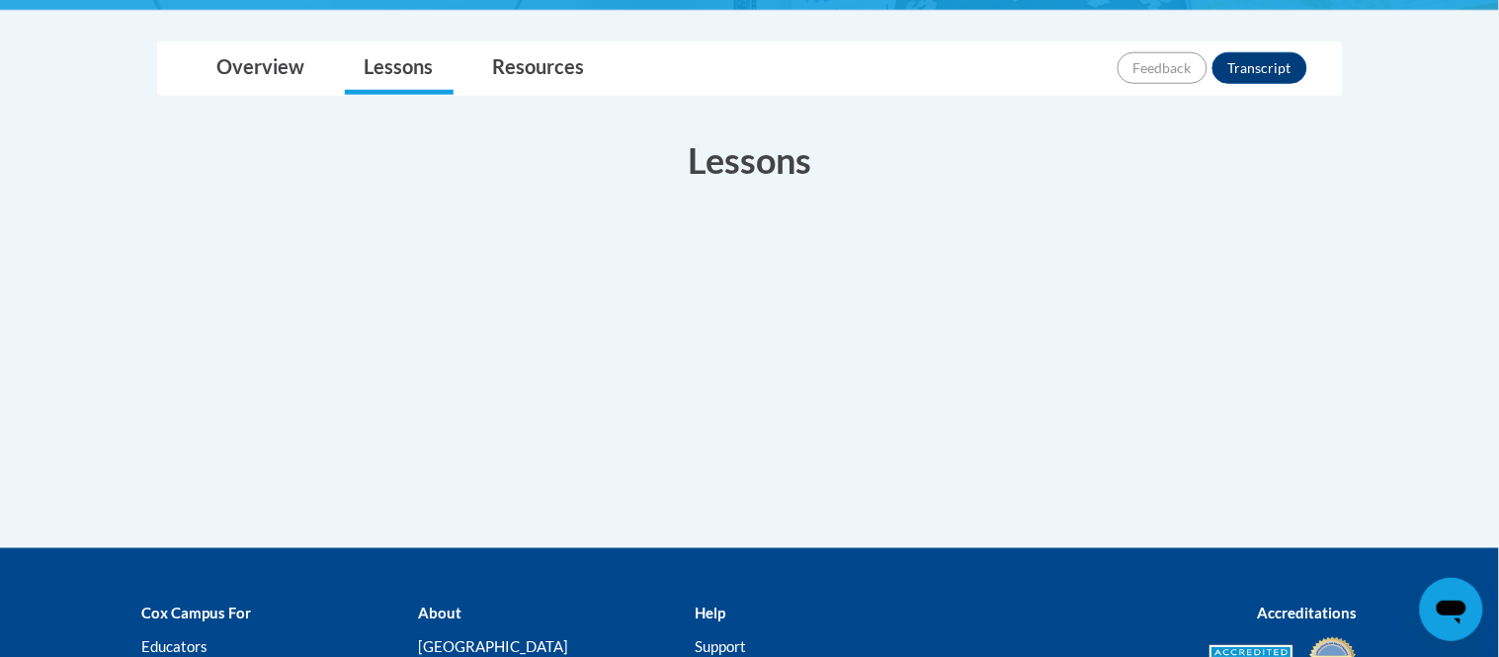
scroll to position [463, 0]
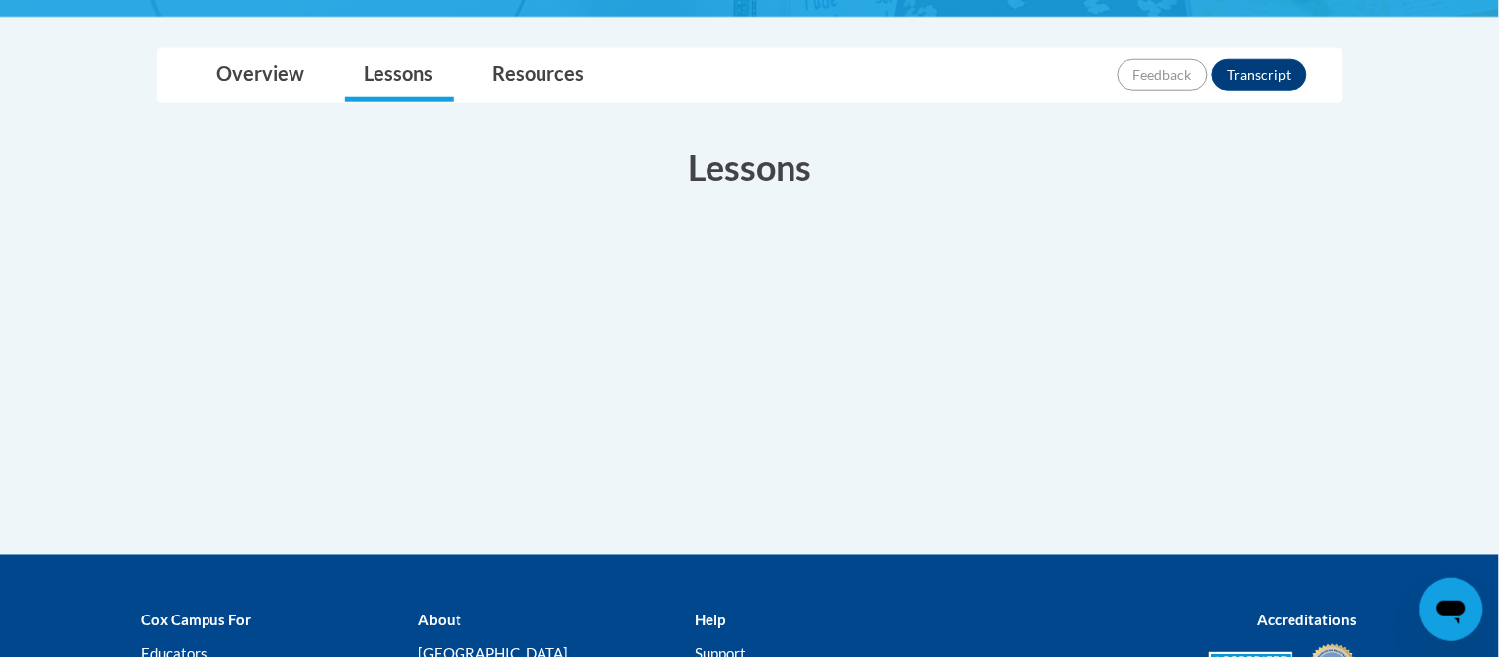
click at [1338, 204] on div "Lessons Active" at bounding box center [750, 279] width 1216 height 312
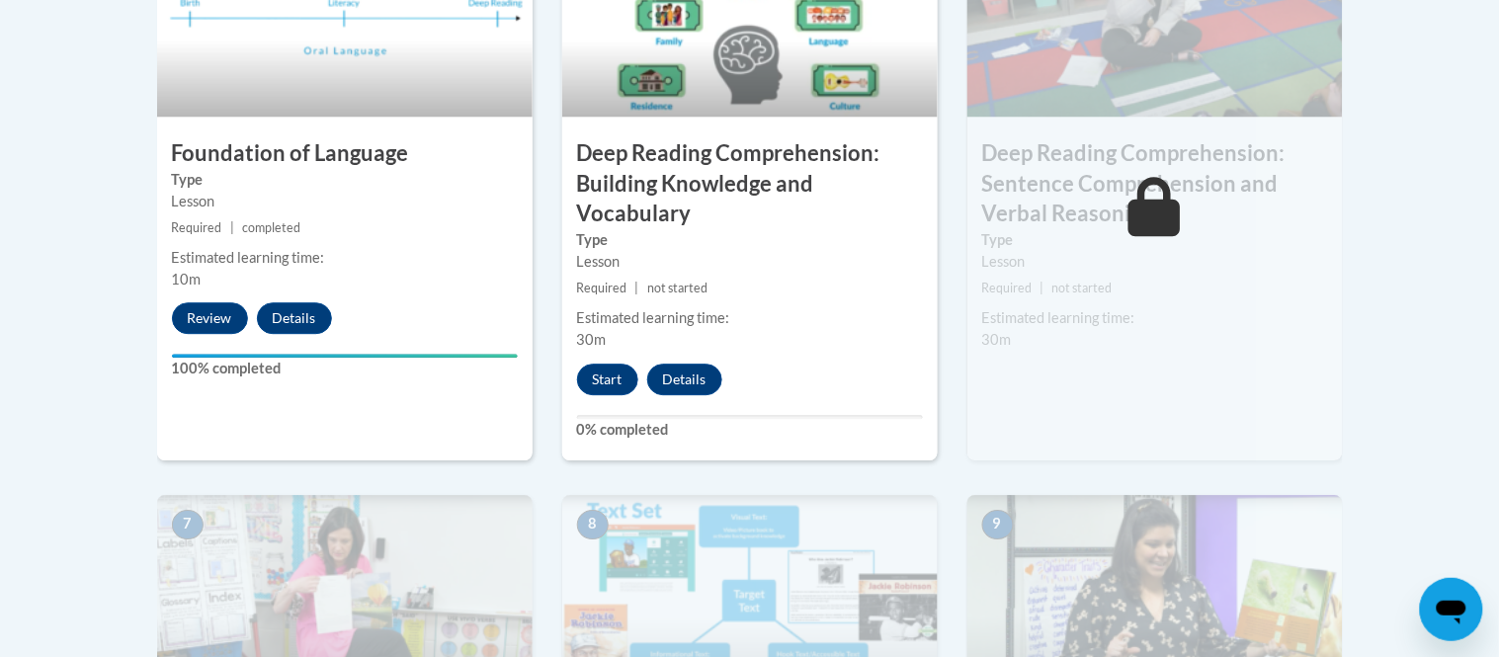
scroll to position [1262, 0]
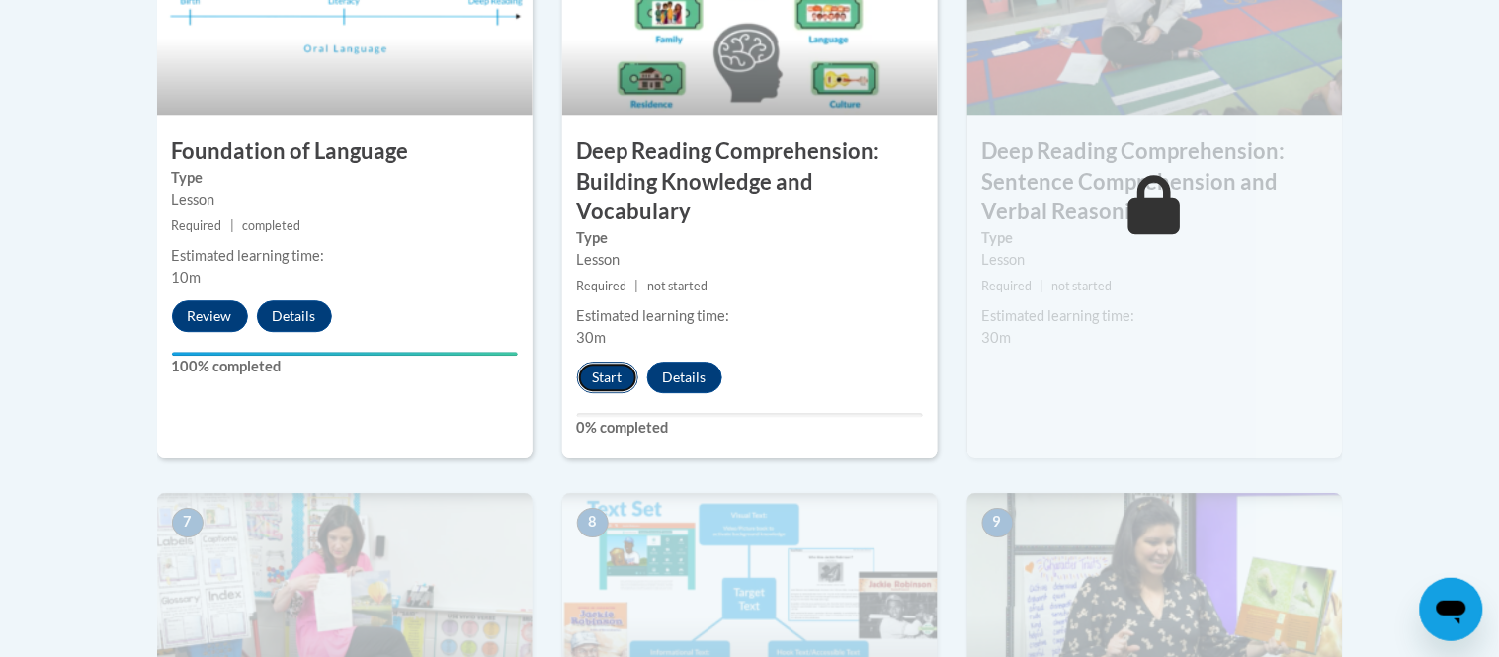
click at [624, 376] on button "Start" at bounding box center [607, 378] width 61 height 32
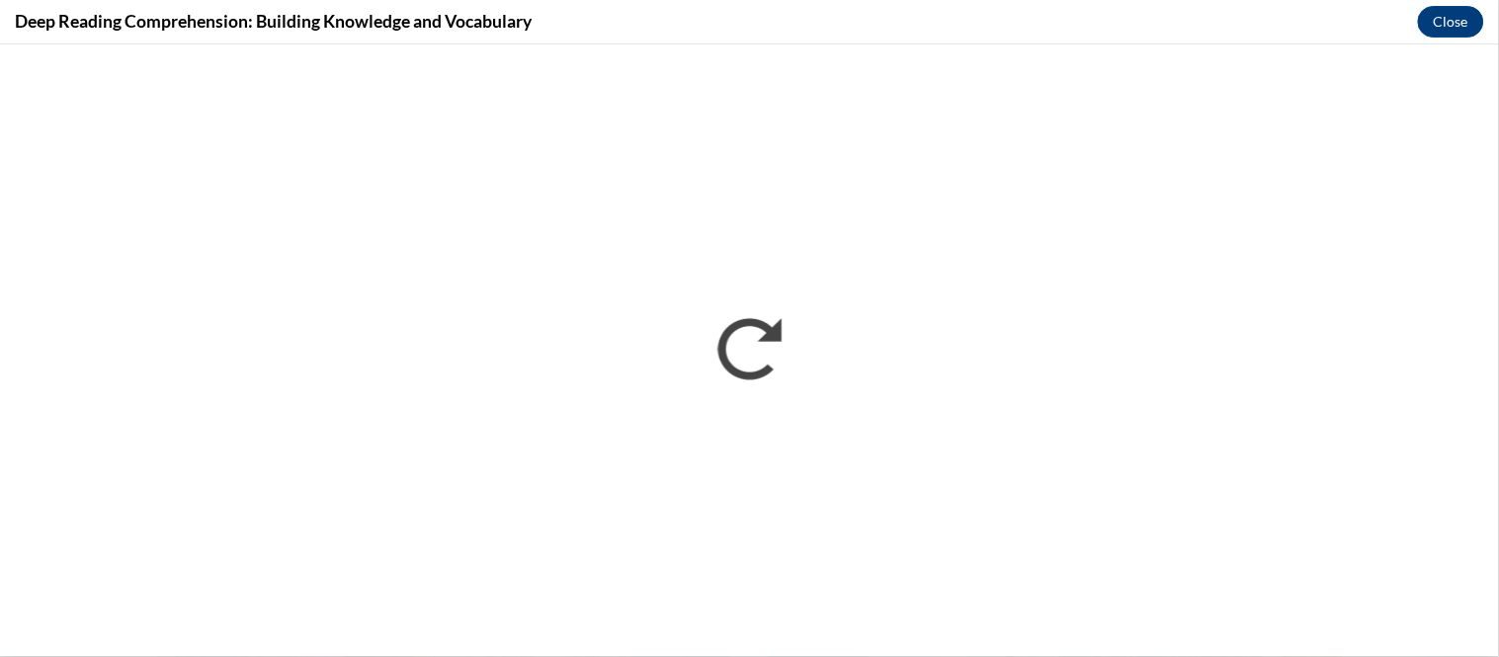
scroll to position [0, 0]
click at [1463, 28] on button "Close" at bounding box center [1451, 22] width 66 height 32
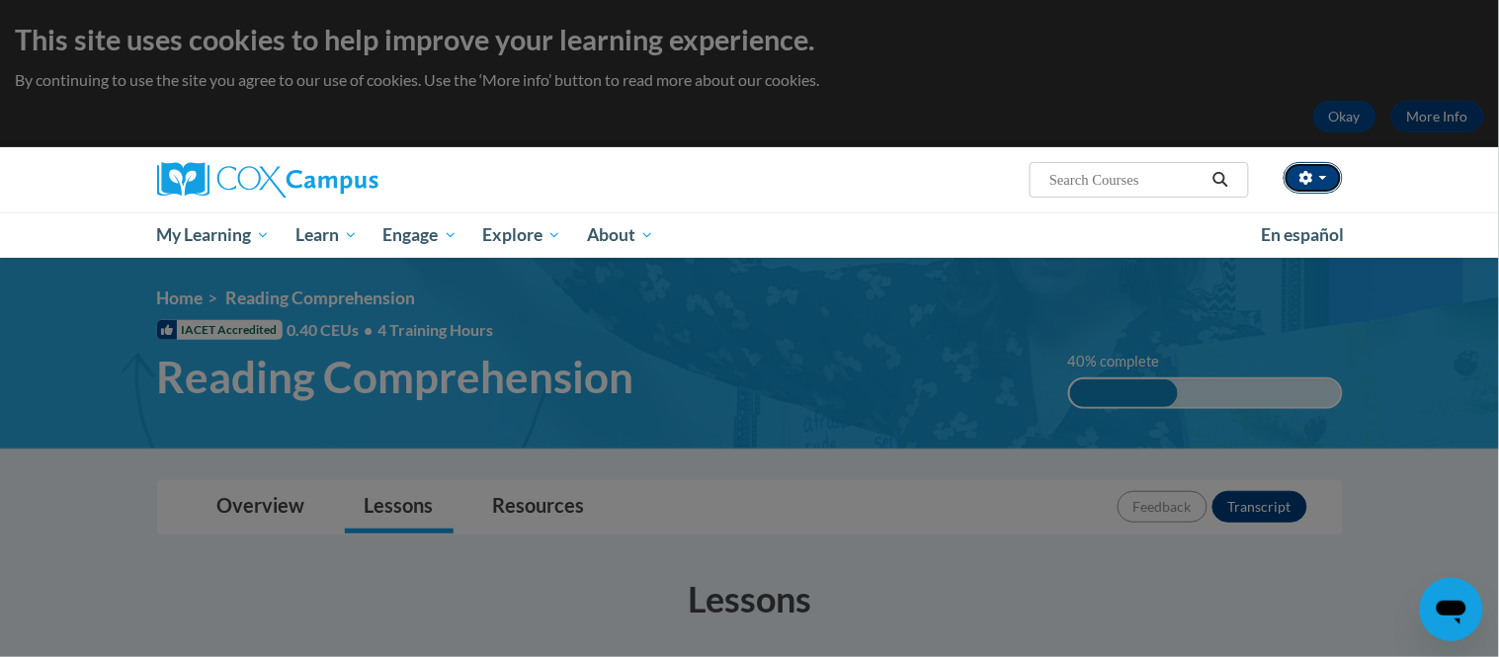
click at [1301, 171] on icon "button" at bounding box center [1307, 178] width 14 height 14
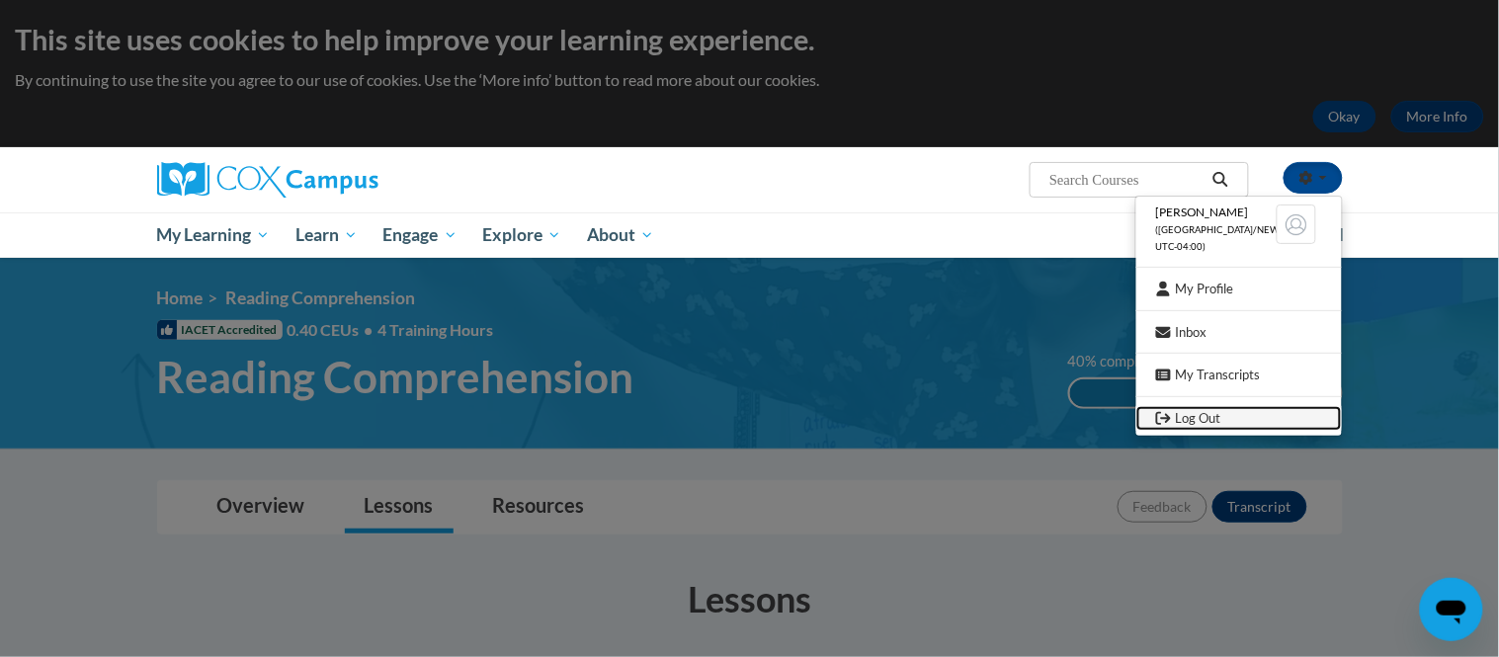
click at [1180, 407] on link "Log Out" at bounding box center [1240, 418] width 206 height 25
